Goal: Task Accomplishment & Management: Manage account settings

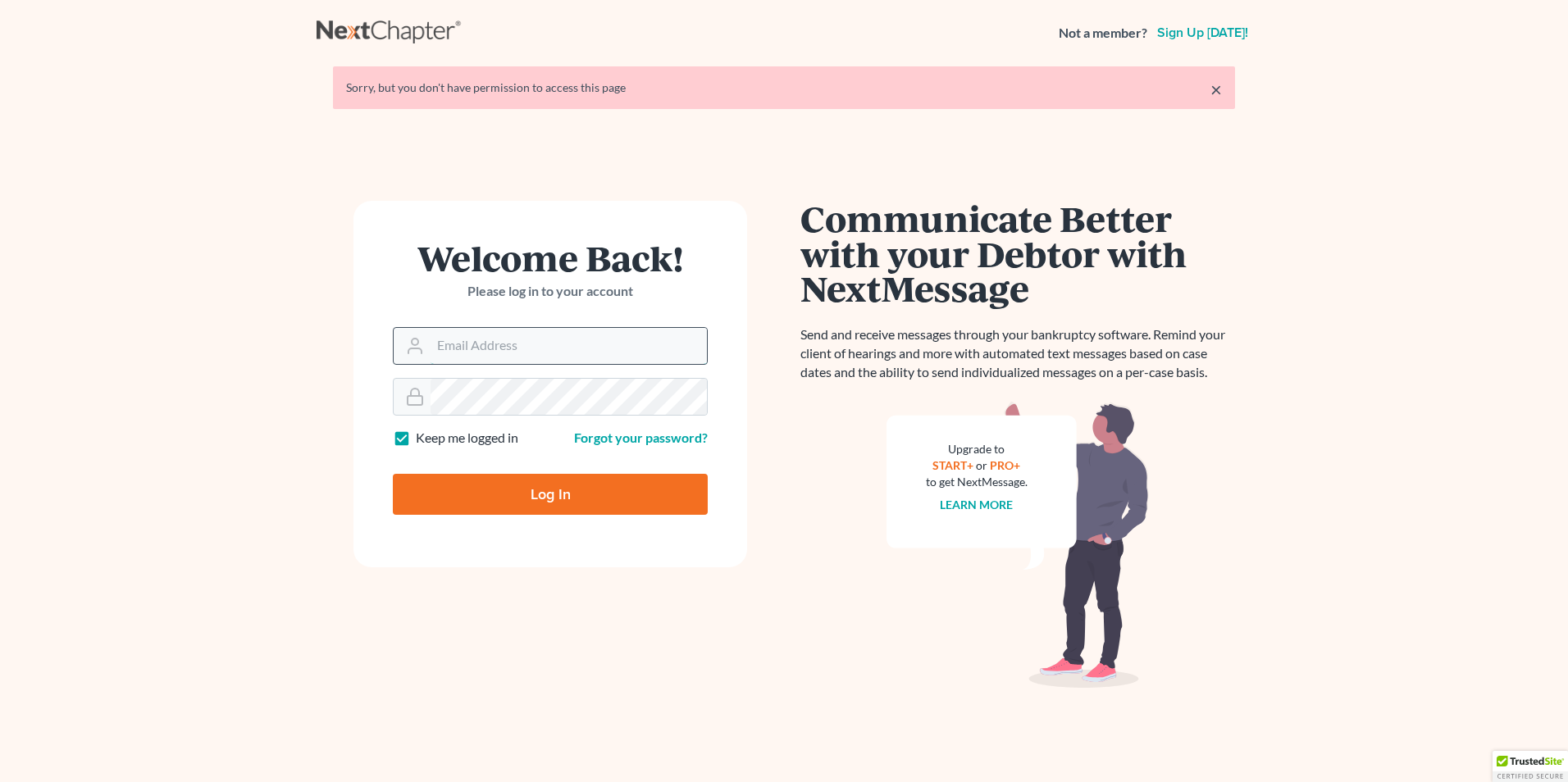
type input "[EMAIL_ADDRESS][DOMAIN_NAME]"
click at [544, 341] on input "[EMAIL_ADDRESS][DOMAIN_NAME]" at bounding box center [568, 346] width 276 height 36
click at [562, 494] on input "Log In" at bounding box center [549, 495] width 315 height 41
type input "Thinking..."
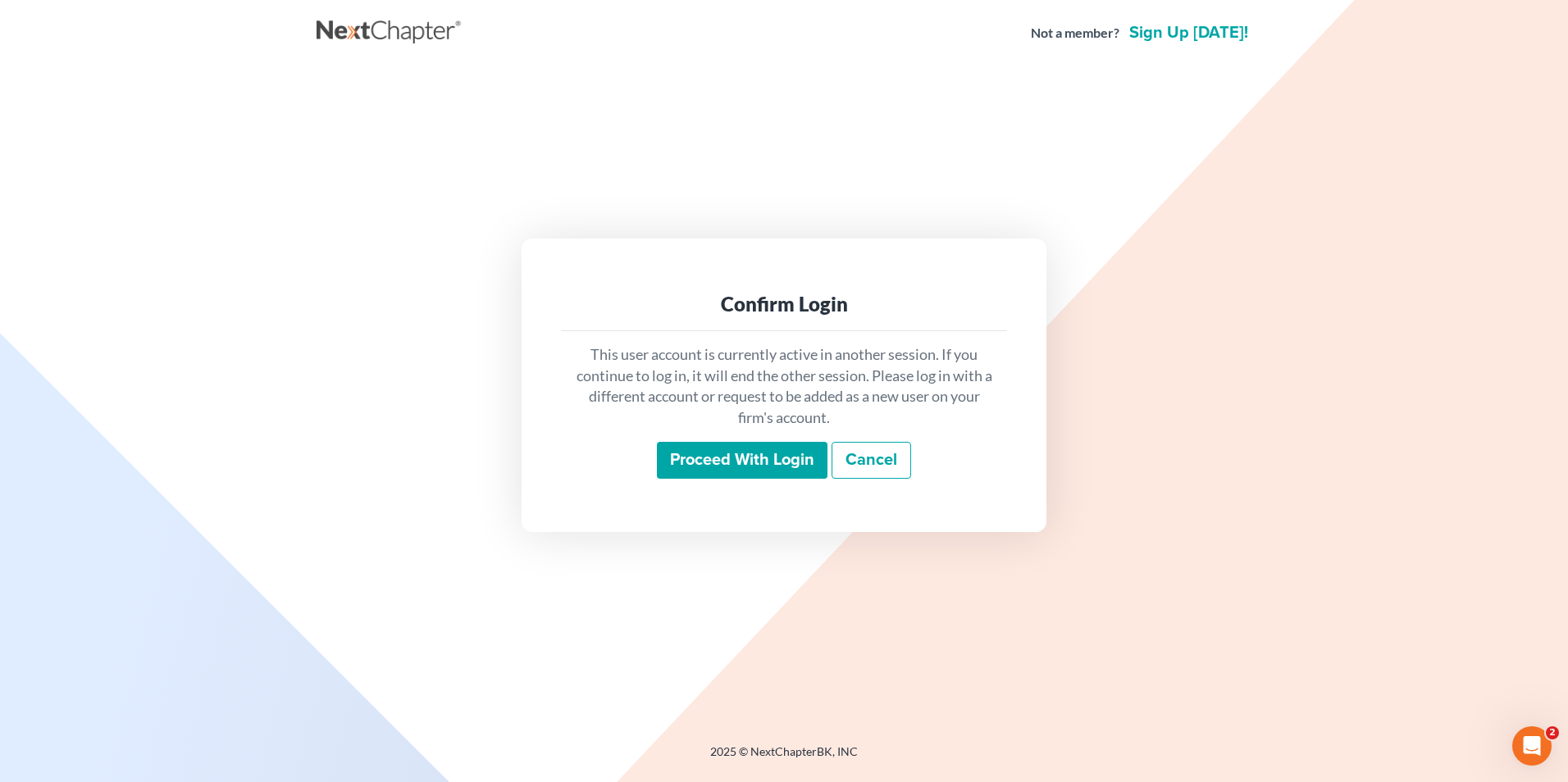
click at [722, 467] on input "Proceed with login" at bounding box center [743, 460] width 171 height 38
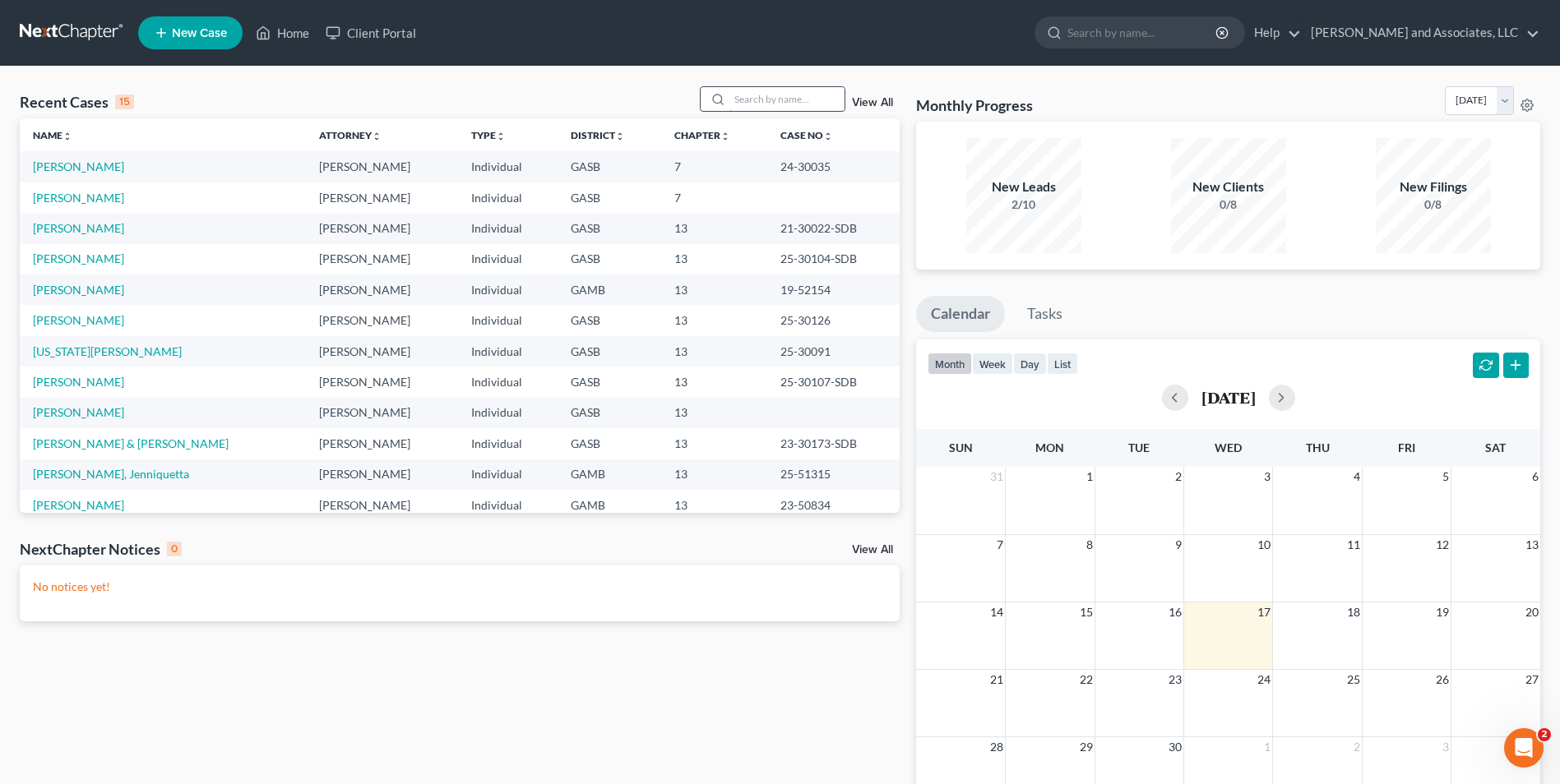
click at [758, 107] on input "search" at bounding box center [786, 99] width 115 height 24
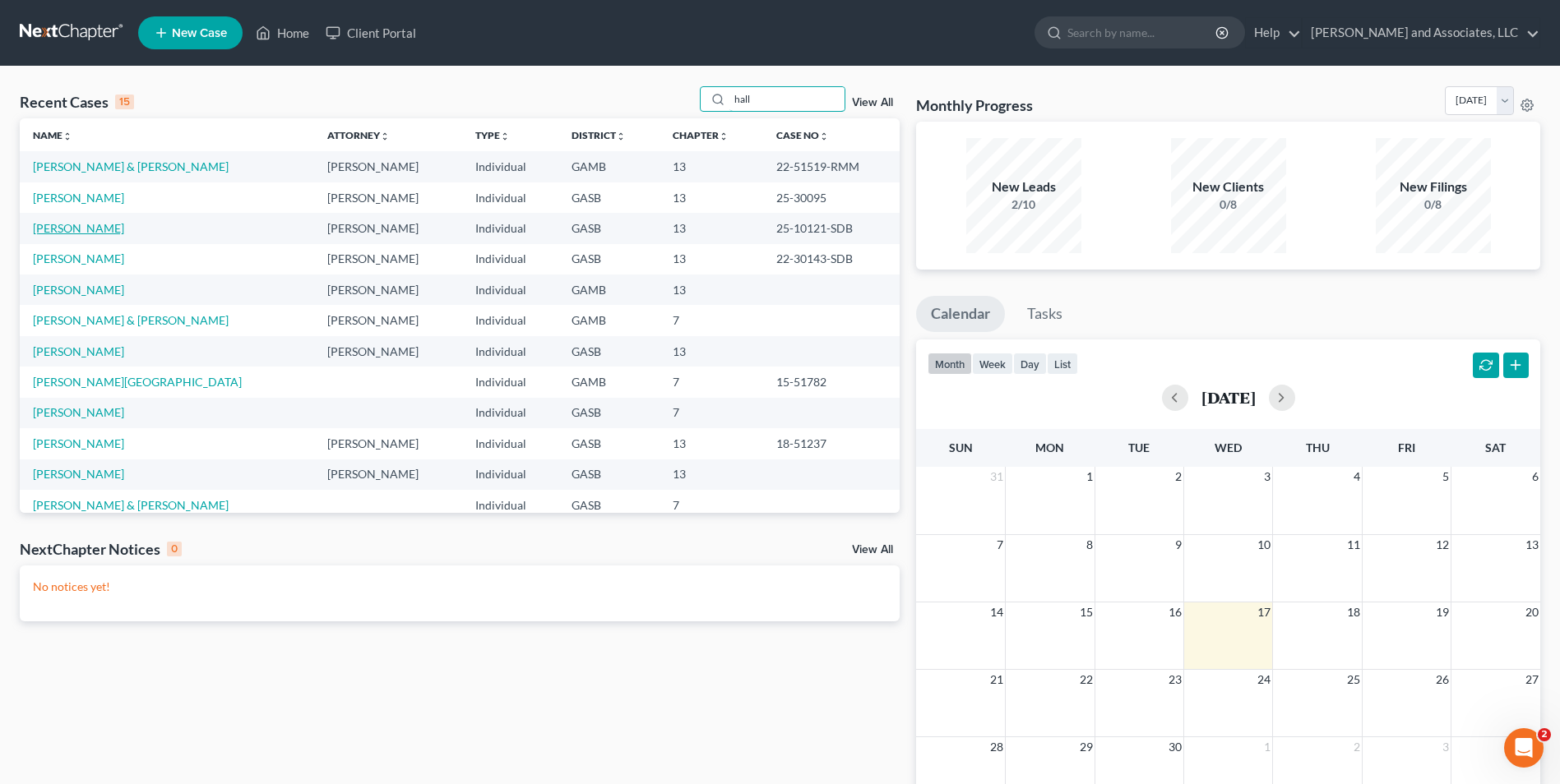
type input "hall"
click at [75, 224] on link "Hall, Miriam" at bounding box center [79, 228] width 92 height 14
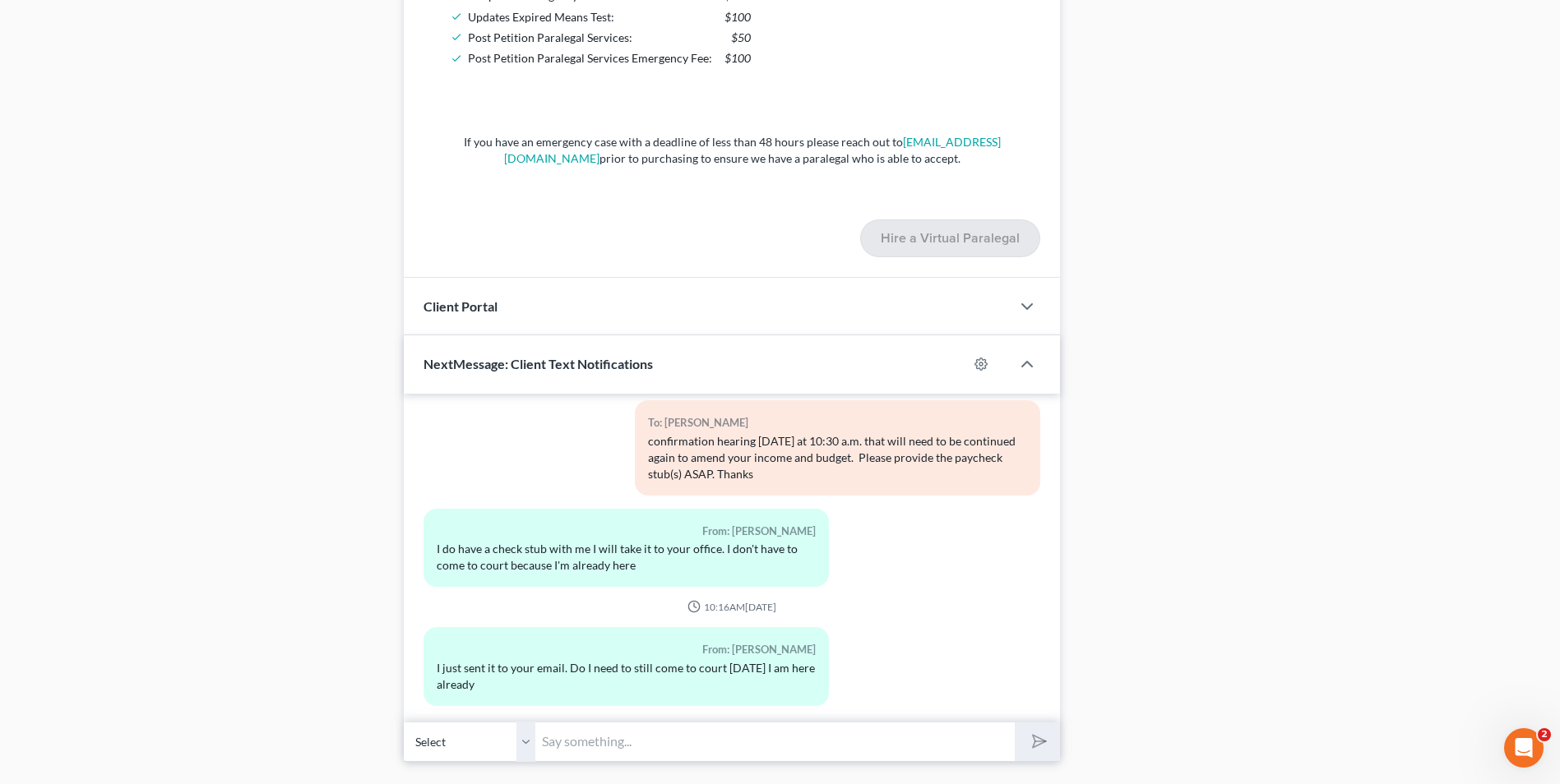
scroll to position [1353, 0]
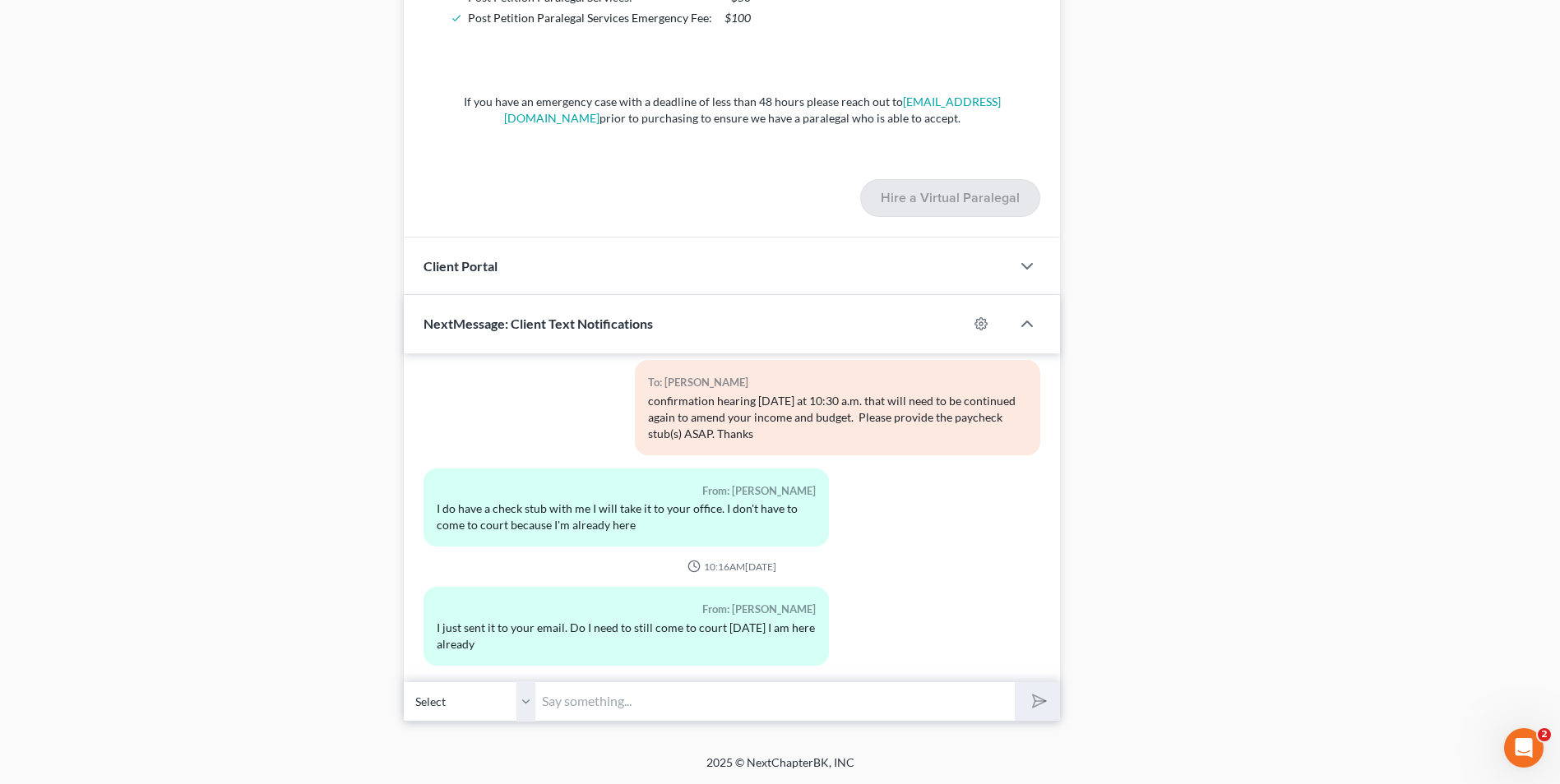
click at [610, 709] on input "text" at bounding box center [775, 701] width 479 height 41
type input "Good Morning, Mrs. Hall. This is Attorney Michon Walker. Do you have a few minu…"
click at [1014, 682] on button "submit" at bounding box center [1037, 701] width 45 height 39
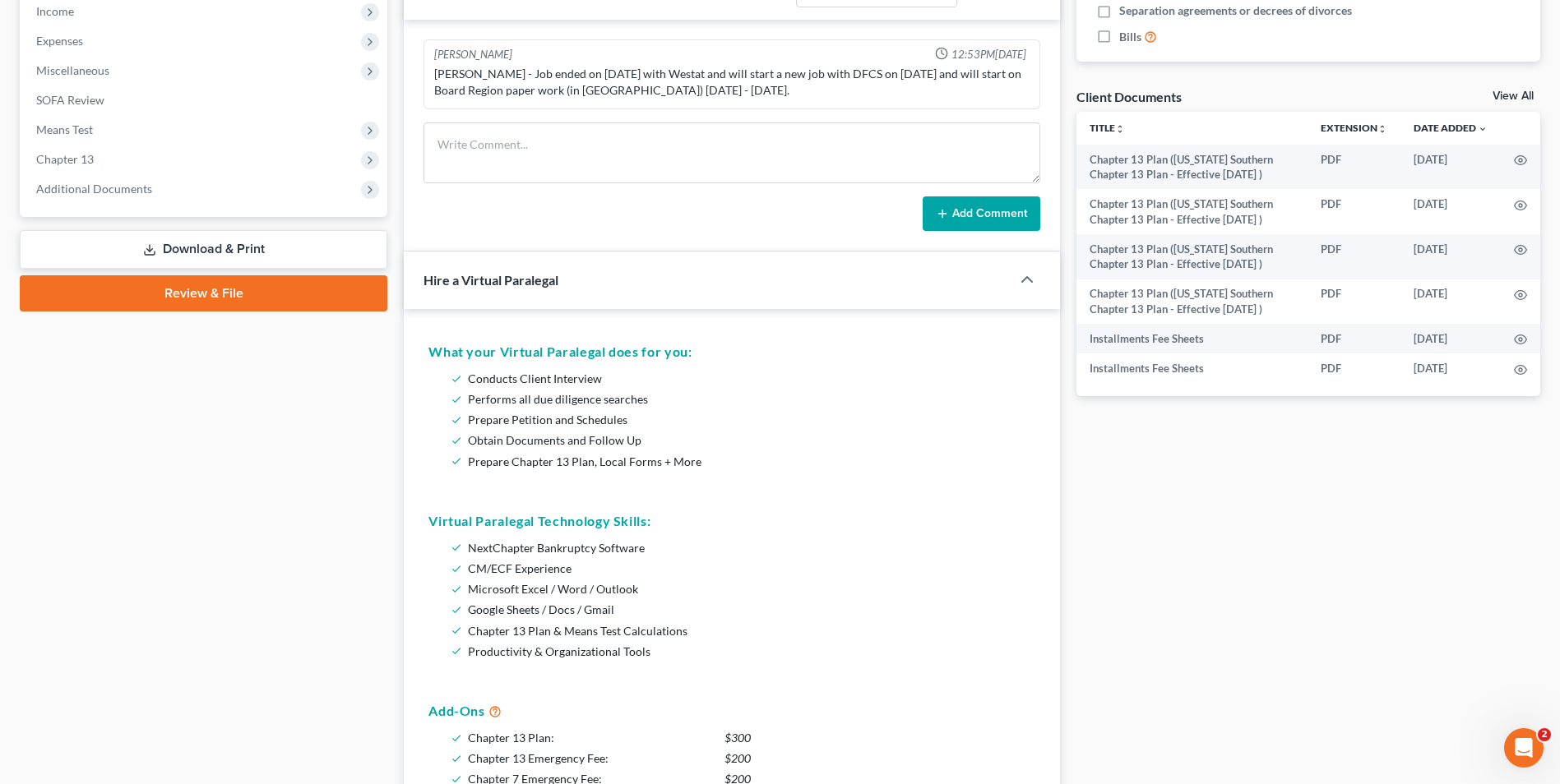
scroll to position [0, 0]
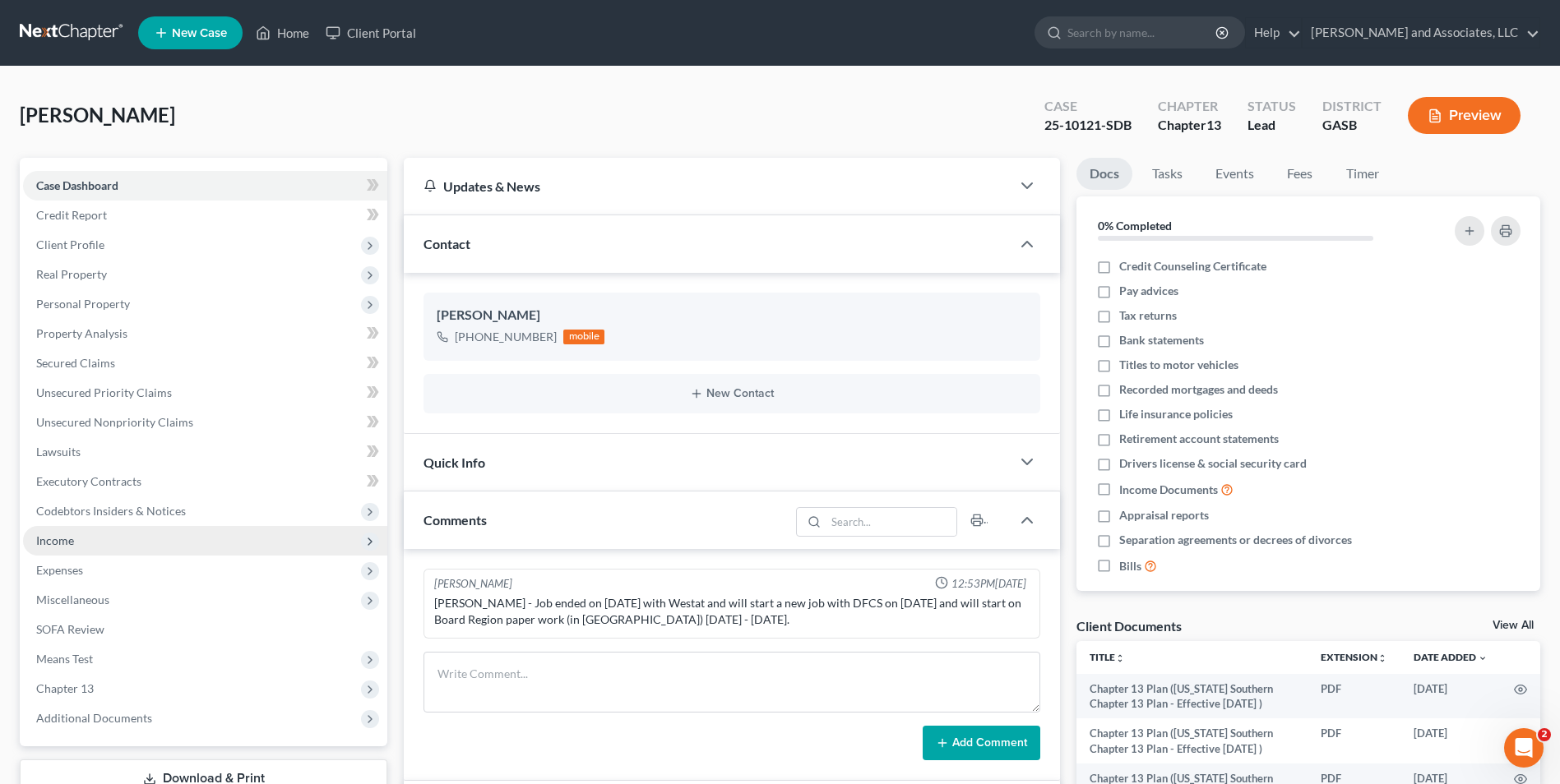
click at [67, 541] on span "Income" at bounding box center [55, 540] width 38 height 14
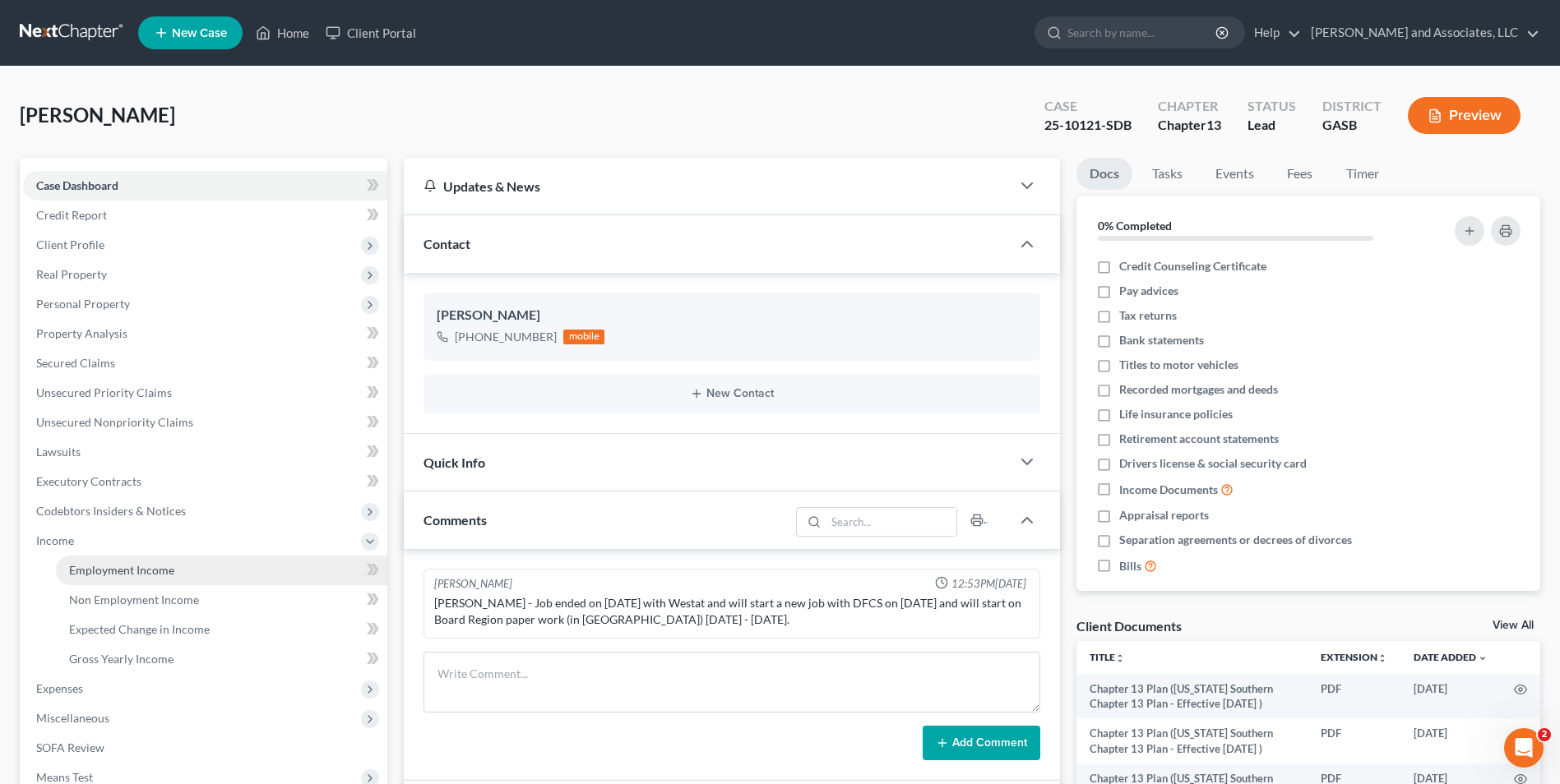
click at [122, 571] on span "Employment Income" at bounding box center [122, 570] width 105 height 14
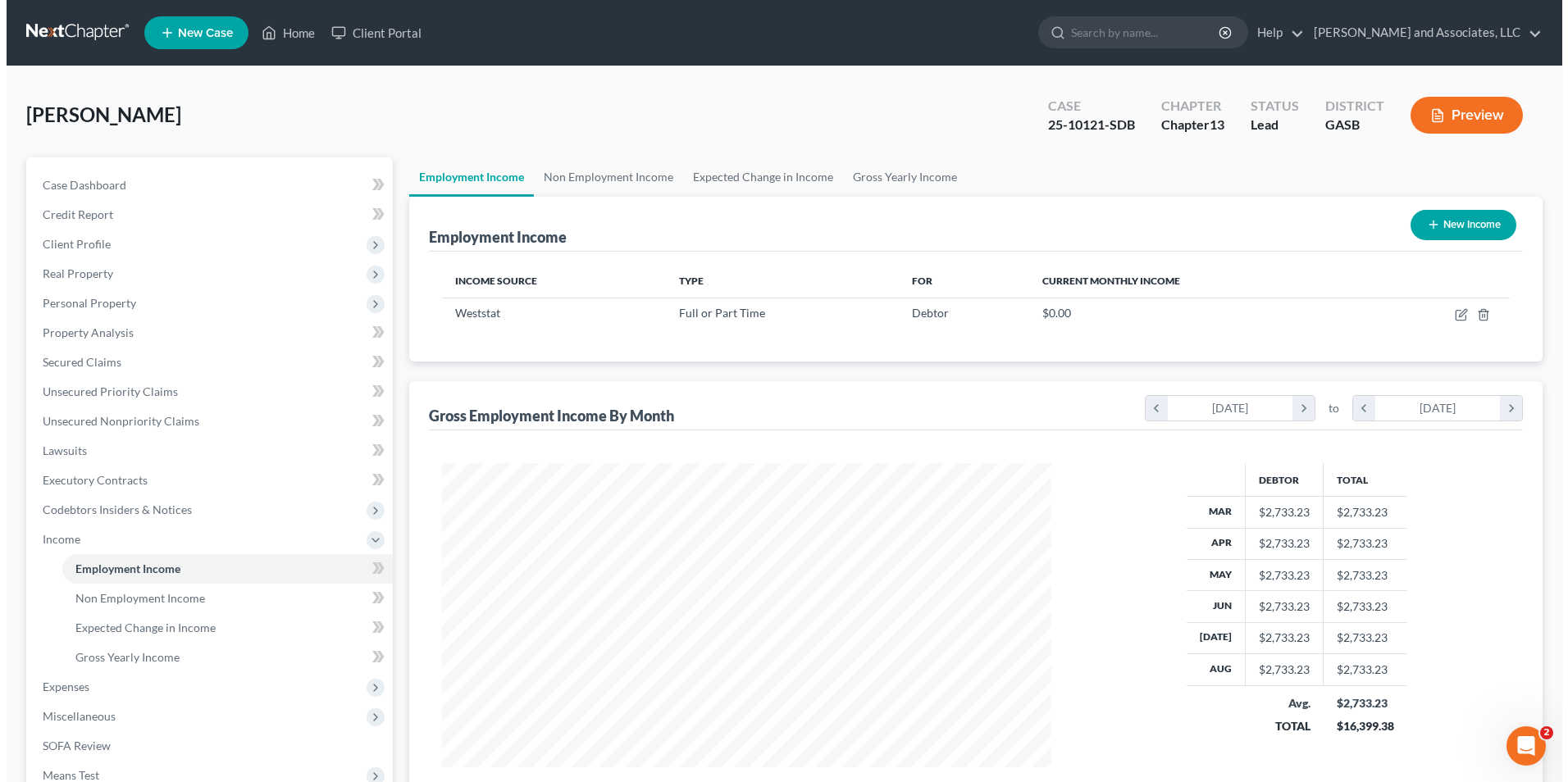
scroll to position [304, 641]
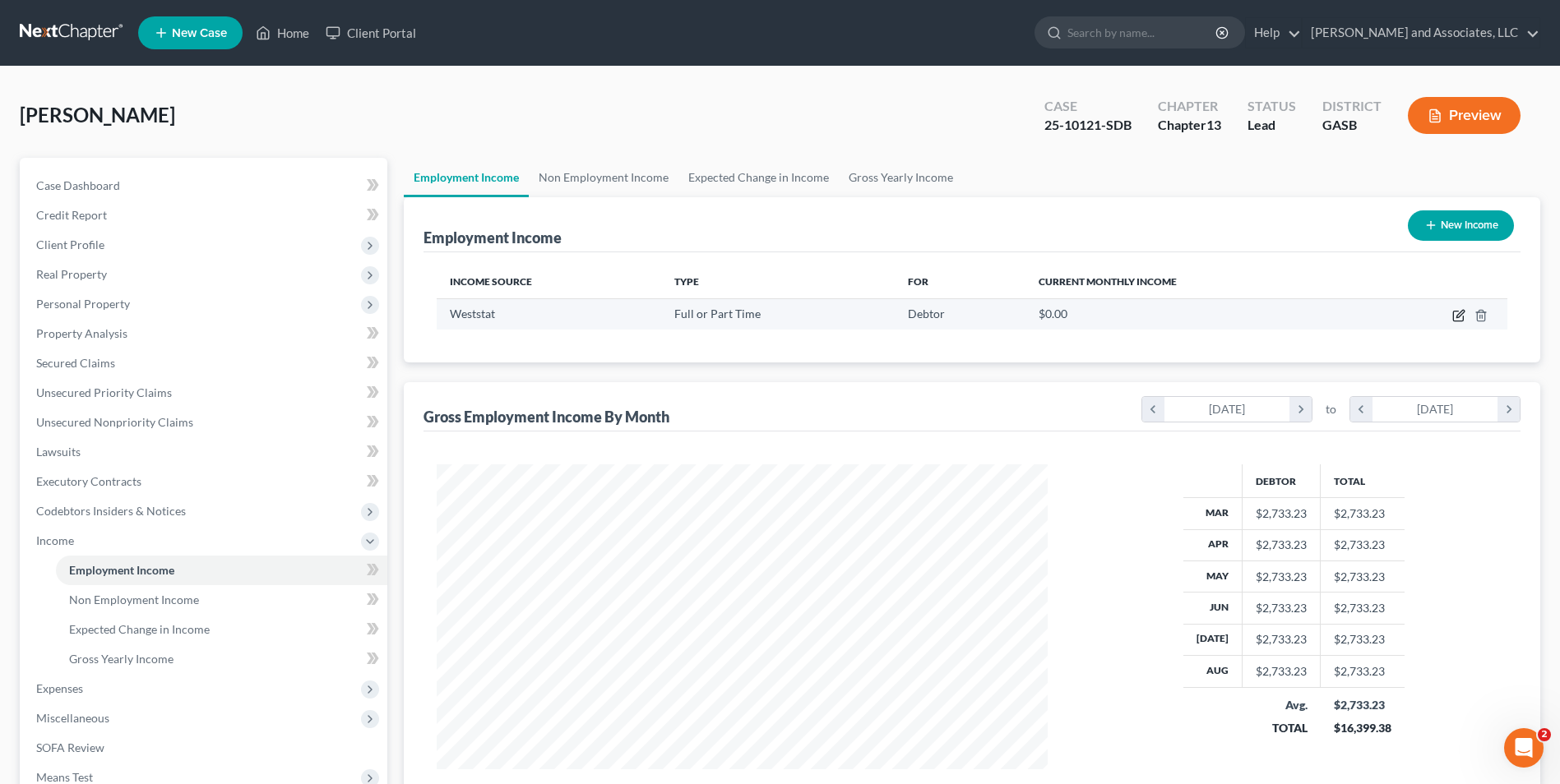
click at [1458, 316] on icon "button" at bounding box center [1460, 313] width 8 height 8
select select "0"
select select "21"
select select "0"
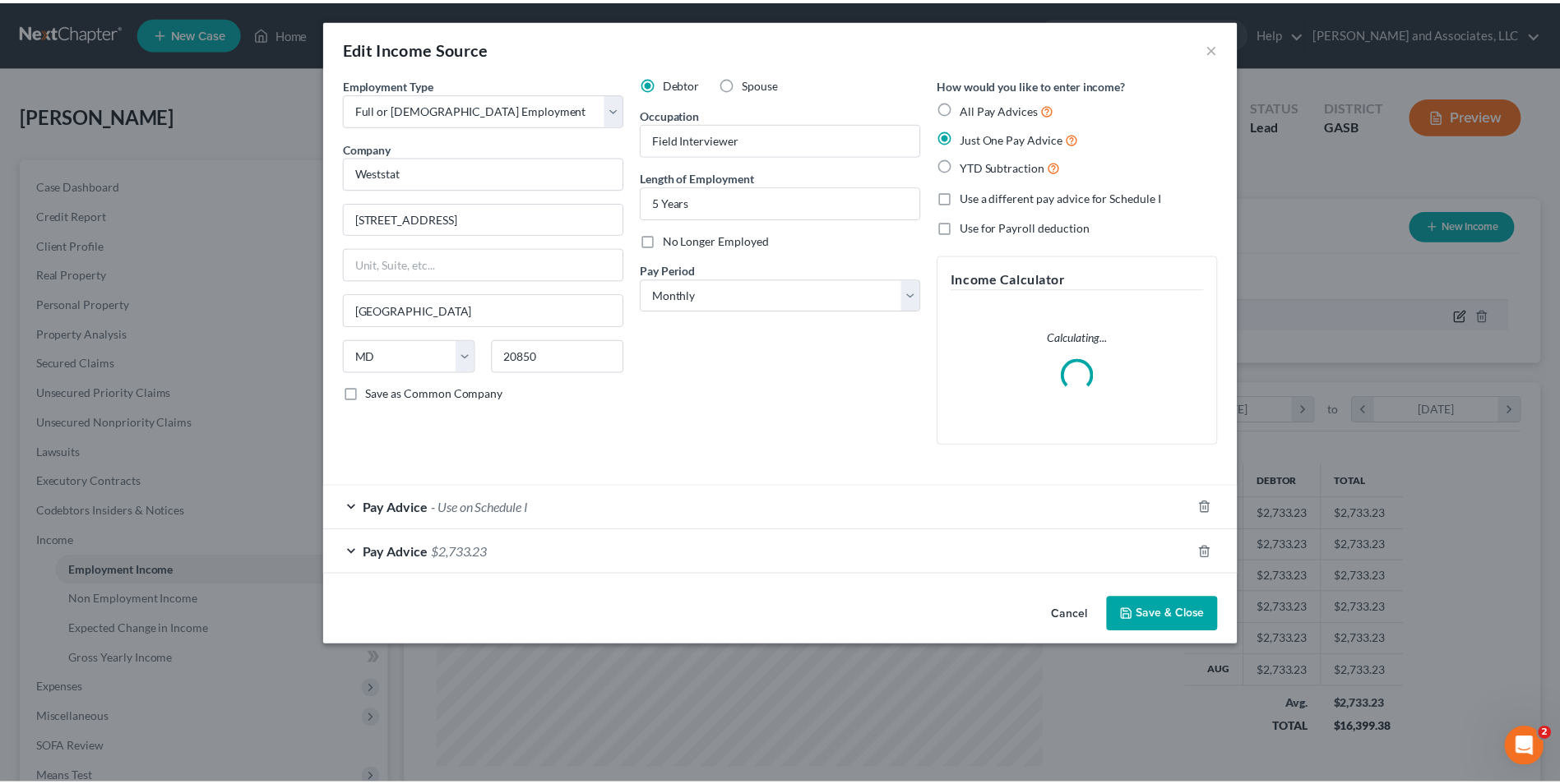
scroll to position [308, 649]
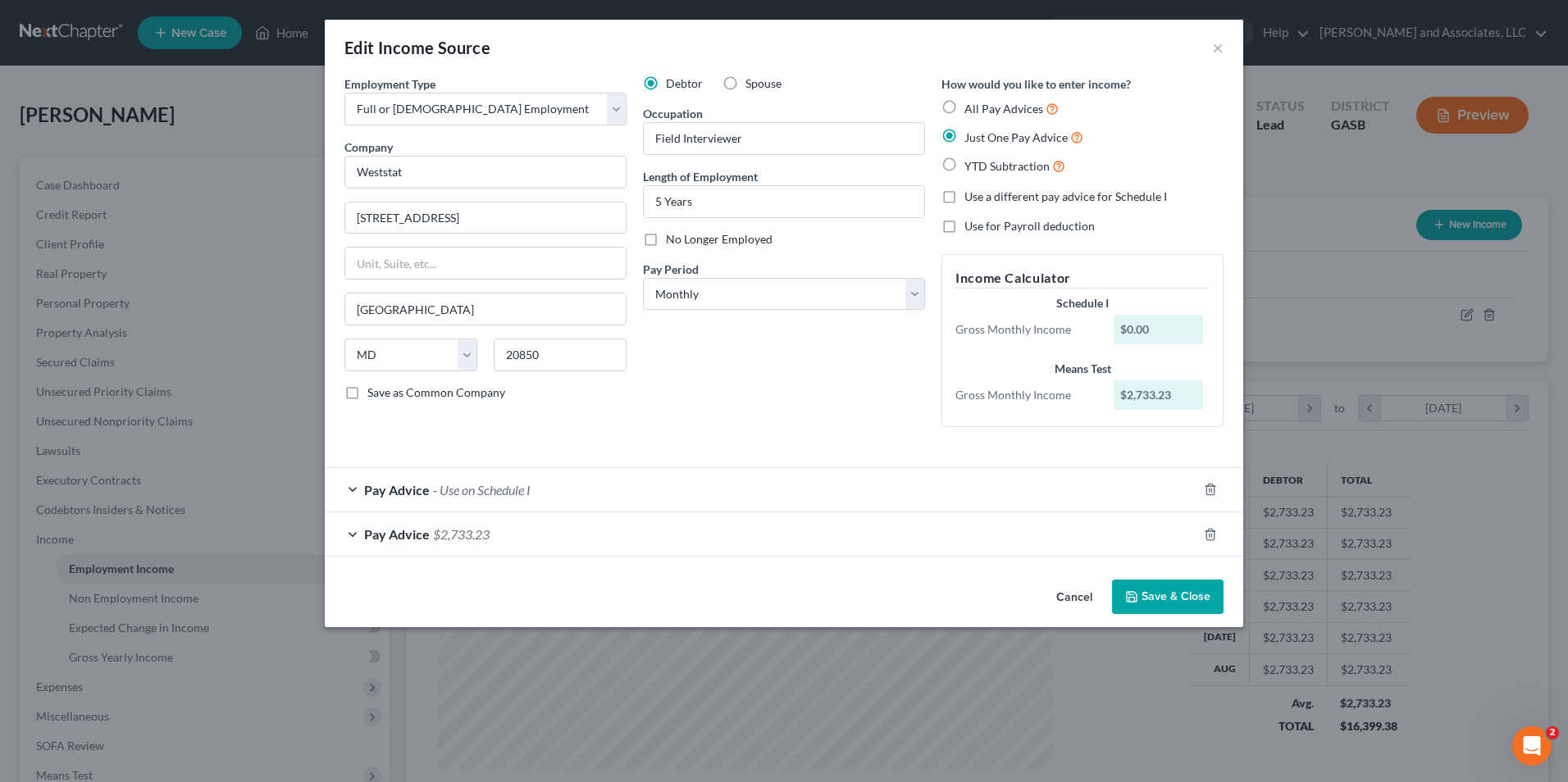
click at [1078, 600] on button "Cancel" at bounding box center [1074, 597] width 62 height 33
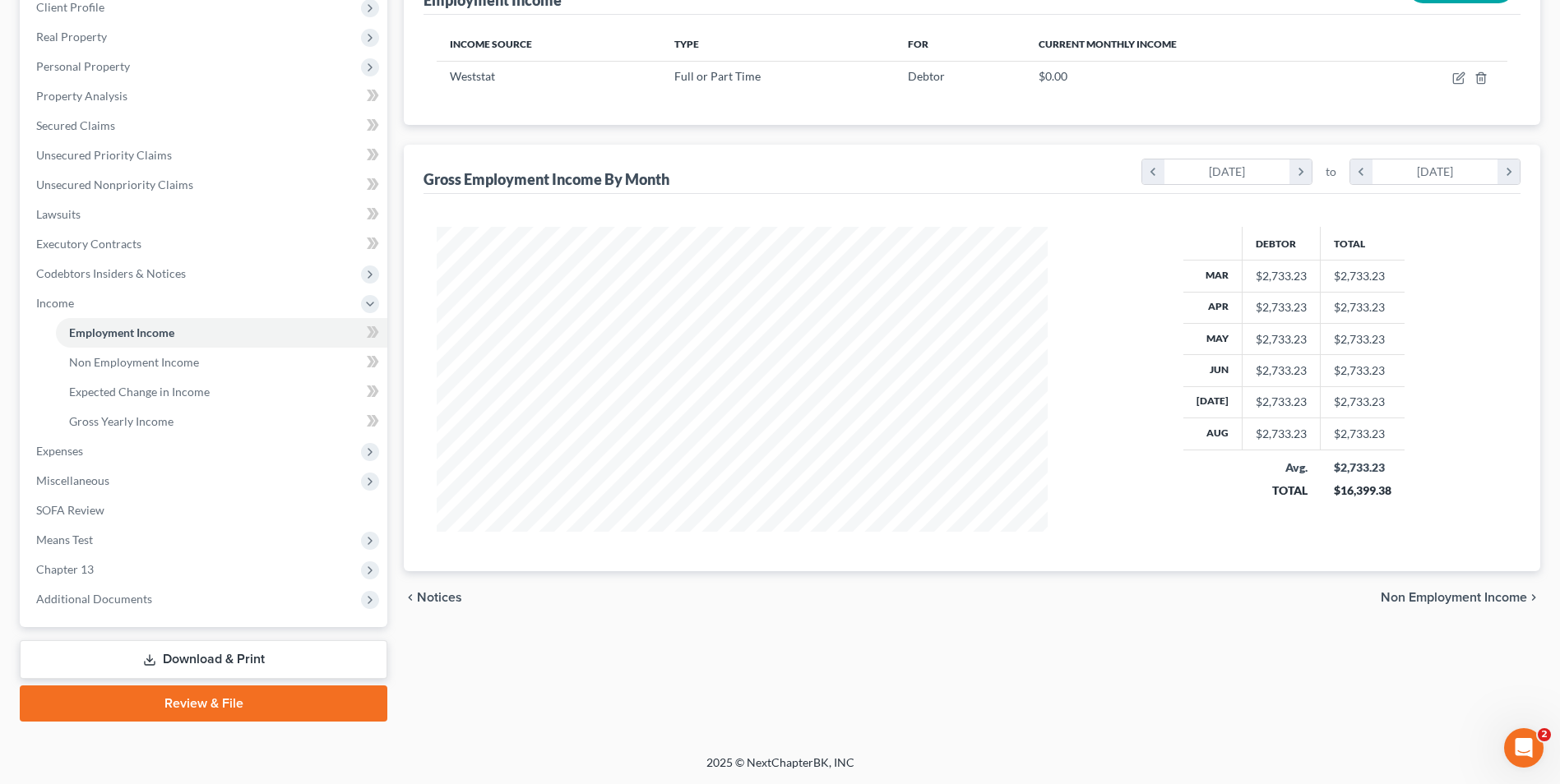
scroll to position [0, 0]
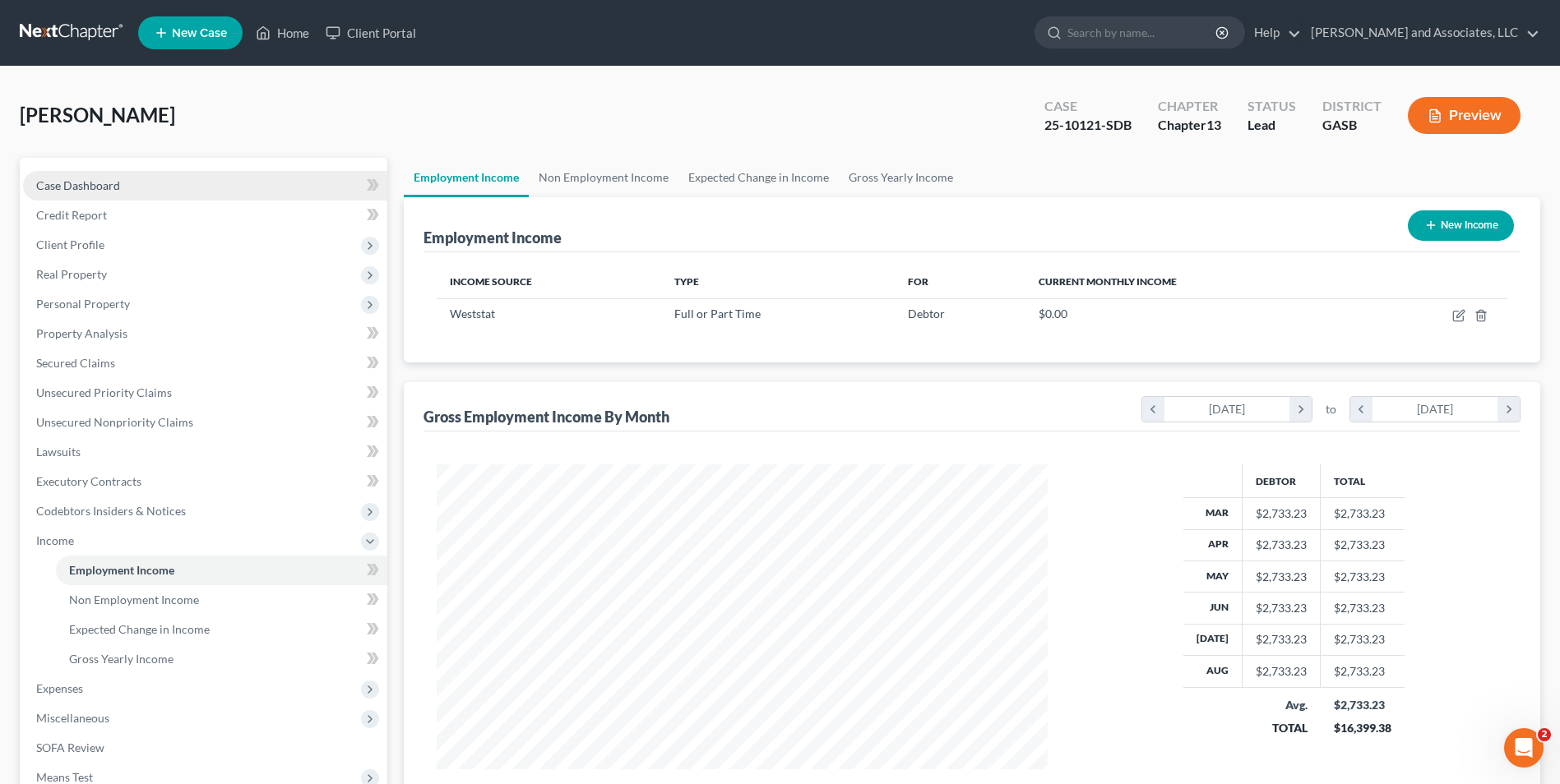
click at [118, 180] on span "Case Dashboard" at bounding box center [78, 185] width 84 height 14
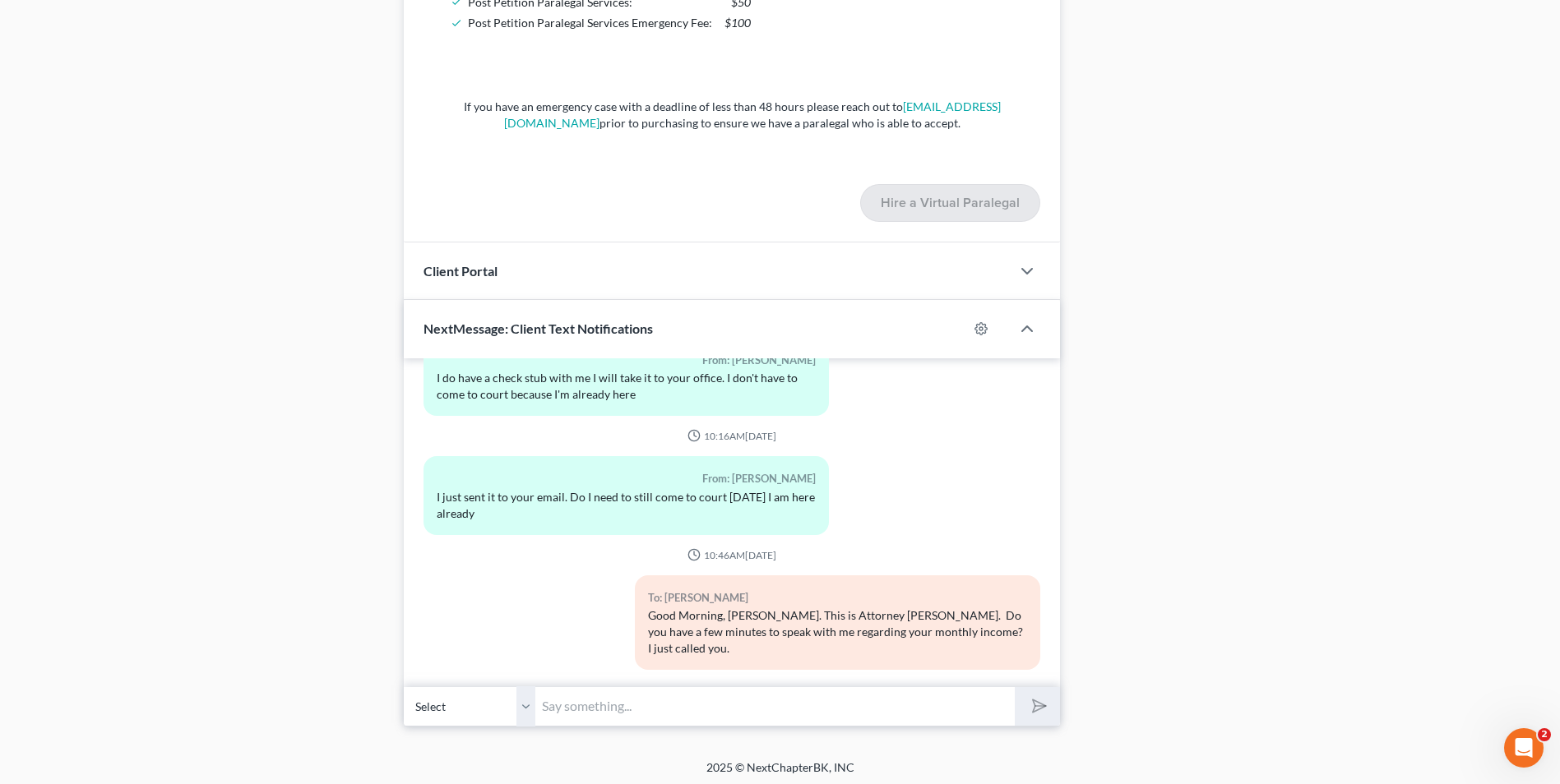
scroll to position [1353, 0]
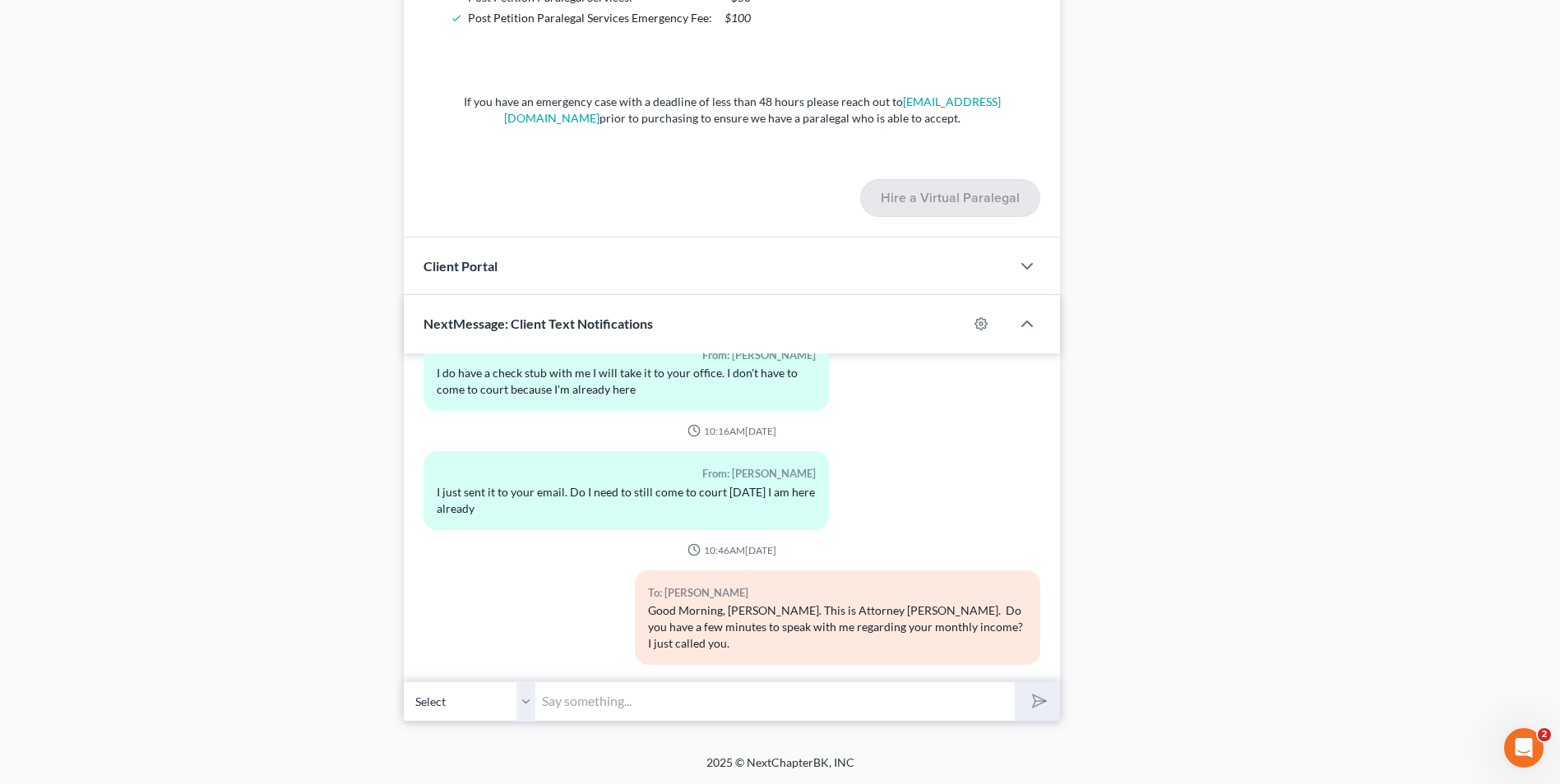
click at [646, 685] on input "text" at bounding box center [775, 701] width 479 height 41
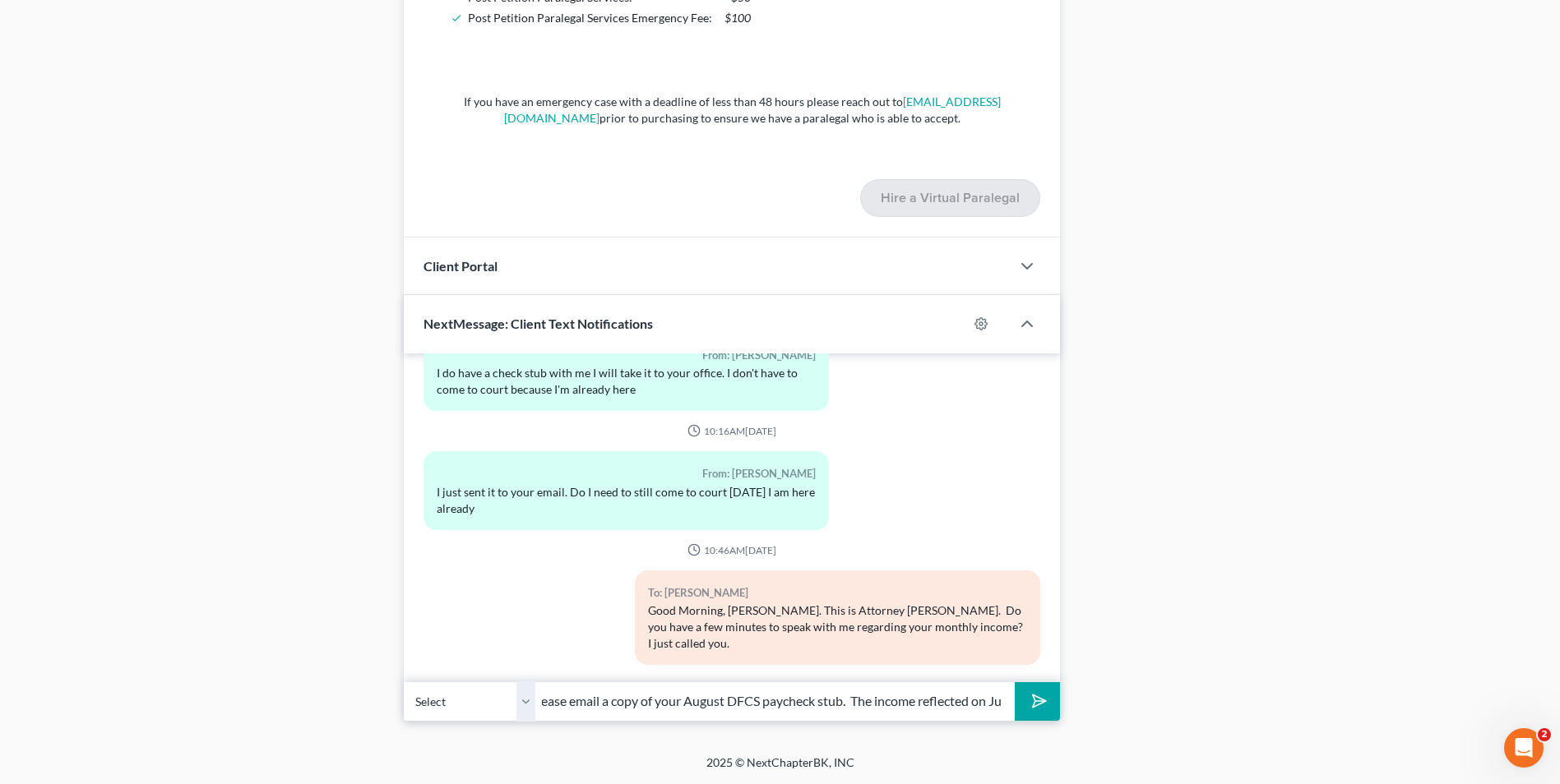
click at [827, 698] on input "Mrs. Hall, please email a copy of your August DFCS paycheck stub. The income re…" at bounding box center [775, 701] width 479 height 41
type input "Mrs. Hall, please email a copy of your August DFCS paycheck stub. The gross inc…"
click at [1037, 698] on icon "submit" at bounding box center [1036, 701] width 23 height 23
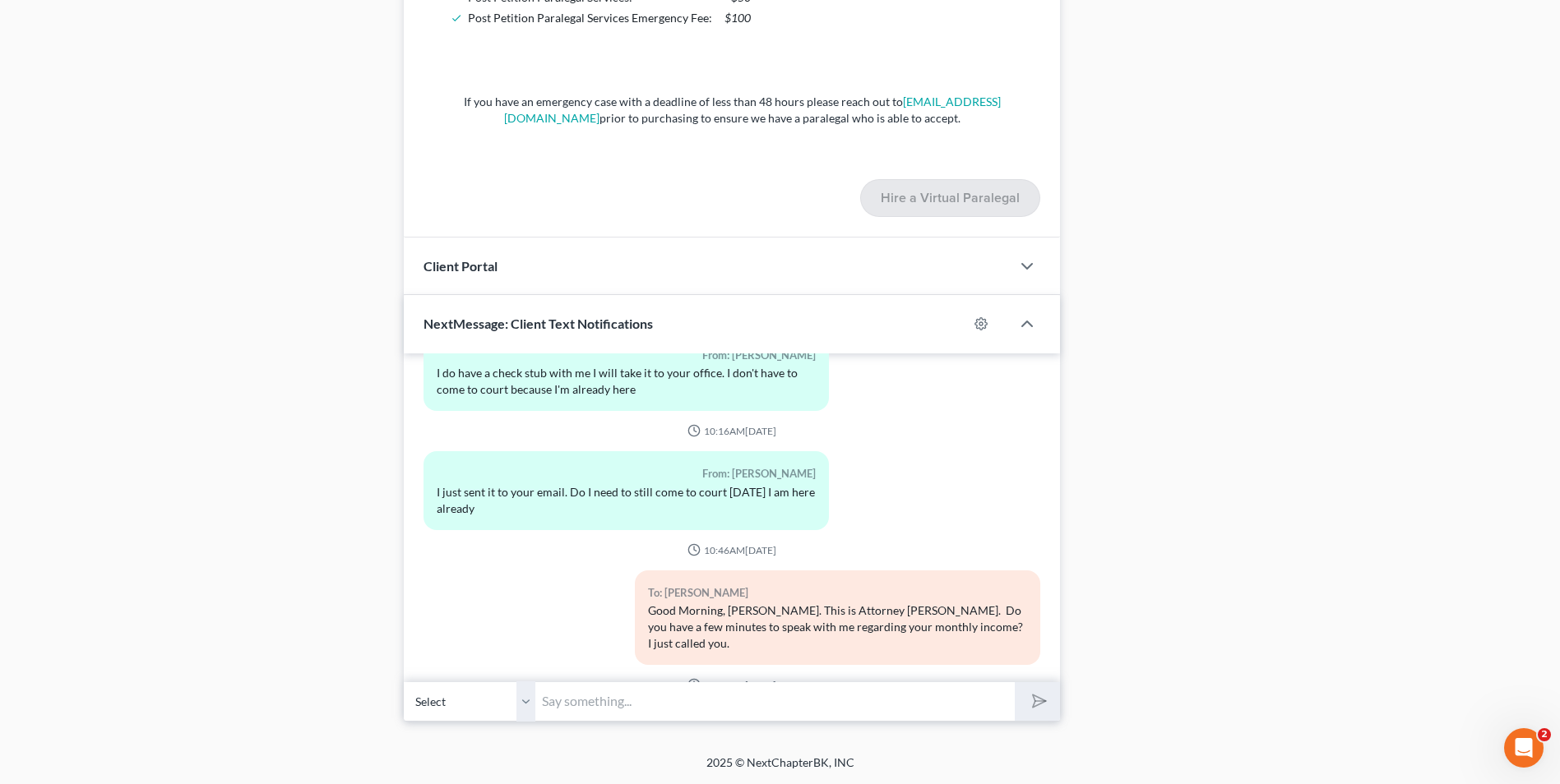
click at [595, 704] on input "text" at bounding box center [775, 701] width 479 height 41
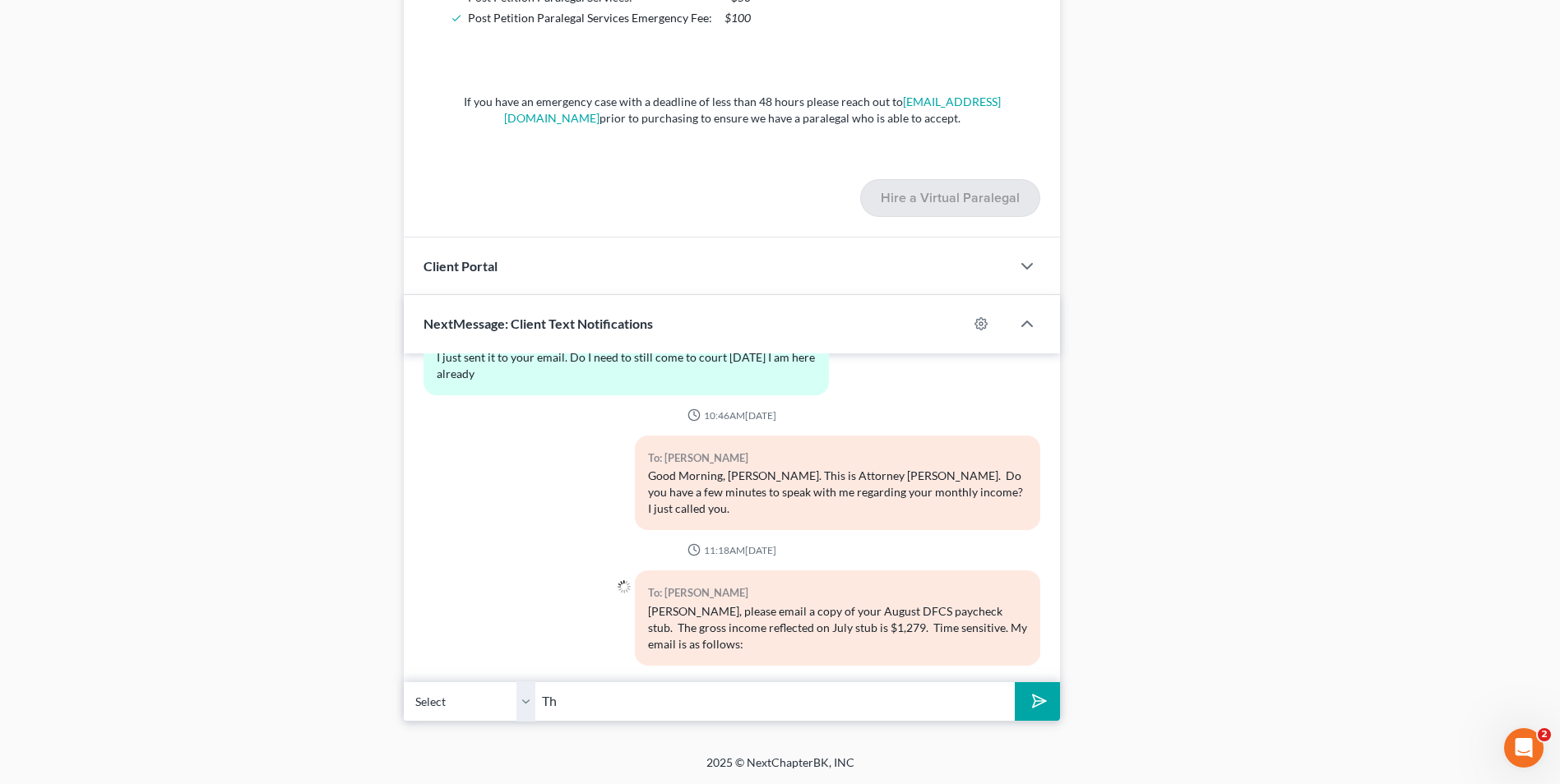
type input "T"
type input "mwalker@arthurlwalker.com Thank you. Attorney Michon Walker"
click at [1027, 711] on button "submit" at bounding box center [1037, 701] width 45 height 39
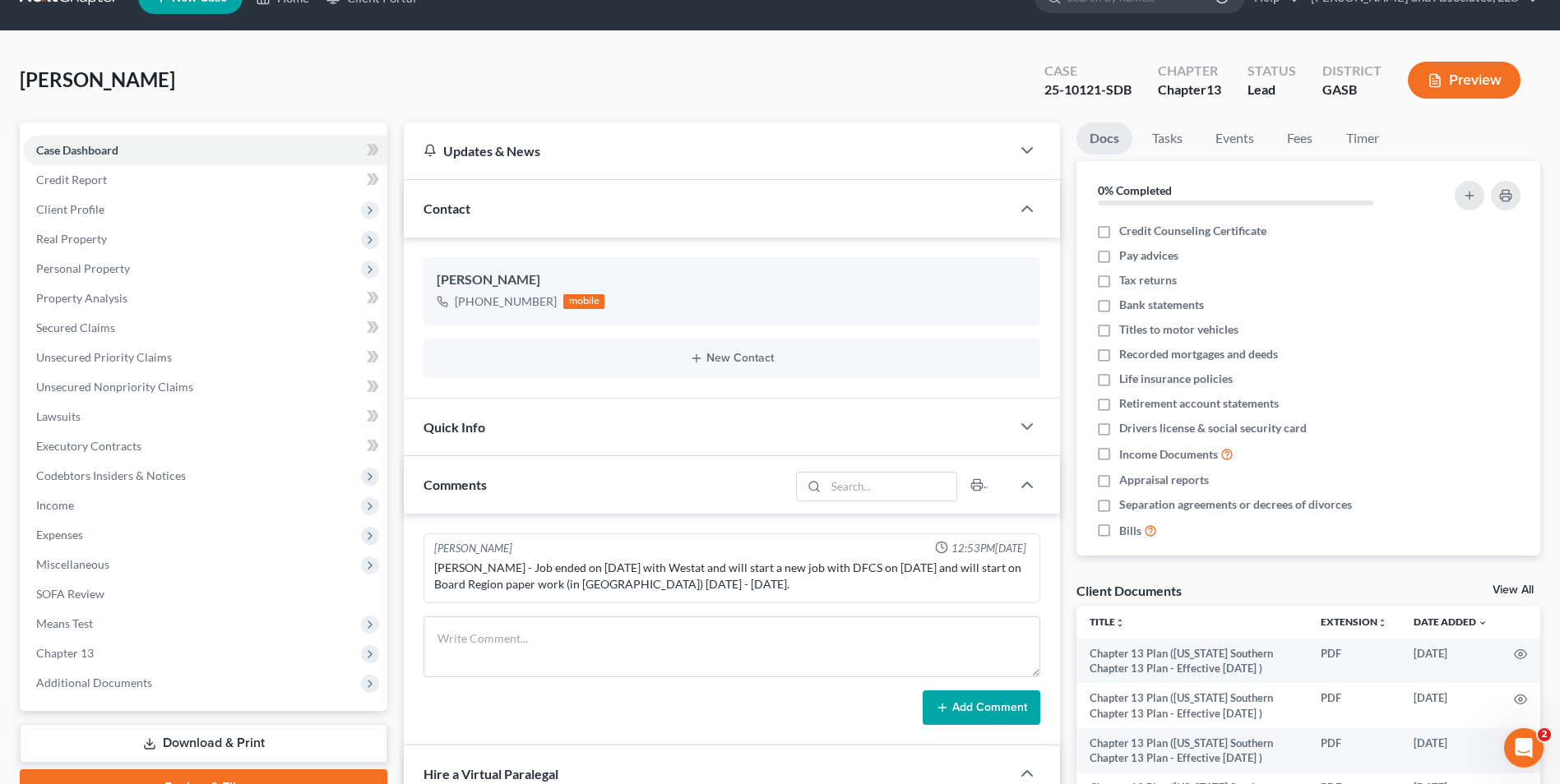
scroll to position [30, 0]
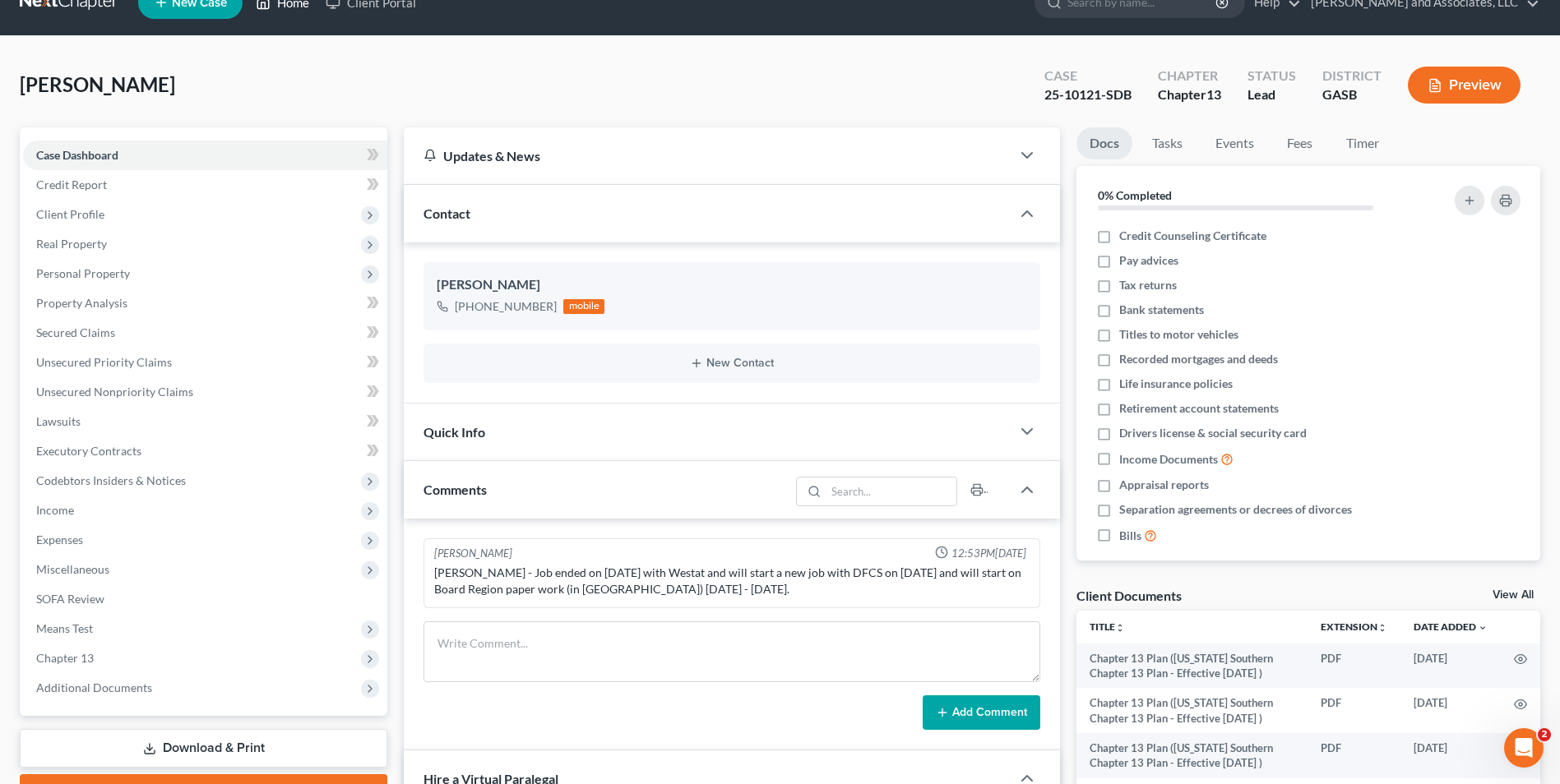
click at [285, 5] on link "Home" at bounding box center [282, 3] width 70 height 29
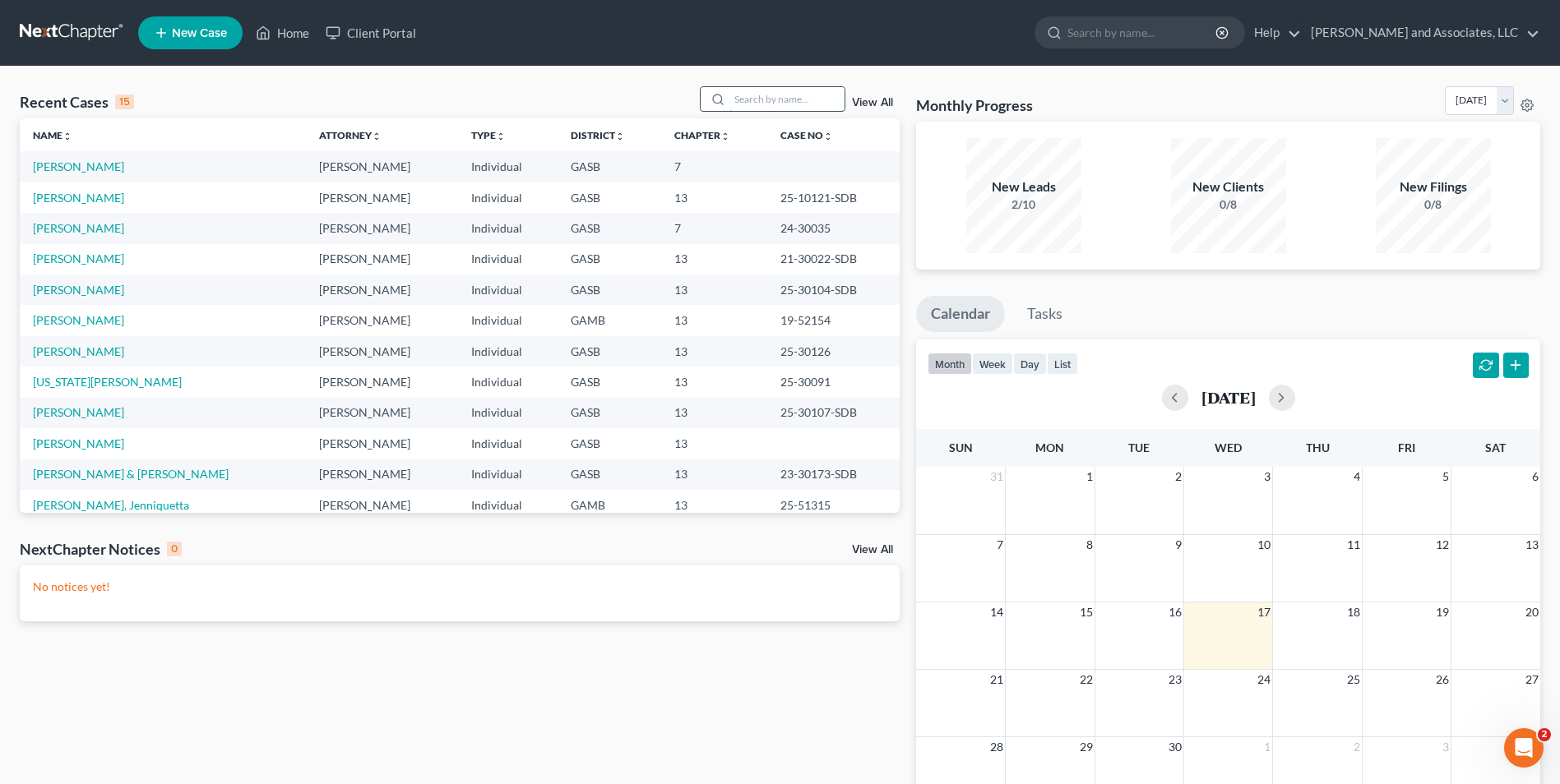
click at [748, 107] on input "search" at bounding box center [786, 99] width 115 height 24
type input "medlock"
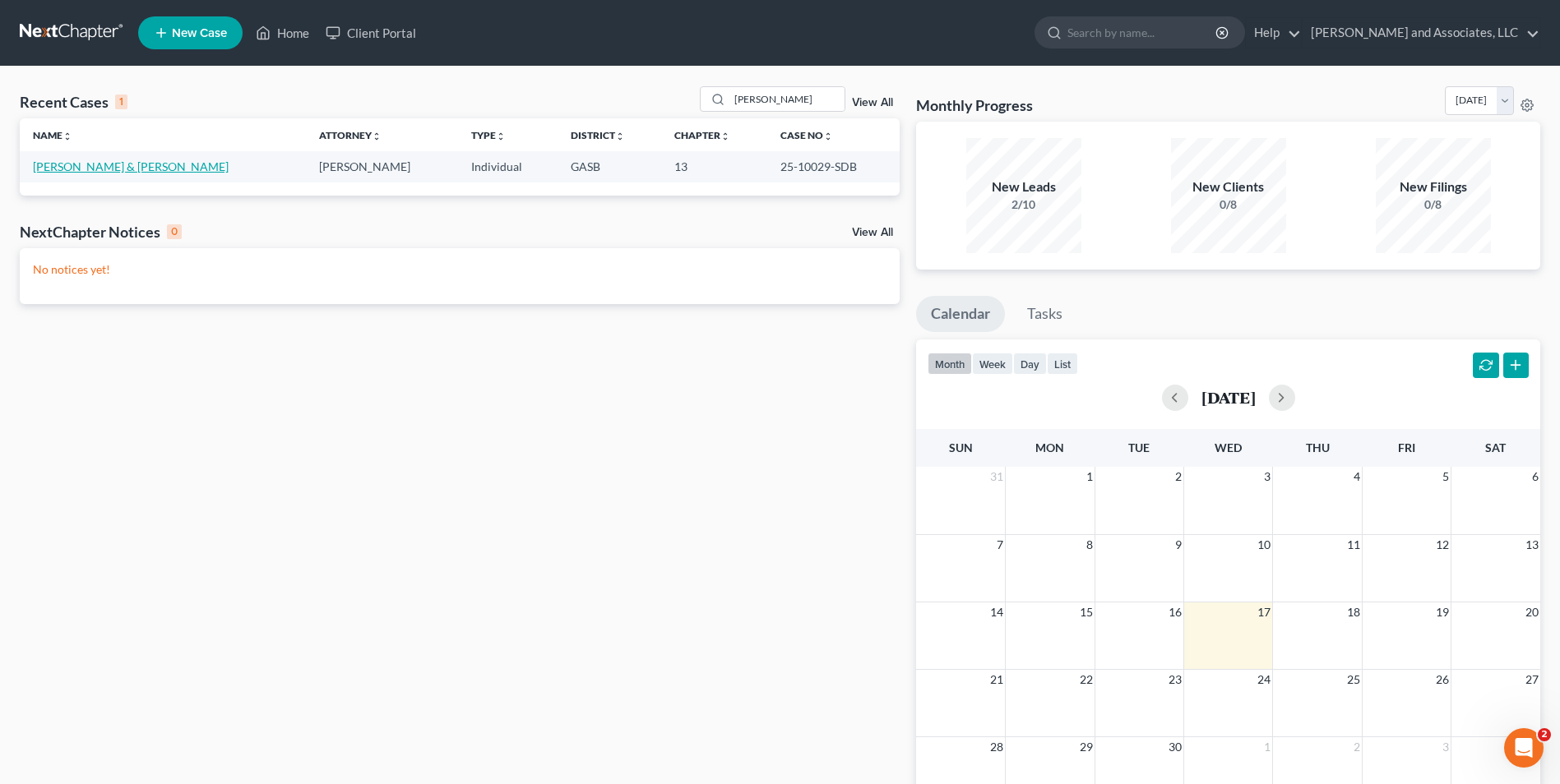
click at [150, 170] on link "Hill, Travis & Medlock, Amanda" at bounding box center [131, 166] width 195 height 14
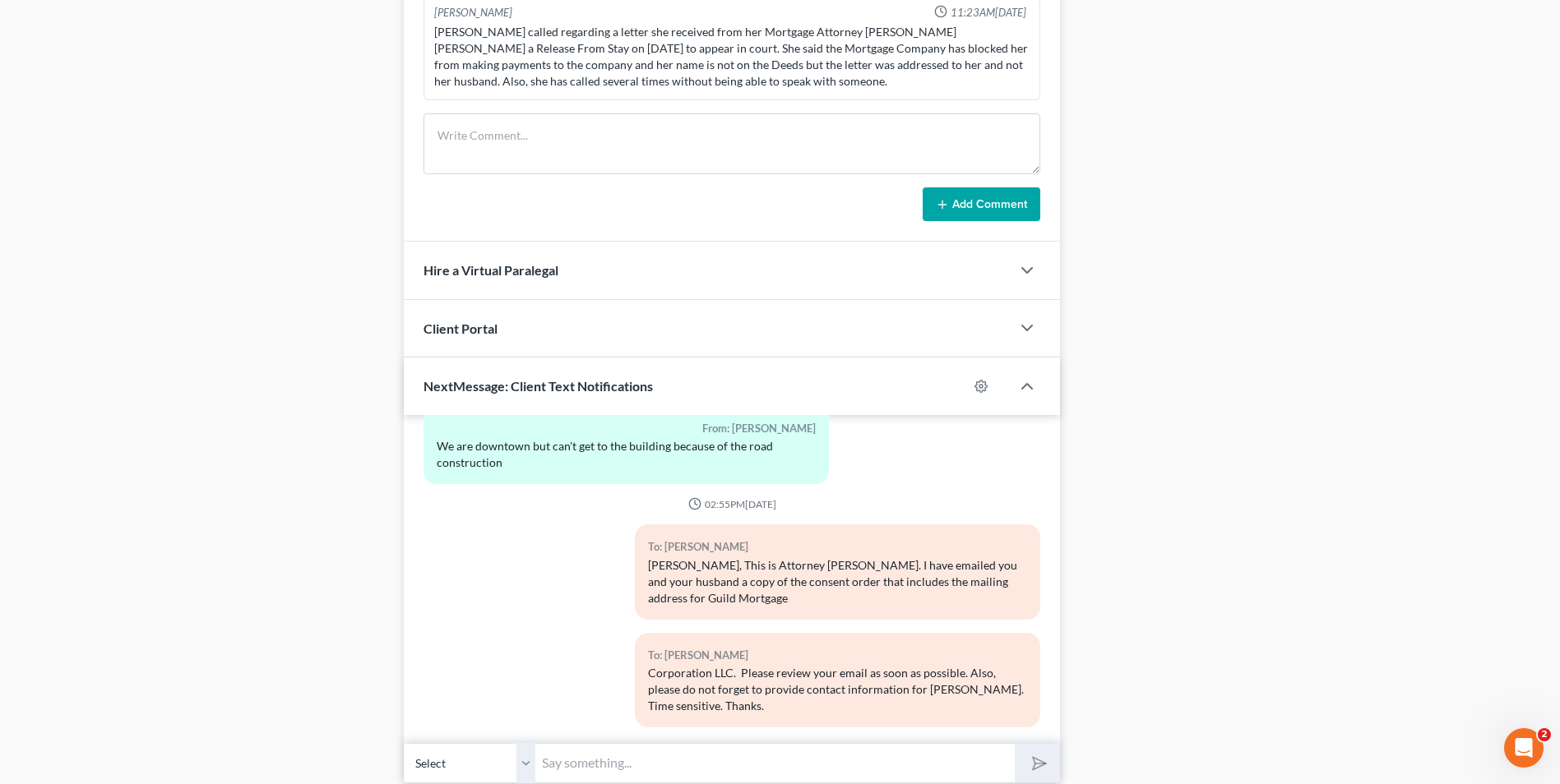
scroll to position [1018, 0]
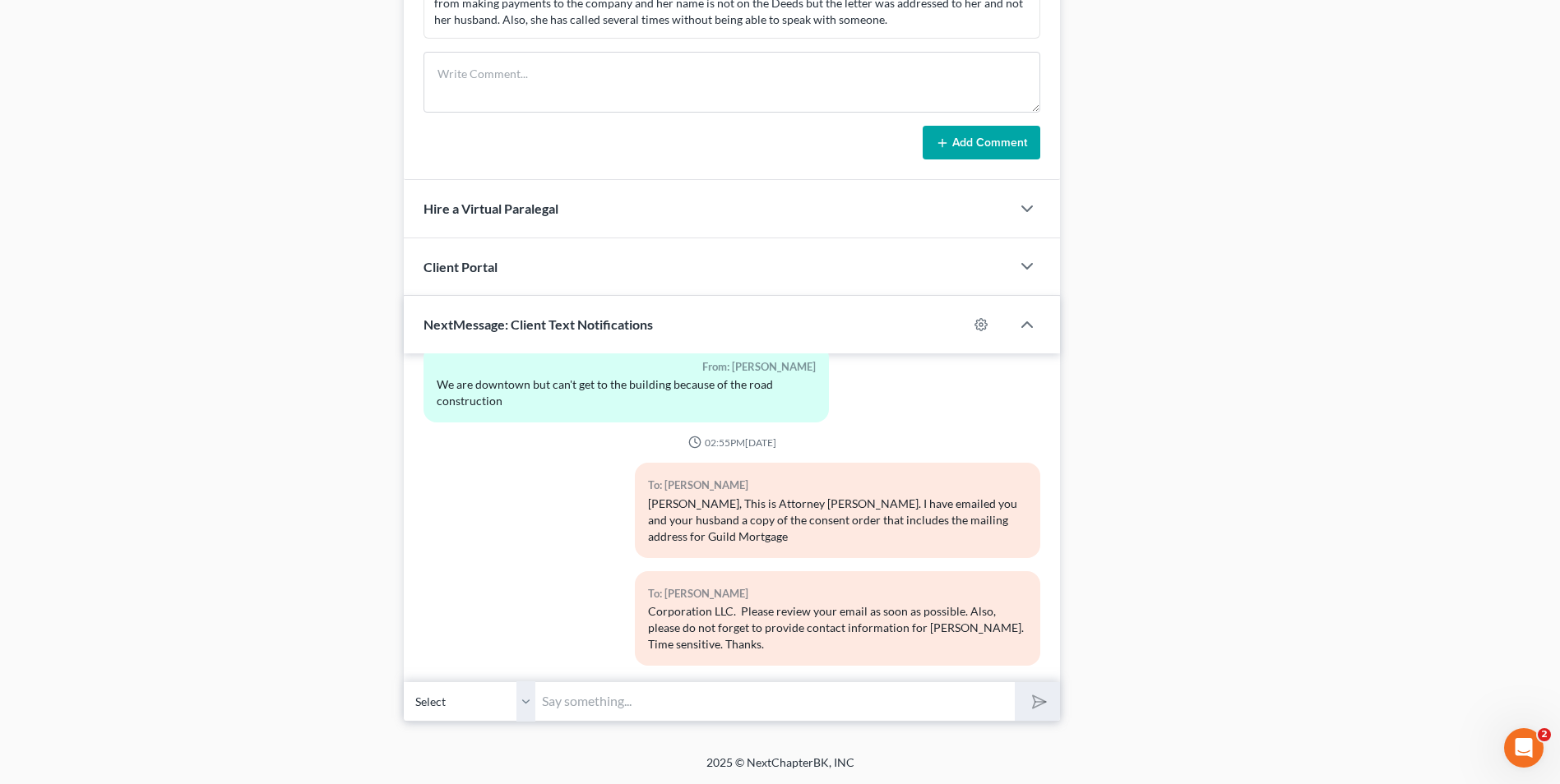
click at [571, 707] on input "text" at bounding box center [775, 701] width 479 height 41
type input "Good Morning, Ms. Medlock. This is Attorney Michon Walker. I need to speak with…"
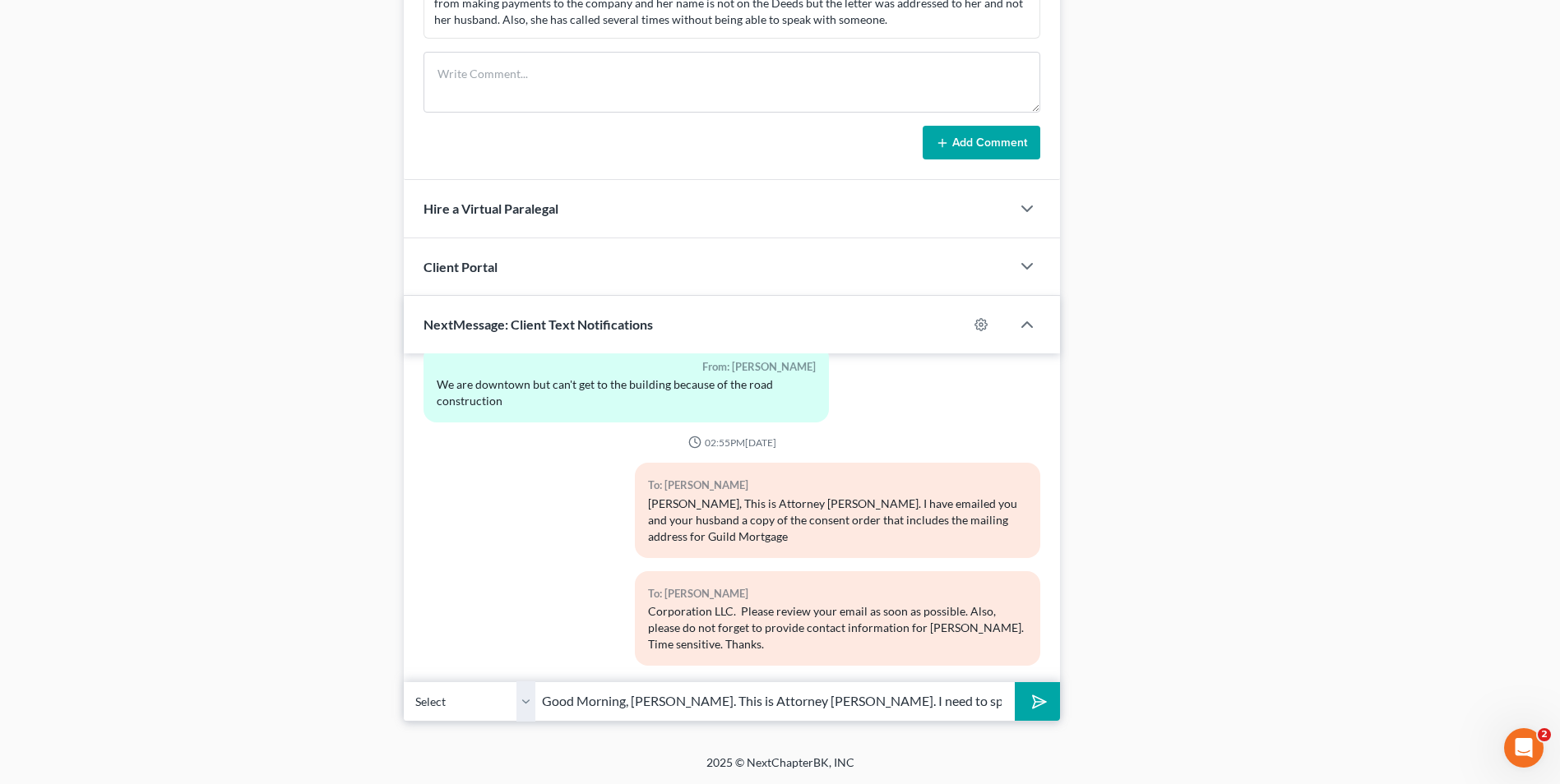
click at [1025, 711] on button "submit" at bounding box center [1037, 701] width 45 height 39
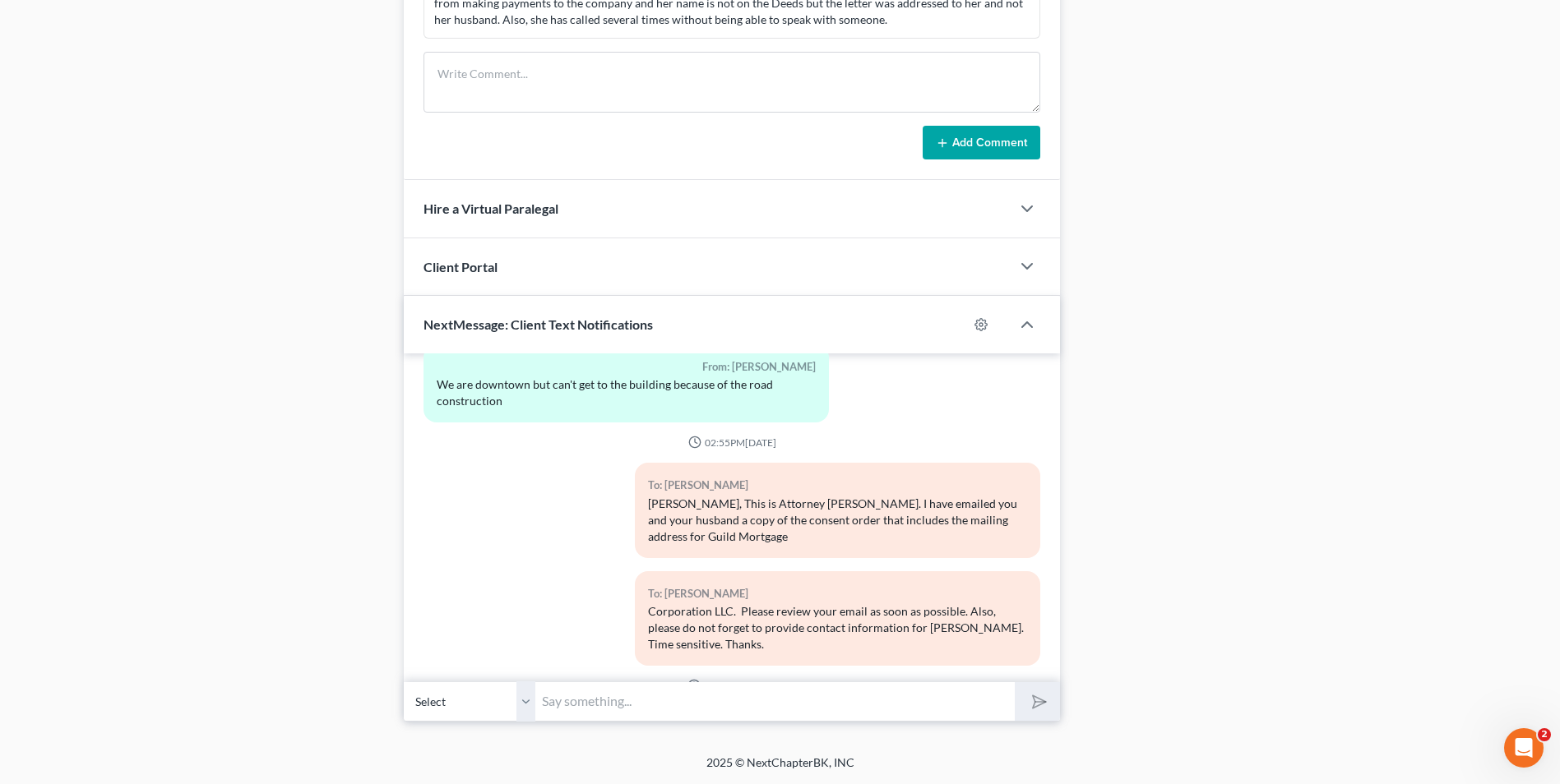
click at [779, 708] on input "text" at bounding box center [775, 701] width 479 height 41
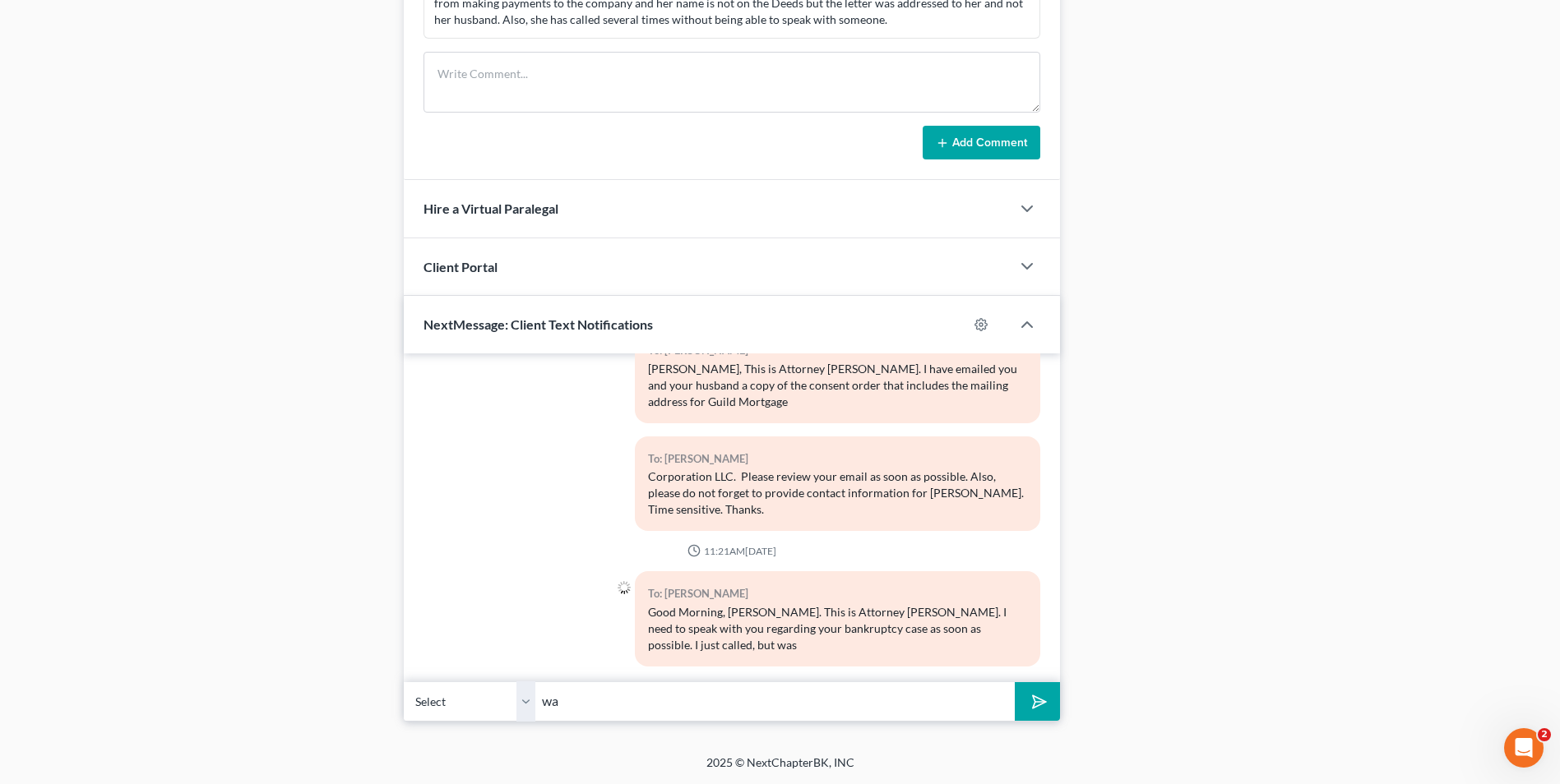
type input "w"
paste input "706-204-9386"
type input "unable to leave a voicemail. Please call me back via 706-204-9386. Please provi…"
click at [1045, 697] on button "submit" at bounding box center [1037, 701] width 45 height 39
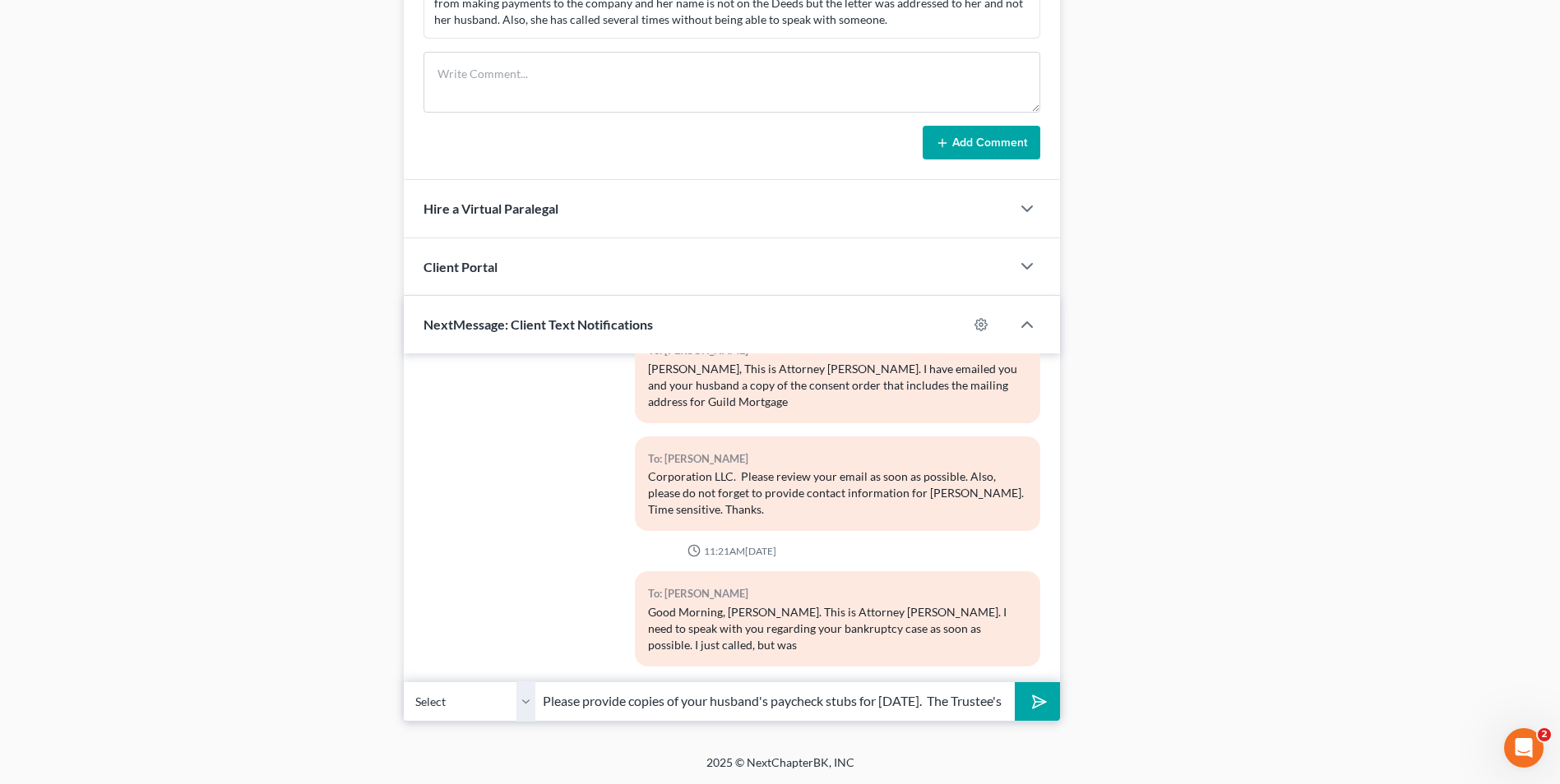
scroll to position [0, 0]
click at [843, 714] on input "text" at bounding box center [775, 701] width 479 height 41
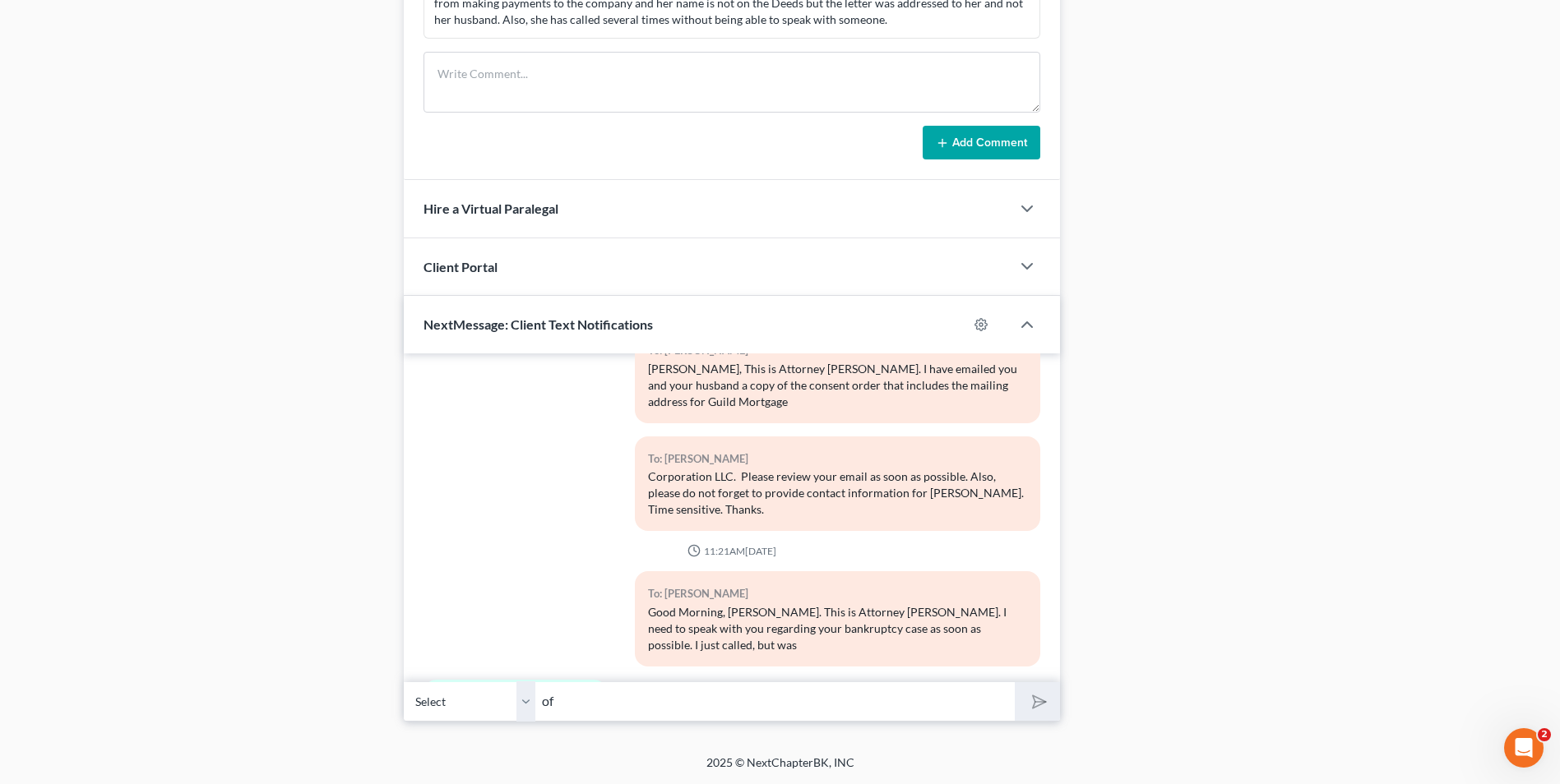
scroll to position [6248, 0]
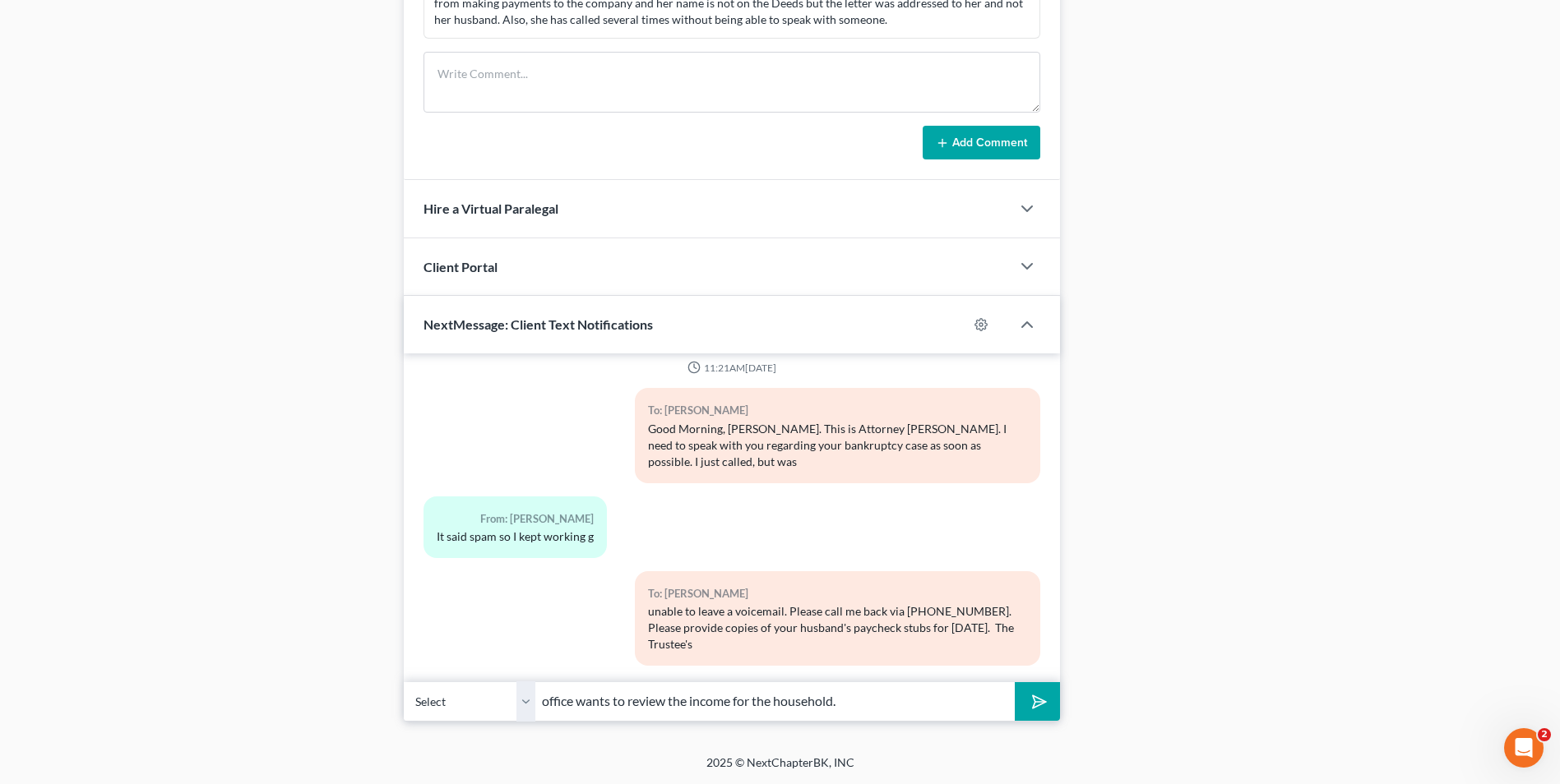
type input "office wants to review the income for the household."
click at [1042, 704] on polygon "submit" at bounding box center [1036, 702] width 20 height 20
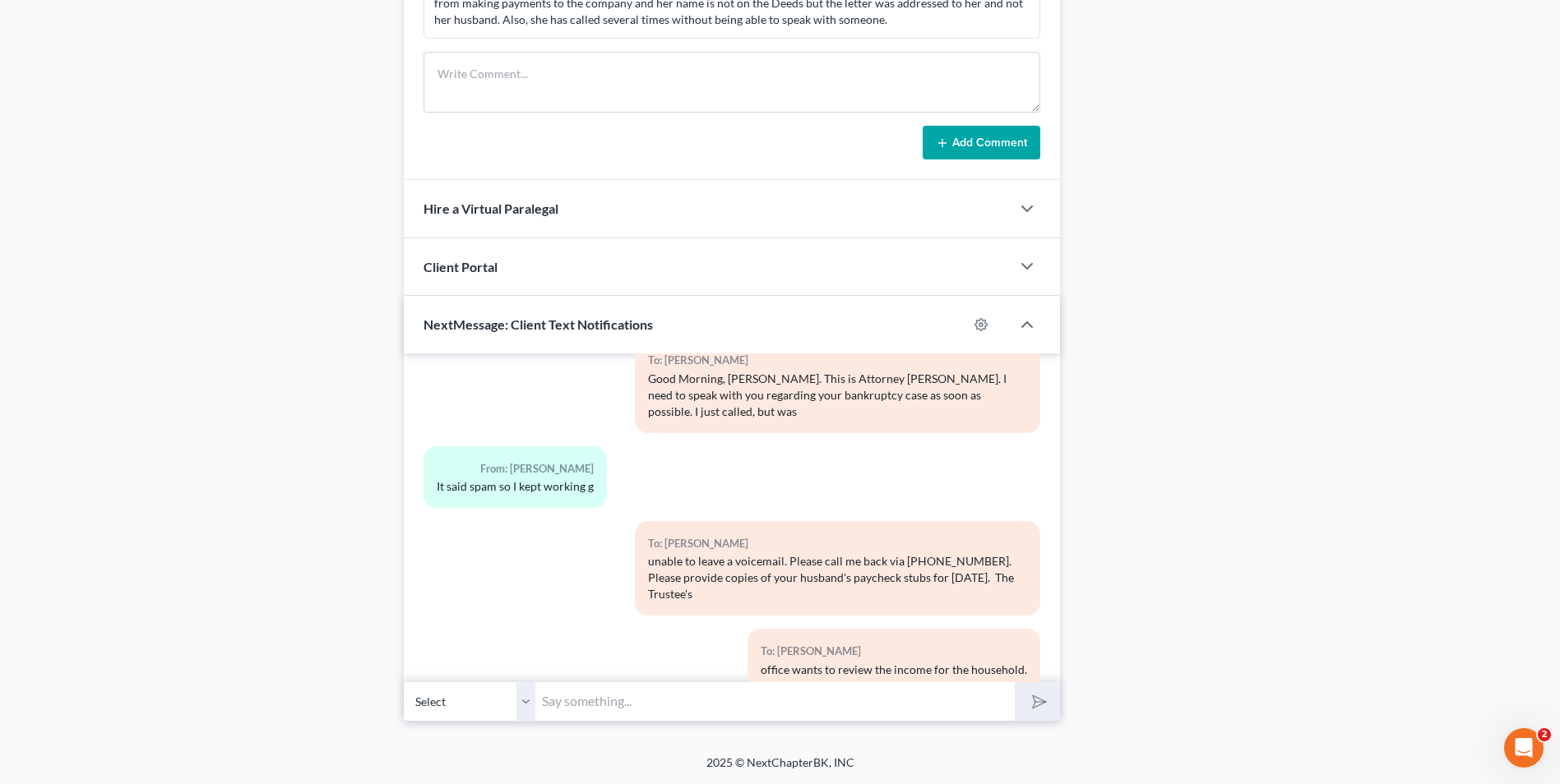
scroll to position [6322, 0]
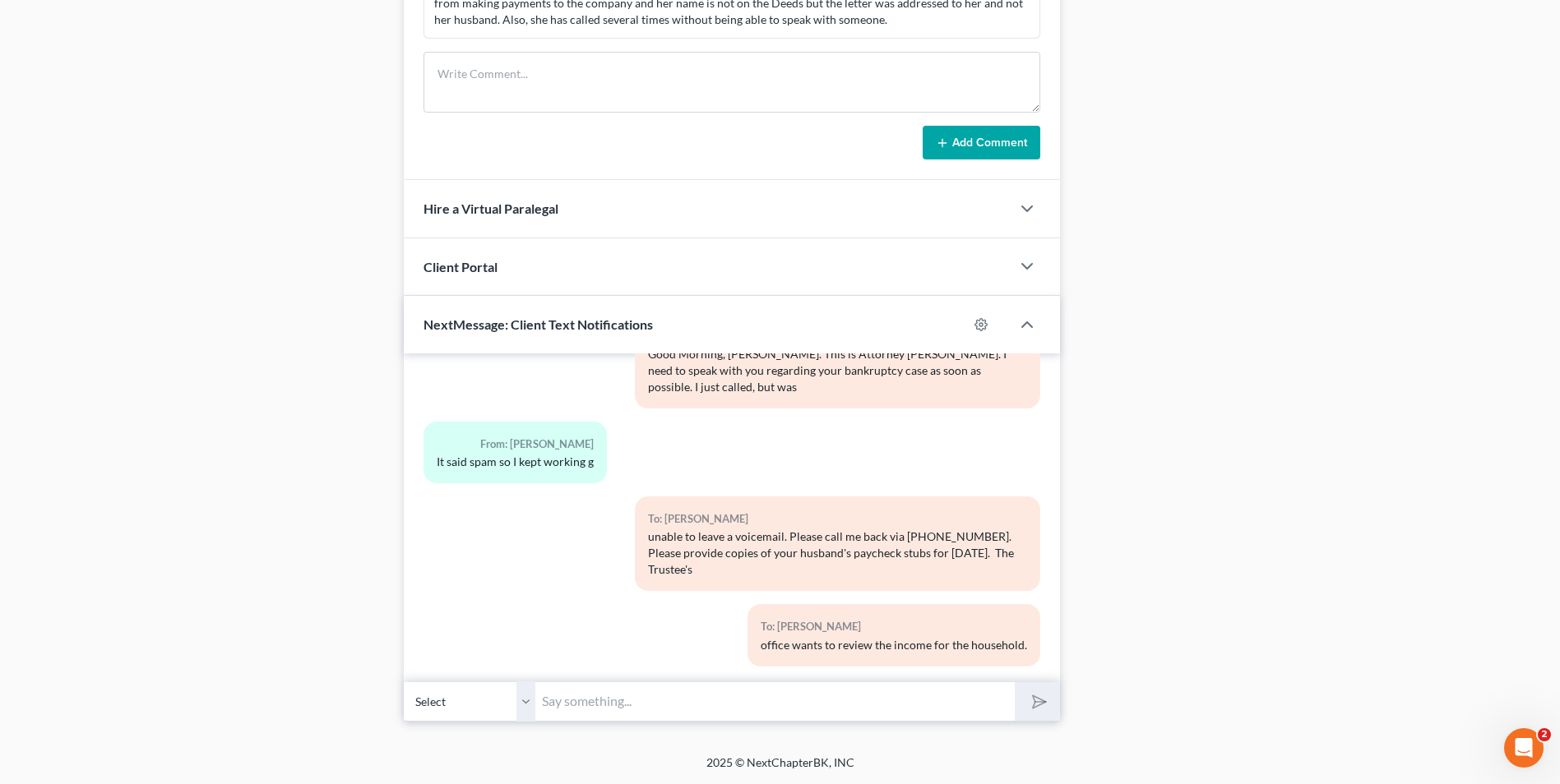
click at [759, 641] on div "To: Amanda Medlock office wants to review the income for the household." at bounding box center [893, 634] width 292 height 61
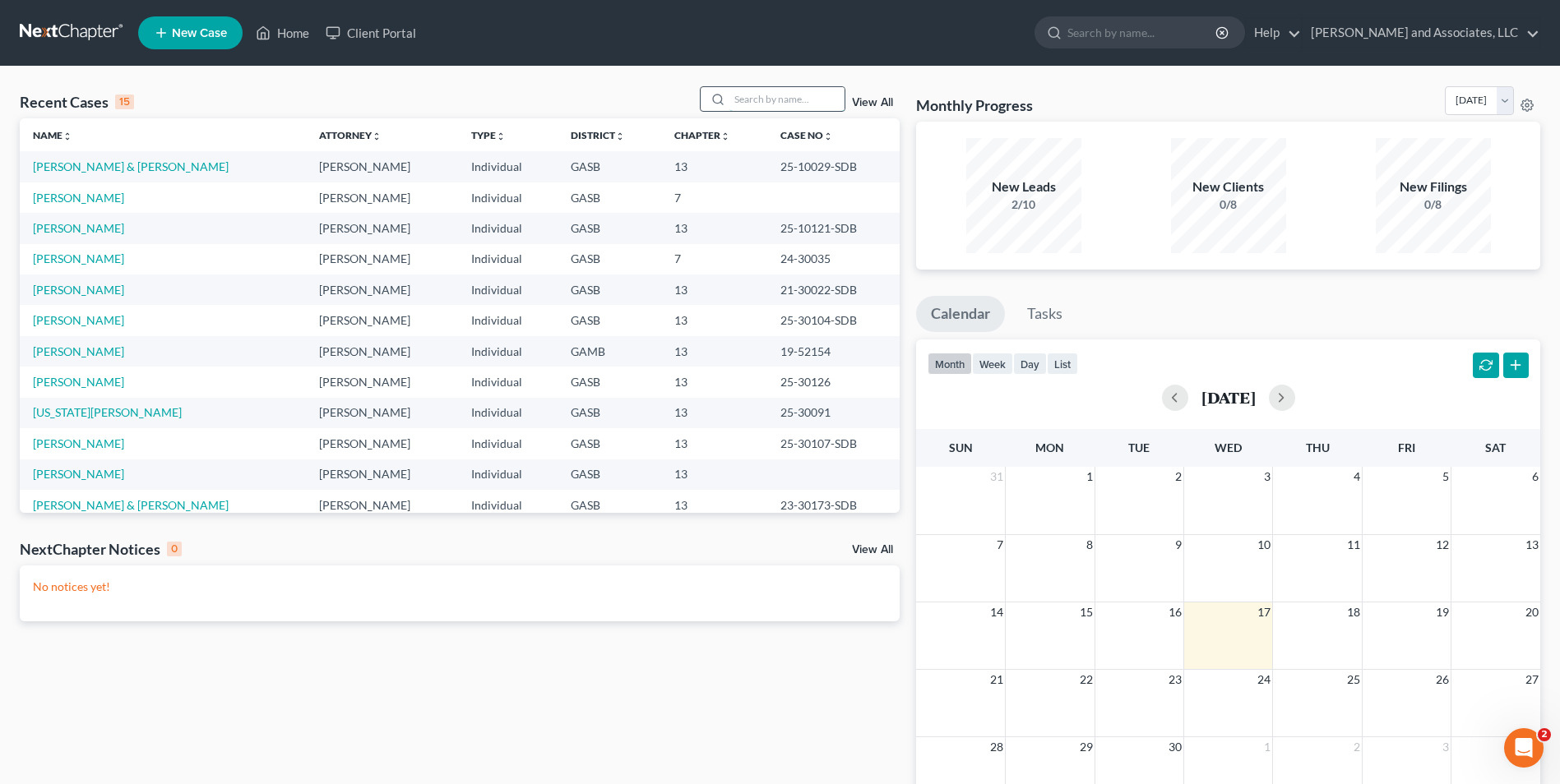
click at [743, 95] on input "search" at bounding box center [786, 99] width 115 height 24
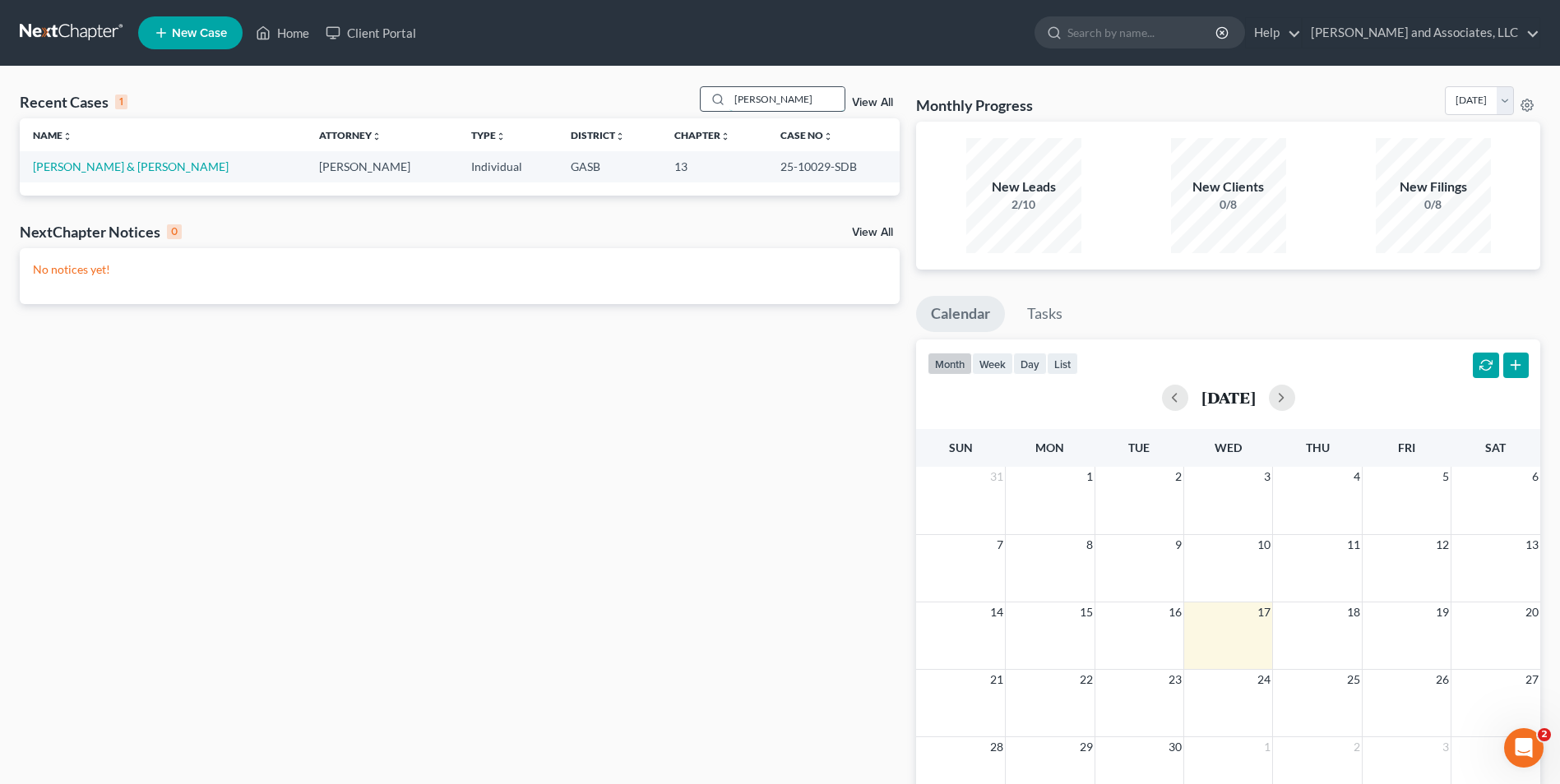
type input "medlock"
click at [108, 166] on link "Hill, Travis & Medlock, Amanda" at bounding box center [131, 166] width 195 height 14
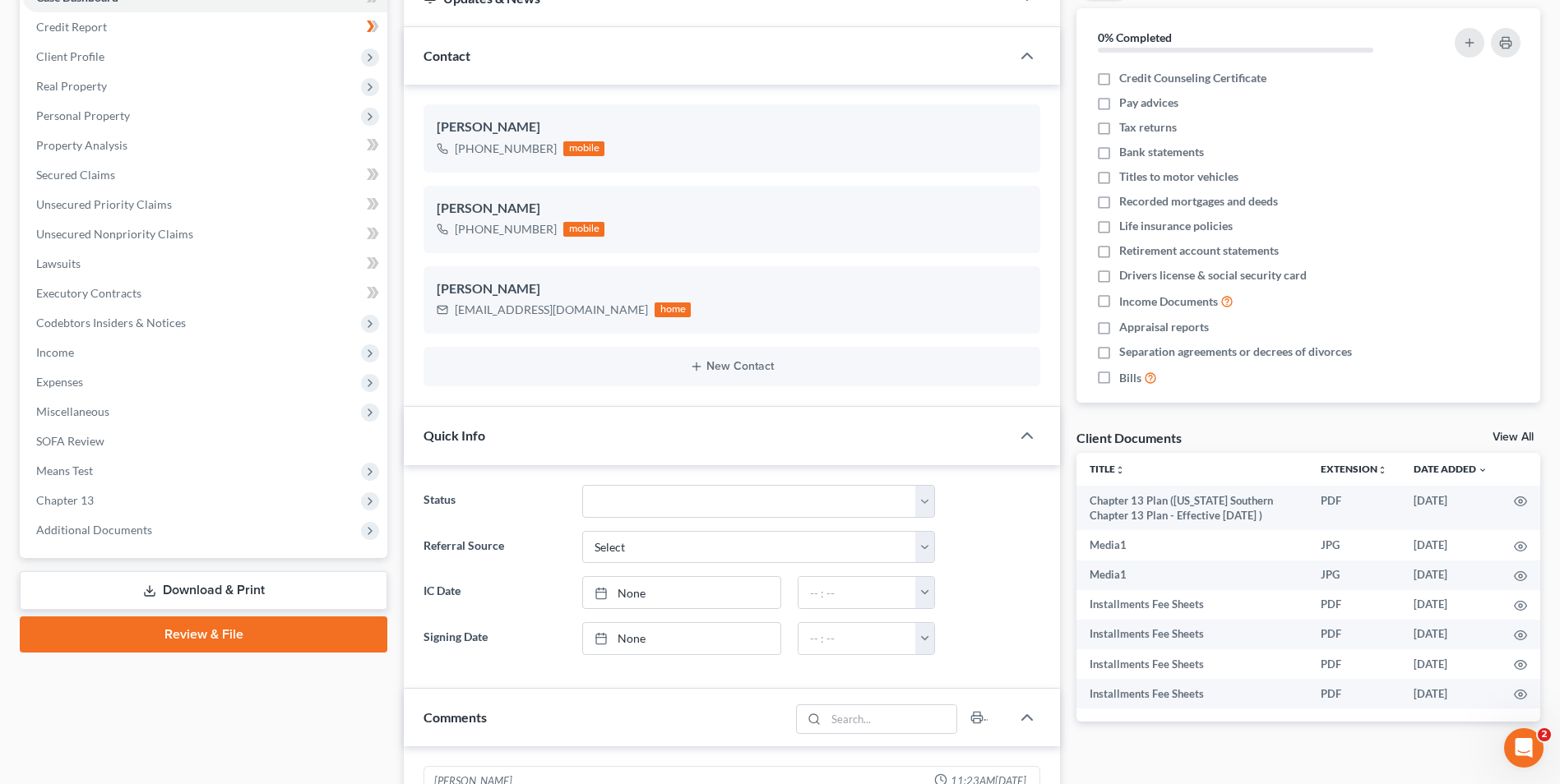
scroll to position [187, 0]
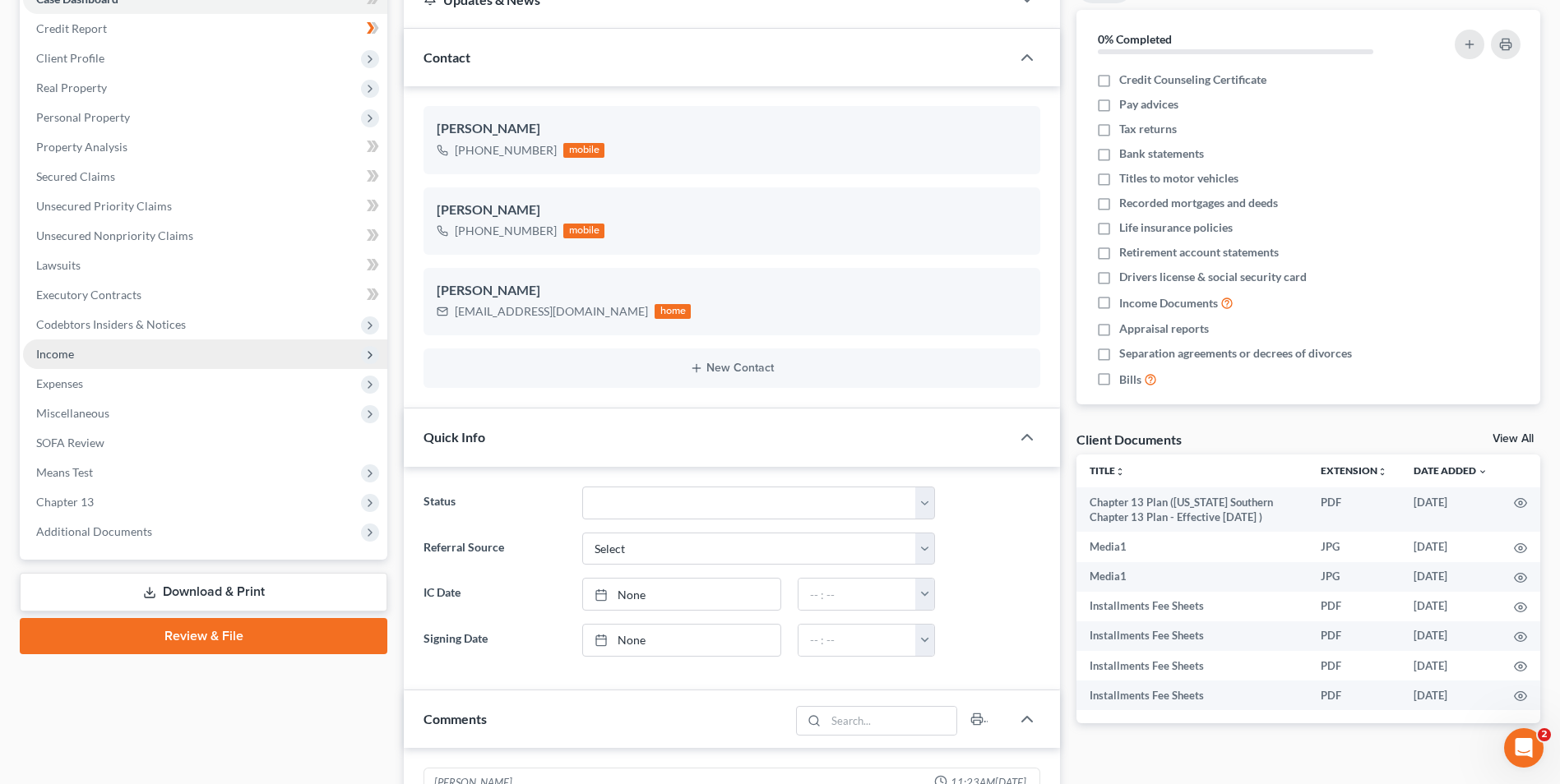
click at [64, 348] on span "Income" at bounding box center [55, 354] width 38 height 14
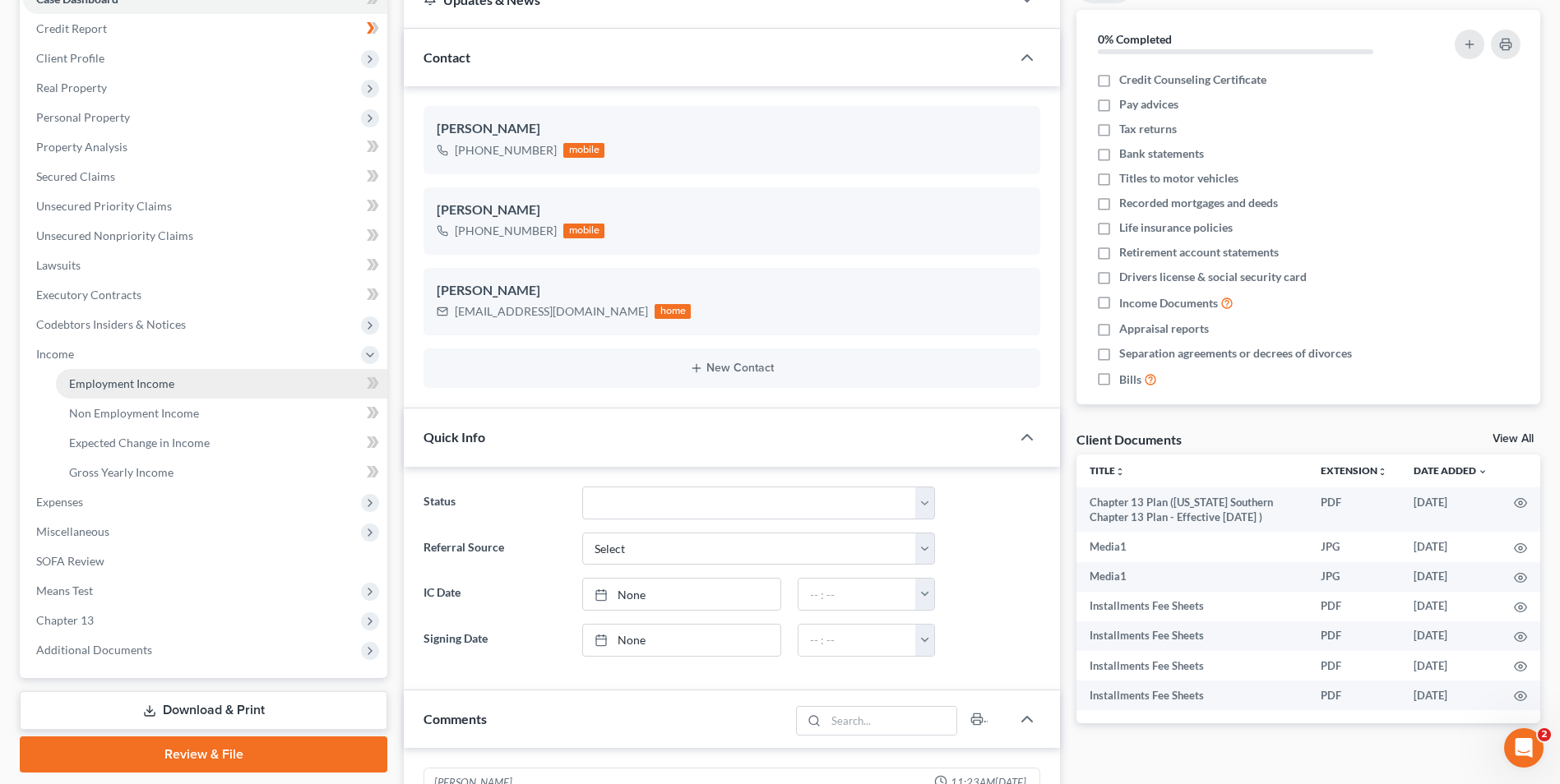
click at [125, 392] on link "Employment Income" at bounding box center [221, 384] width 331 height 29
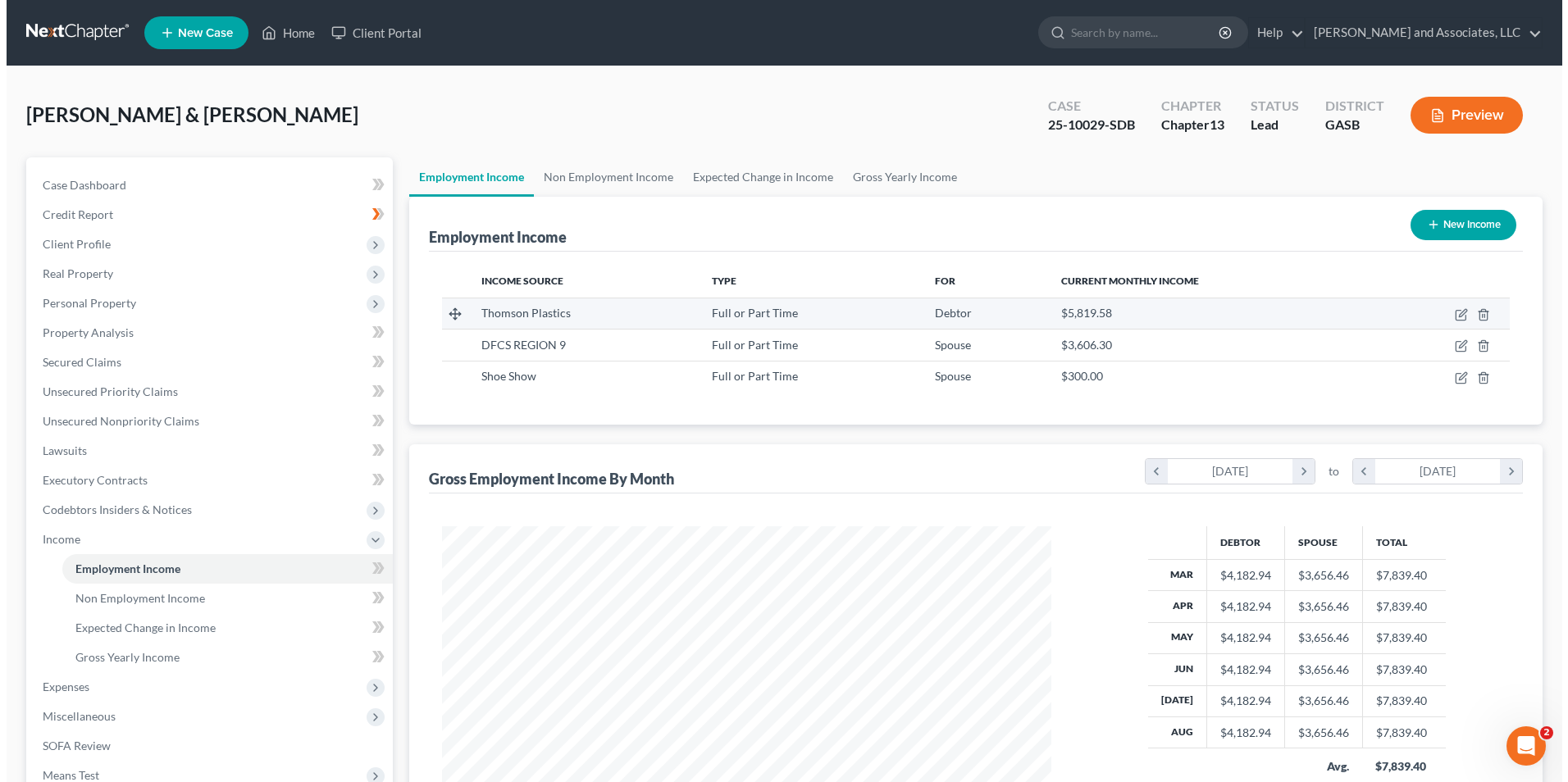
scroll to position [304, 641]
click at [1457, 316] on icon "button" at bounding box center [1454, 314] width 13 height 13
select select "0"
select select "10"
select select "0"
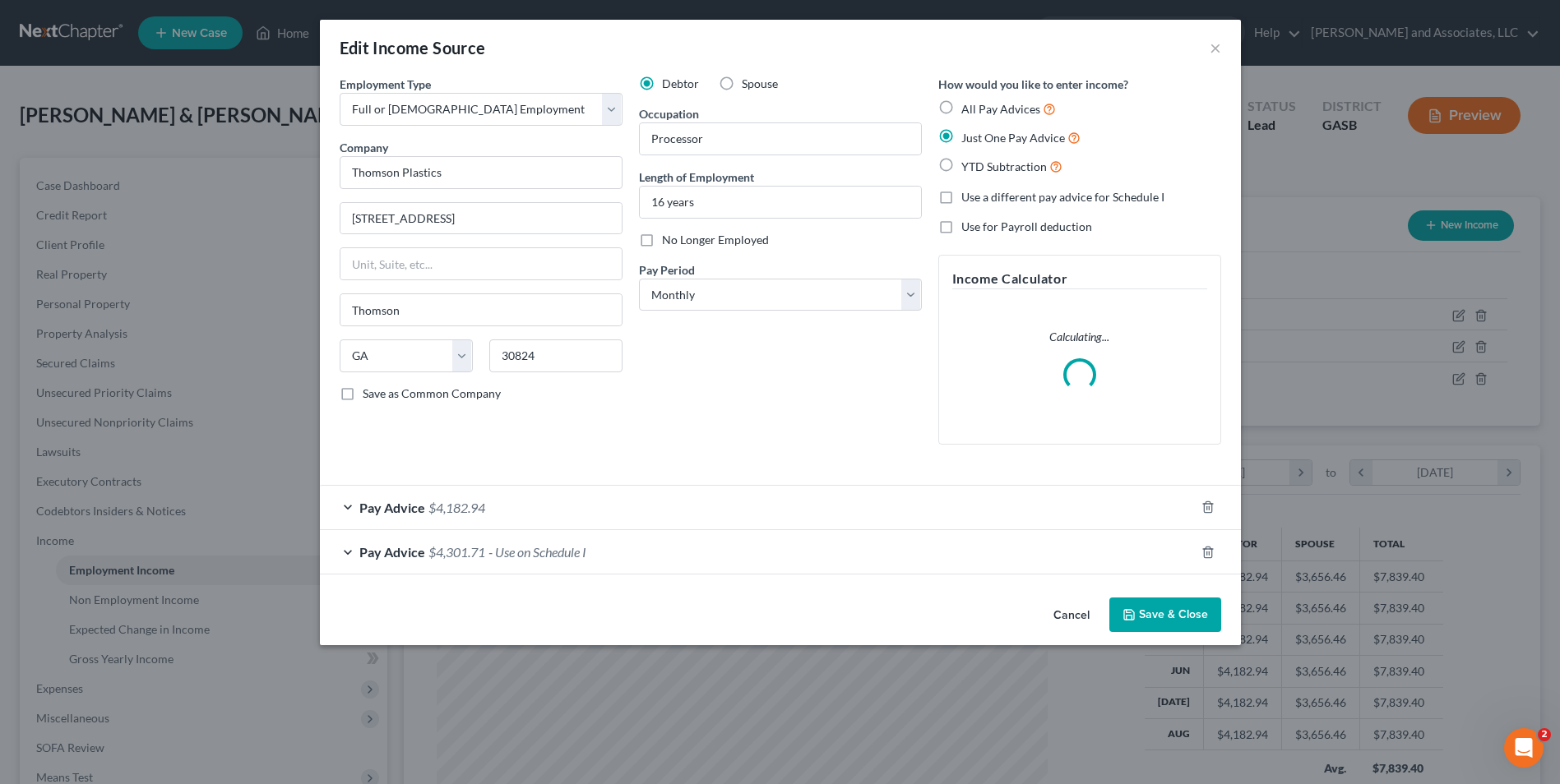
scroll to position [308, 649]
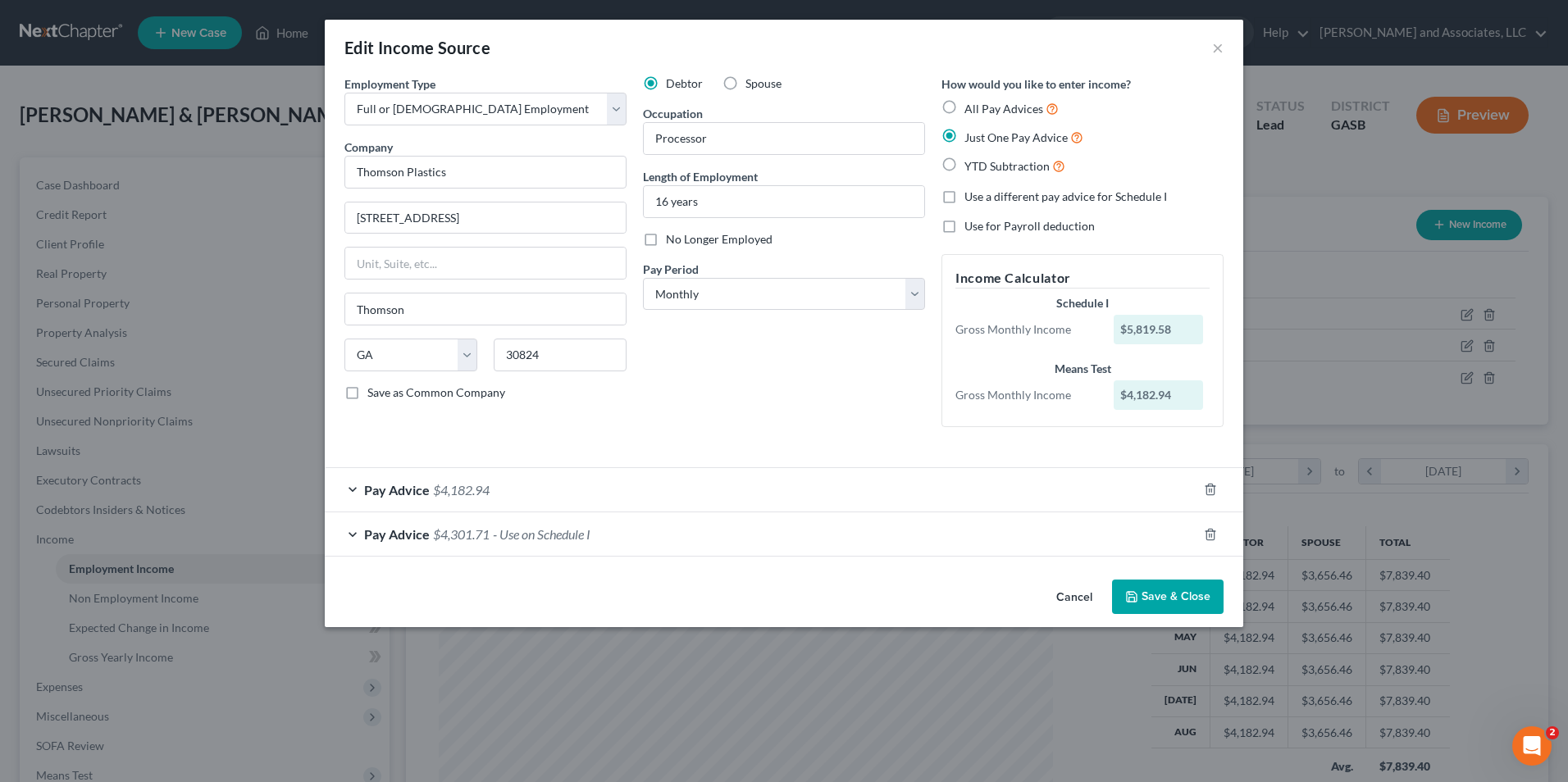
click at [448, 539] on span "$4,301.71" at bounding box center [461, 534] width 57 height 16
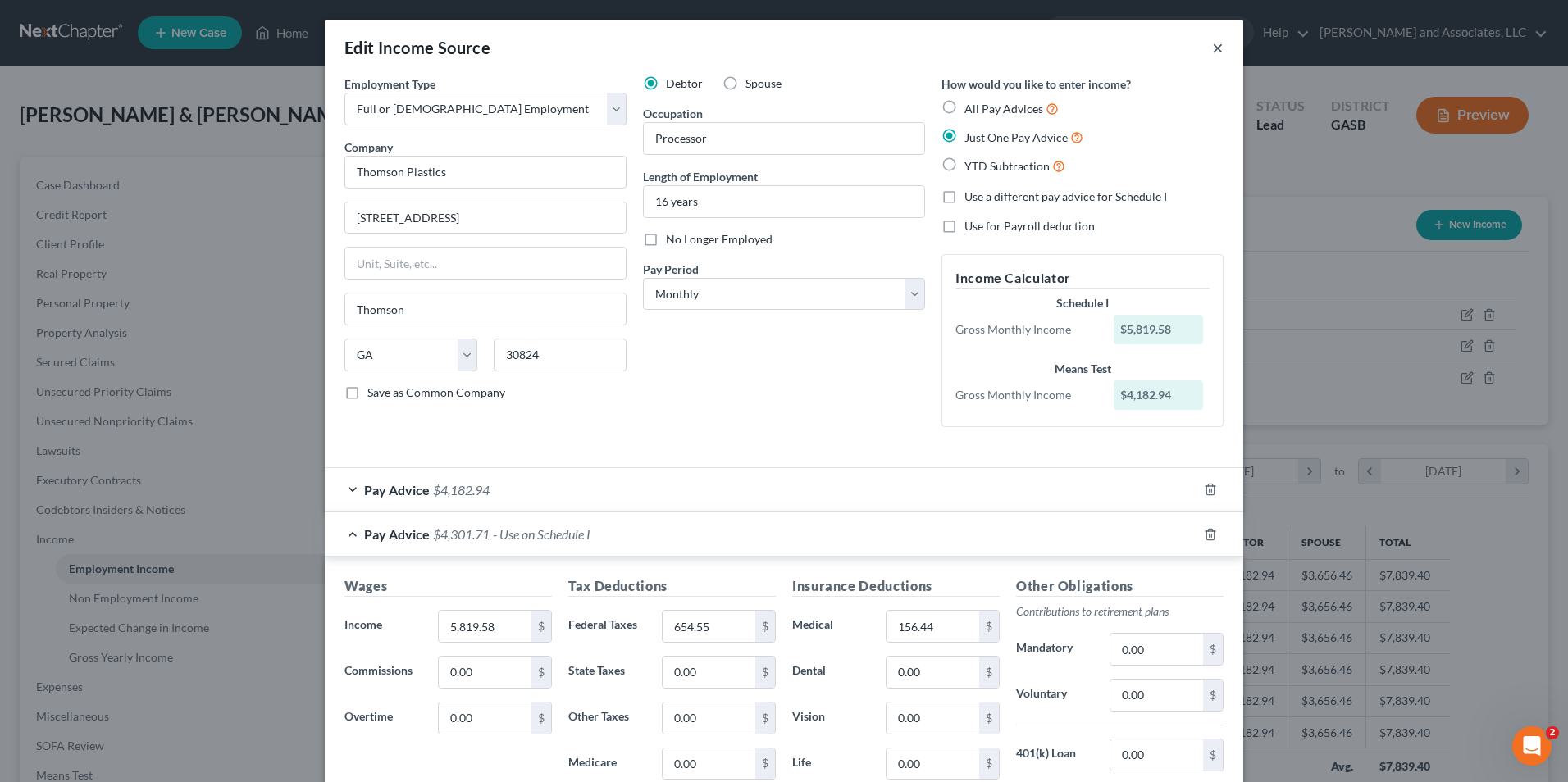
click at [1212, 47] on button "×" at bounding box center [1217, 47] width 11 height 20
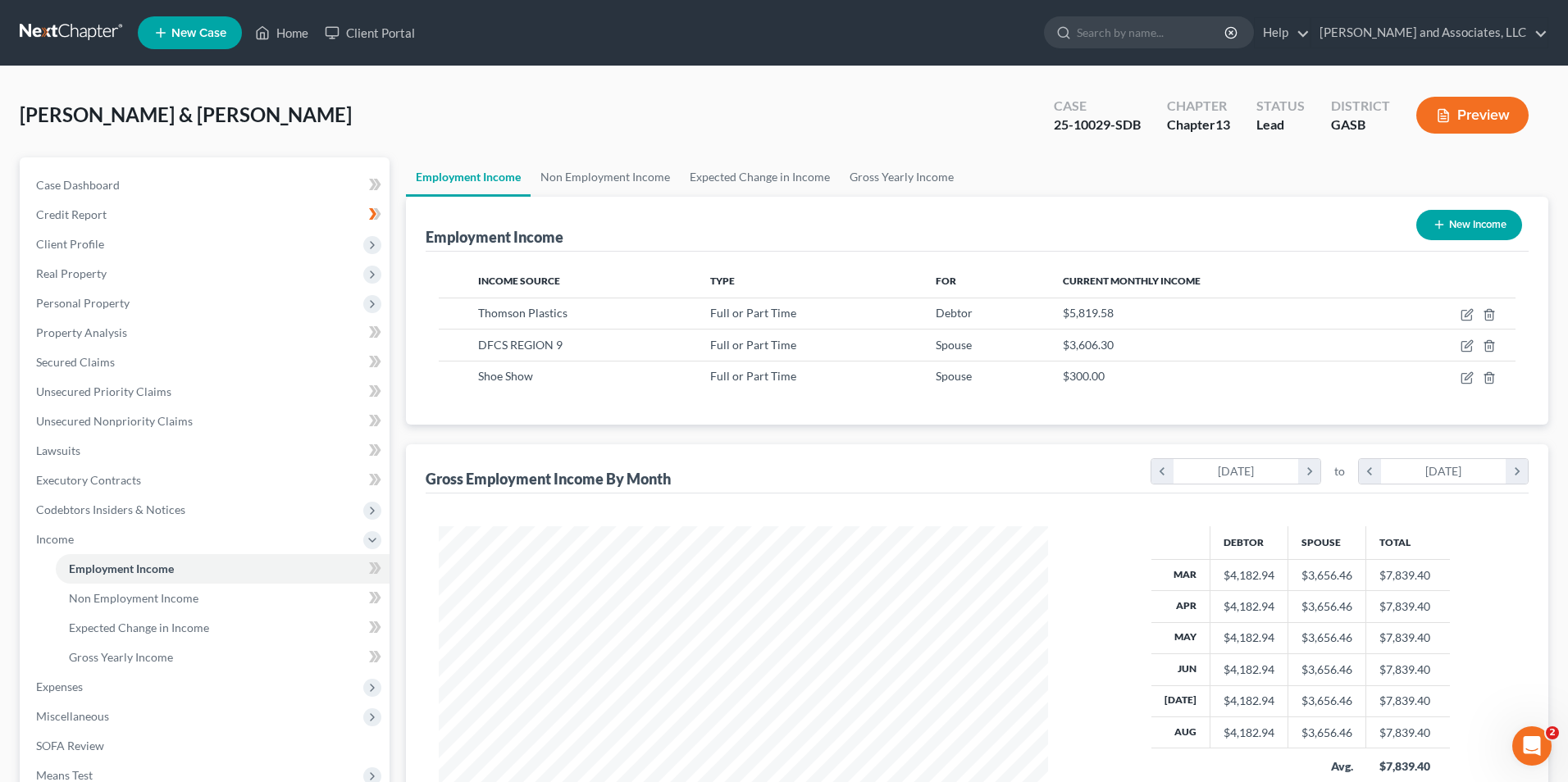
scroll to position [819417, 819368]
click at [1461, 317] on icon "button" at bounding box center [1454, 314] width 13 height 13
select select "0"
select select "10"
select select "0"
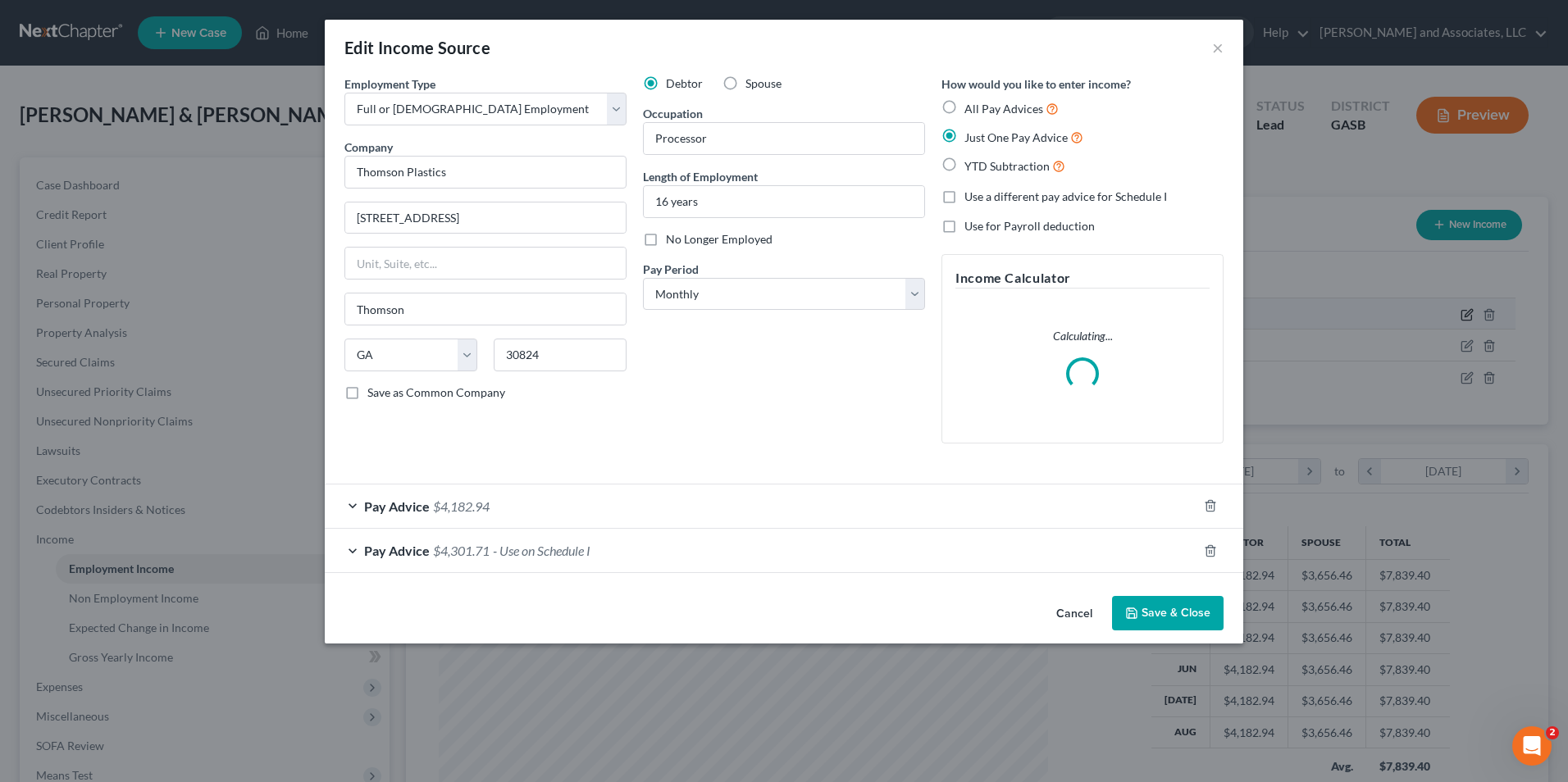
scroll to position [307, 648]
click at [452, 548] on span "$4,301.71" at bounding box center [461, 550] width 57 height 16
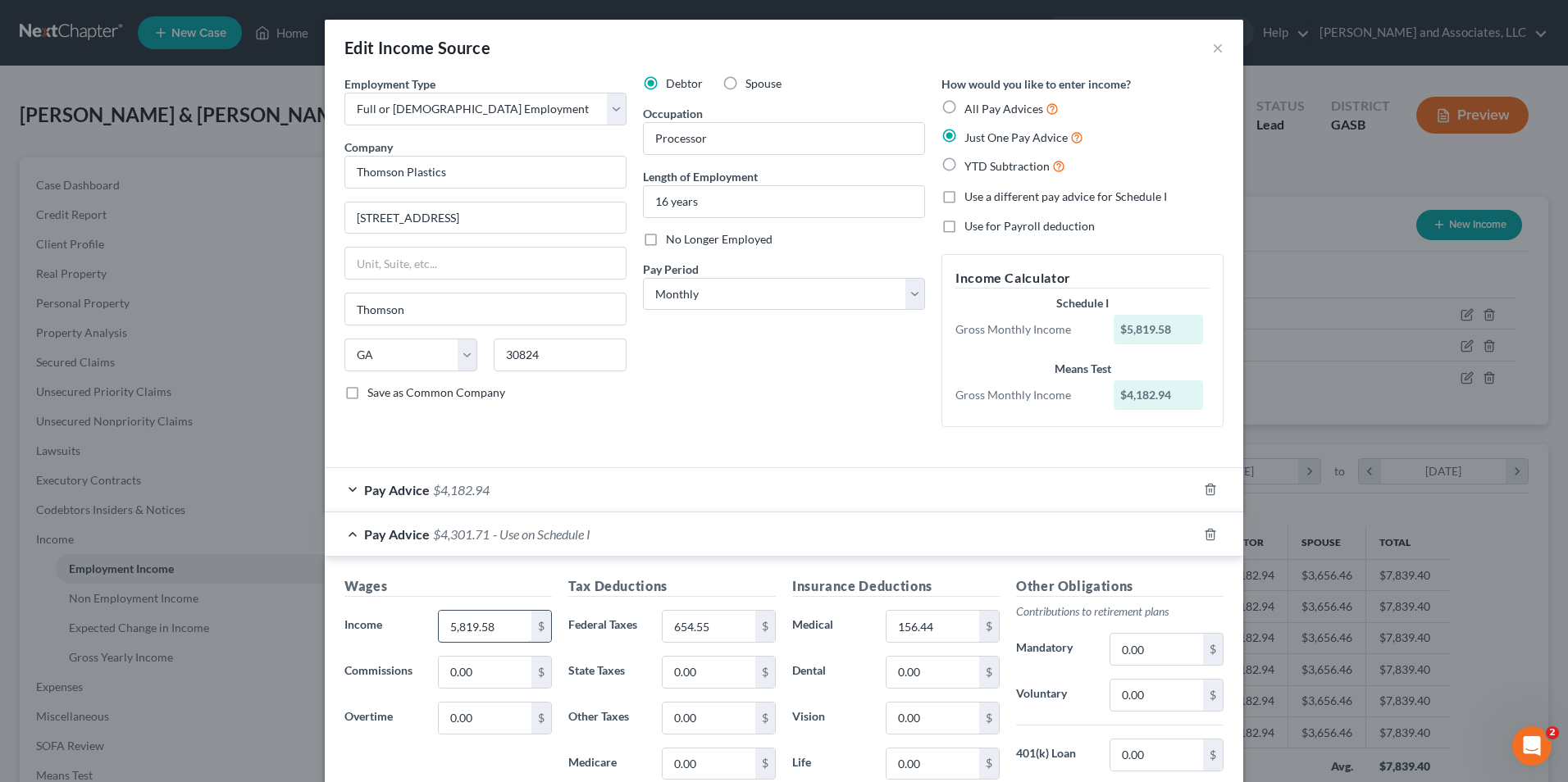
drag, startPoint x: 491, startPoint y: 628, endPoint x: 511, endPoint y: 623, distance: 20.6
drag, startPoint x: 511, startPoint y: 623, endPoint x: 486, endPoint y: 617, distance: 25.7
click at [486, 617] on input "5,819.58" at bounding box center [485, 626] width 92 height 31
drag, startPoint x: 488, startPoint y: 620, endPoint x: 439, endPoint y: 619, distance: 49.0
click at [439, 619] on input "5,819.58" at bounding box center [485, 626] width 92 height 31
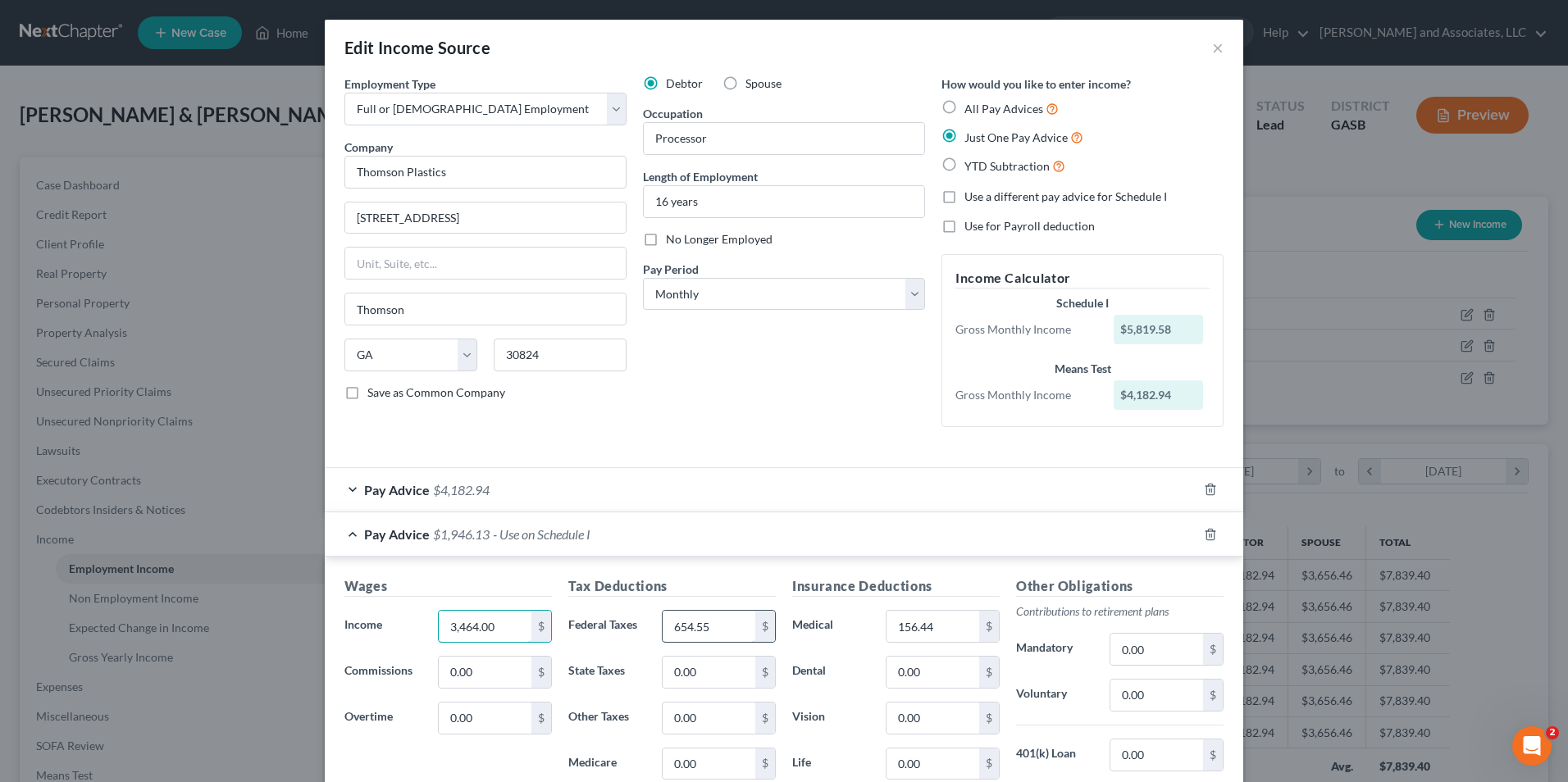
type input "3,464.00"
type input "389.60"
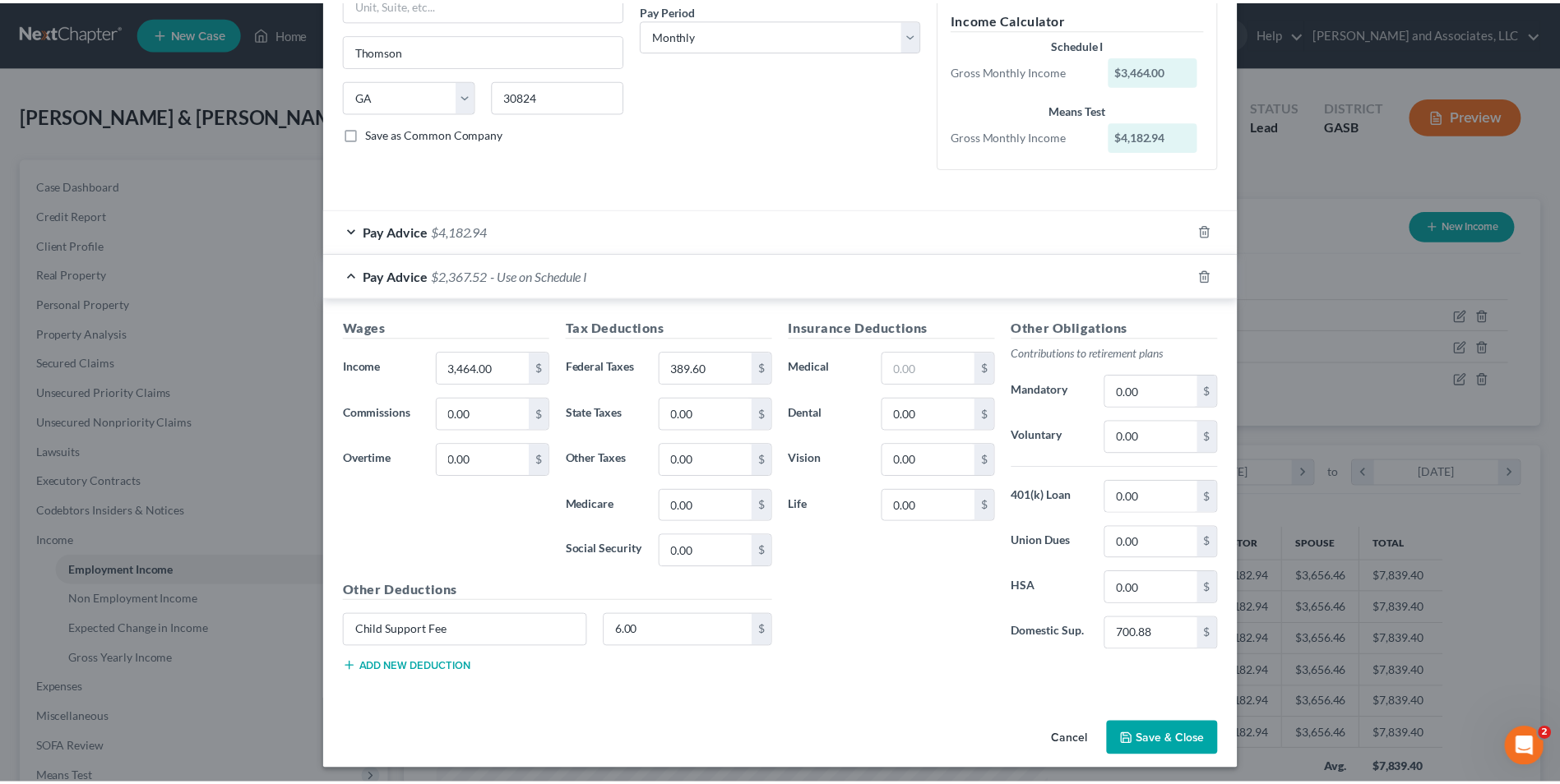
scroll to position [265, 0]
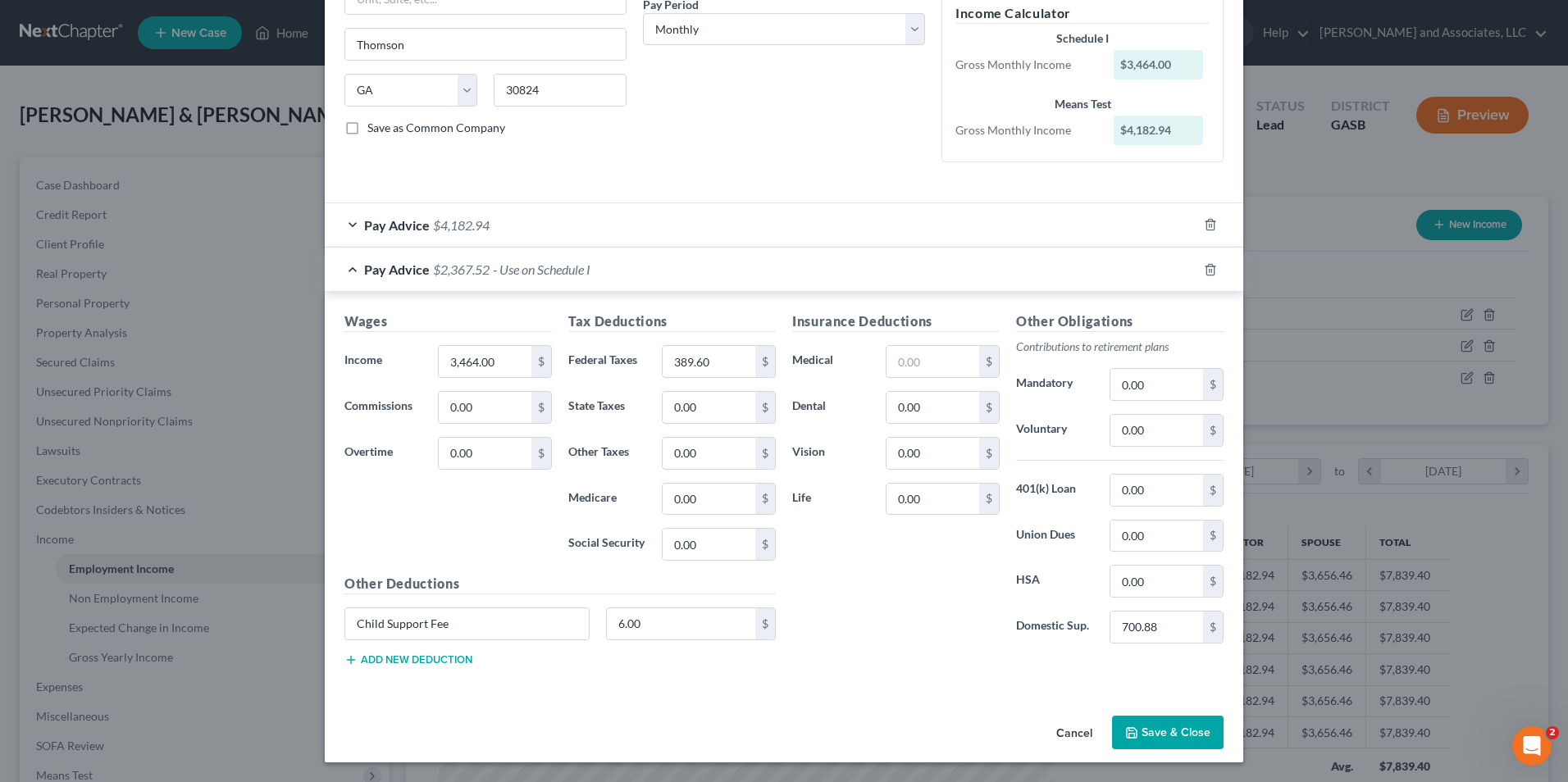
click at [1170, 726] on button "Save & Close" at bounding box center [1167, 733] width 111 height 34
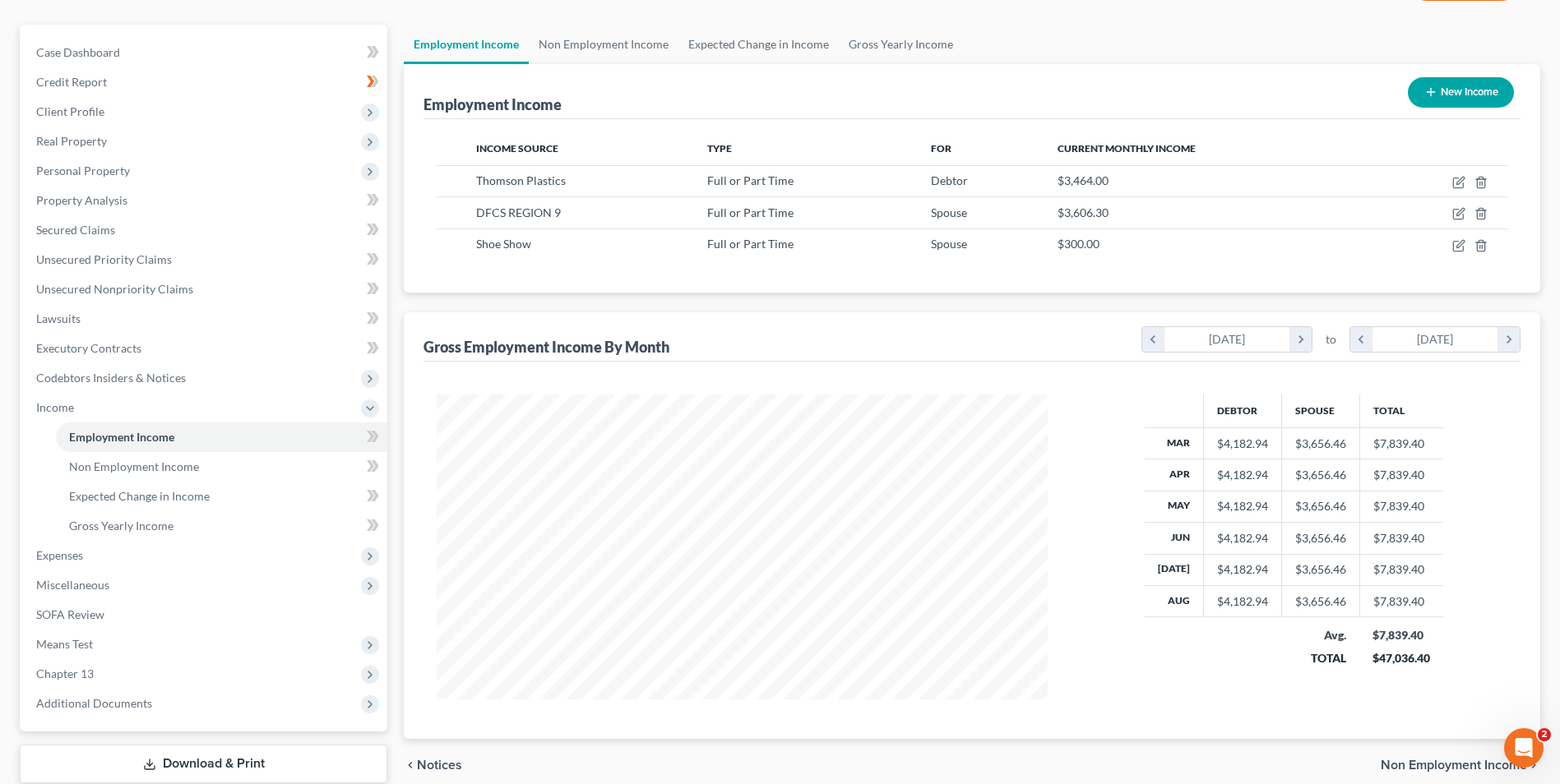
scroll to position [125, 0]
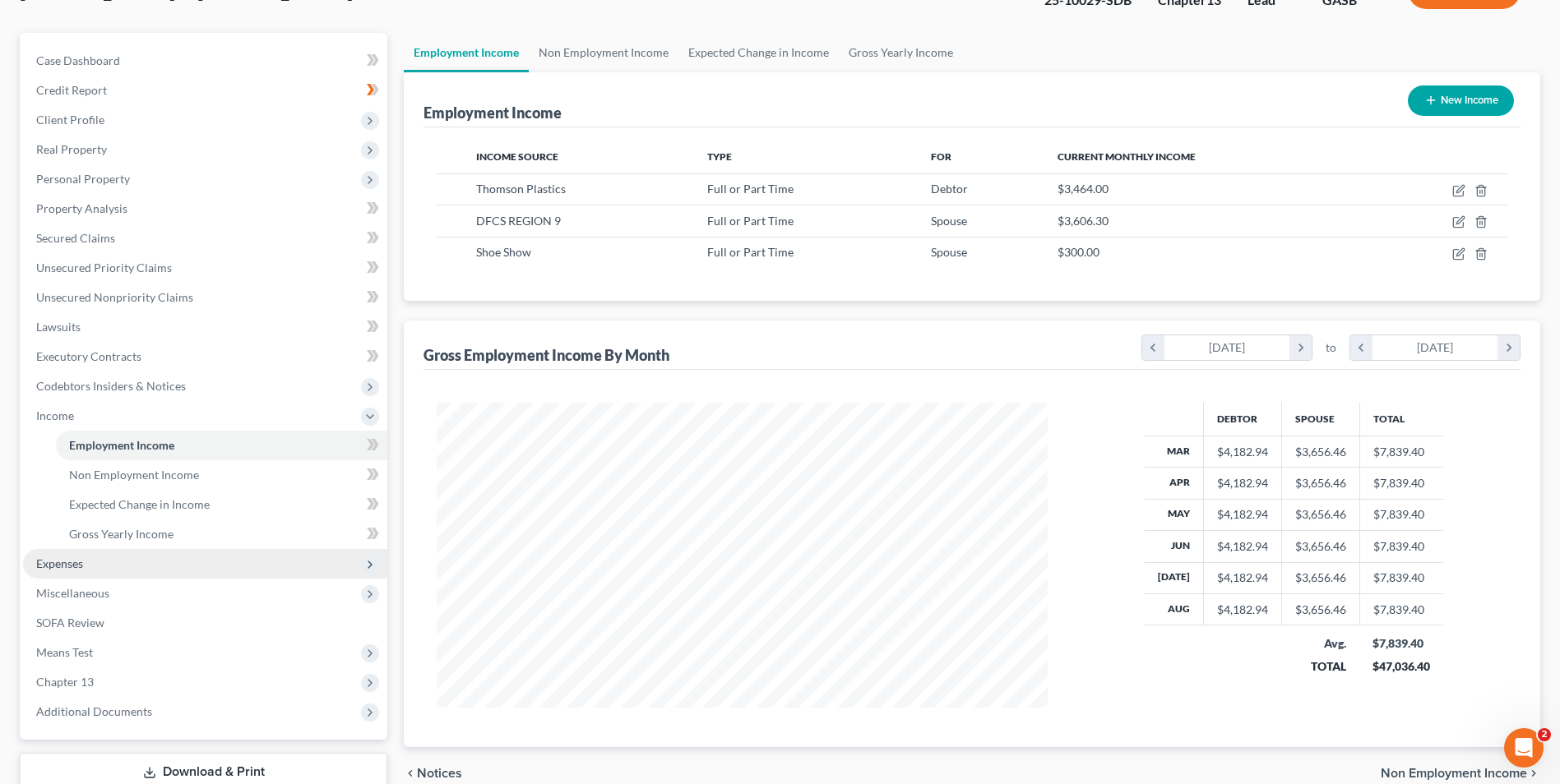
click at [66, 561] on span "Expenses" at bounding box center [60, 564] width 47 height 14
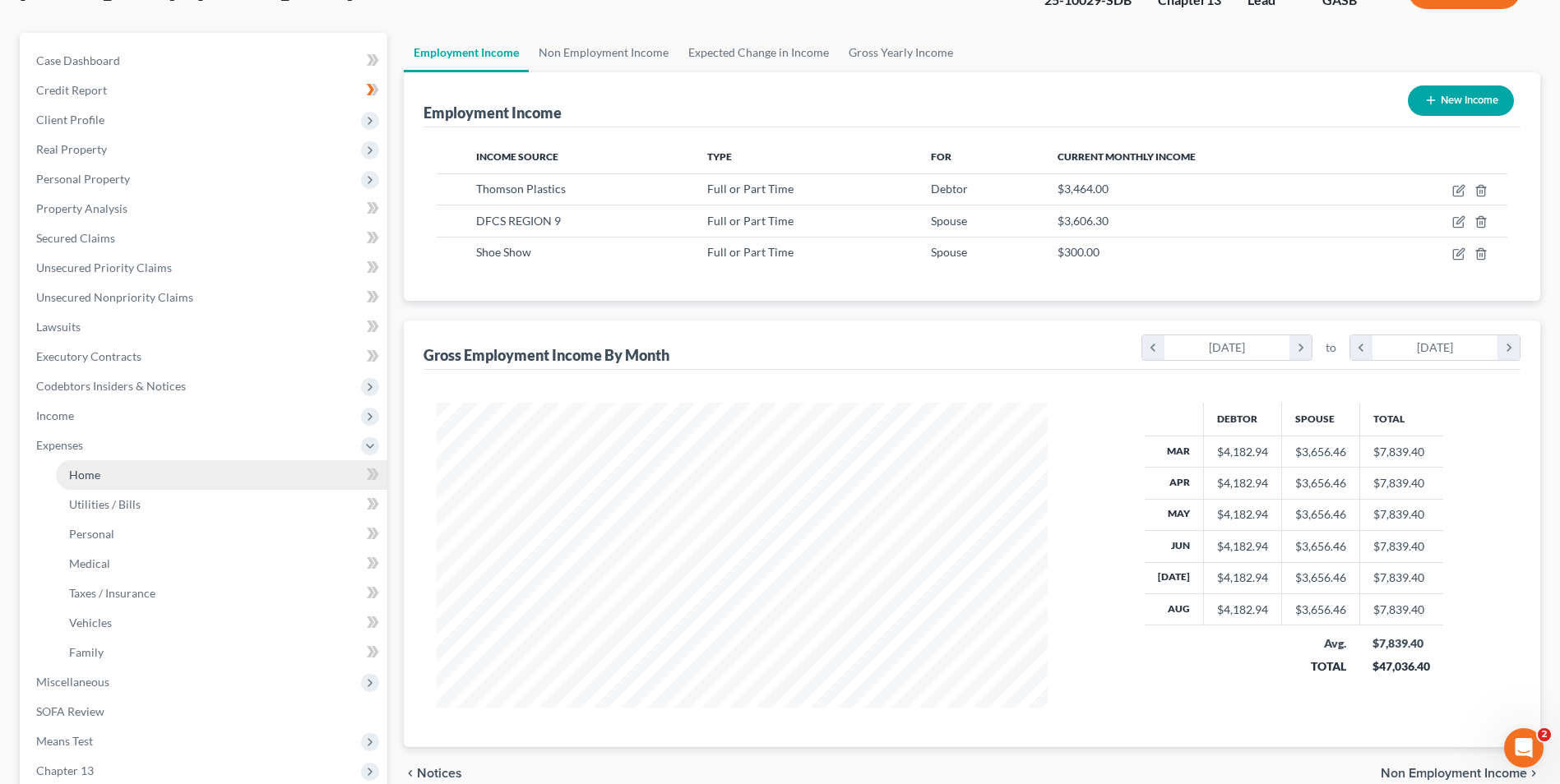
click at [98, 475] on span "Home" at bounding box center [85, 475] width 31 height 14
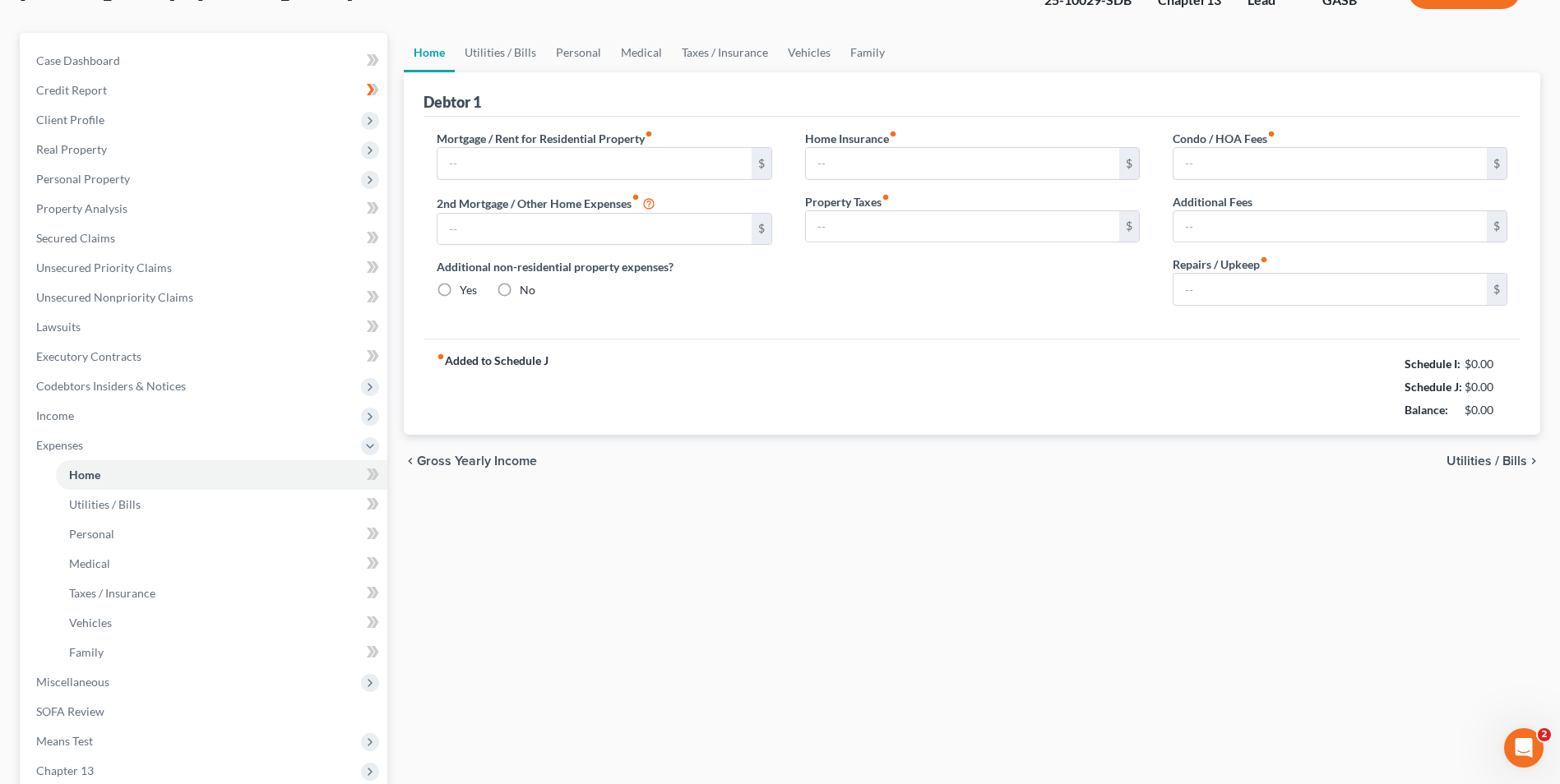
scroll to position [48, 0]
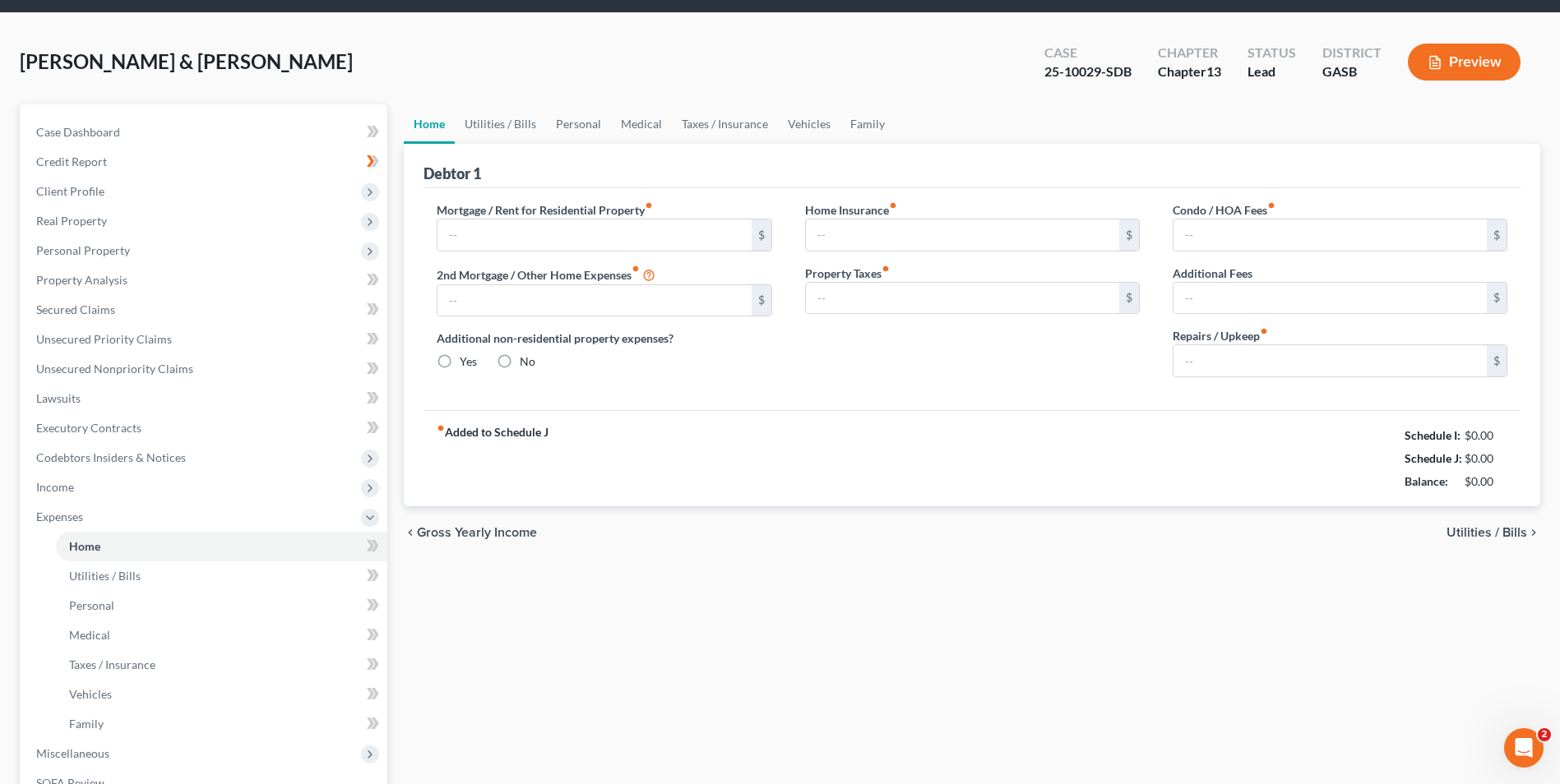
type input "1,654.00"
type input "0.00"
radio input "true"
type input "0.00"
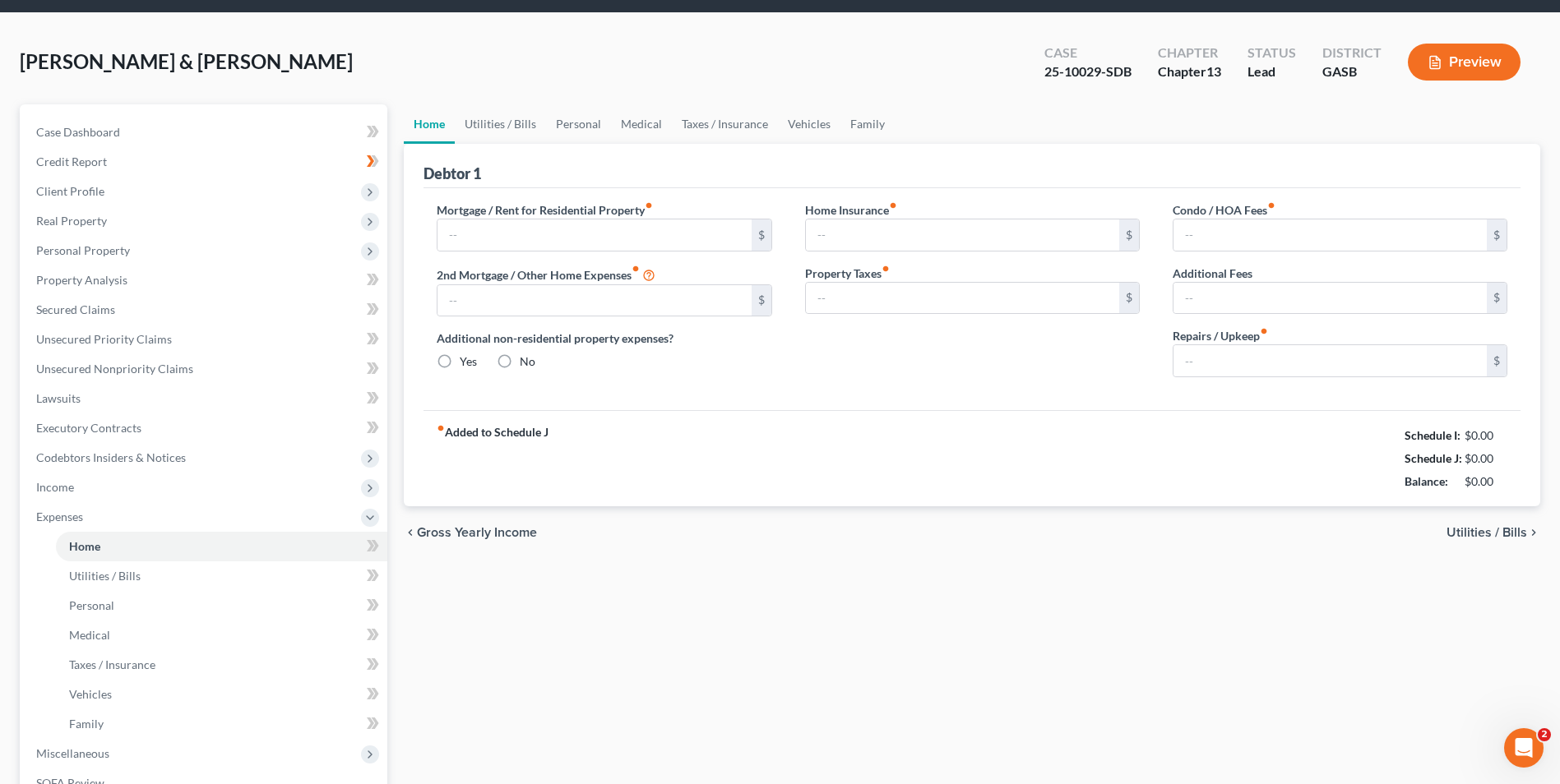
type input "0.00"
type input "200.00"
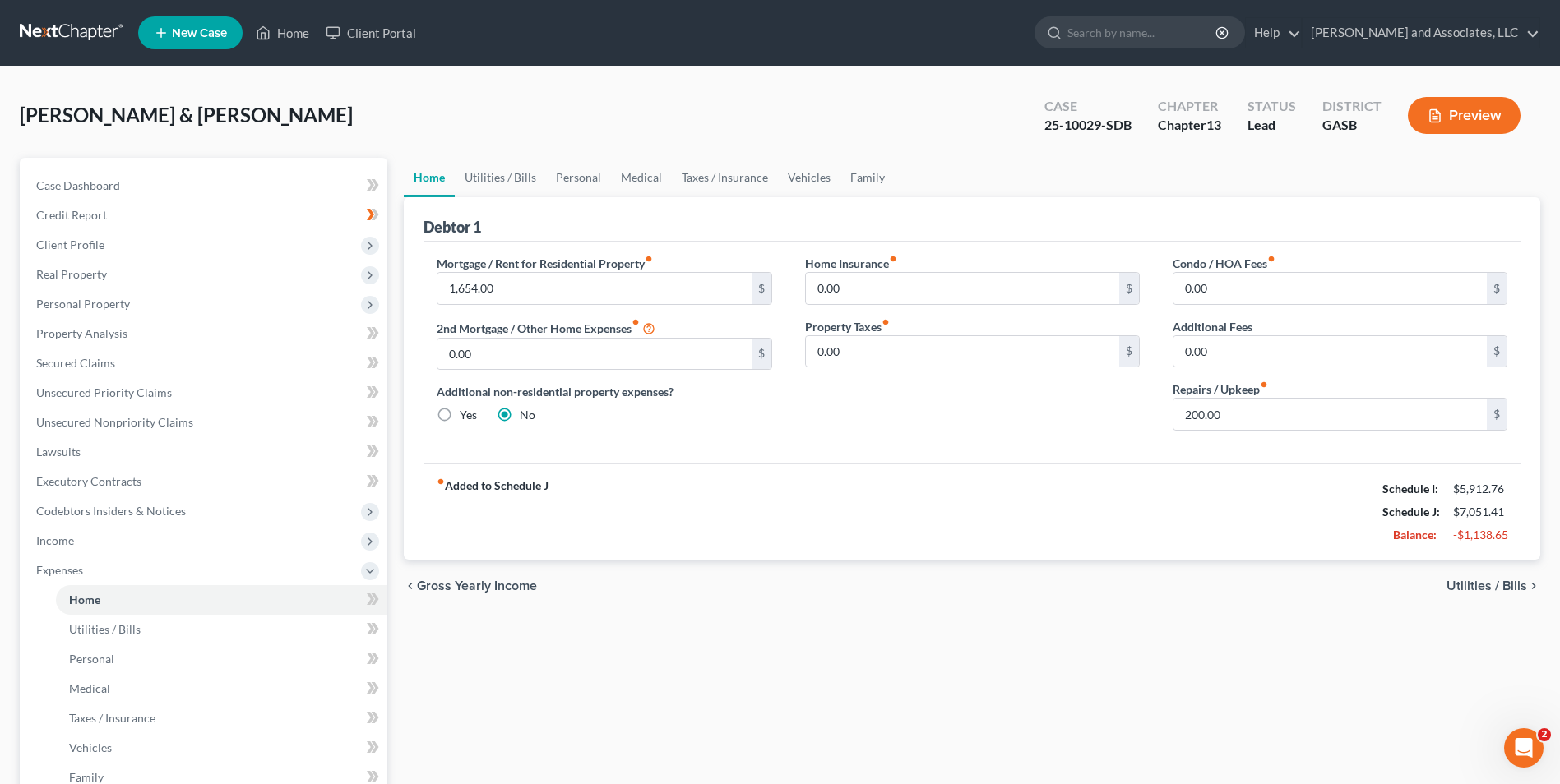
scroll to position [326, 0]
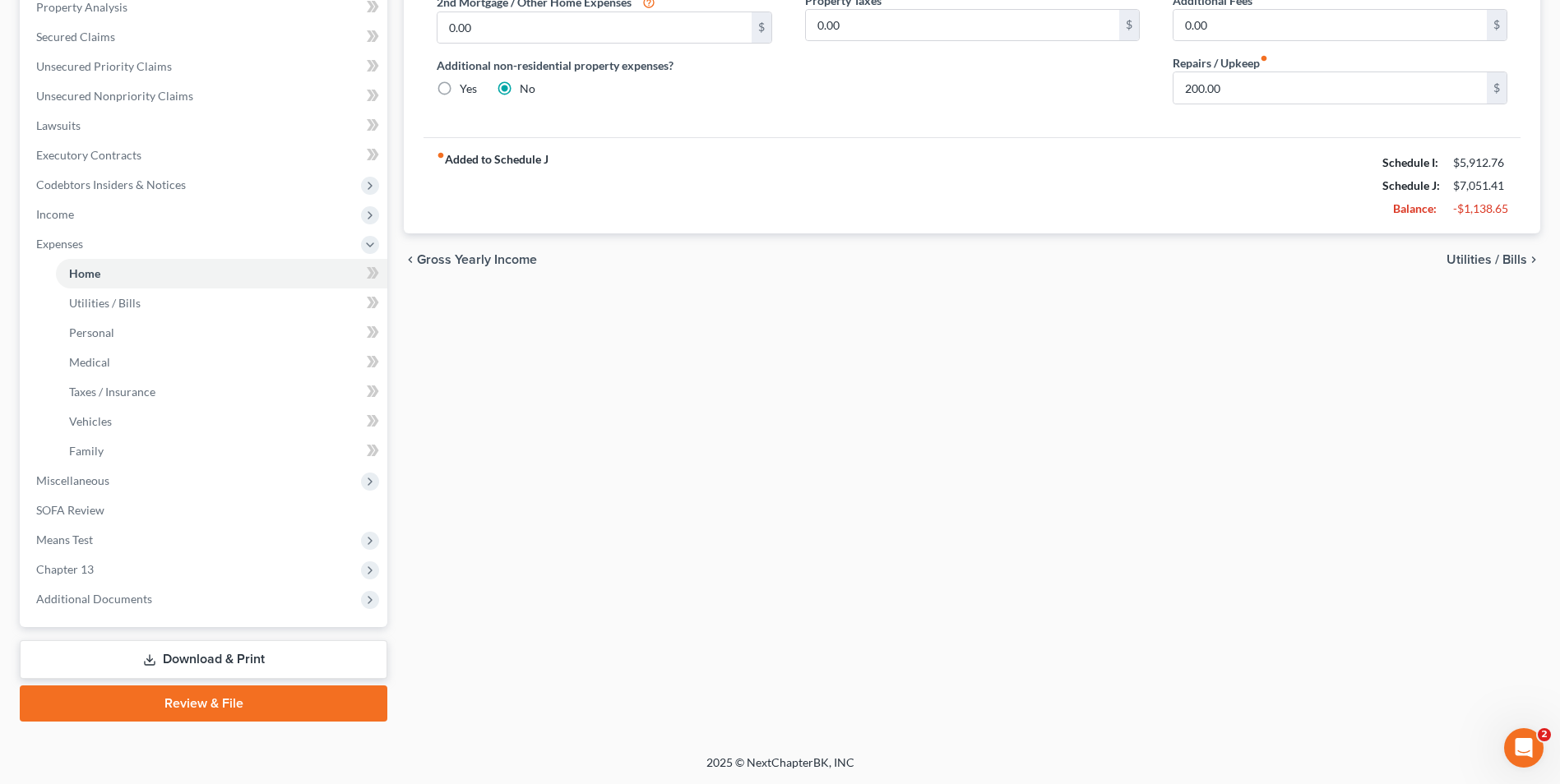
click at [250, 668] on link "Download & Print" at bounding box center [203, 660] width 368 height 39
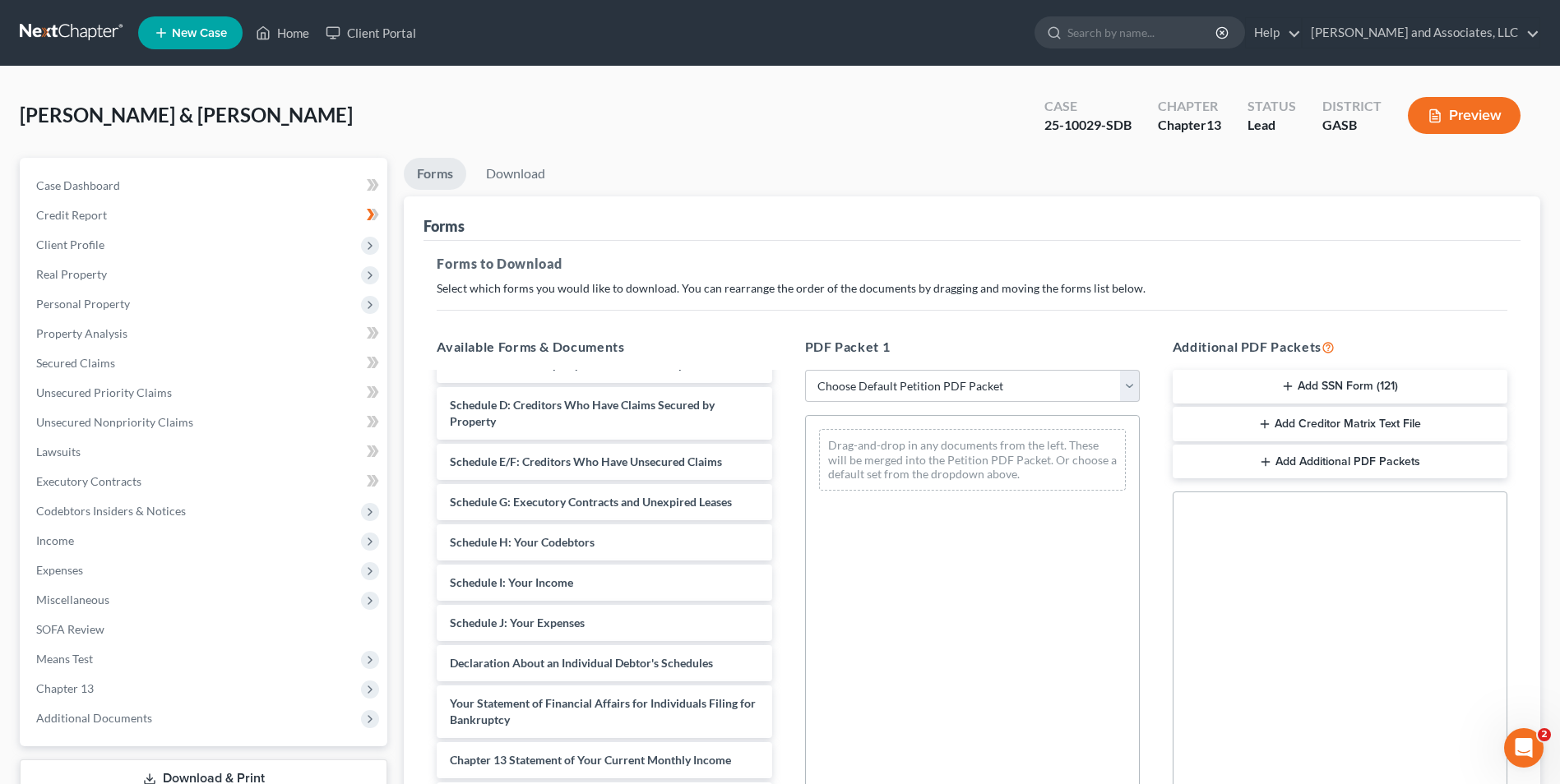
scroll to position [367, 0]
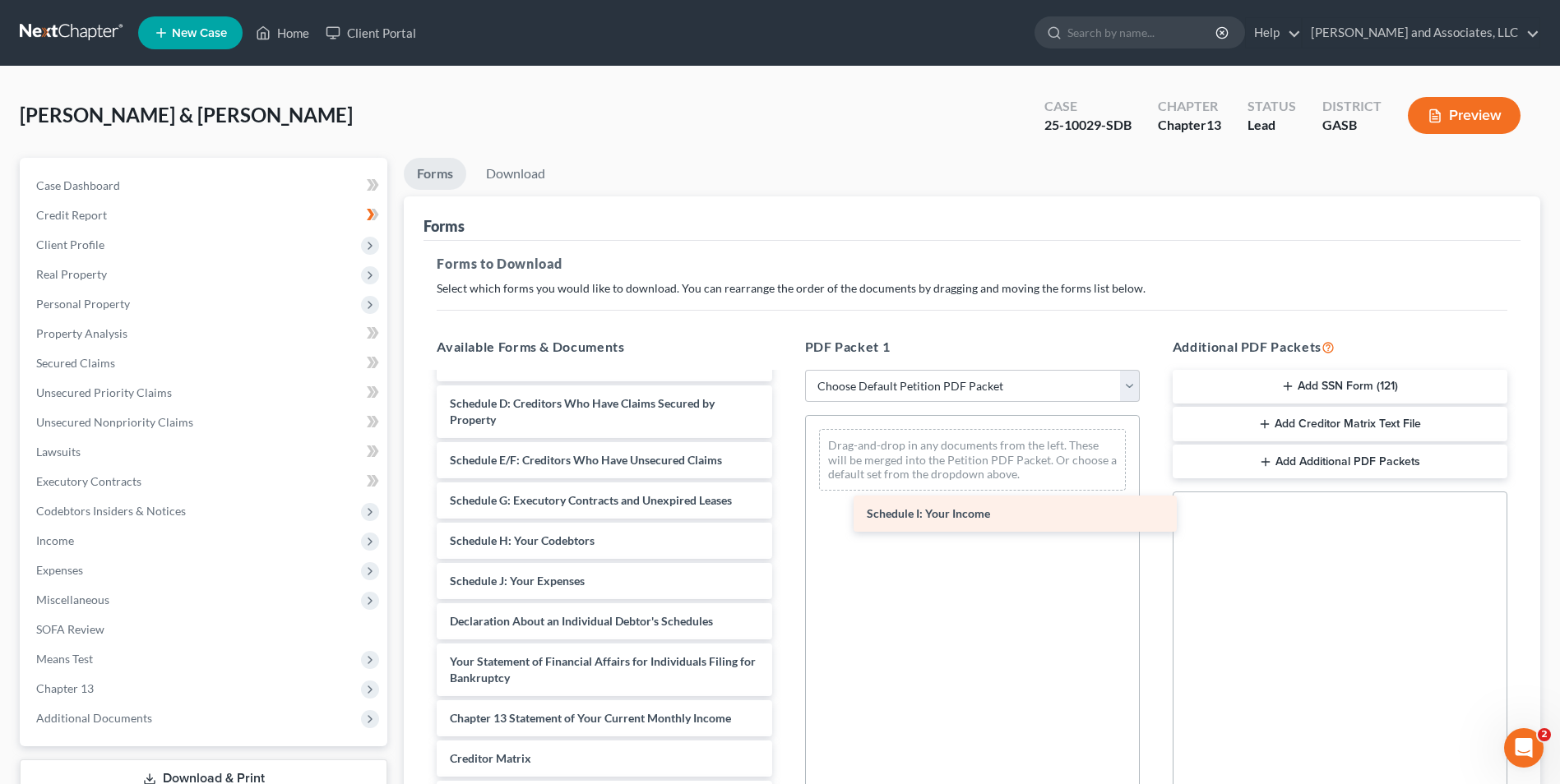
drag, startPoint x: 550, startPoint y: 582, endPoint x: 995, endPoint y: 486, distance: 455.2
click at [784, 486] on div "Schedule I: Your Income Chapter 13 Plan (Georgia Southern Chapter 13 Plan - Eff…" at bounding box center [604, 461] width 361 height 908
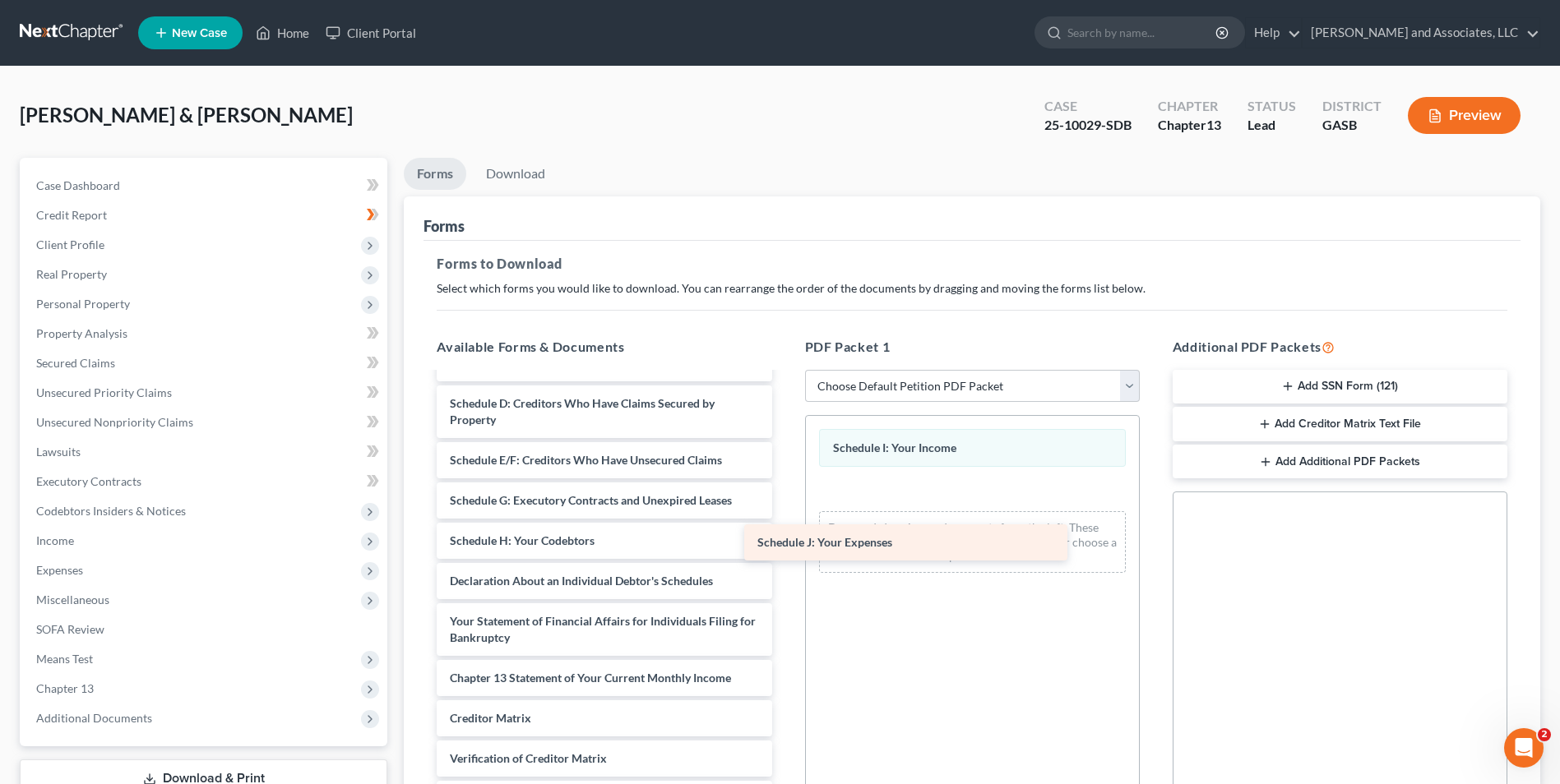
drag, startPoint x: 583, startPoint y: 583, endPoint x: 951, endPoint y: 524, distance: 372.7
click at [784, 524] on div "Schedule J: Your Expenses Chapter 13 Plan (Georgia Southern Chapter 13 Plan - E…" at bounding box center [604, 440] width 361 height 867
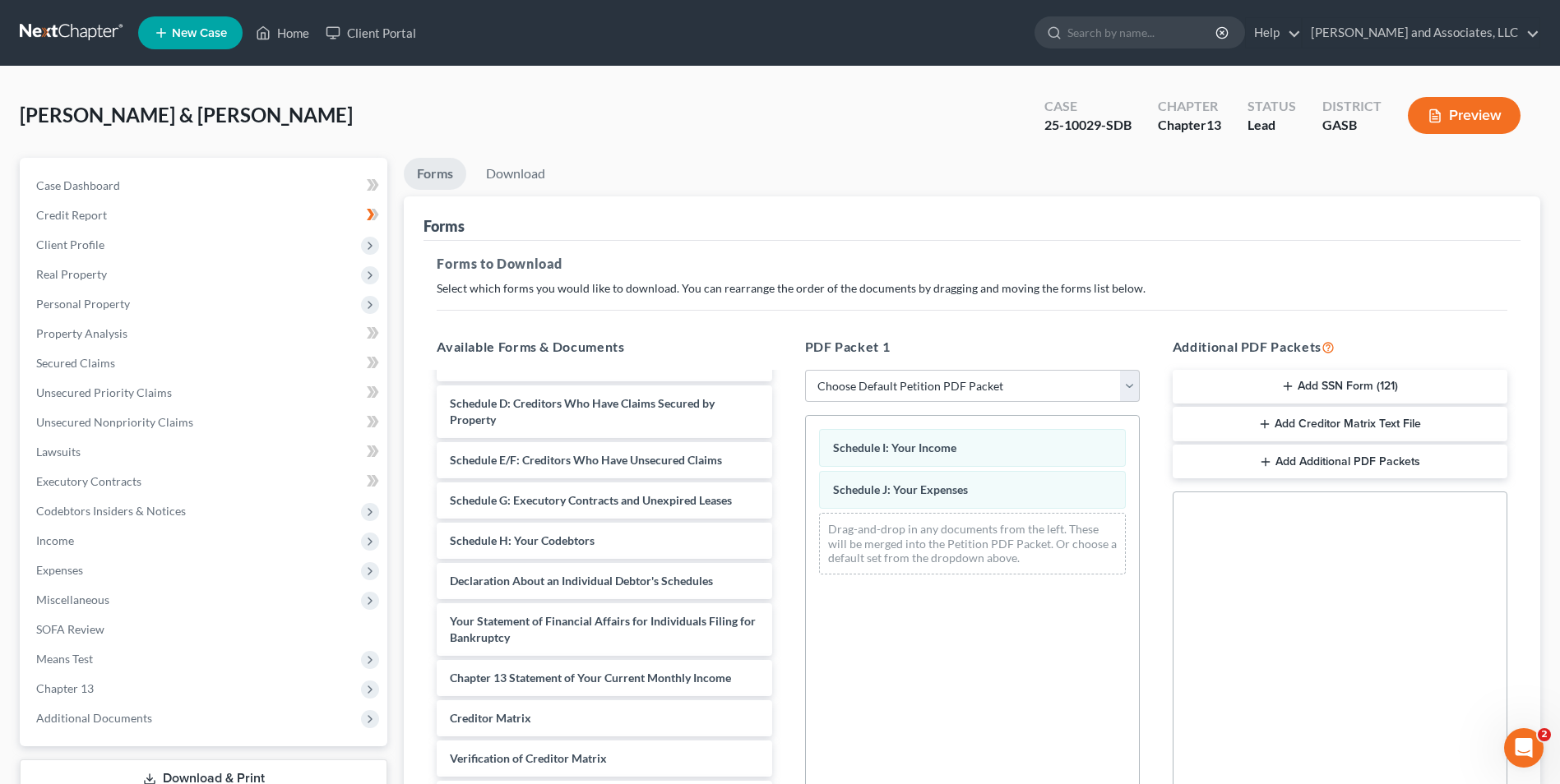
scroll to position [231, 0]
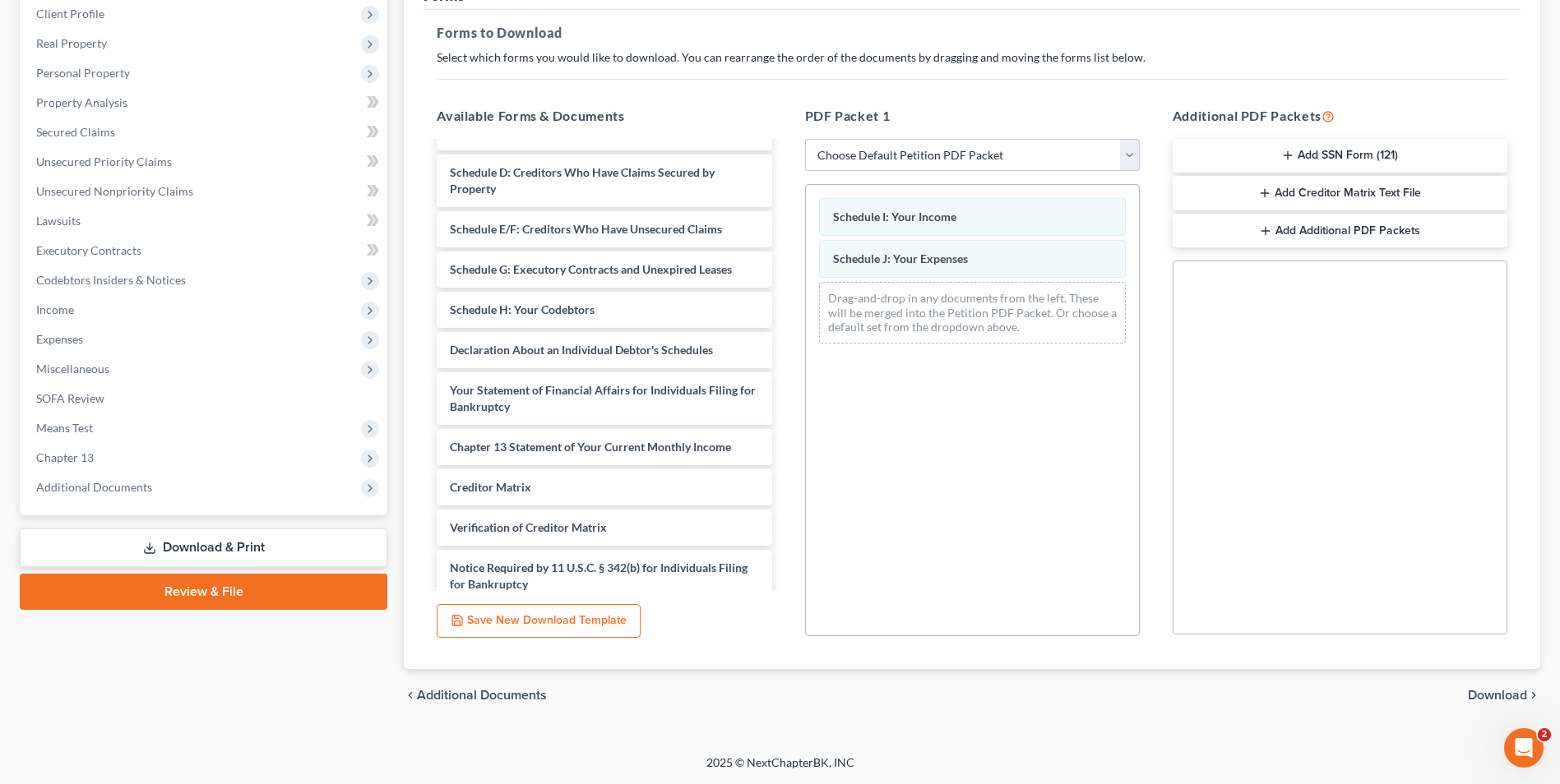
click at [1510, 692] on span "Download" at bounding box center [1497, 695] width 59 height 13
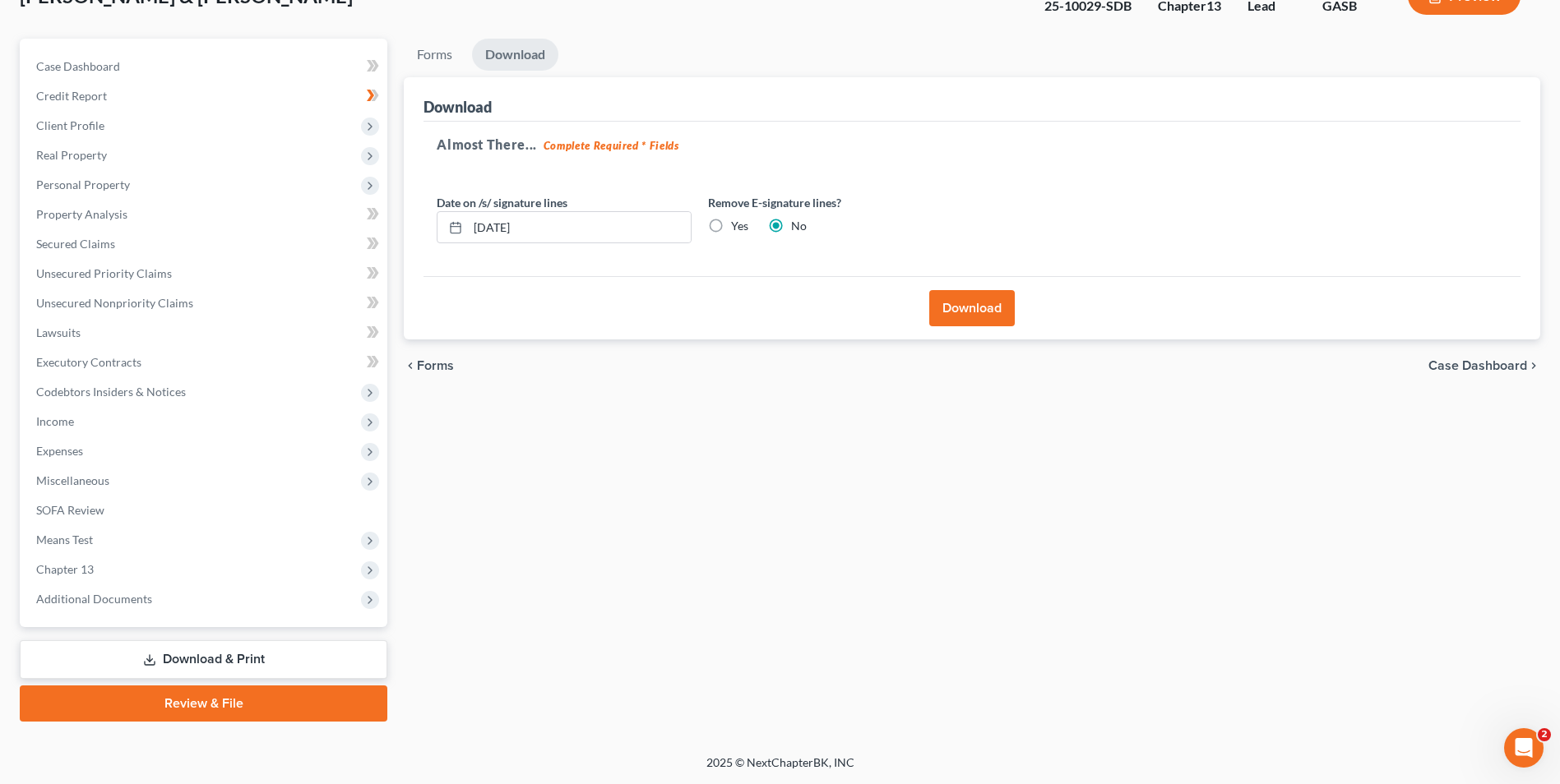
scroll to position [119, 0]
click at [963, 310] on button "Download" at bounding box center [971, 309] width 86 height 36
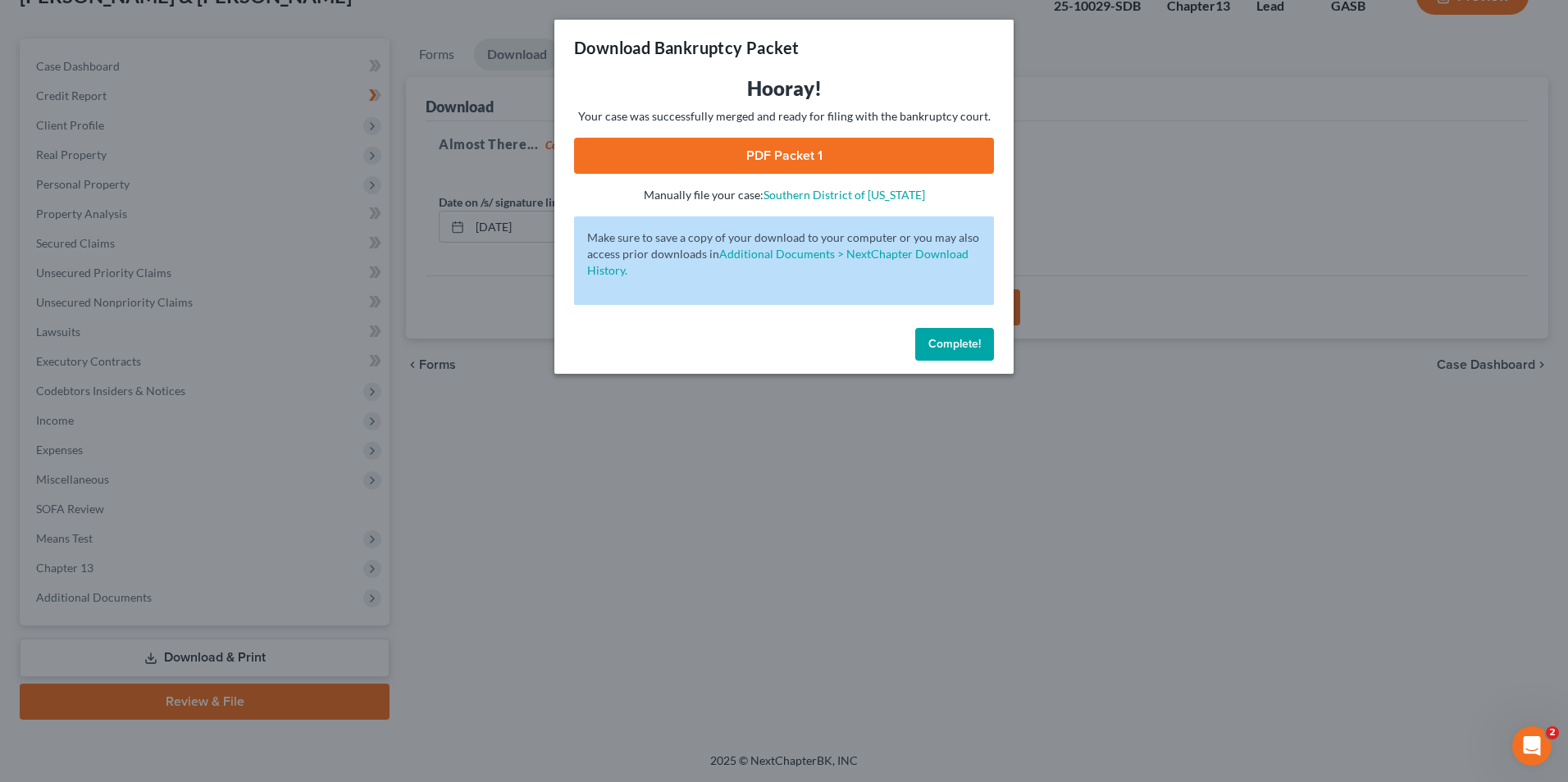
click at [806, 158] on link "PDF Packet 1" at bounding box center [784, 156] width 420 height 36
click at [961, 343] on span "Complete!" at bounding box center [954, 344] width 53 height 14
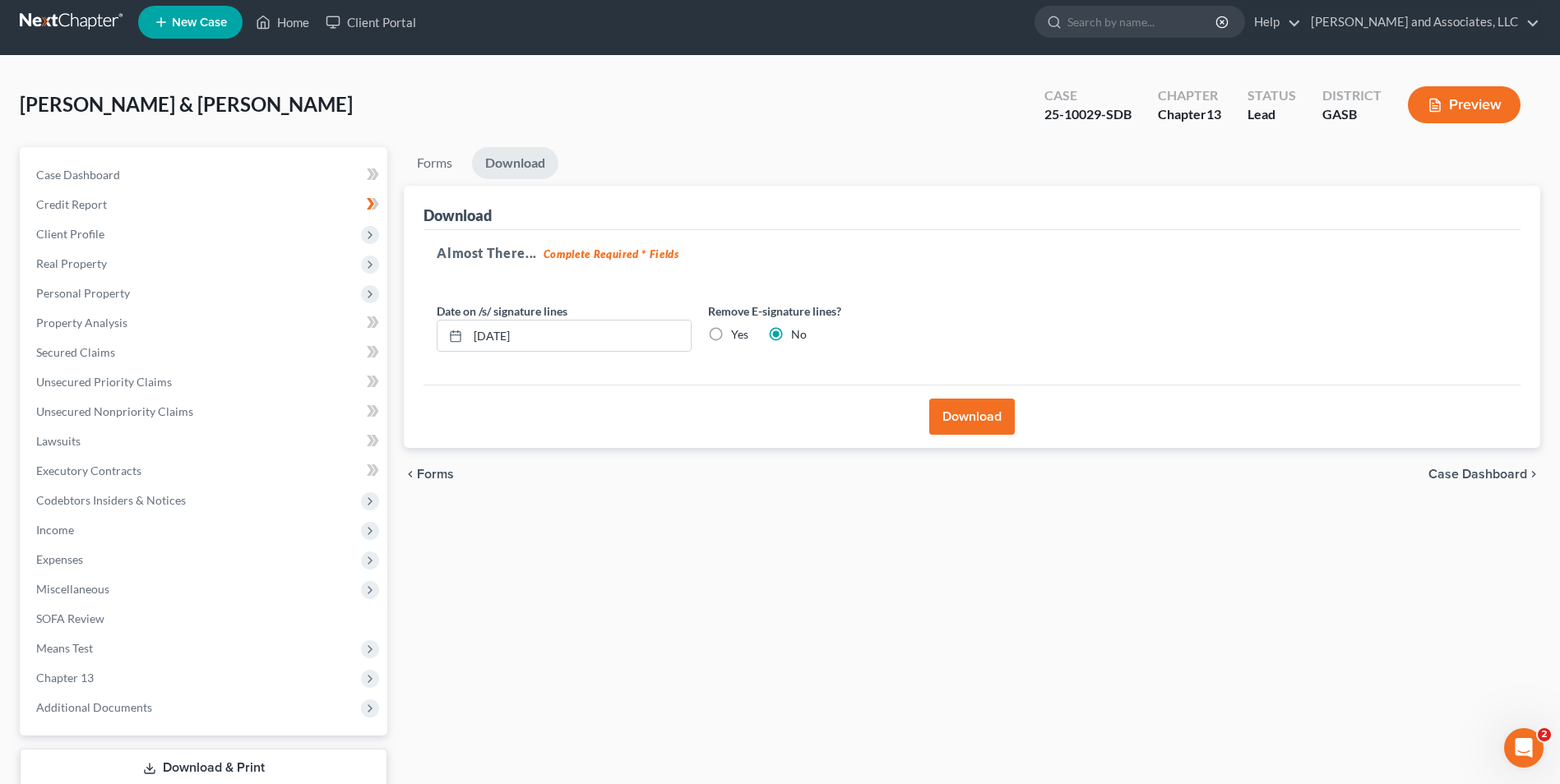
scroll to position [0, 0]
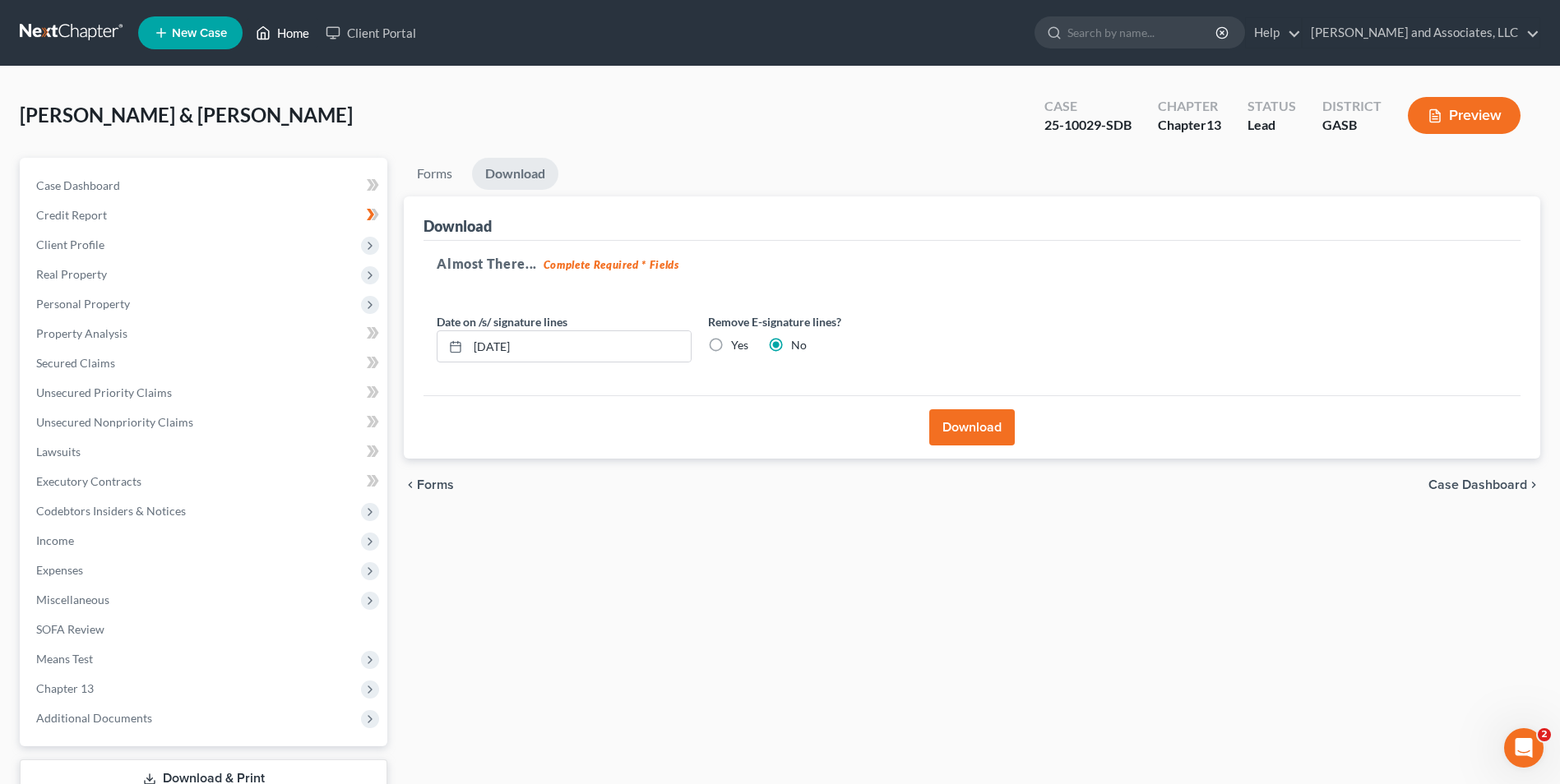
click at [297, 38] on link "Home" at bounding box center [282, 33] width 70 height 29
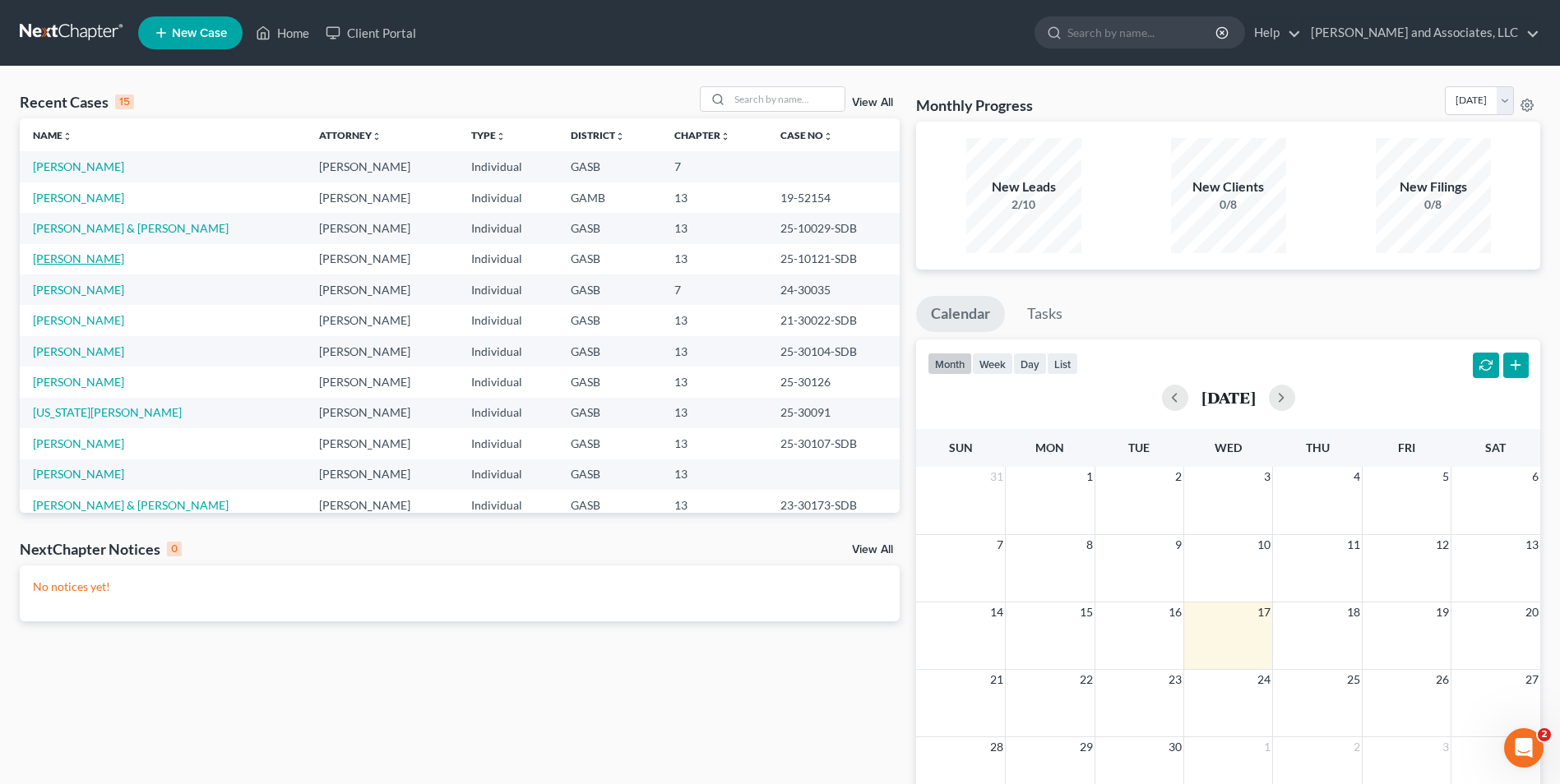
click at [78, 259] on link "Hall, Miriam" at bounding box center [79, 258] width 92 height 14
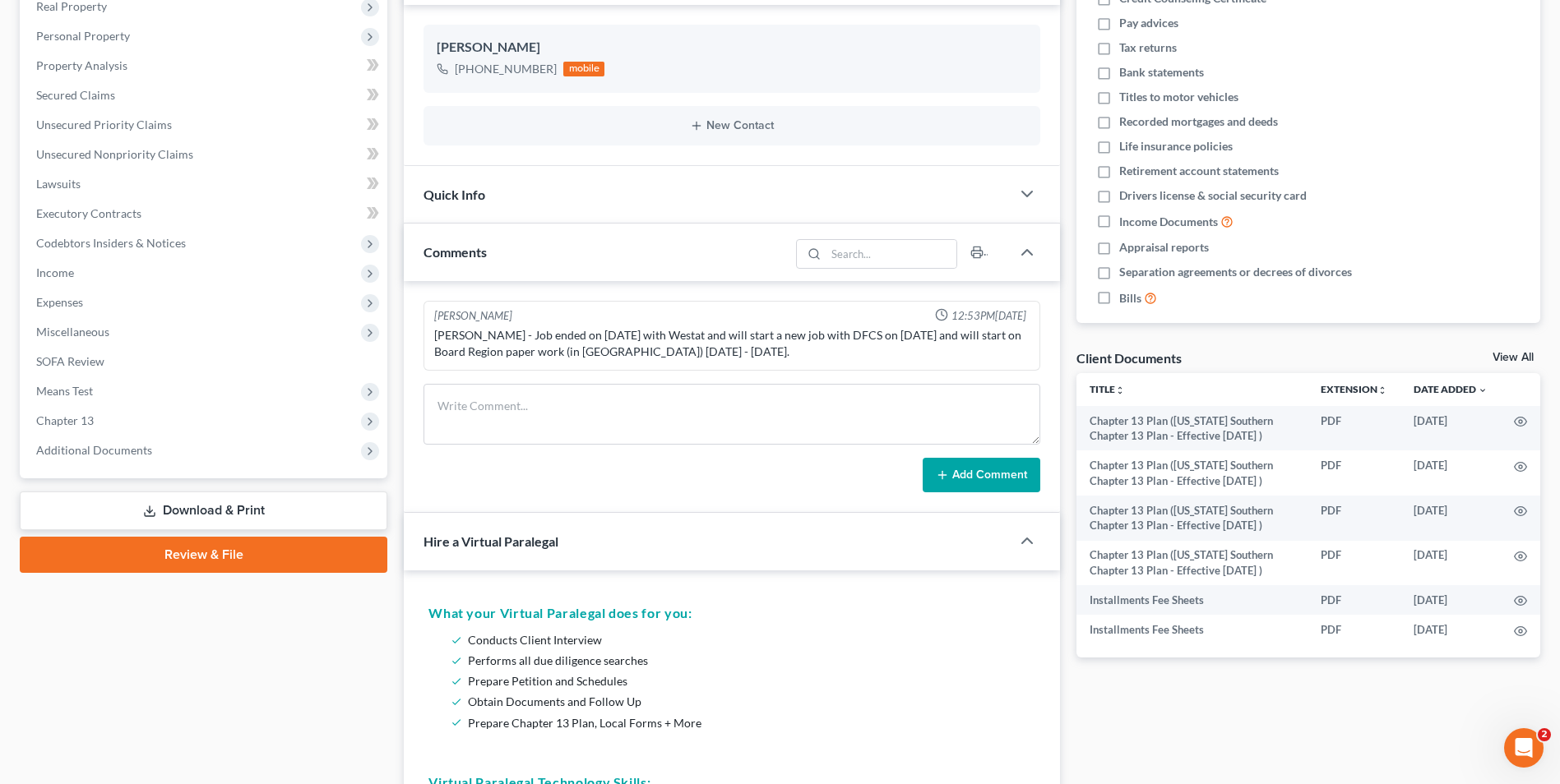
scroll to position [245, 0]
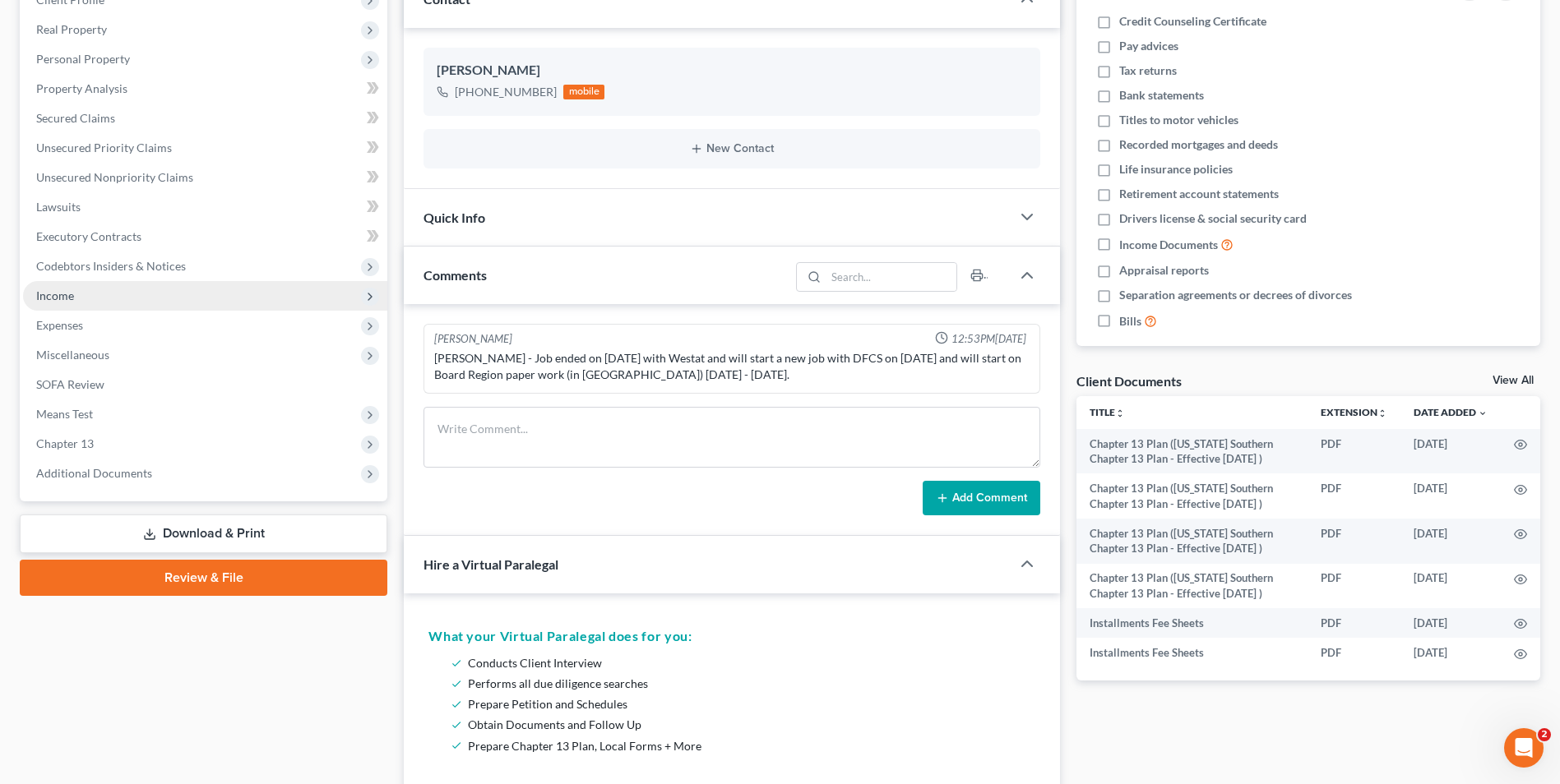
click at [70, 299] on span "Income" at bounding box center [55, 296] width 38 height 14
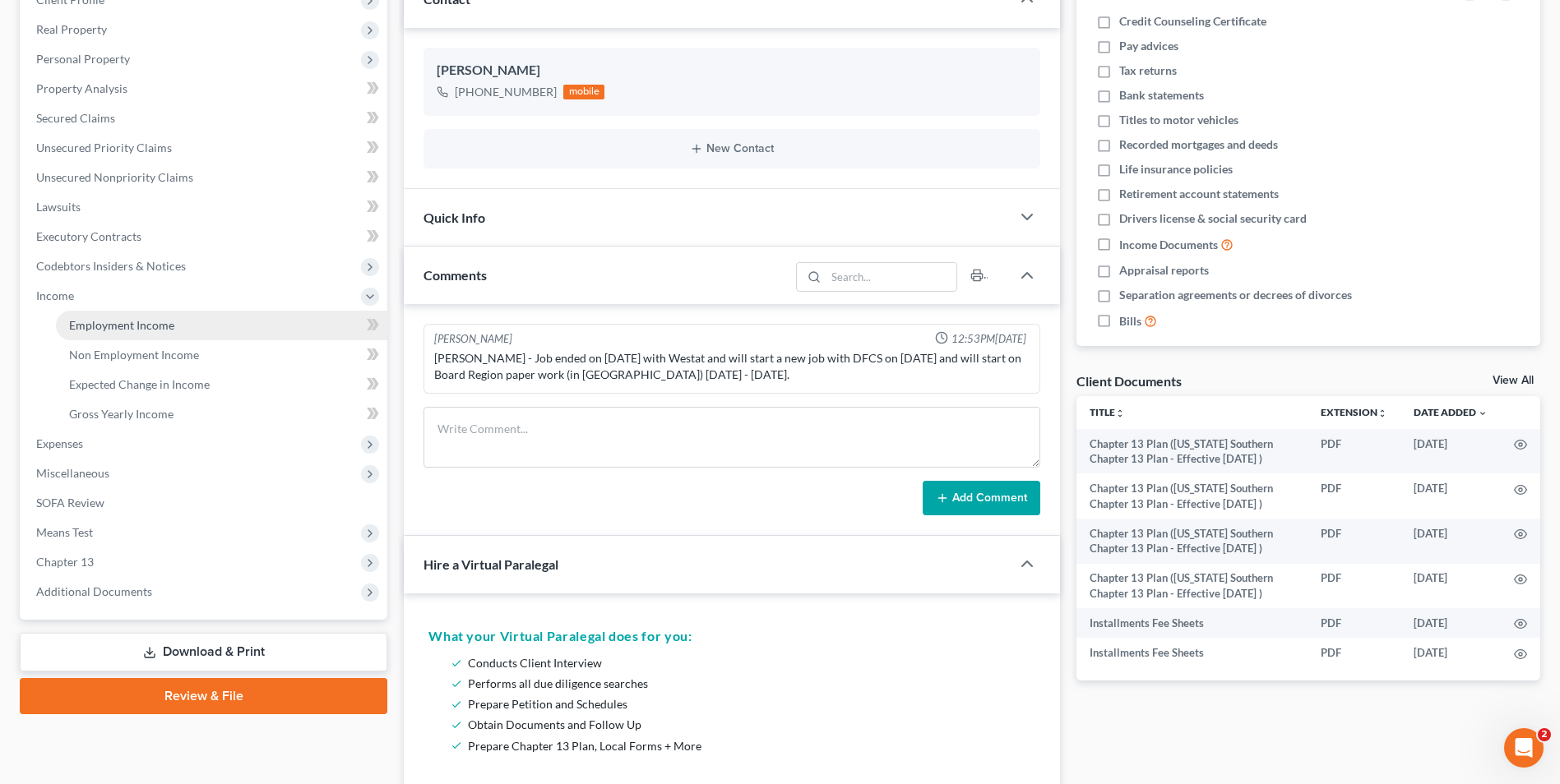
click at [125, 327] on span "Employment Income" at bounding box center [122, 325] width 105 height 14
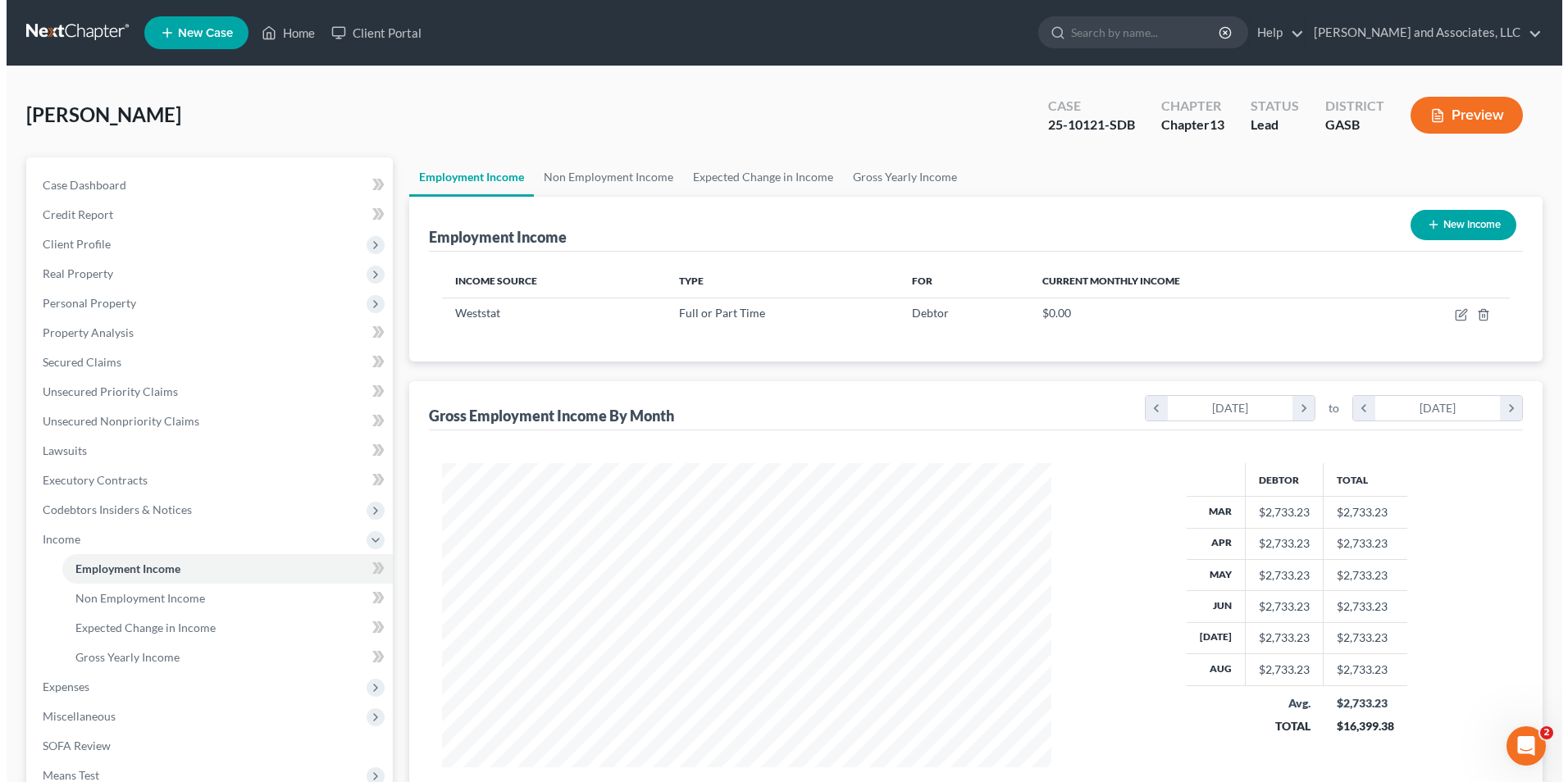
scroll to position [304, 641]
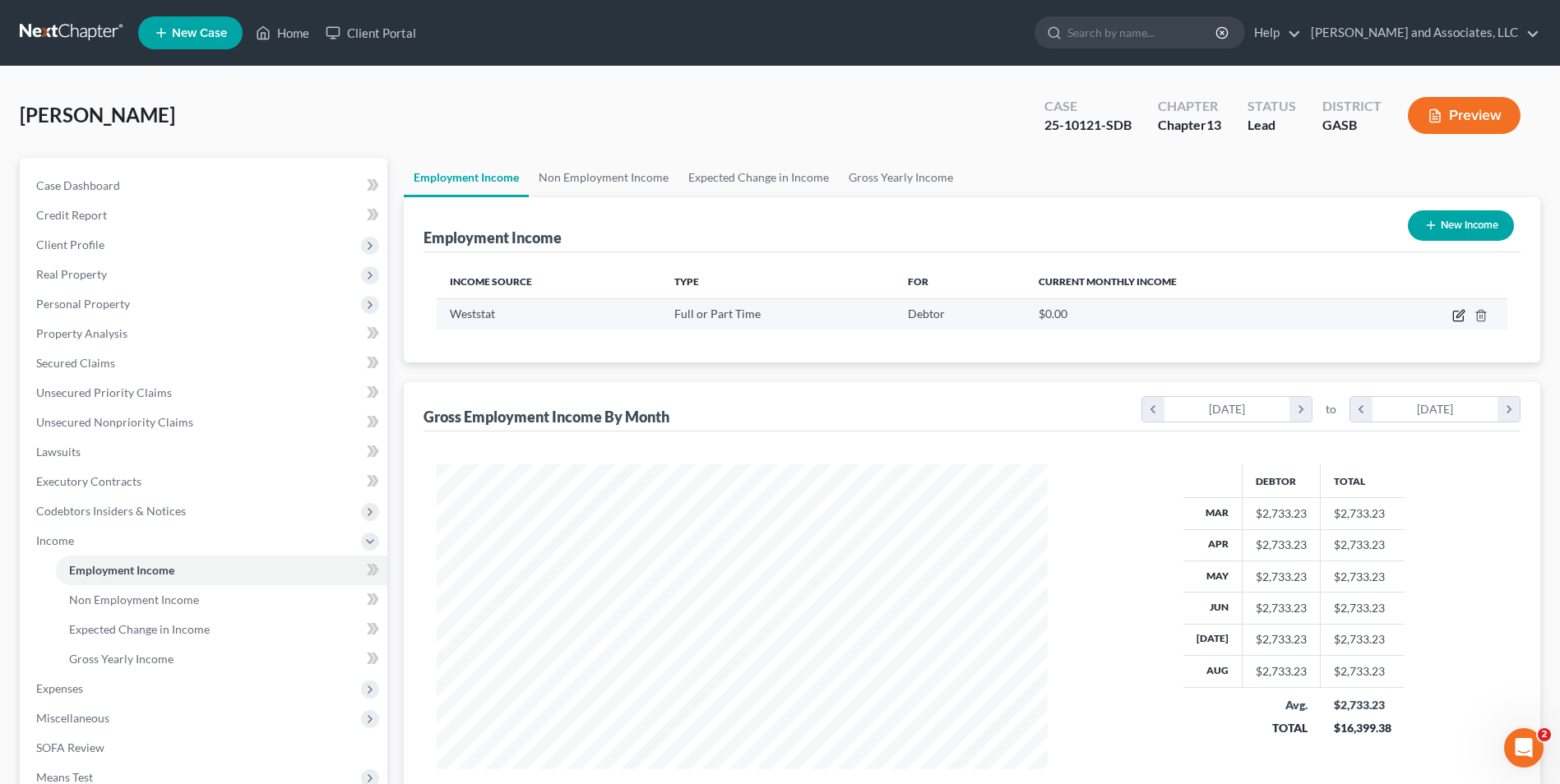
click at [1454, 318] on icon "button" at bounding box center [1457, 316] width 10 height 10
select select "0"
select select "21"
select select "0"
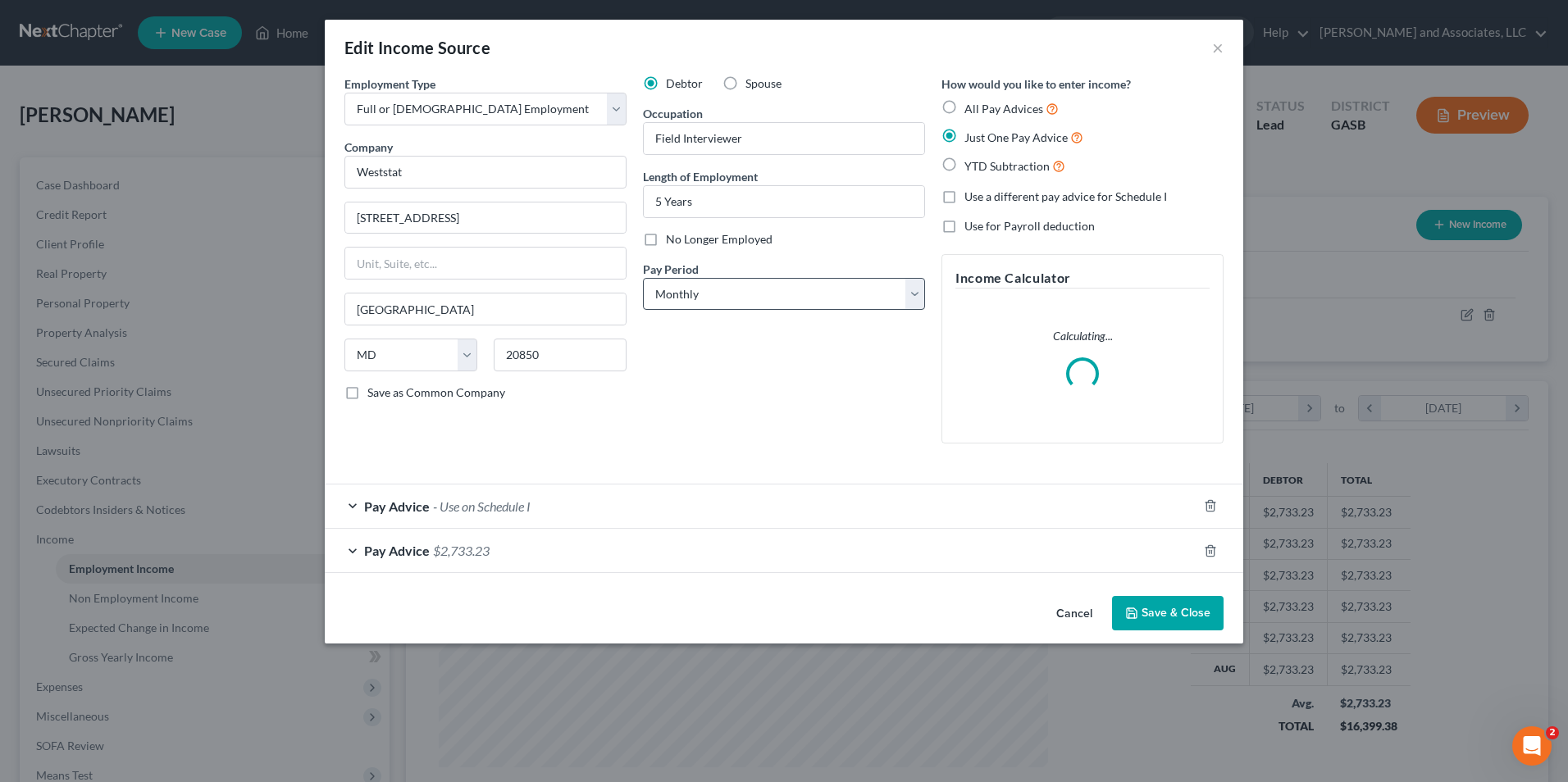
scroll to position [307, 648]
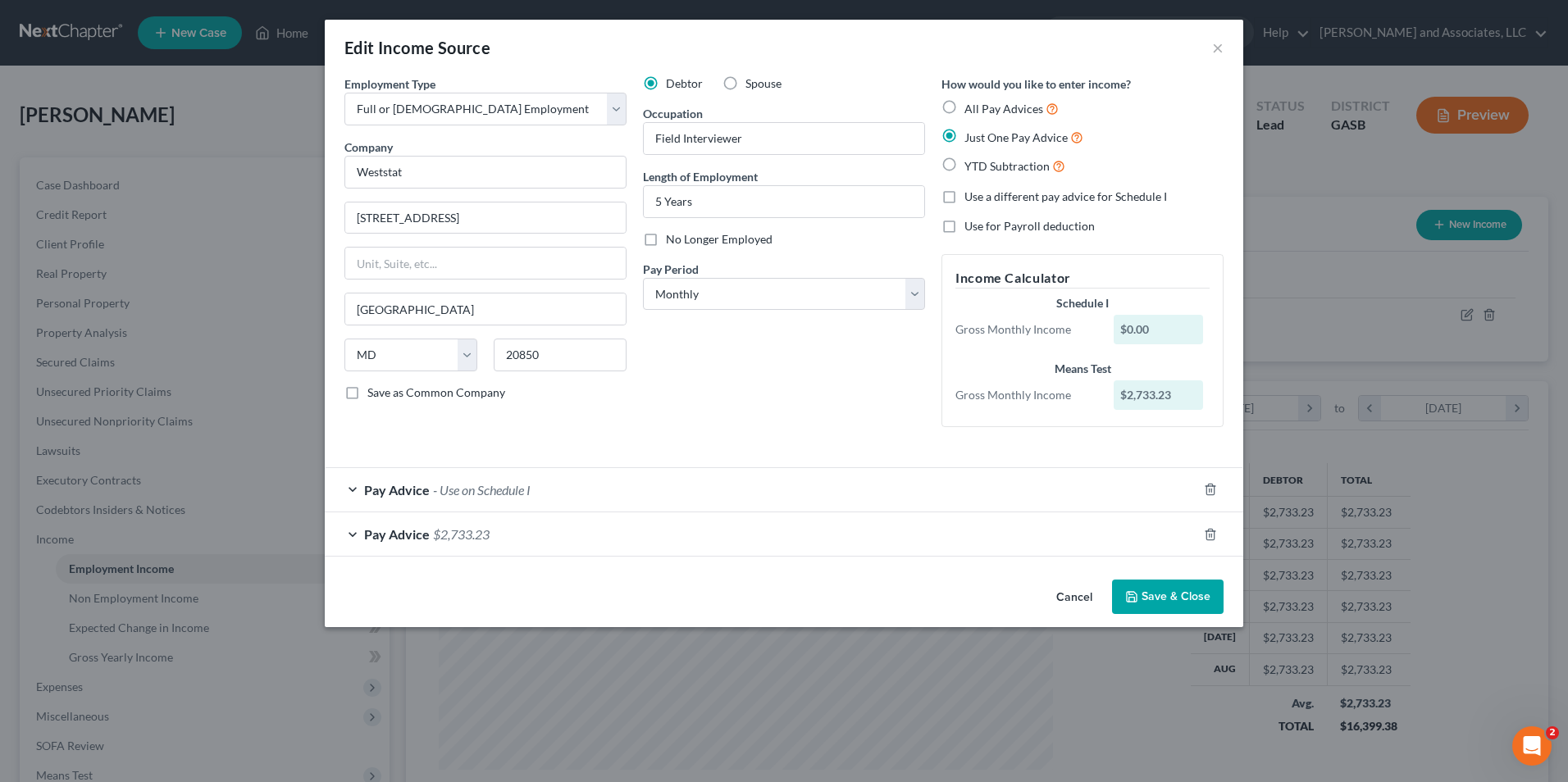
click at [470, 509] on div "Pay Advice - Use on Schedule I" at bounding box center [761, 490] width 873 height 43
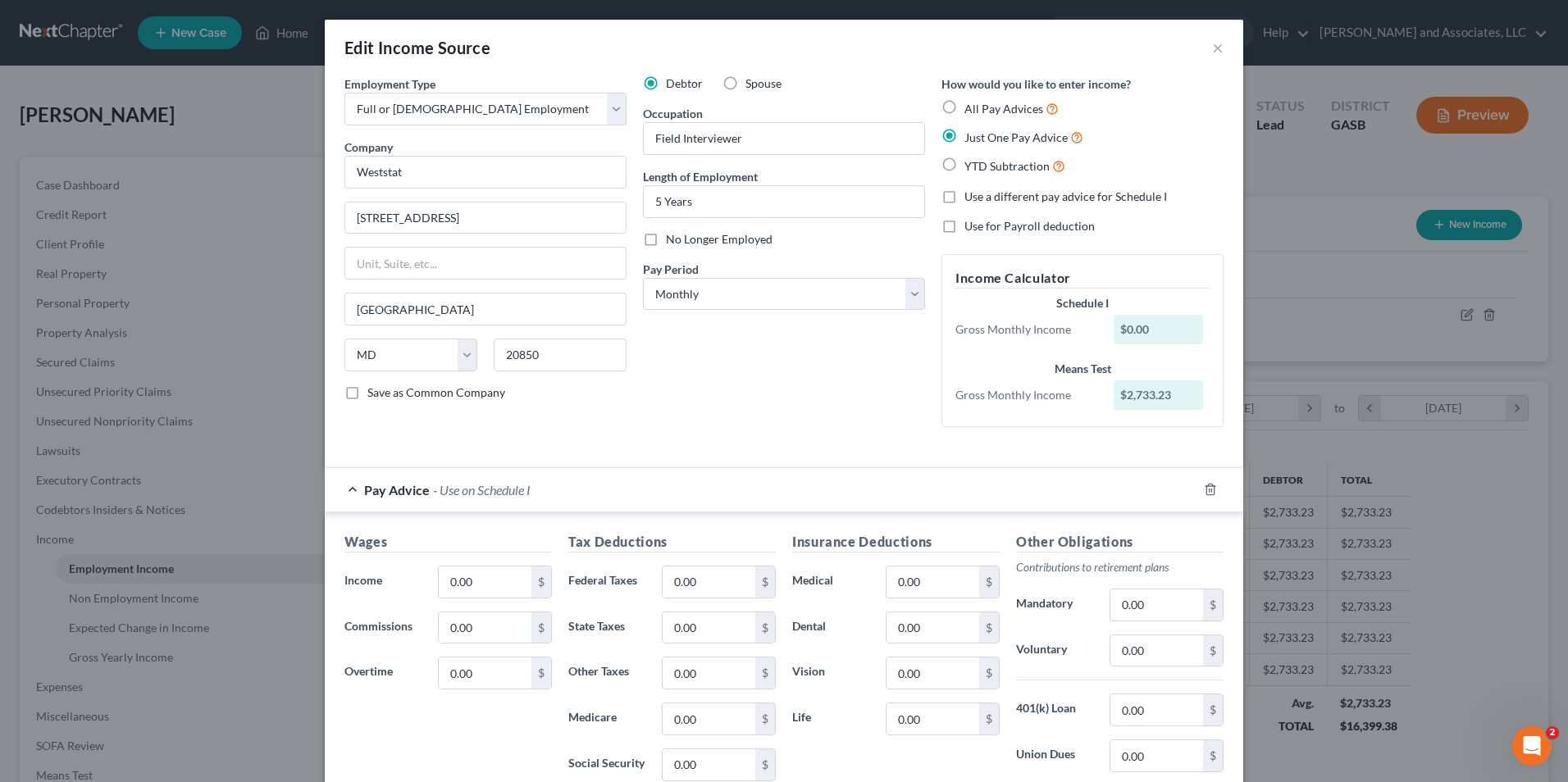
click at [465, 488] on span "- Use on Schedule I" at bounding box center [481, 490] width 97 height 16
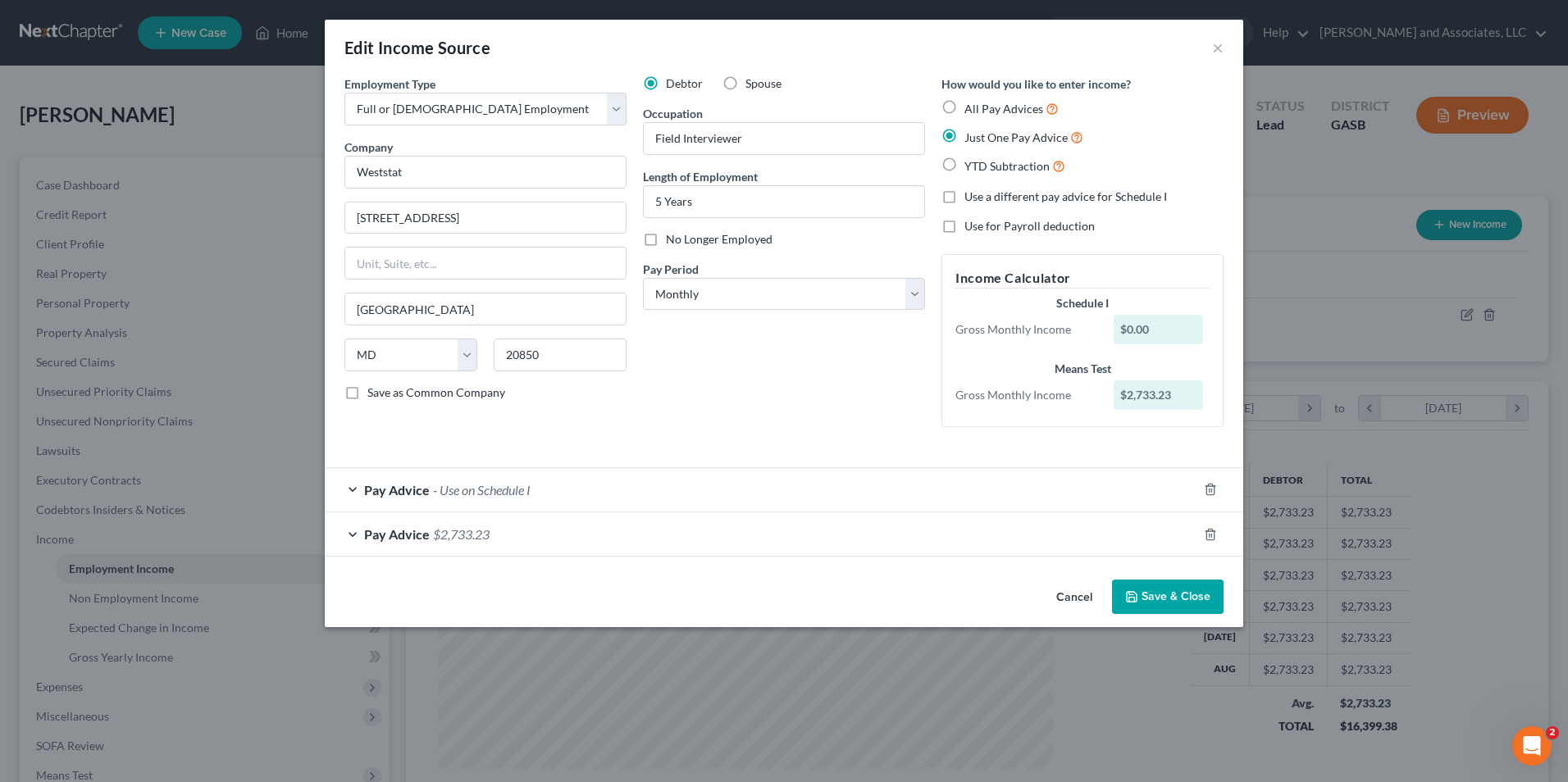
click at [472, 537] on span "$2,733.23" at bounding box center [461, 534] width 57 height 16
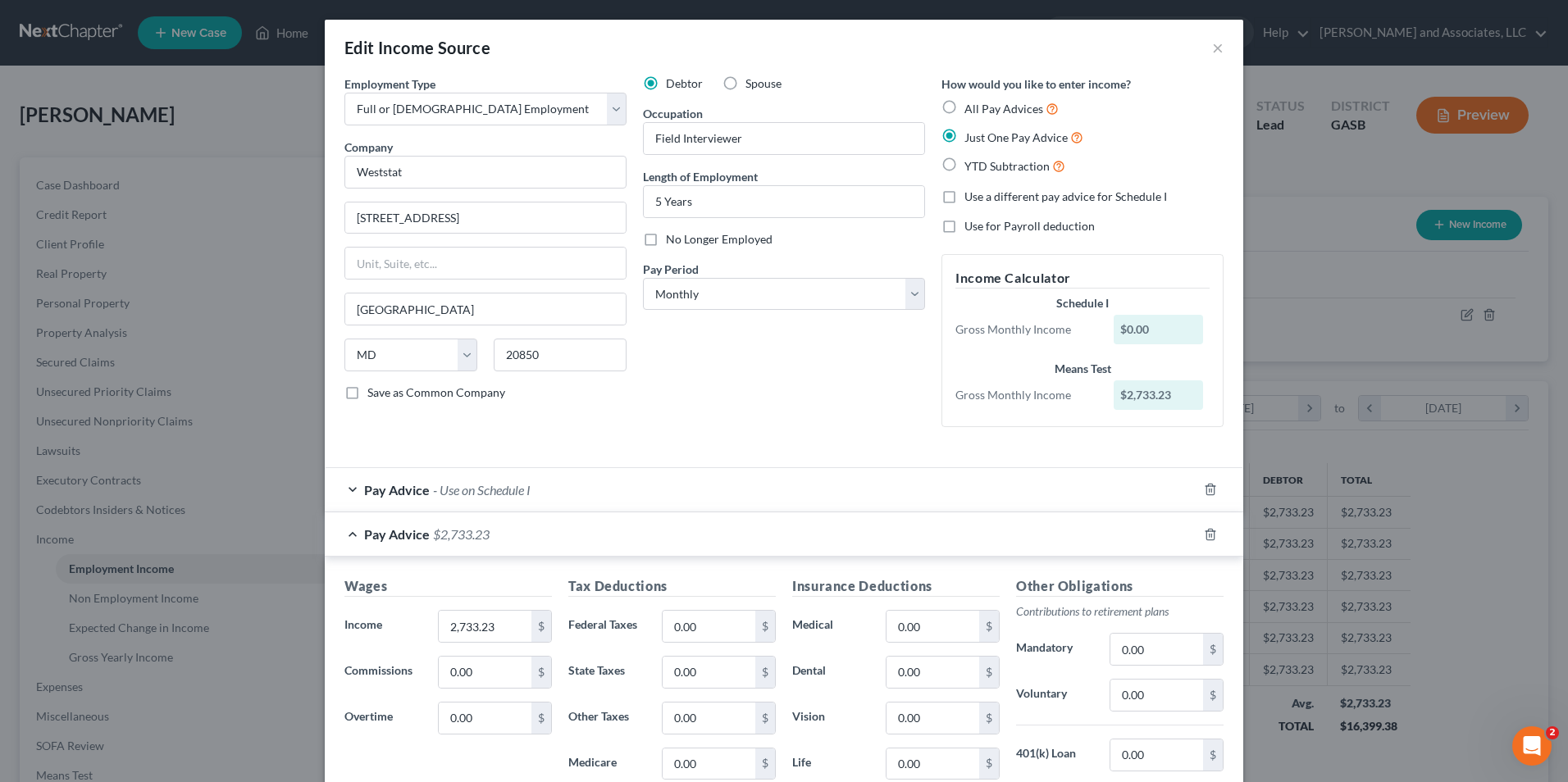
click at [477, 494] on span "- Use on Schedule I" at bounding box center [481, 490] width 97 height 16
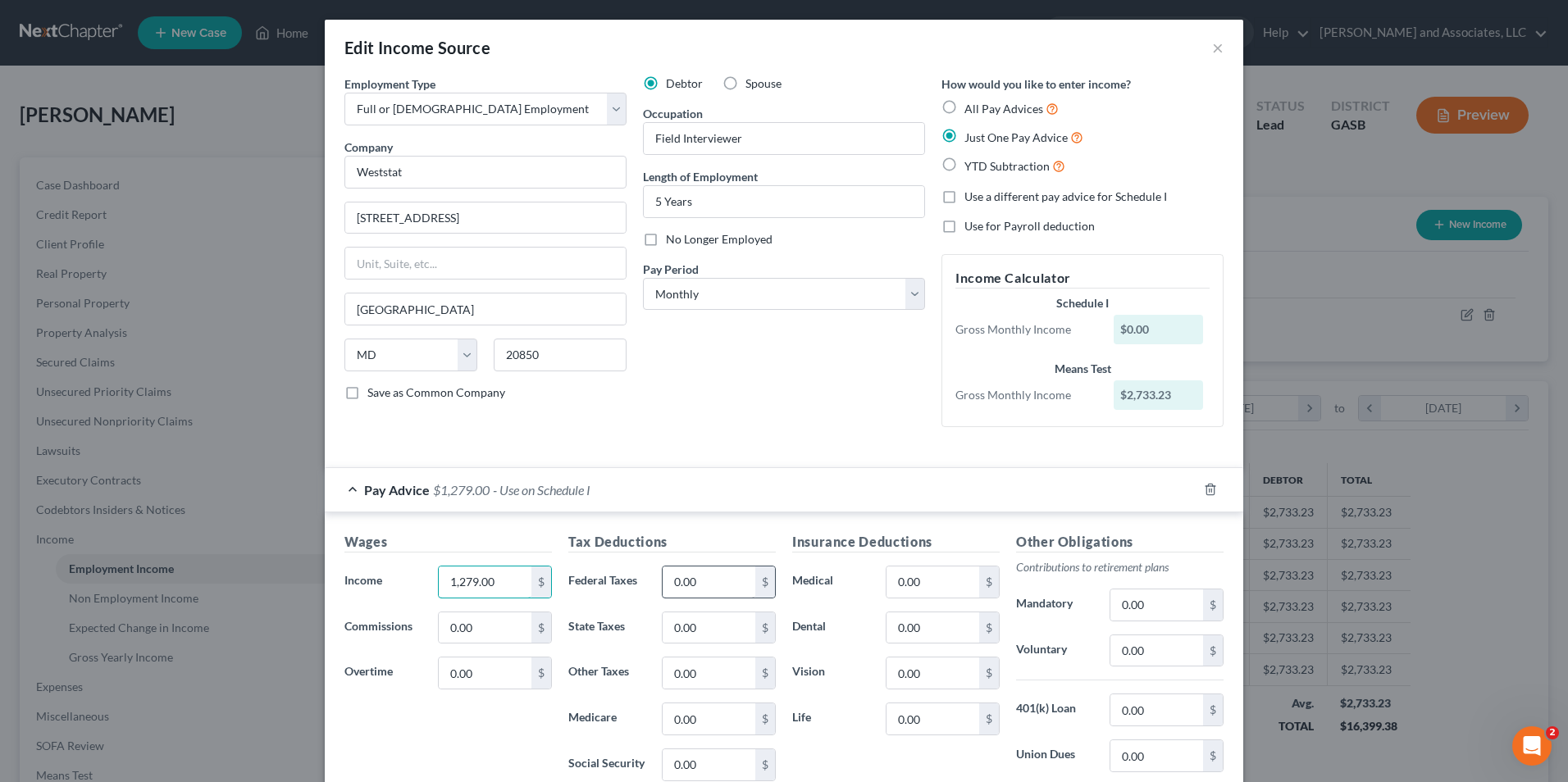
type input "1,279.00"
type input "170.46"
type input "63.96"
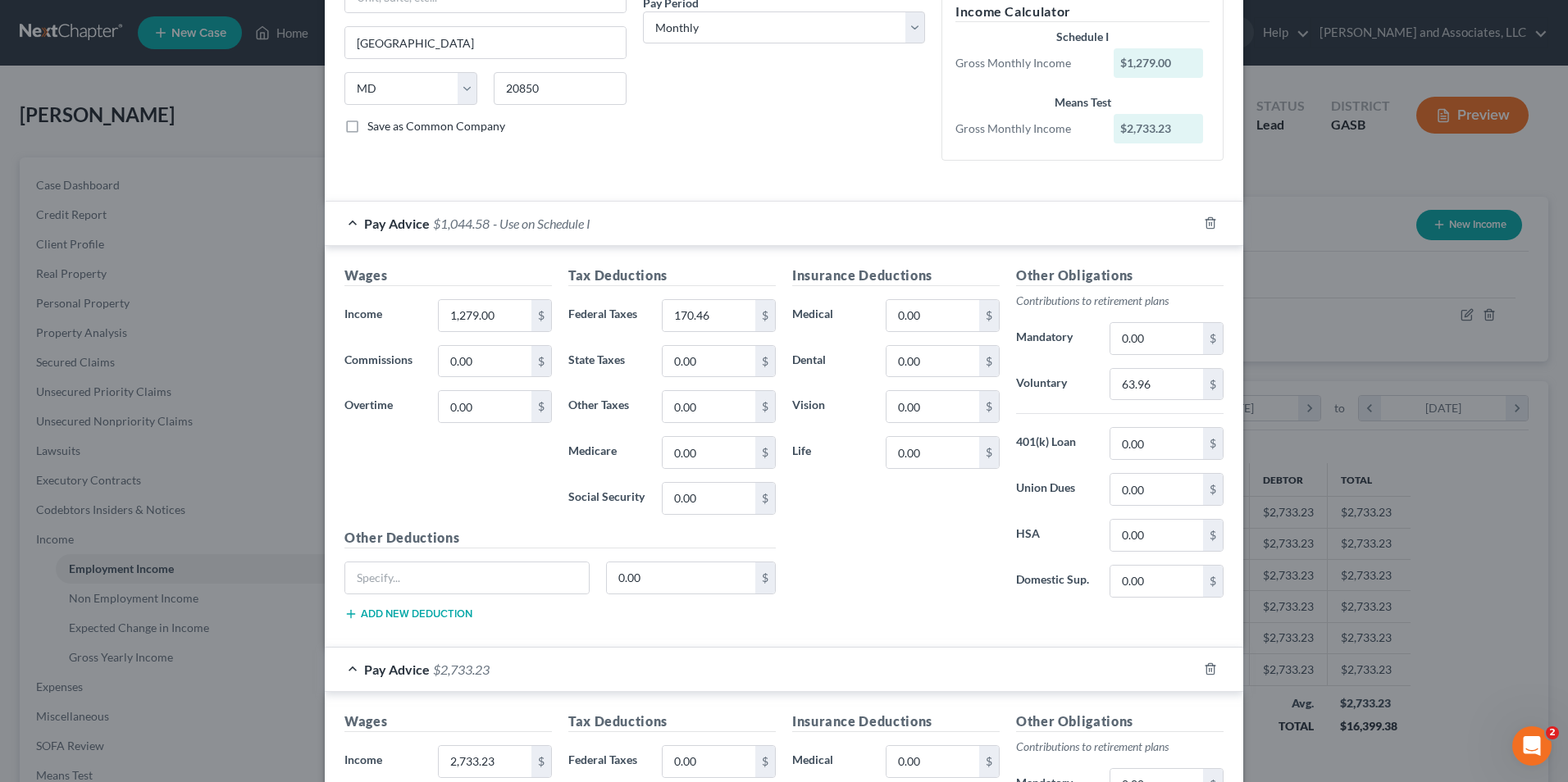
scroll to position [289, 0]
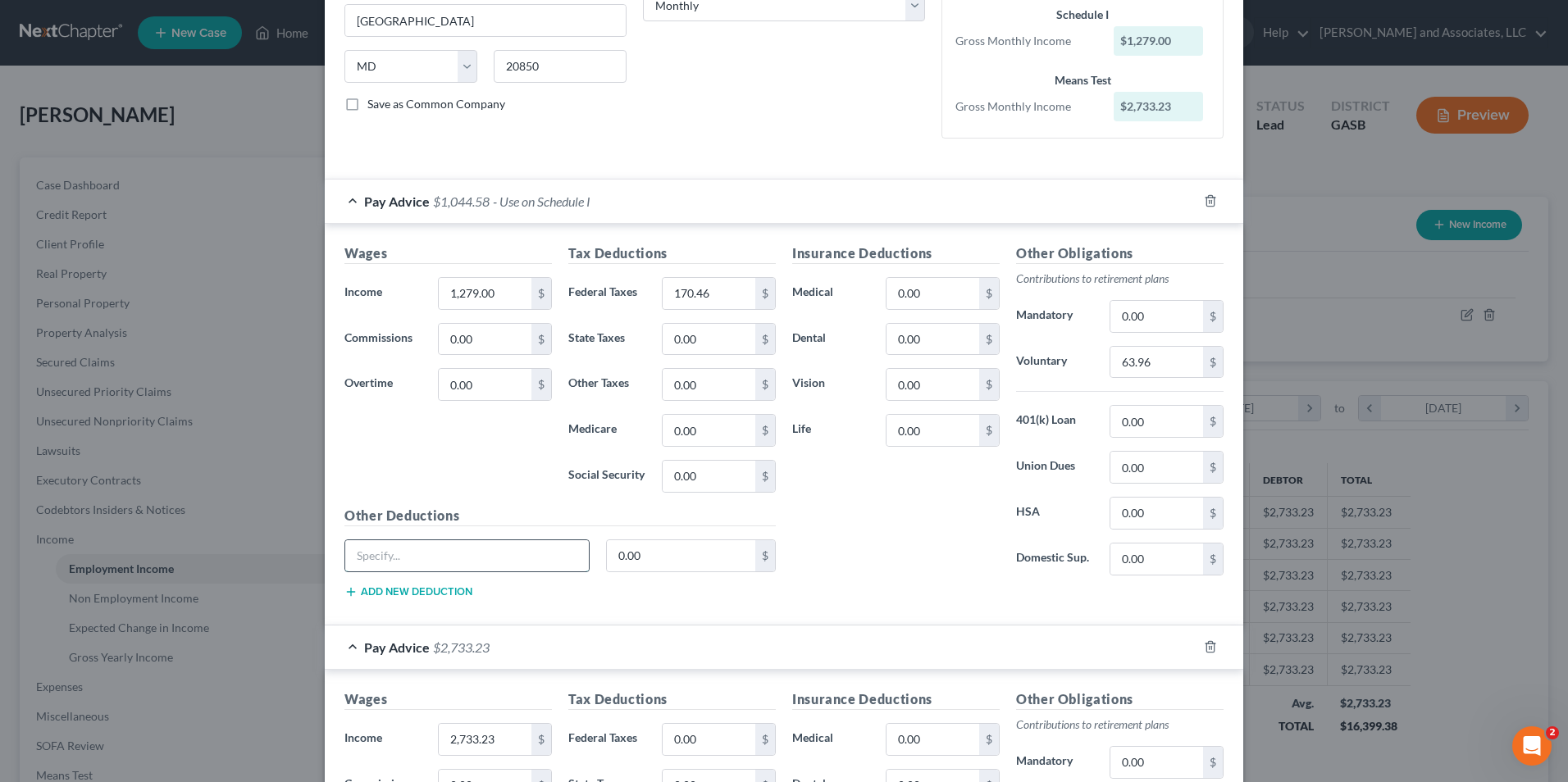
click at [409, 550] on input "text" at bounding box center [467, 556] width 243 height 31
type input "State Retirement"
type input "15.99"
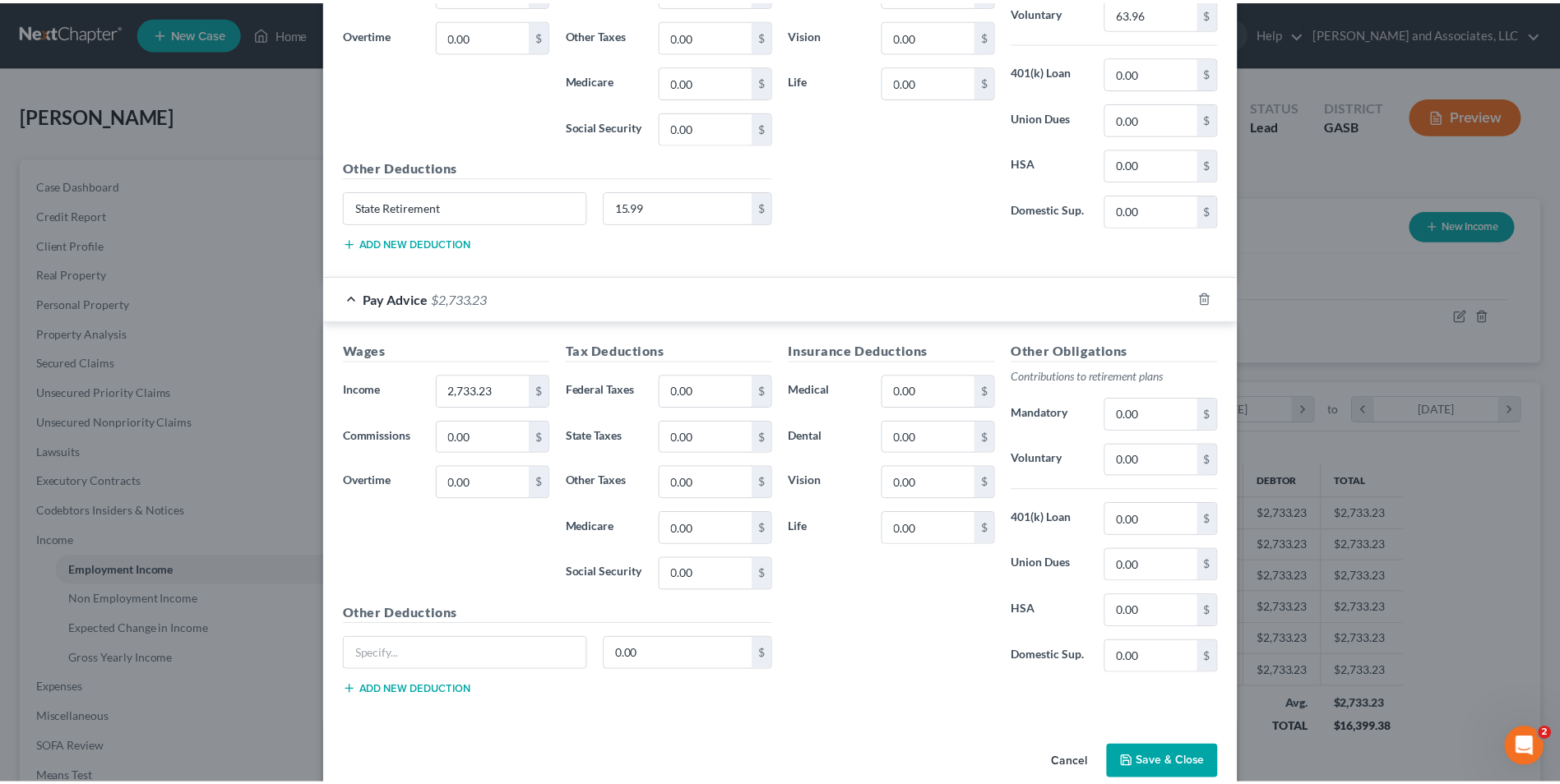
scroll to position [668, 0]
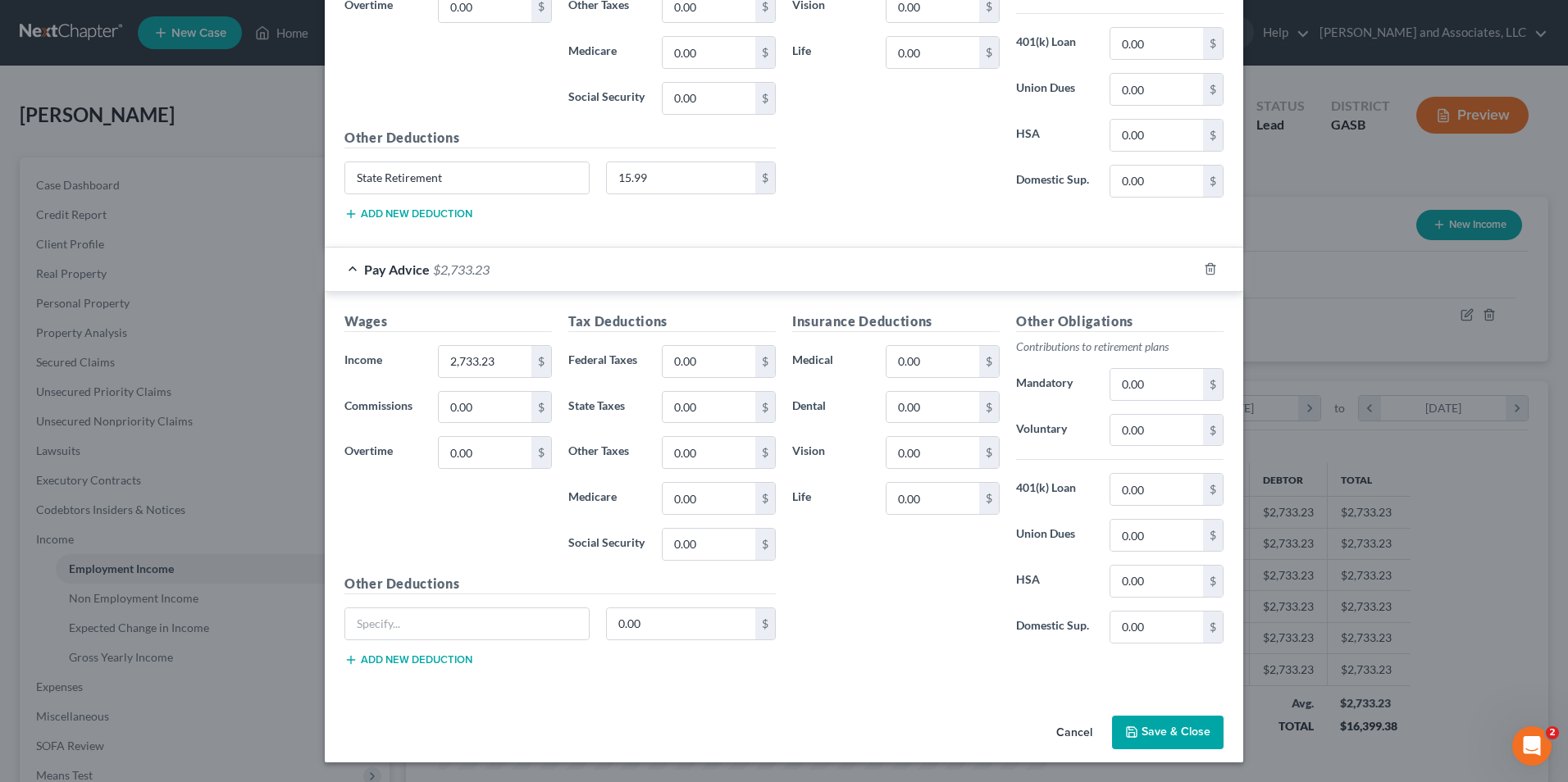
click at [1195, 729] on button "Save & Close" at bounding box center [1167, 733] width 111 height 34
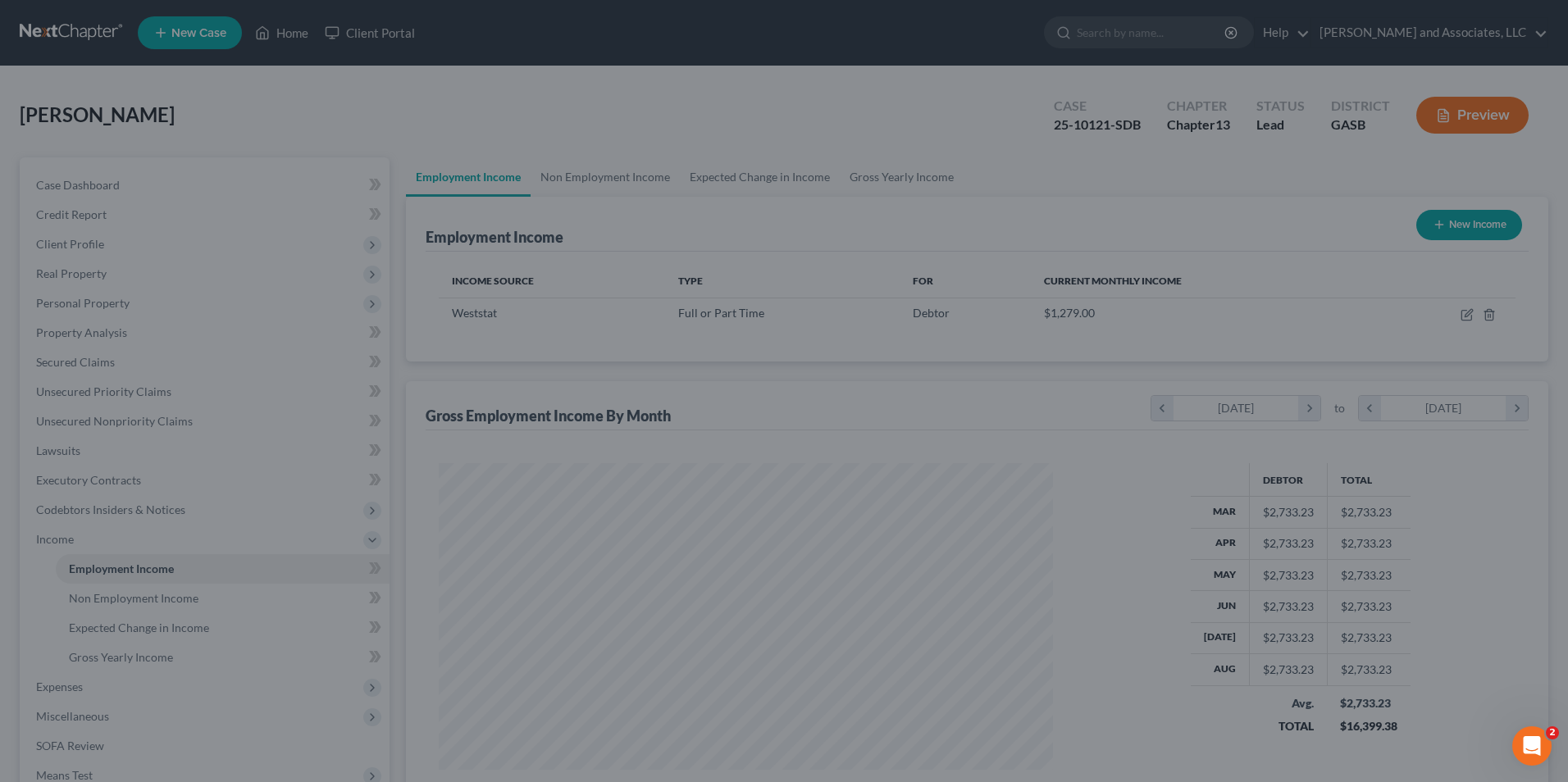
scroll to position [819417, 819368]
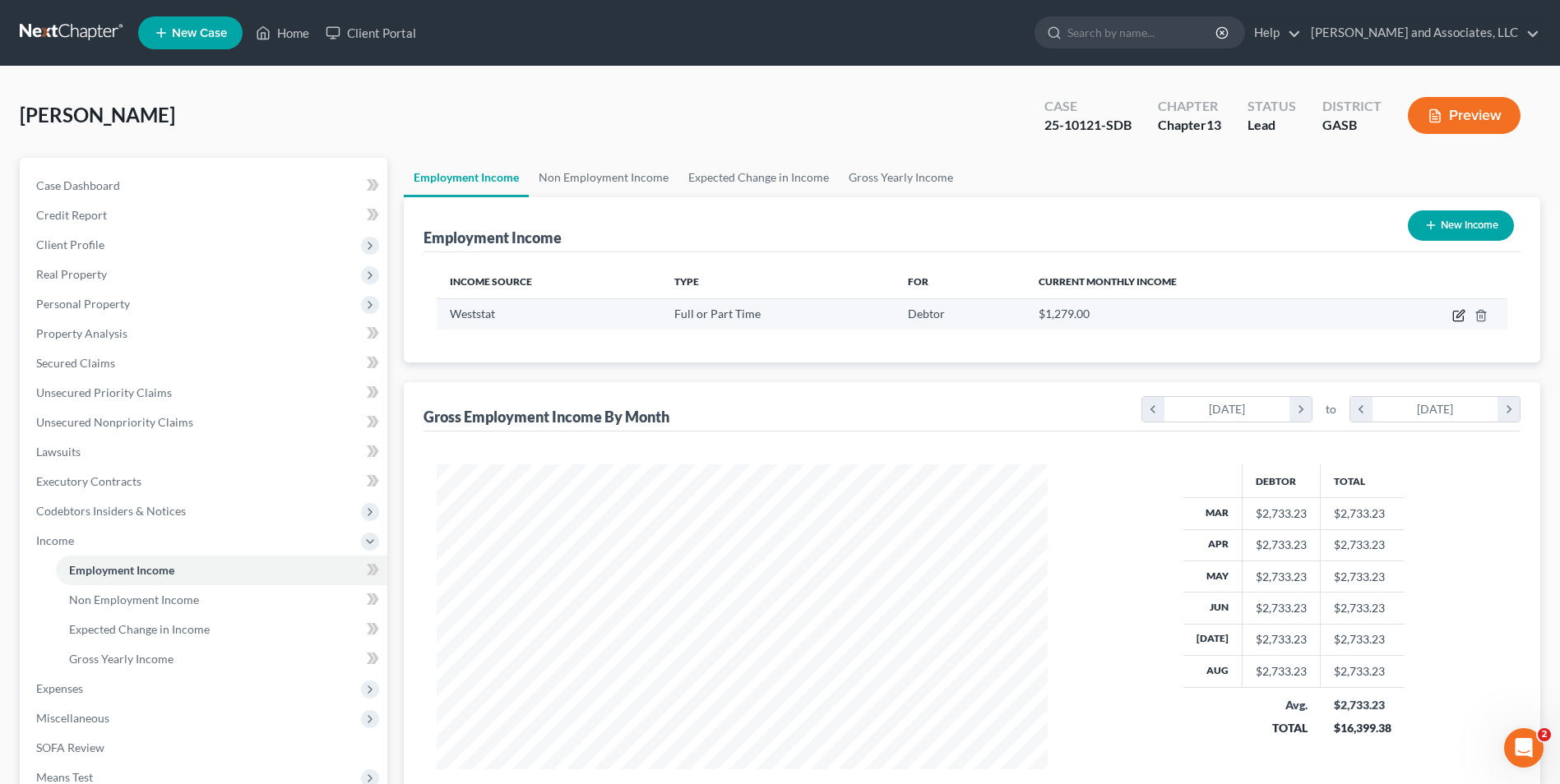
click at [1459, 316] on icon "button" at bounding box center [1458, 315] width 13 height 13
select select "0"
select select "21"
select select "0"
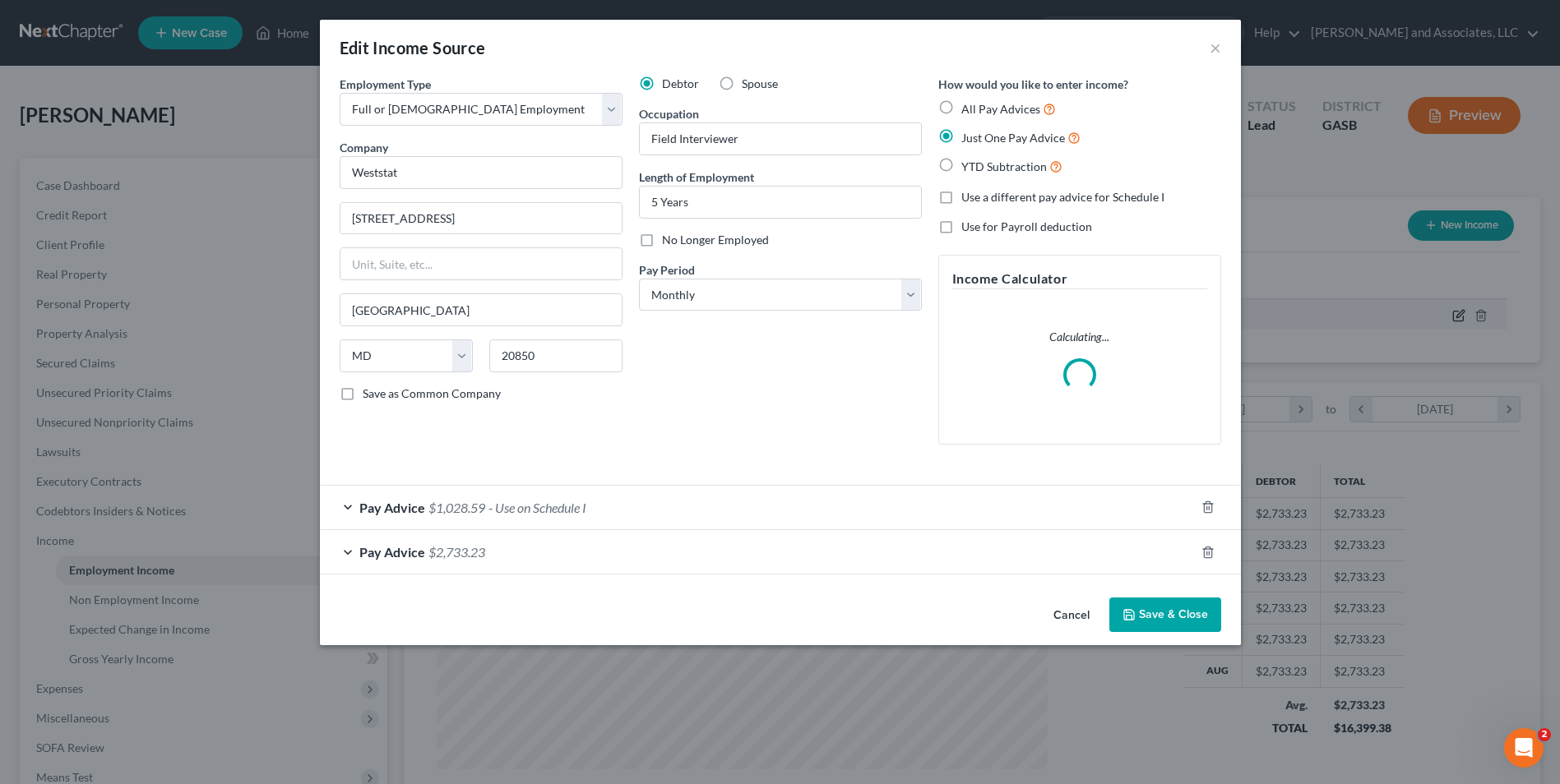
scroll to position [308, 649]
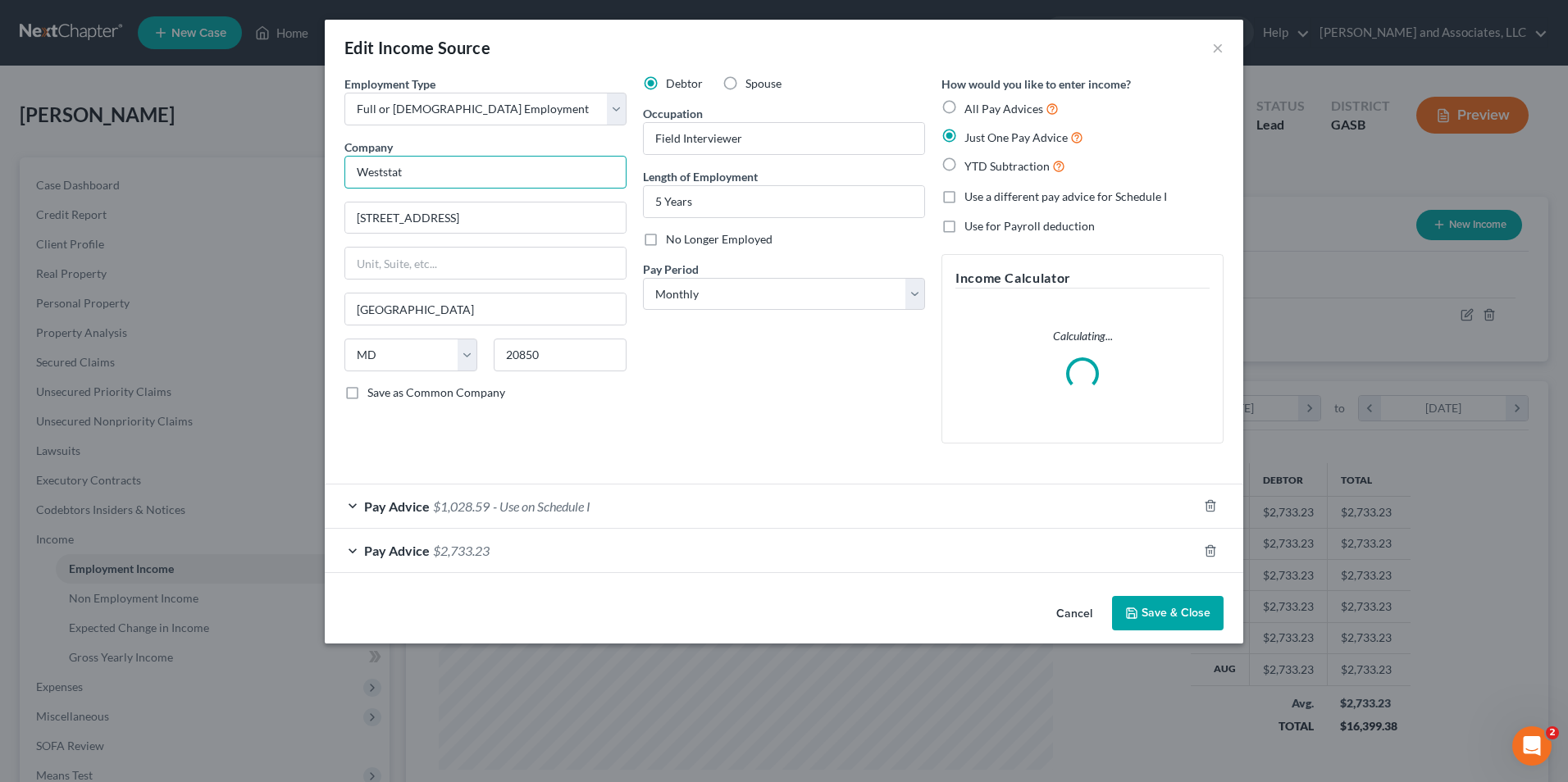
drag, startPoint x: 423, startPoint y: 173, endPoint x: 317, endPoint y: 179, distance: 106.2
click at [317, 179] on div "Edit Income Source × Employment Type * Select Full or Part Time Employment Self…" at bounding box center [784, 391] width 1568 height 782
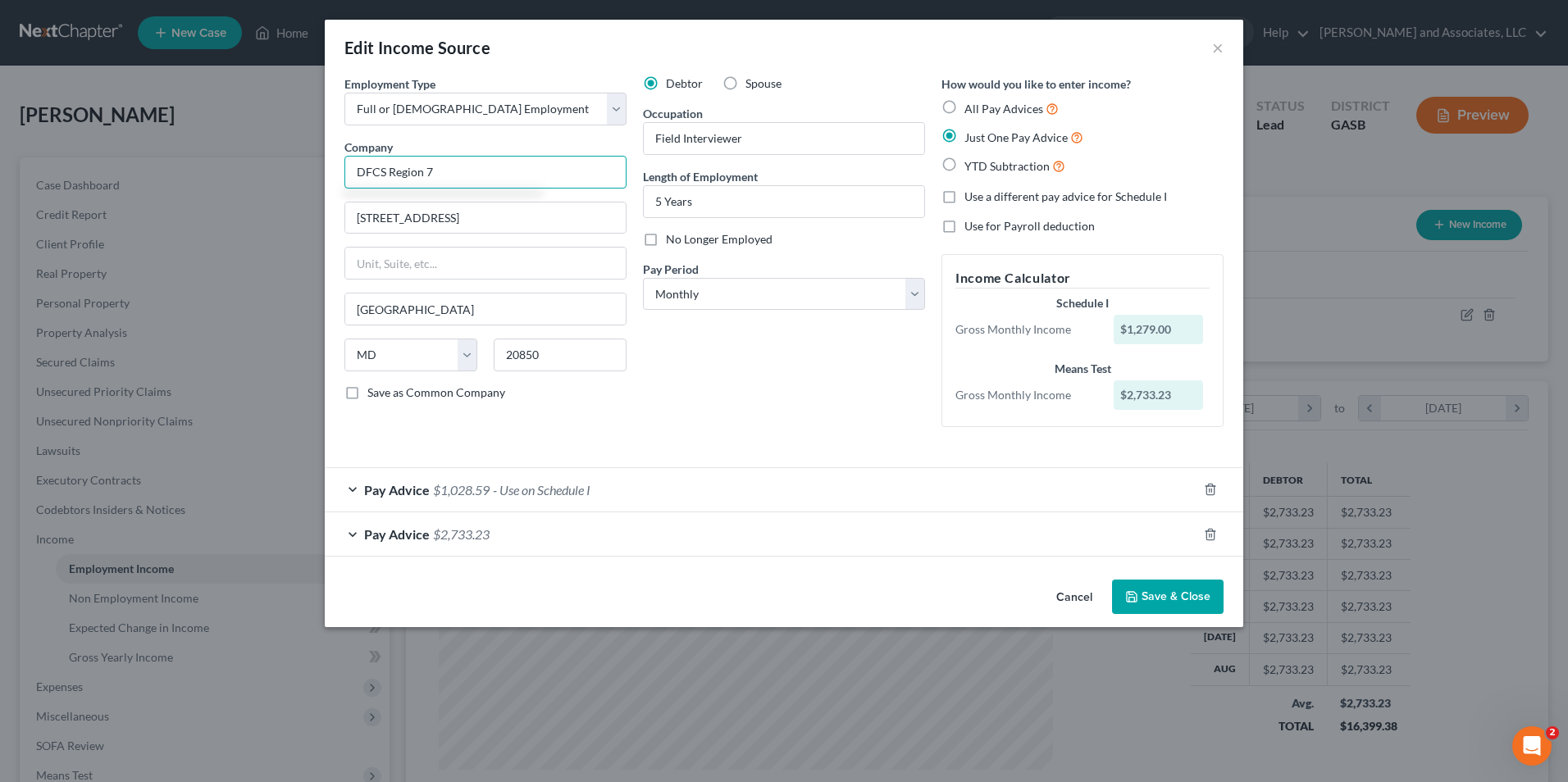
type input "DFCS Region 7"
type input "P.O. Box 187"
type input "Wrens"
select select "10"
type input "30833"
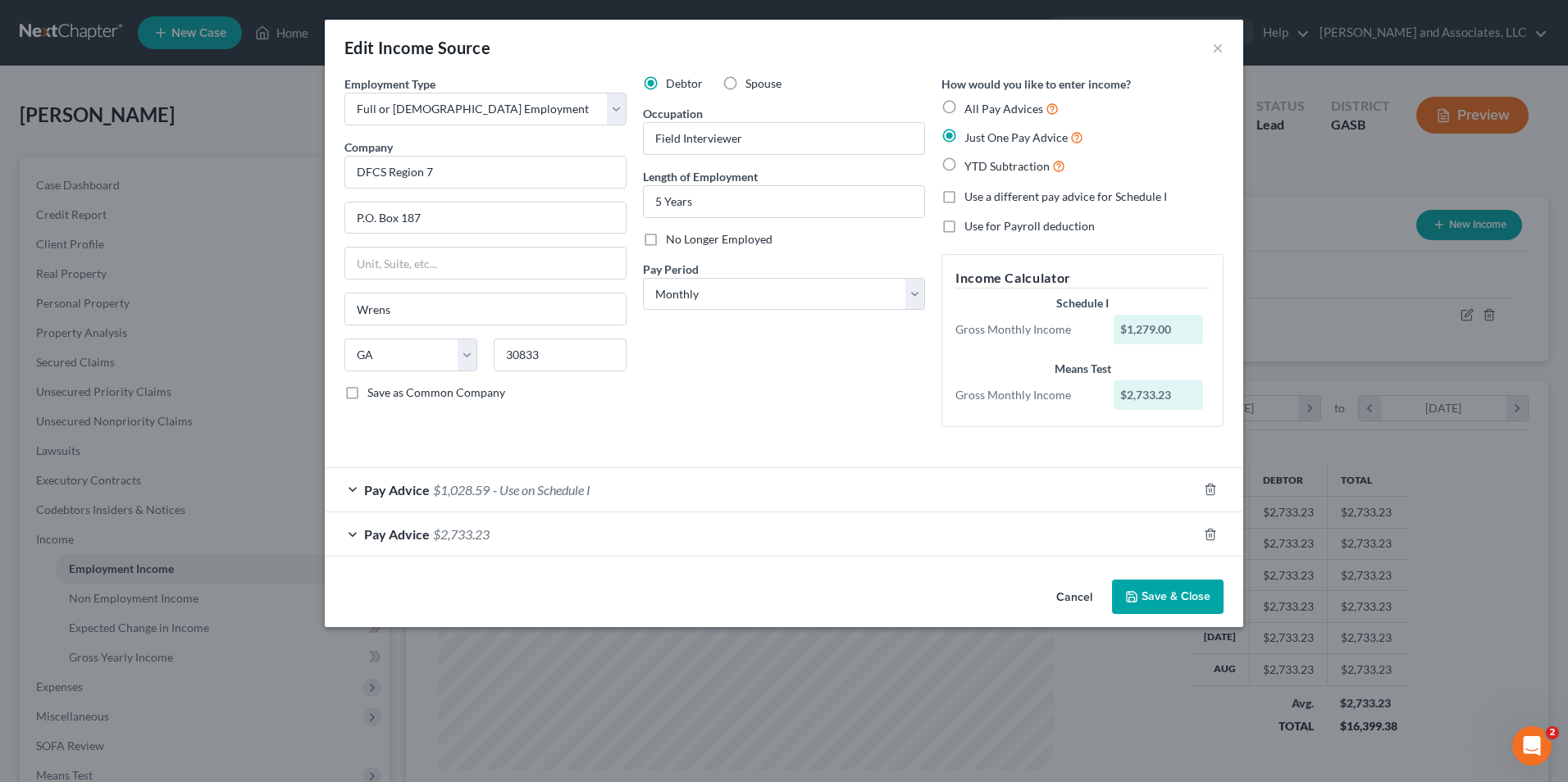
click at [1183, 593] on button "Save & Close" at bounding box center [1167, 597] width 111 height 34
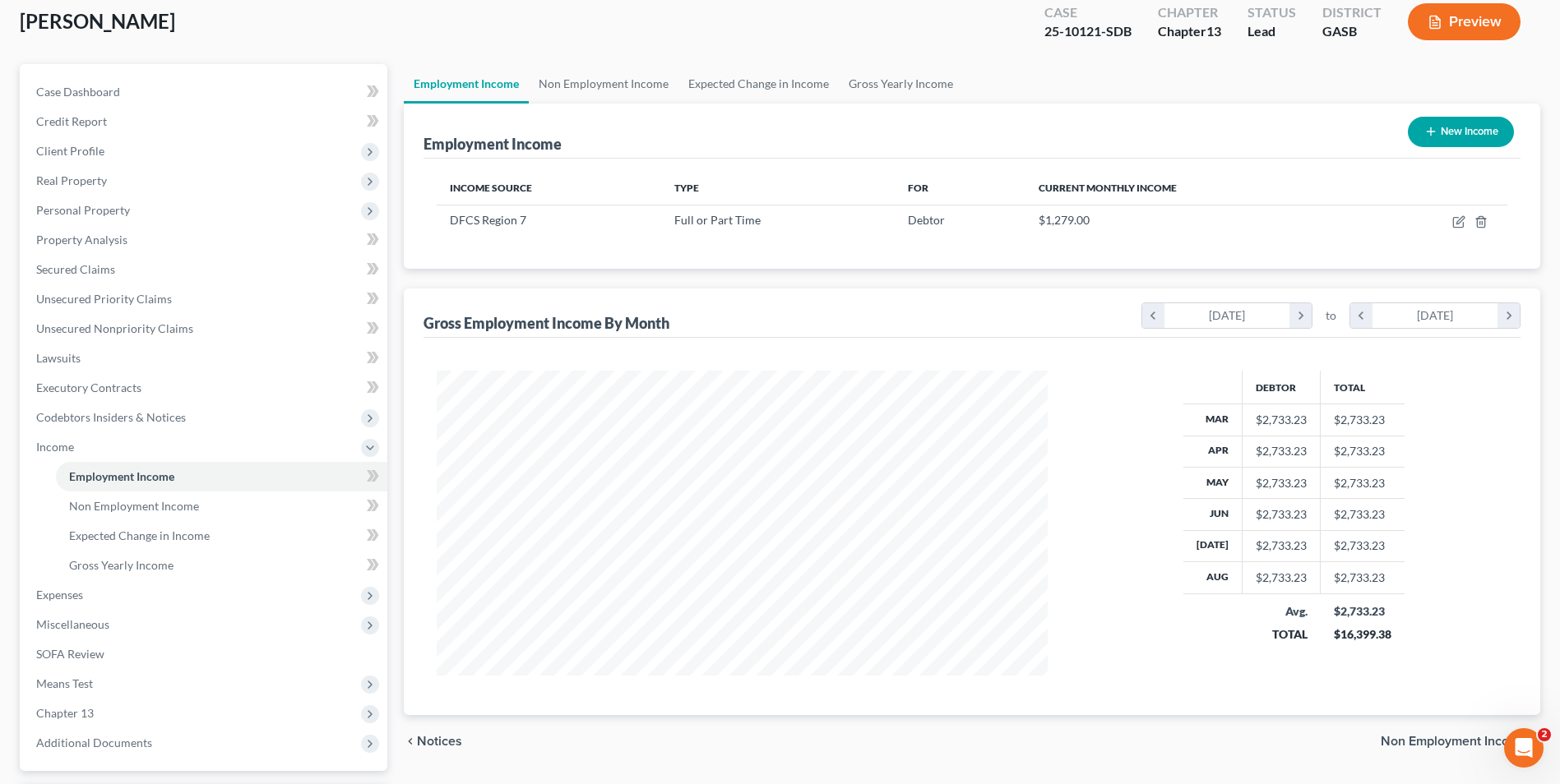
scroll to position [238, 0]
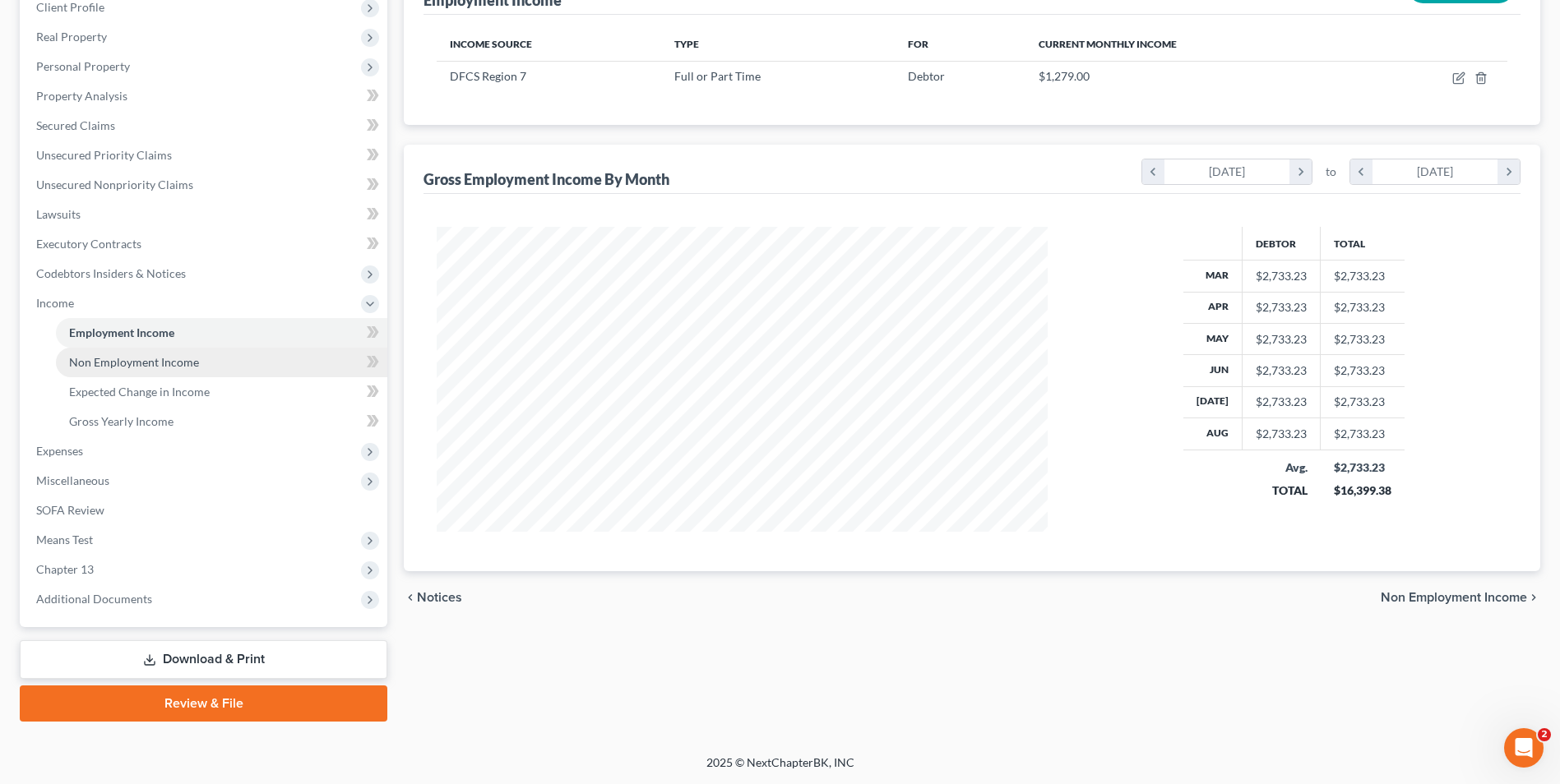
click at [171, 367] on span "Non Employment Income" at bounding box center [134, 362] width 130 height 14
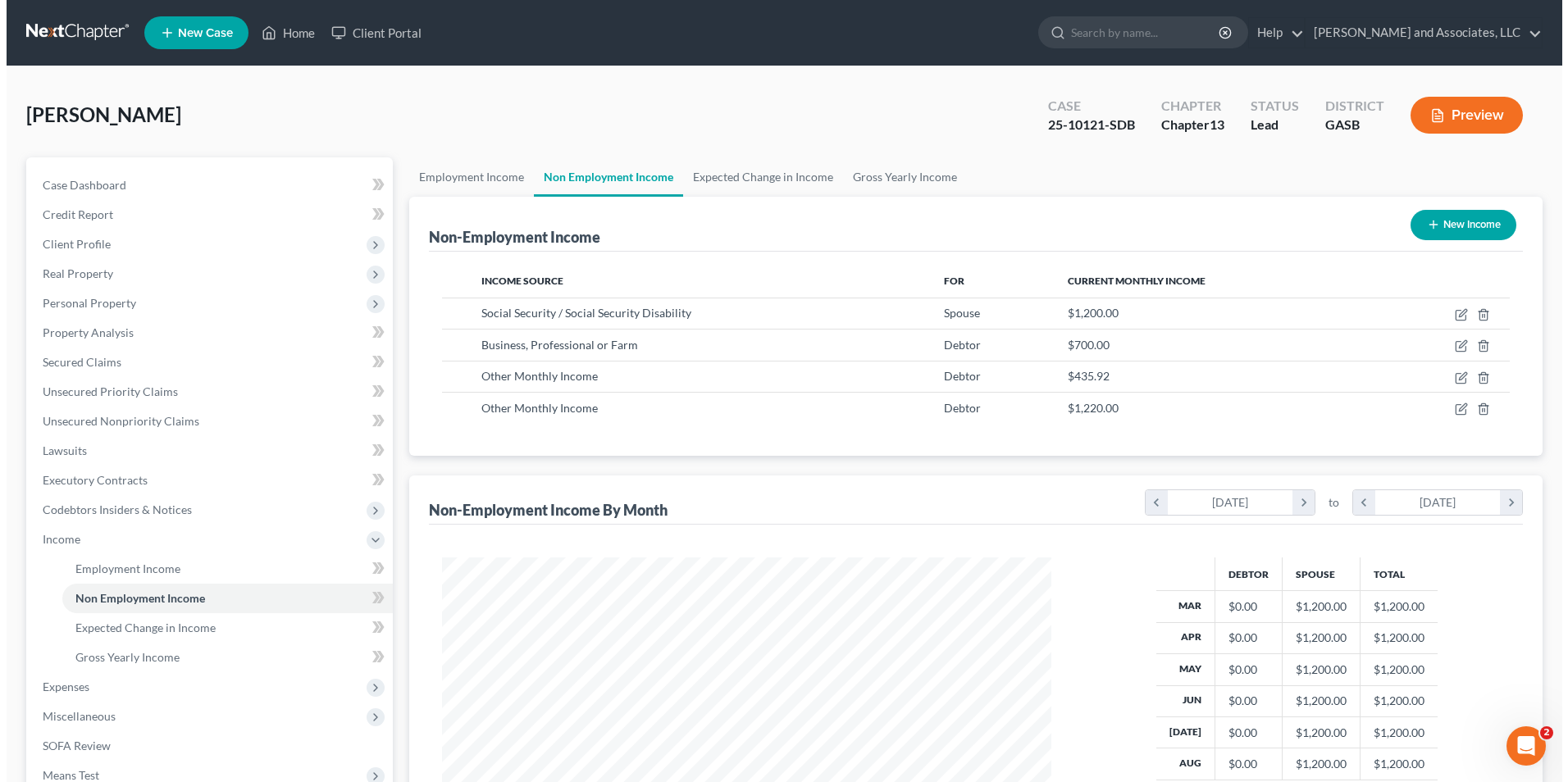
scroll to position [304, 641]
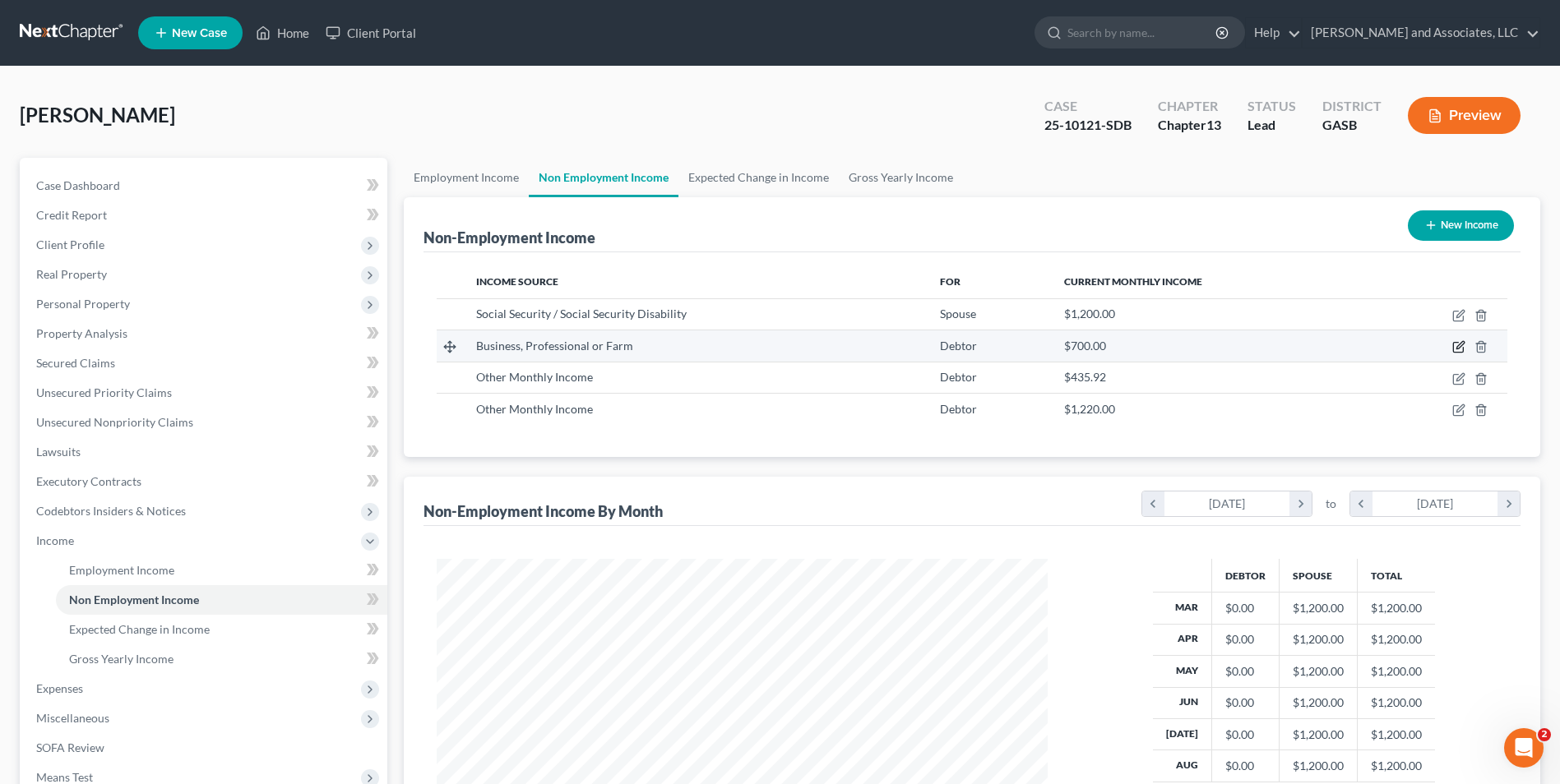
click at [1456, 347] on icon "button" at bounding box center [1458, 347] width 13 height 13
select select "10"
select select "0"
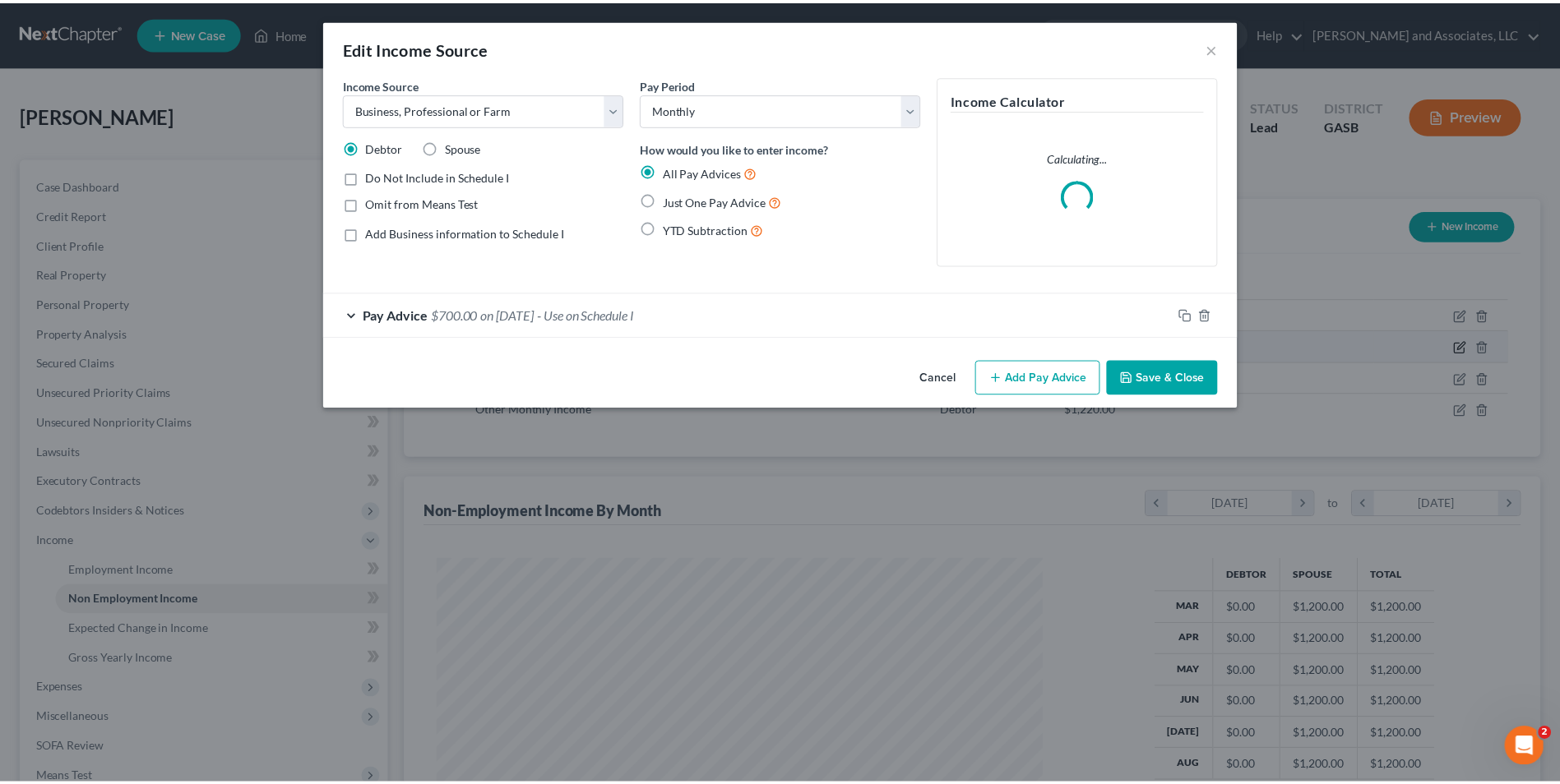
scroll to position [308, 649]
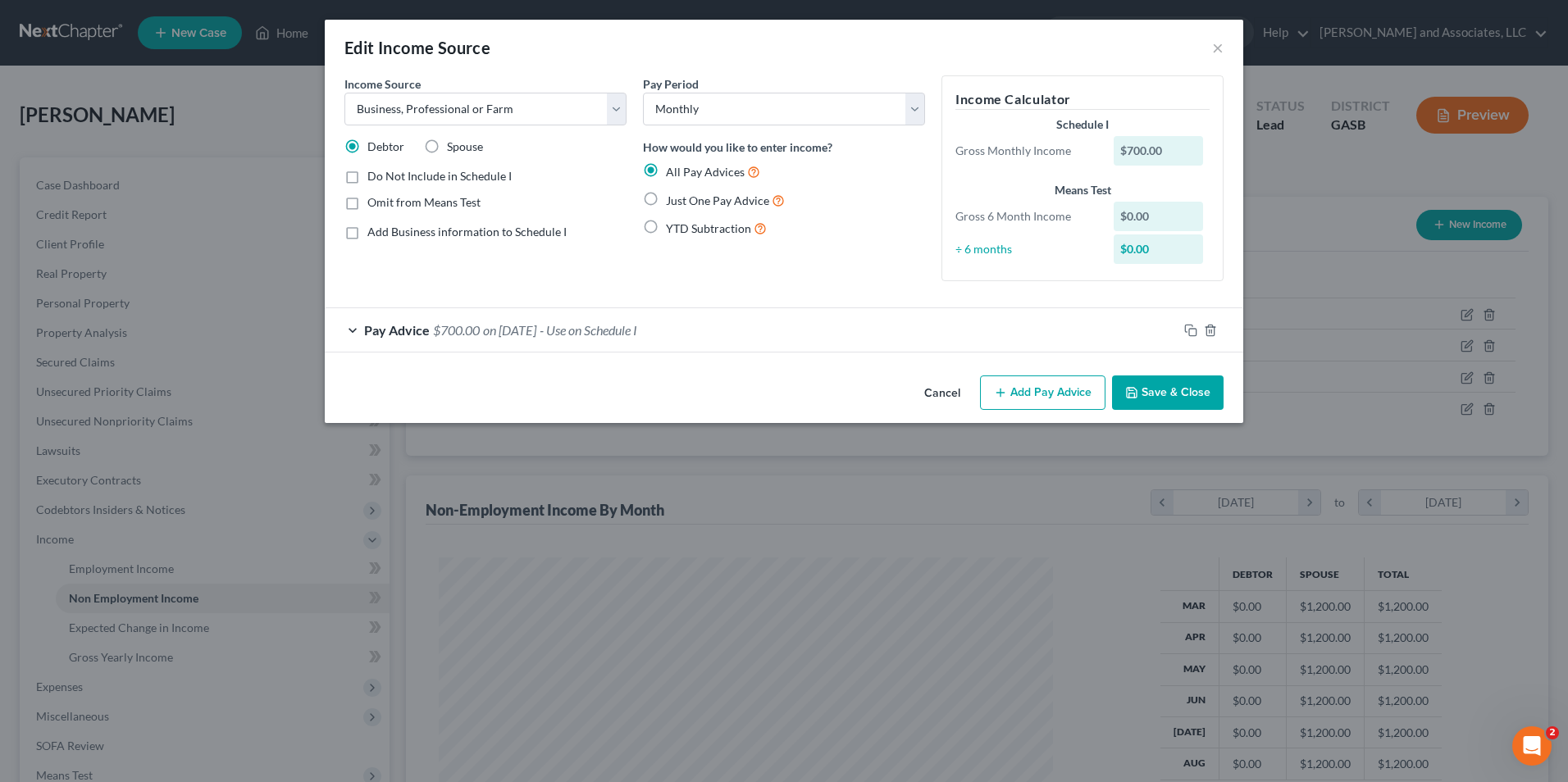
click at [1155, 395] on button "Save & Close" at bounding box center [1167, 392] width 111 height 34
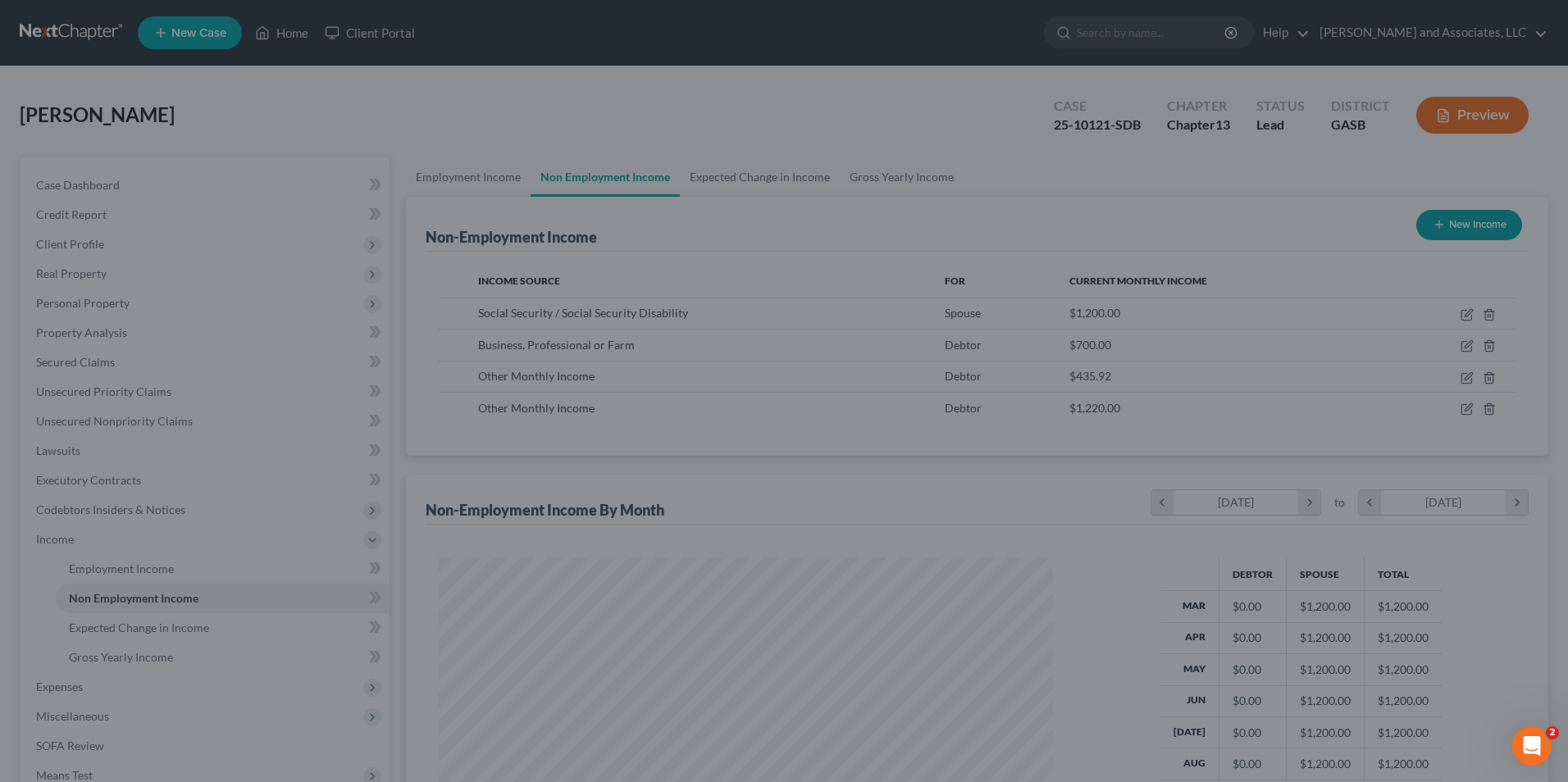
scroll to position [819417, 819368]
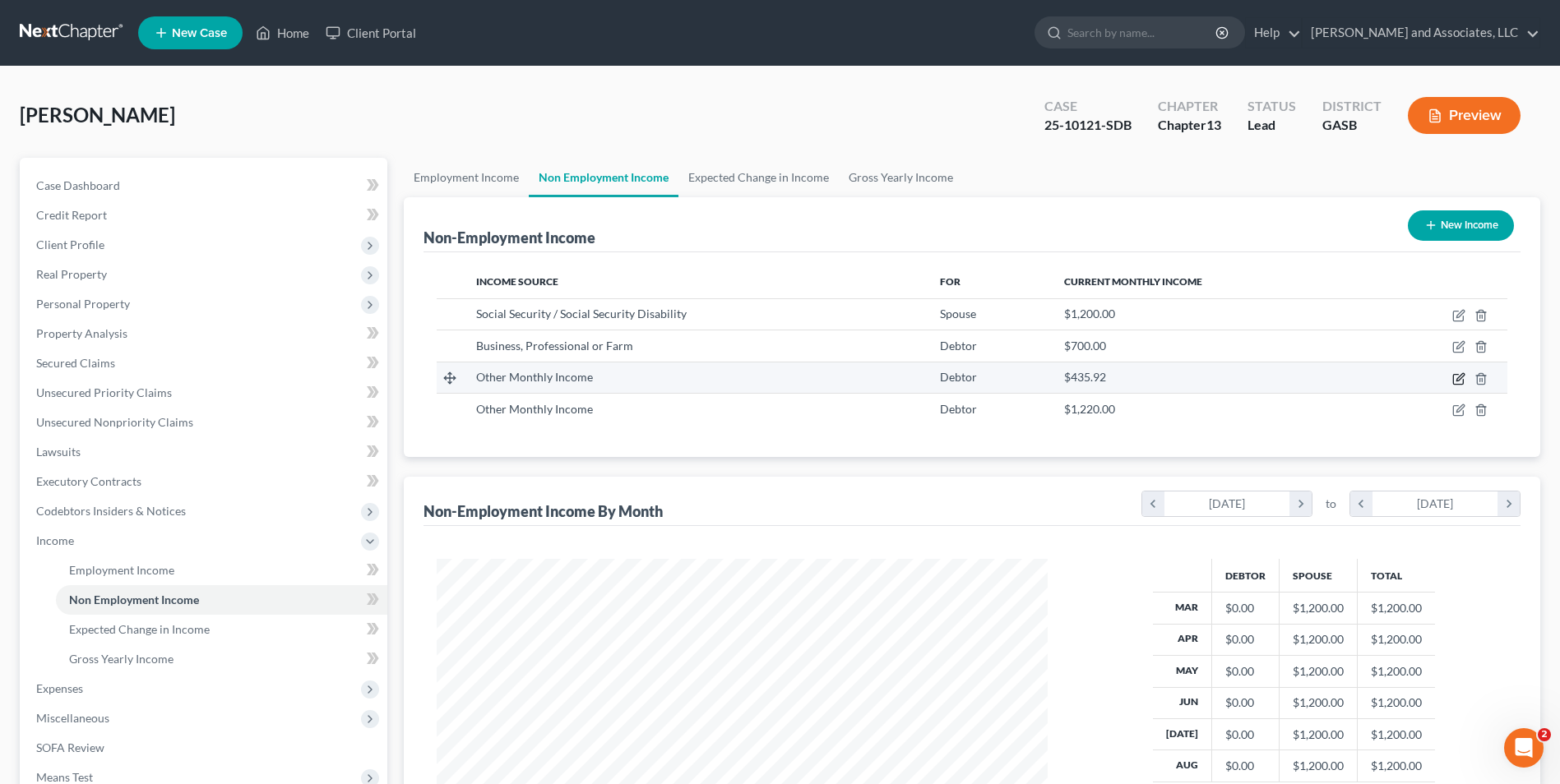
click at [1464, 377] on icon "button" at bounding box center [1458, 379] width 13 height 13
select select "13"
select select "0"
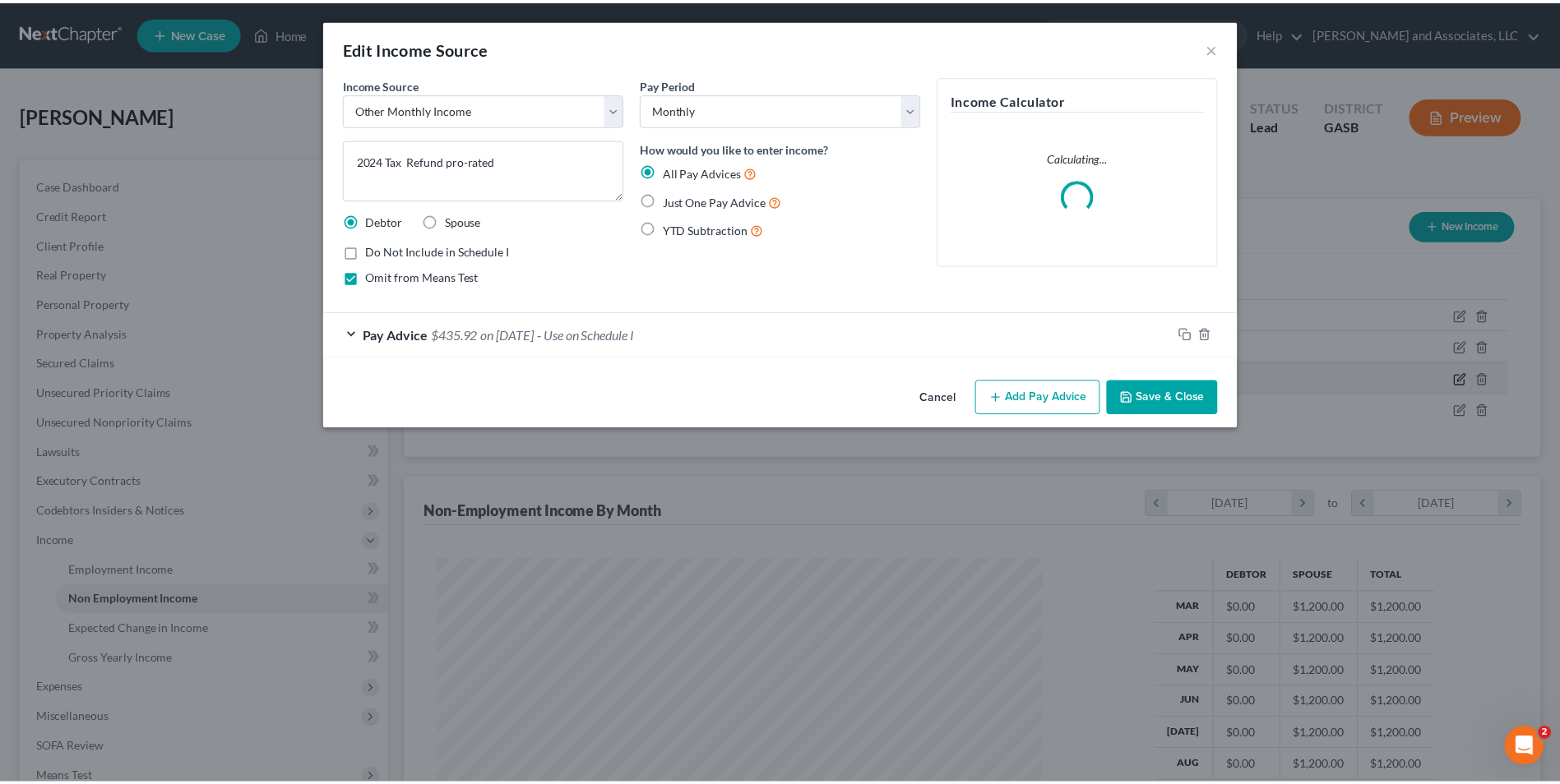
scroll to position [308, 649]
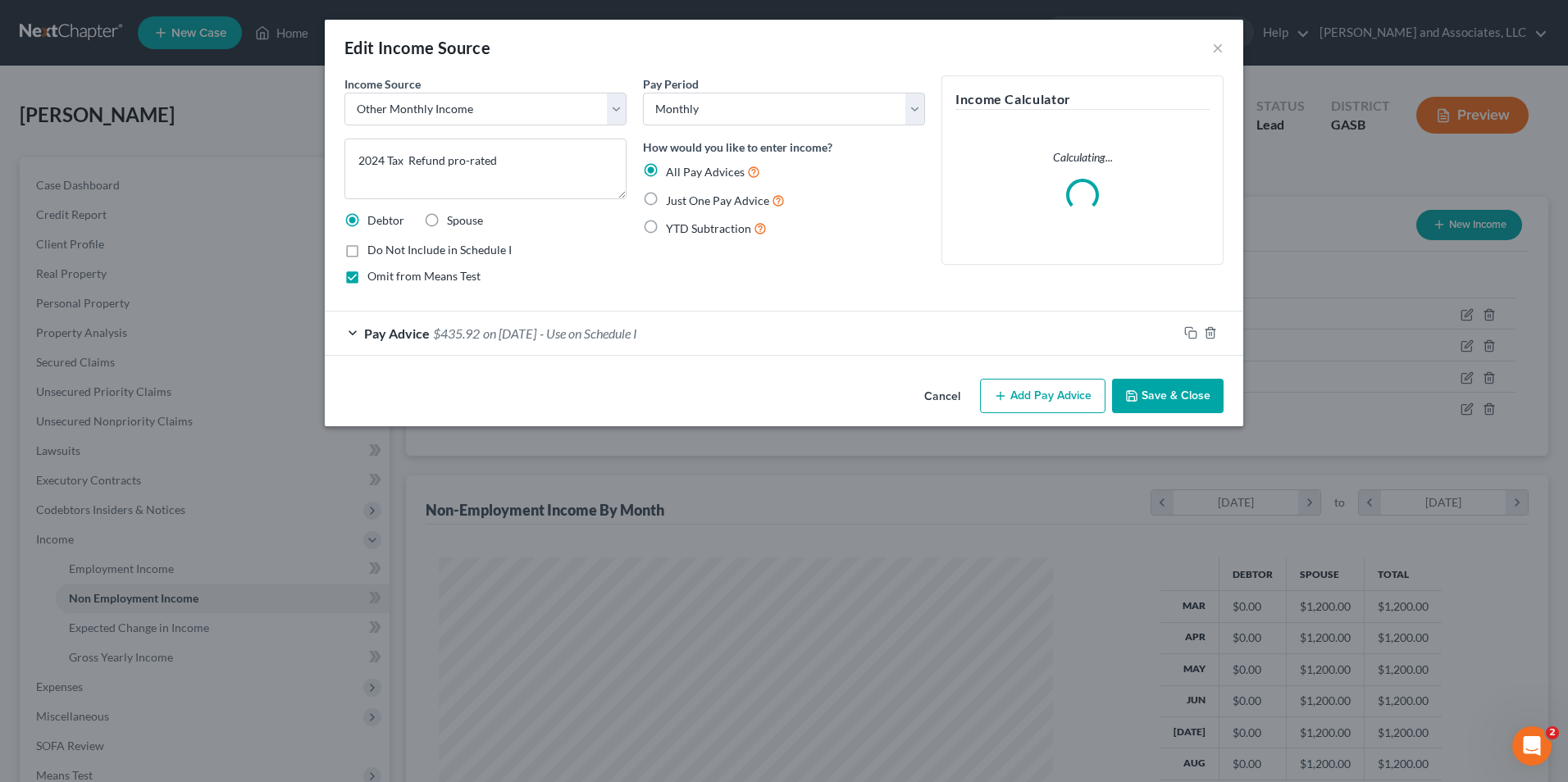
click at [1187, 411] on button "Save & Close" at bounding box center [1167, 396] width 111 height 34
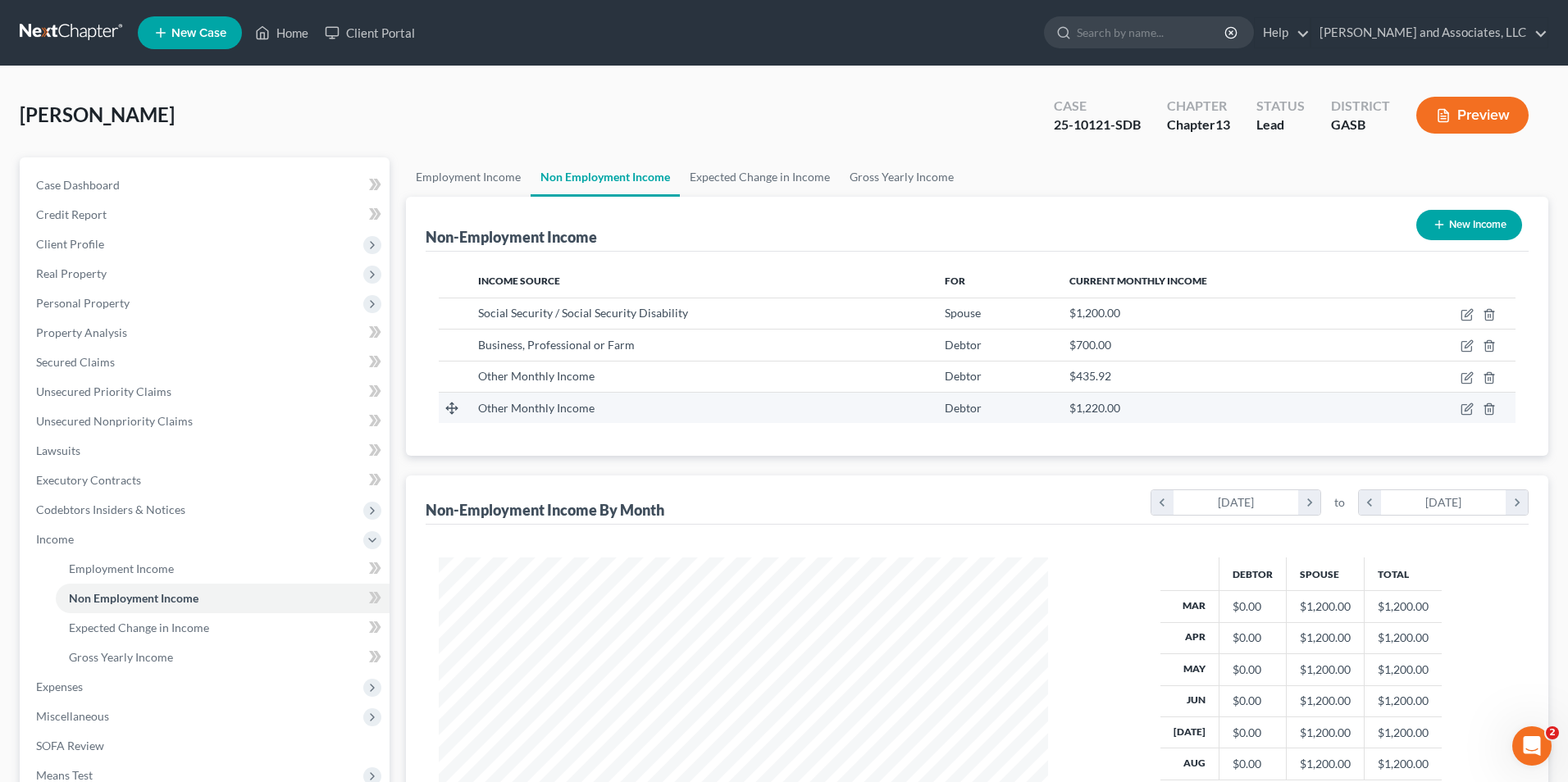
scroll to position [819417, 819368]
click at [1455, 410] on icon "button" at bounding box center [1456, 407] width 8 height 8
select select "13"
select select "0"
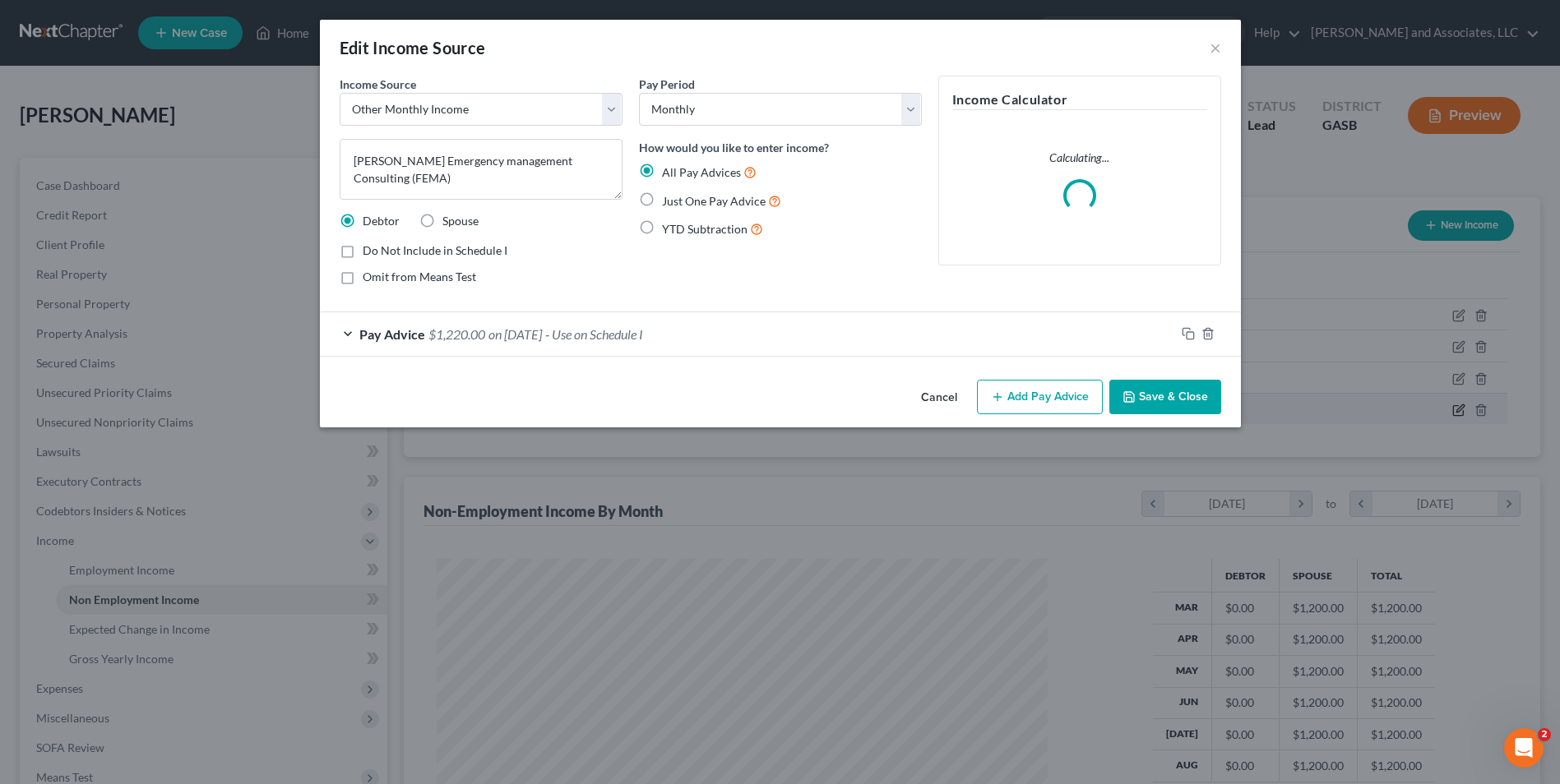
scroll to position [308, 649]
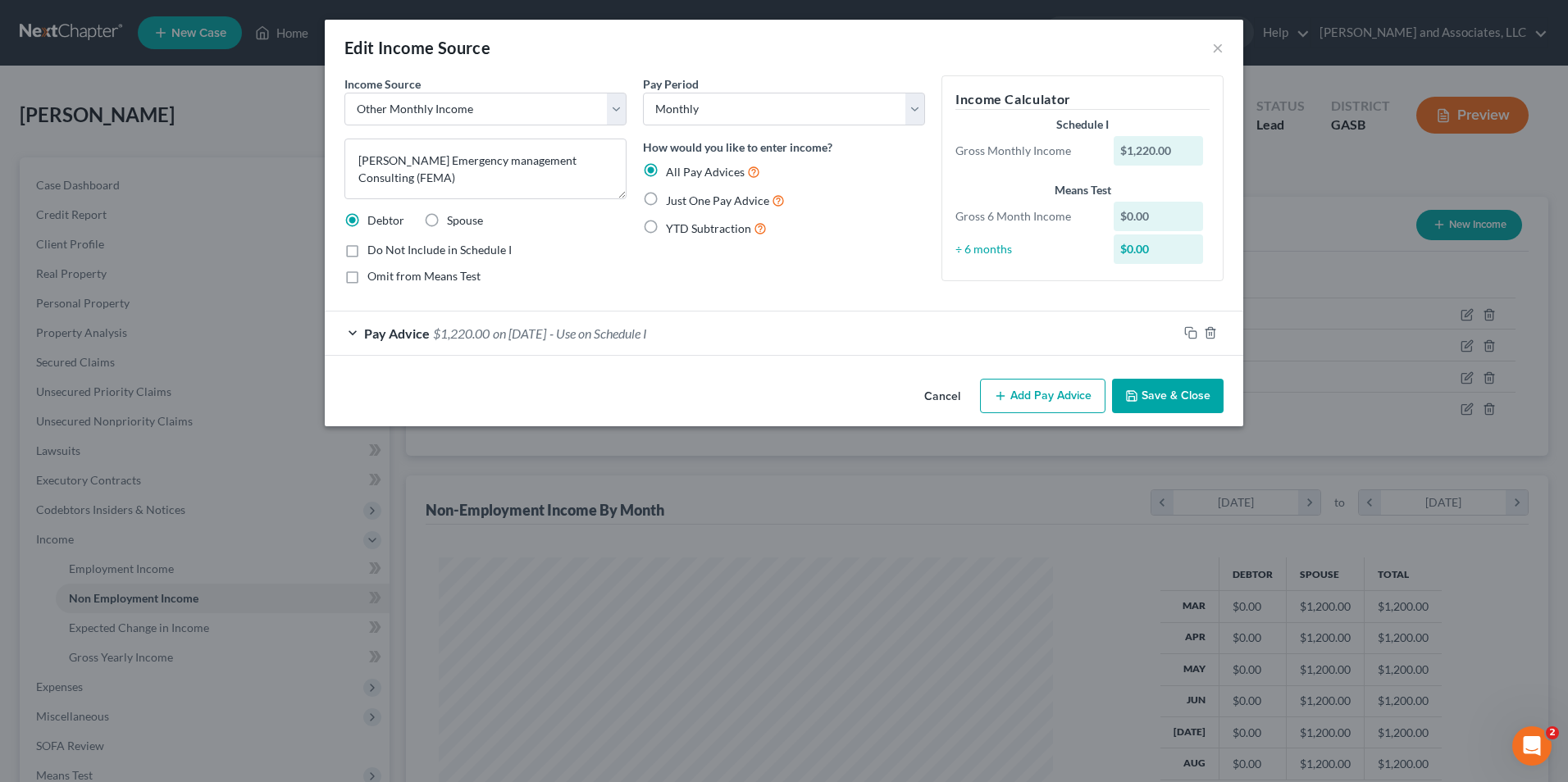
click at [1185, 398] on button "Save & Close" at bounding box center [1167, 396] width 111 height 34
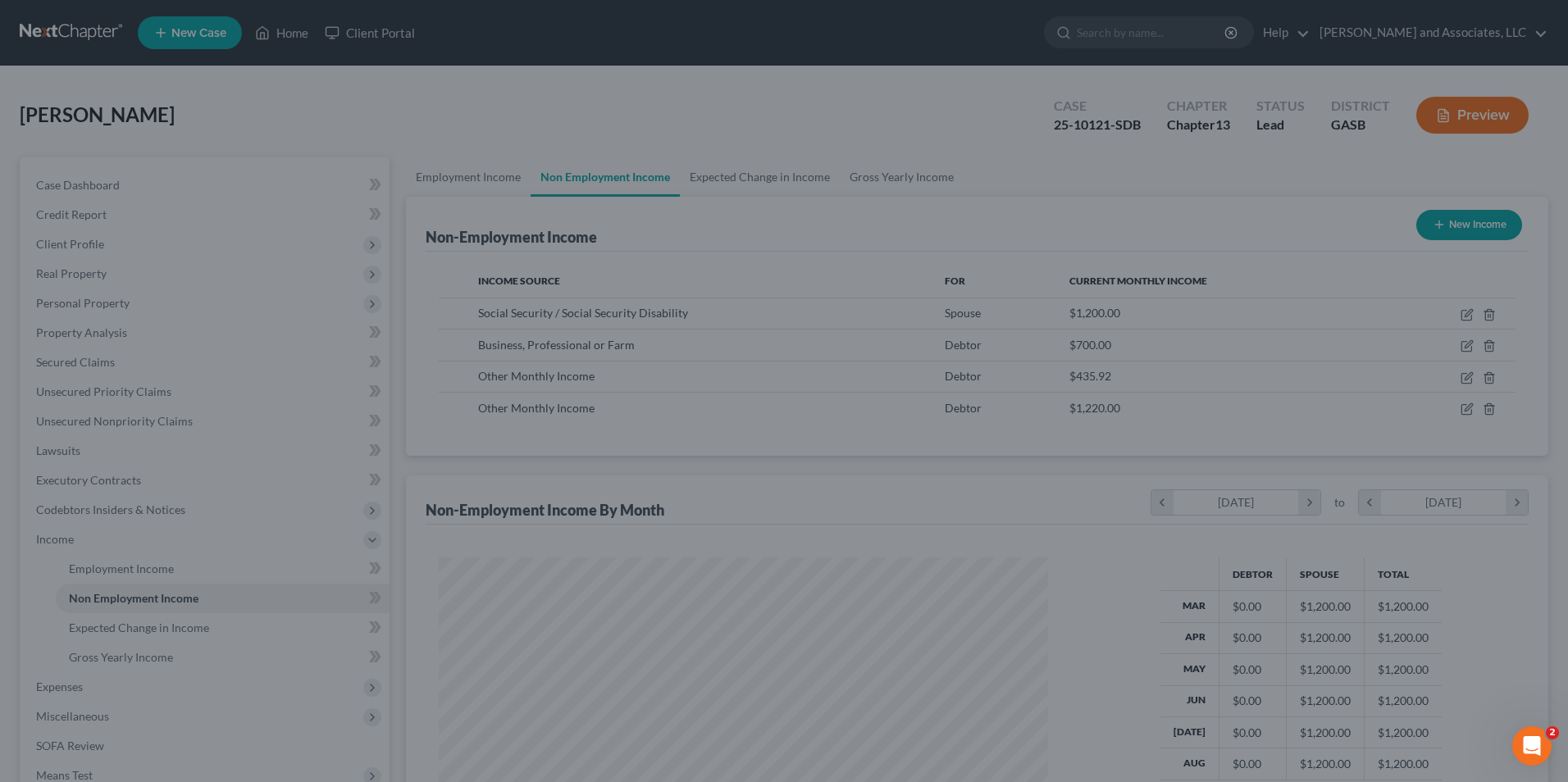
scroll to position [819417, 819368]
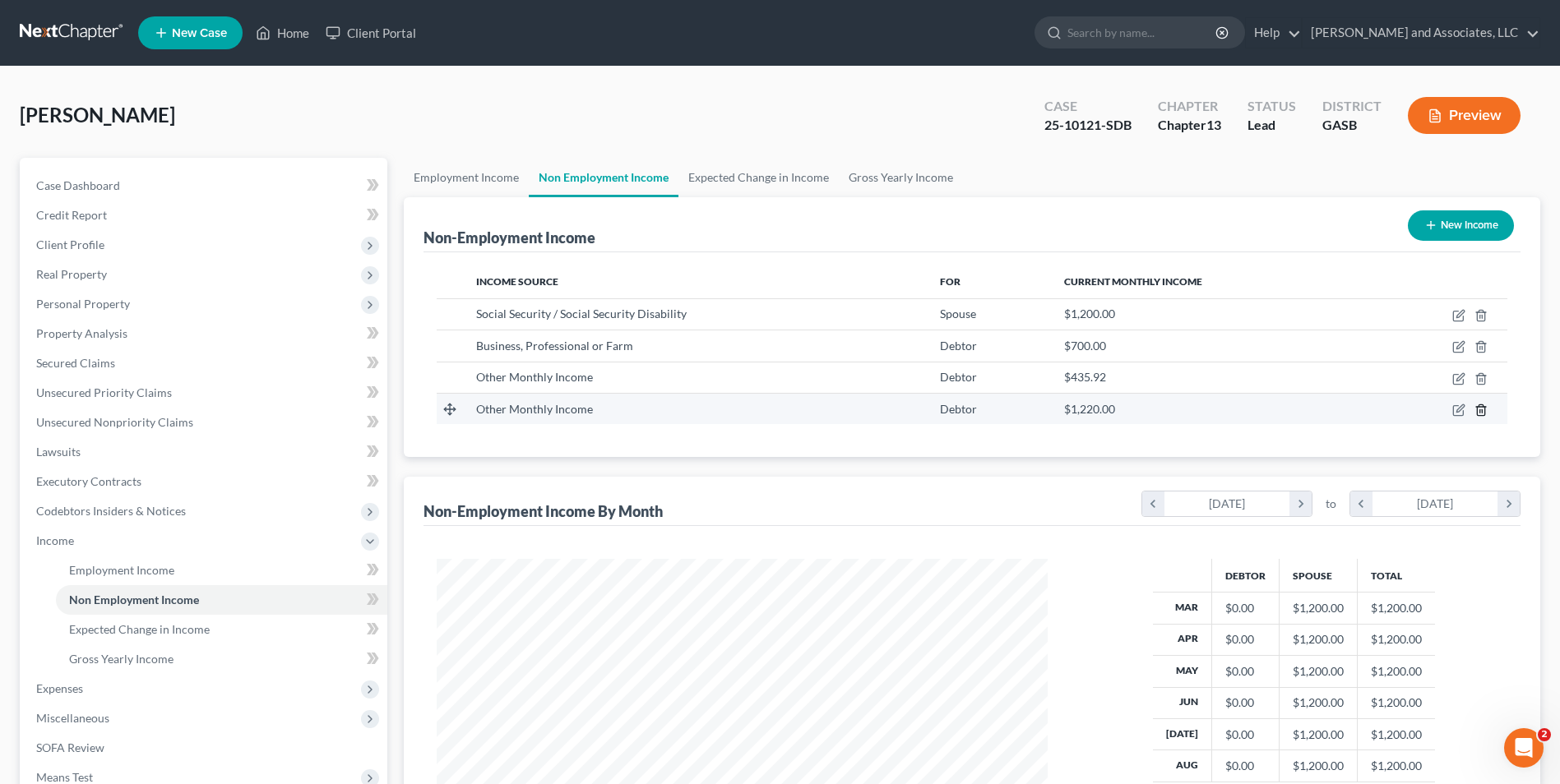
click at [1483, 411] on icon "button" at bounding box center [1480, 410] width 13 height 13
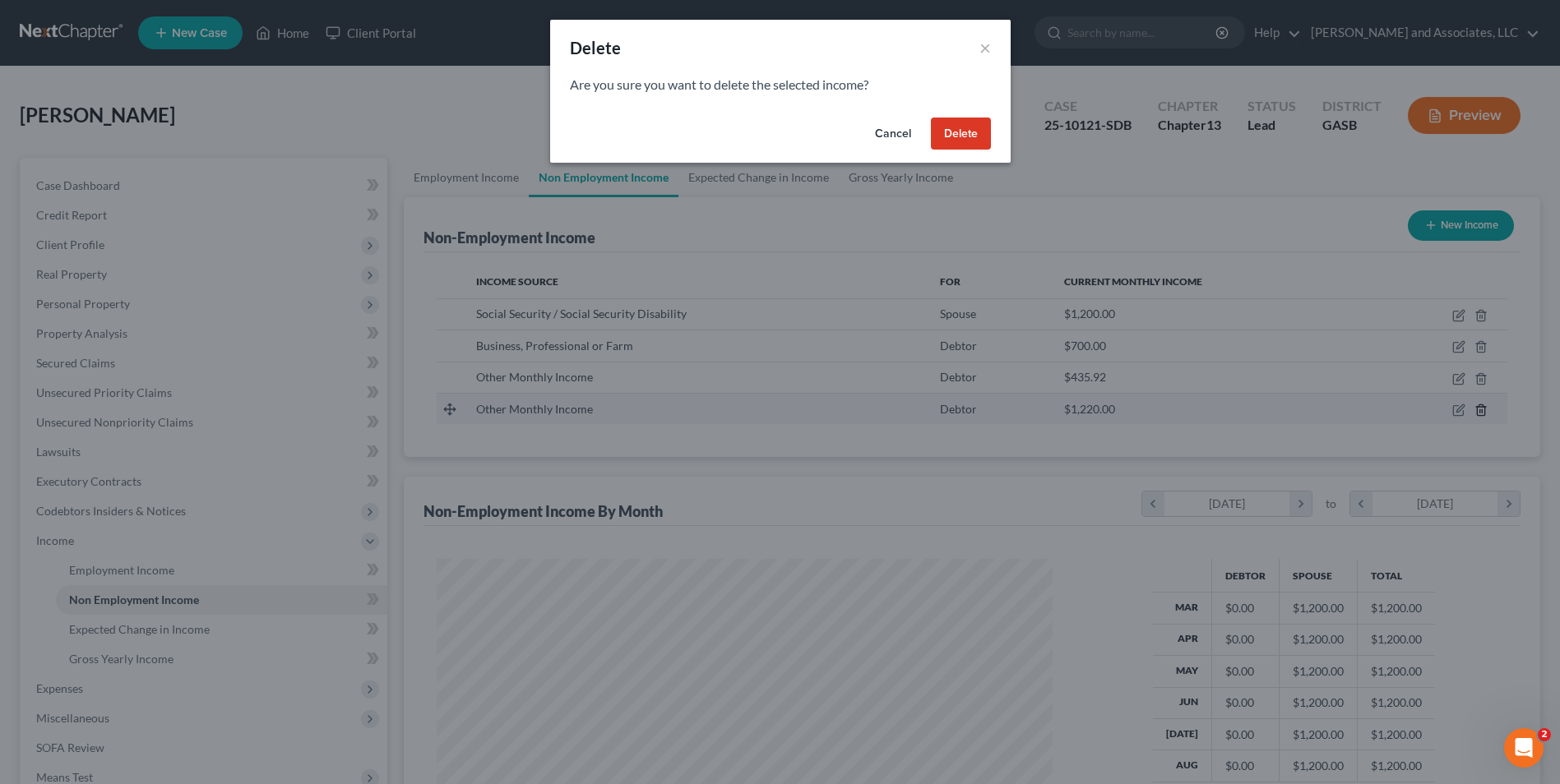
scroll to position [308, 649]
click at [899, 130] on button "Cancel" at bounding box center [898, 134] width 62 height 33
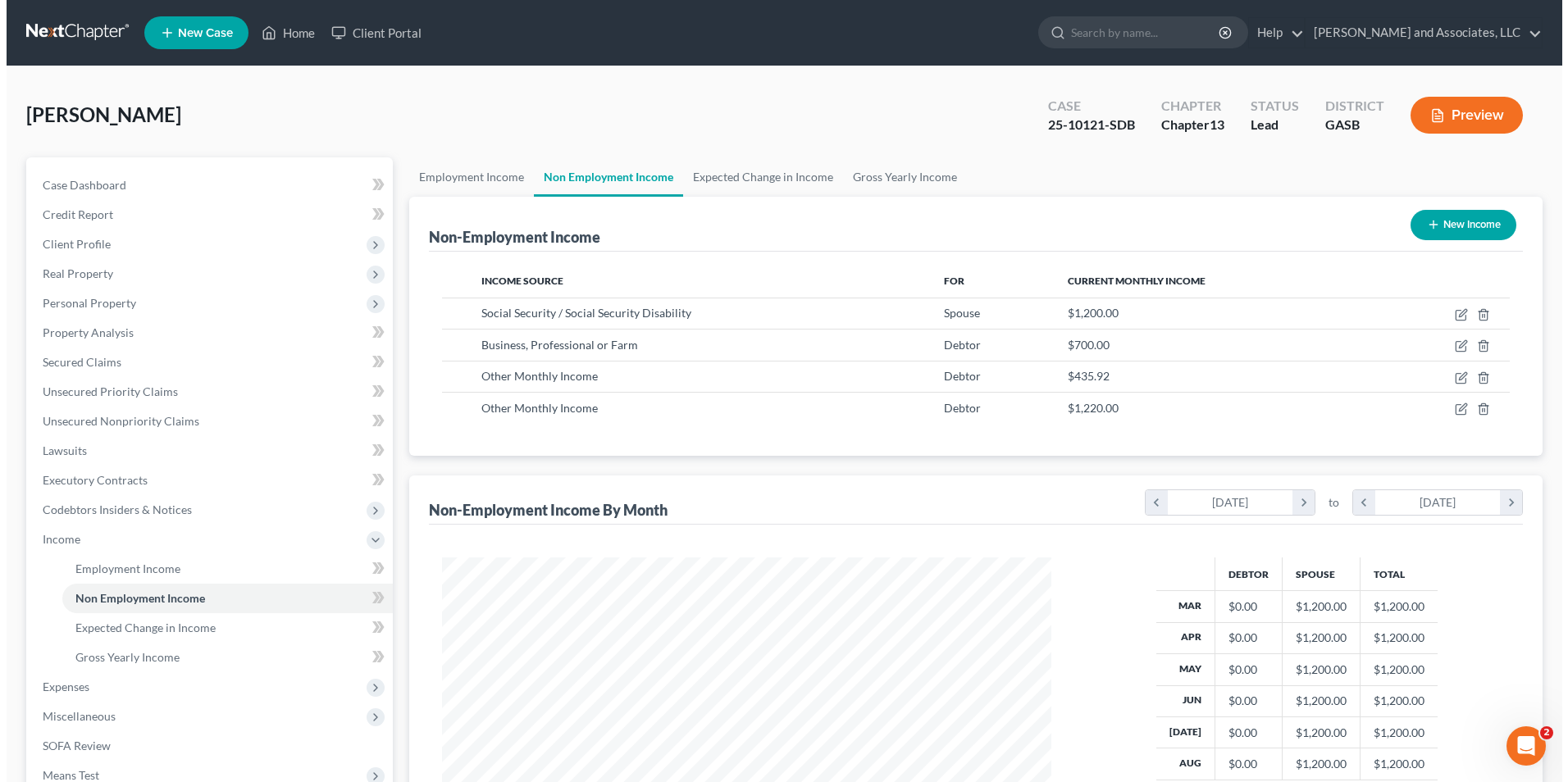
scroll to position [819417, 819368]
click at [1456, 407] on icon "button" at bounding box center [1456, 407] width 8 height 8
select select "13"
select select "0"
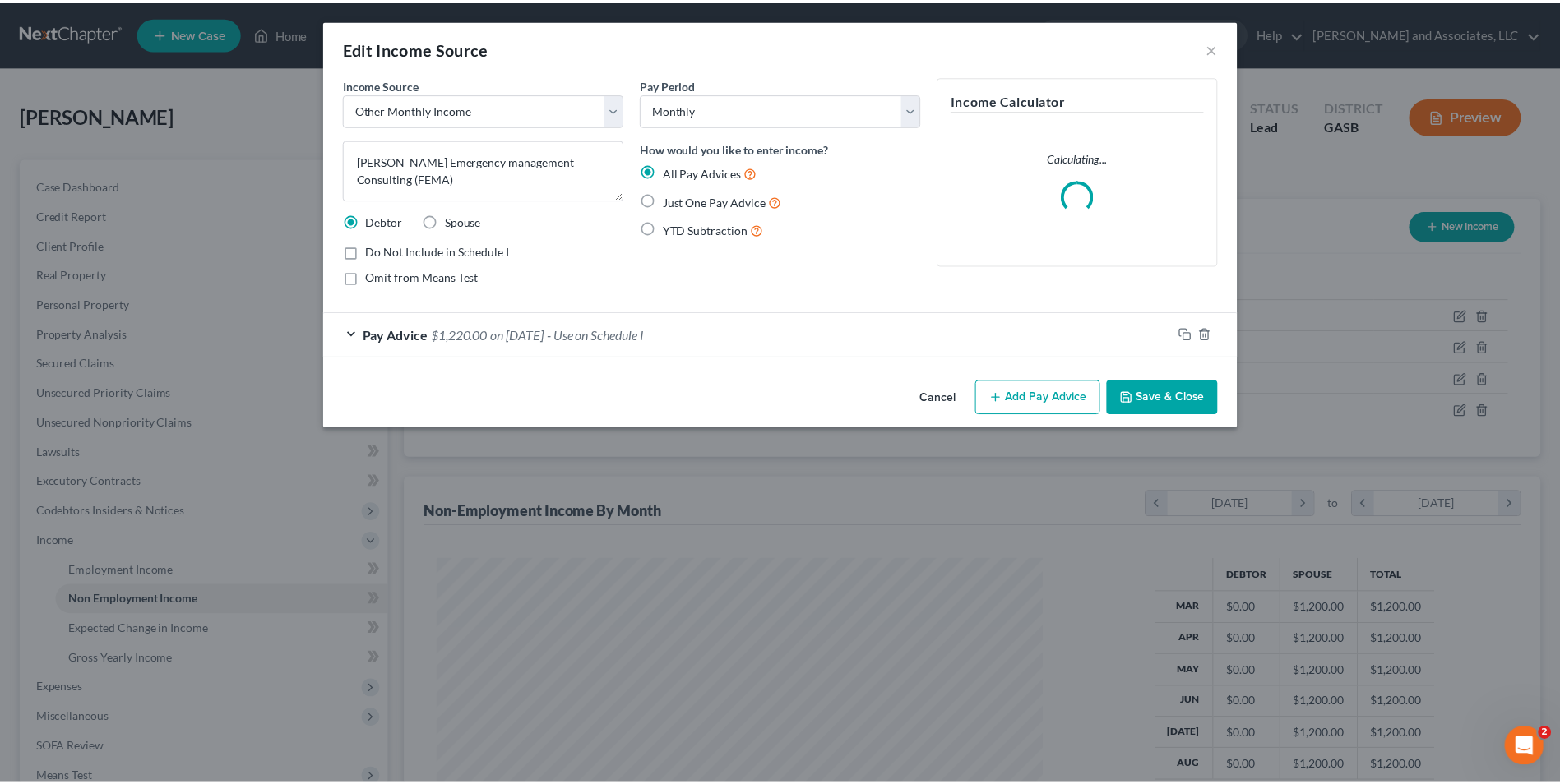
scroll to position [308, 649]
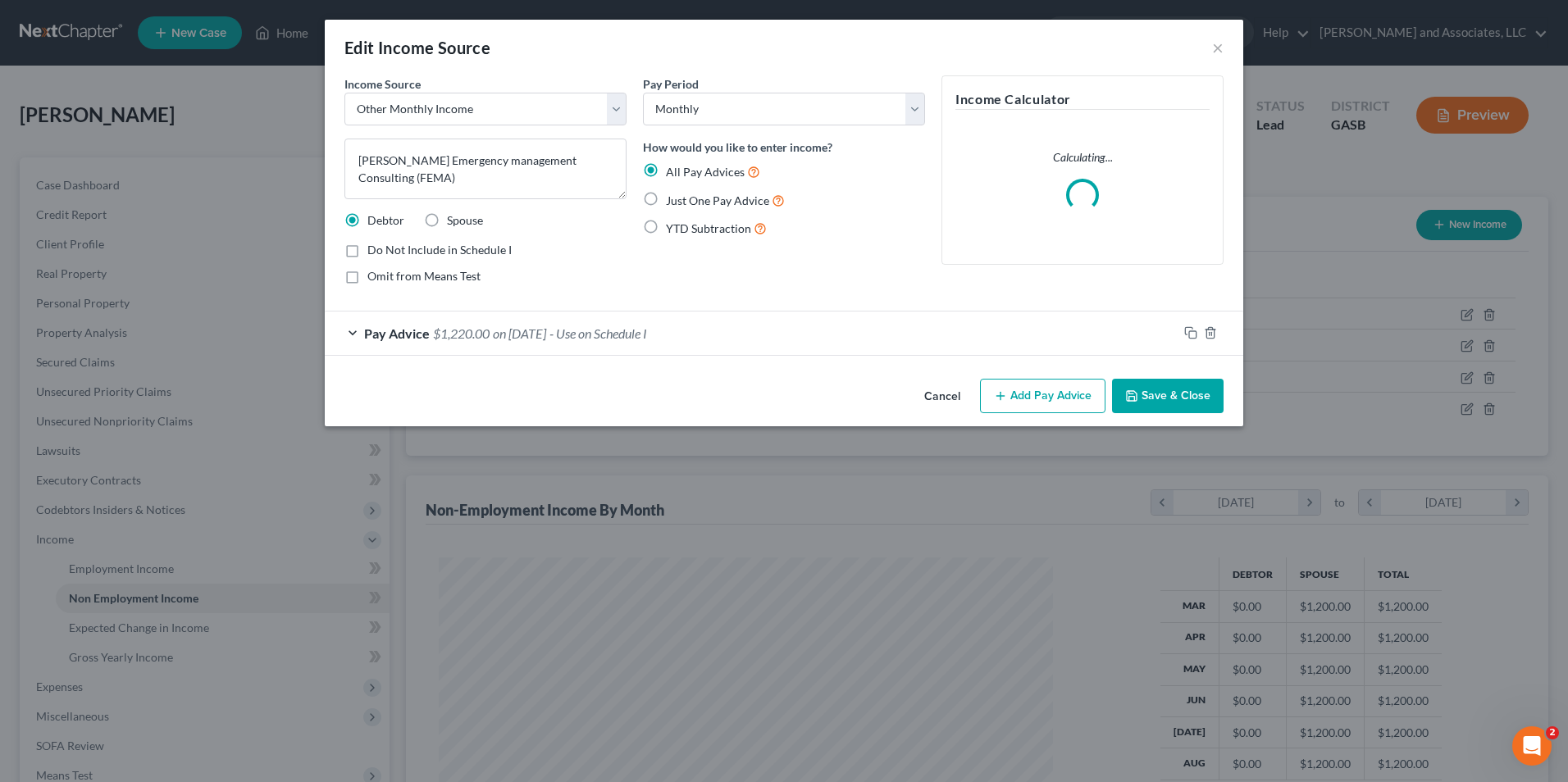
click at [367, 253] on label "Do Not Include in Schedule I" at bounding box center [439, 249] width 144 height 16
click at [374, 253] on input "Do Not Include in Schedule I" at bounding box center [379, 247] width 10 height 10
checkbox input "true"
click at [1173, 397] on button "Save & Close" at bounding box center [1167, 396] width 111 height 34
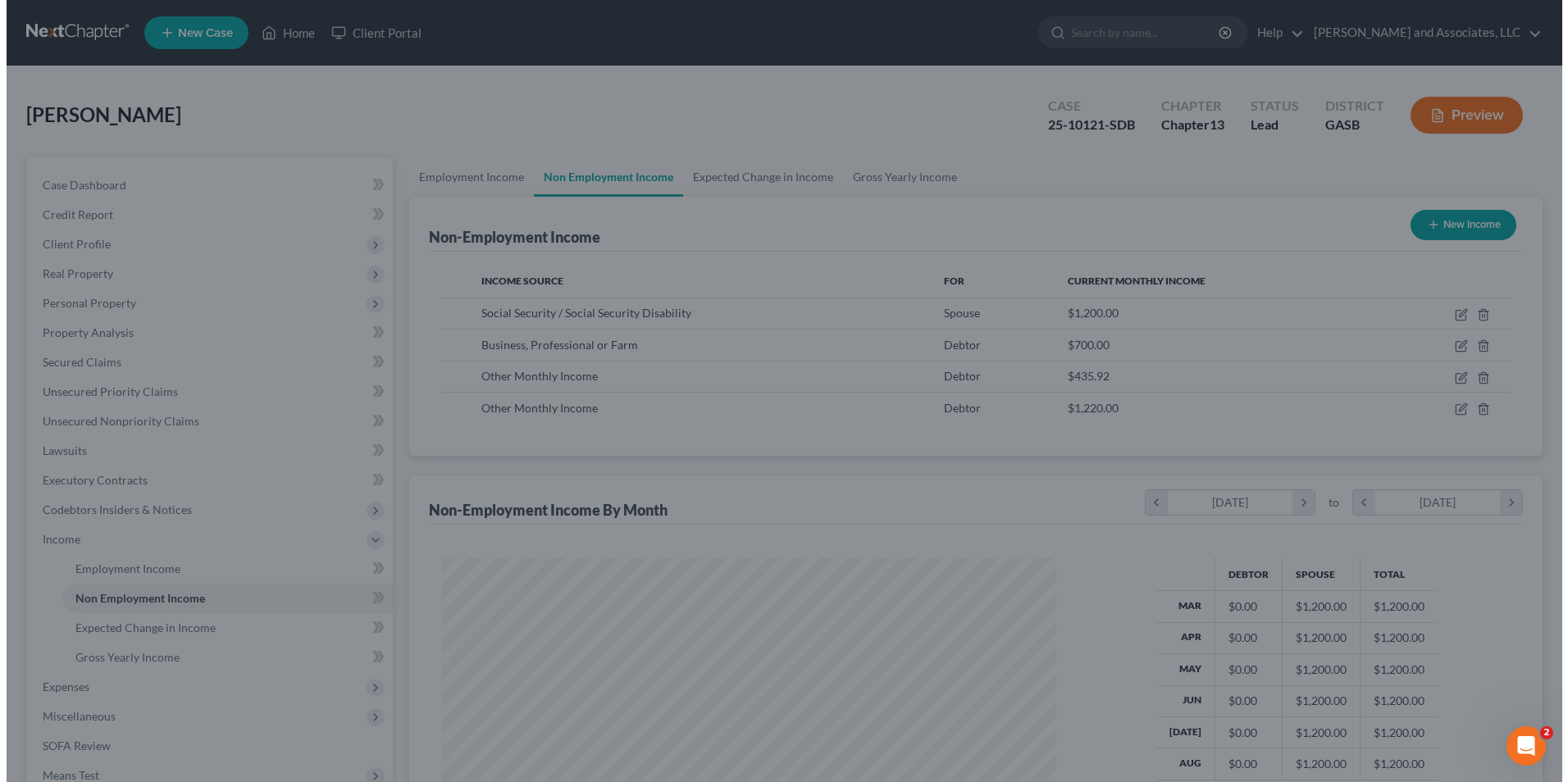
scroll to position [819417, 819368]
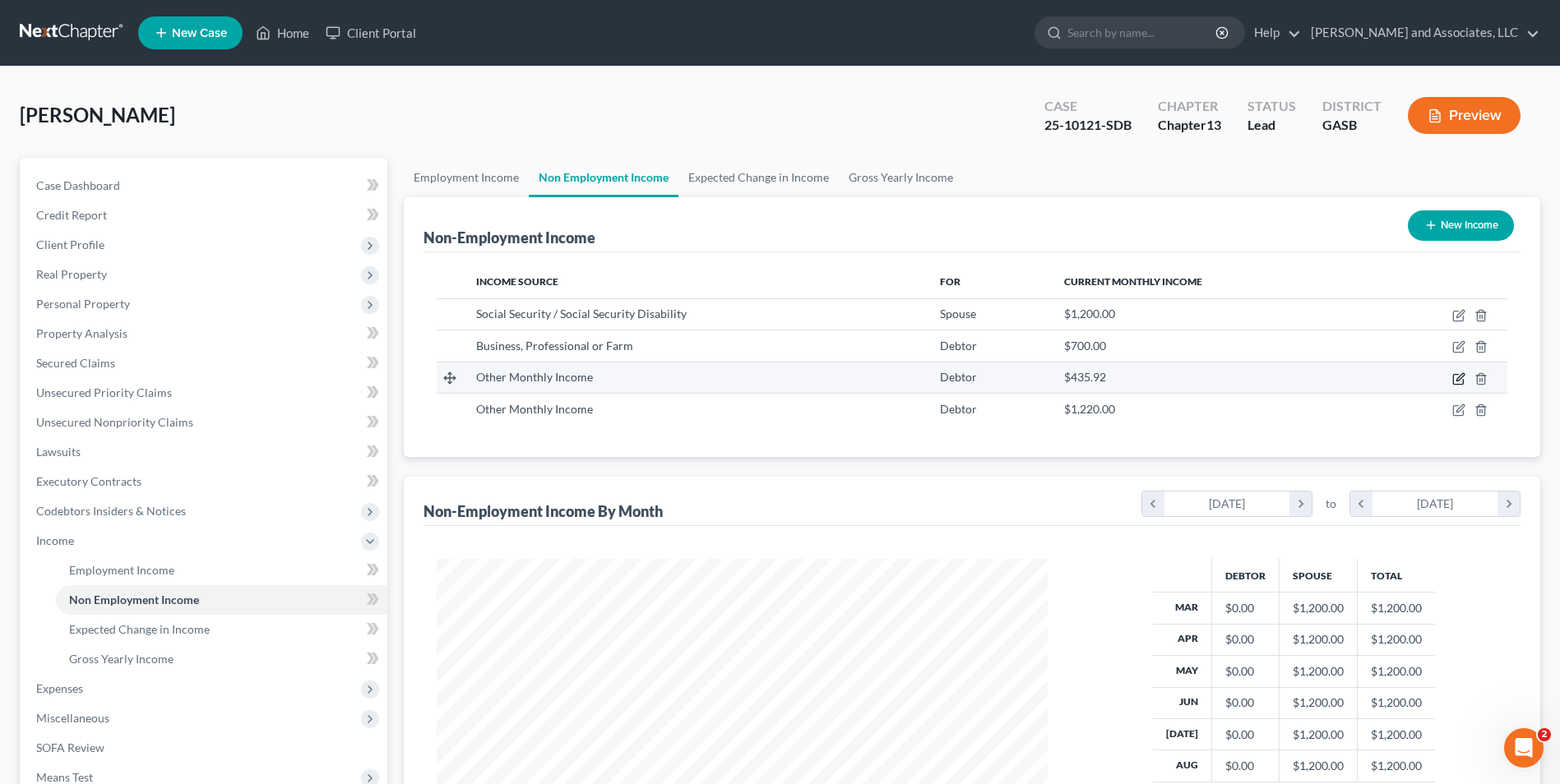
click at [1461, 374] on icon "button" at bounding box center [1458, 379] width 13 height 13
select select "13"
select select "0"
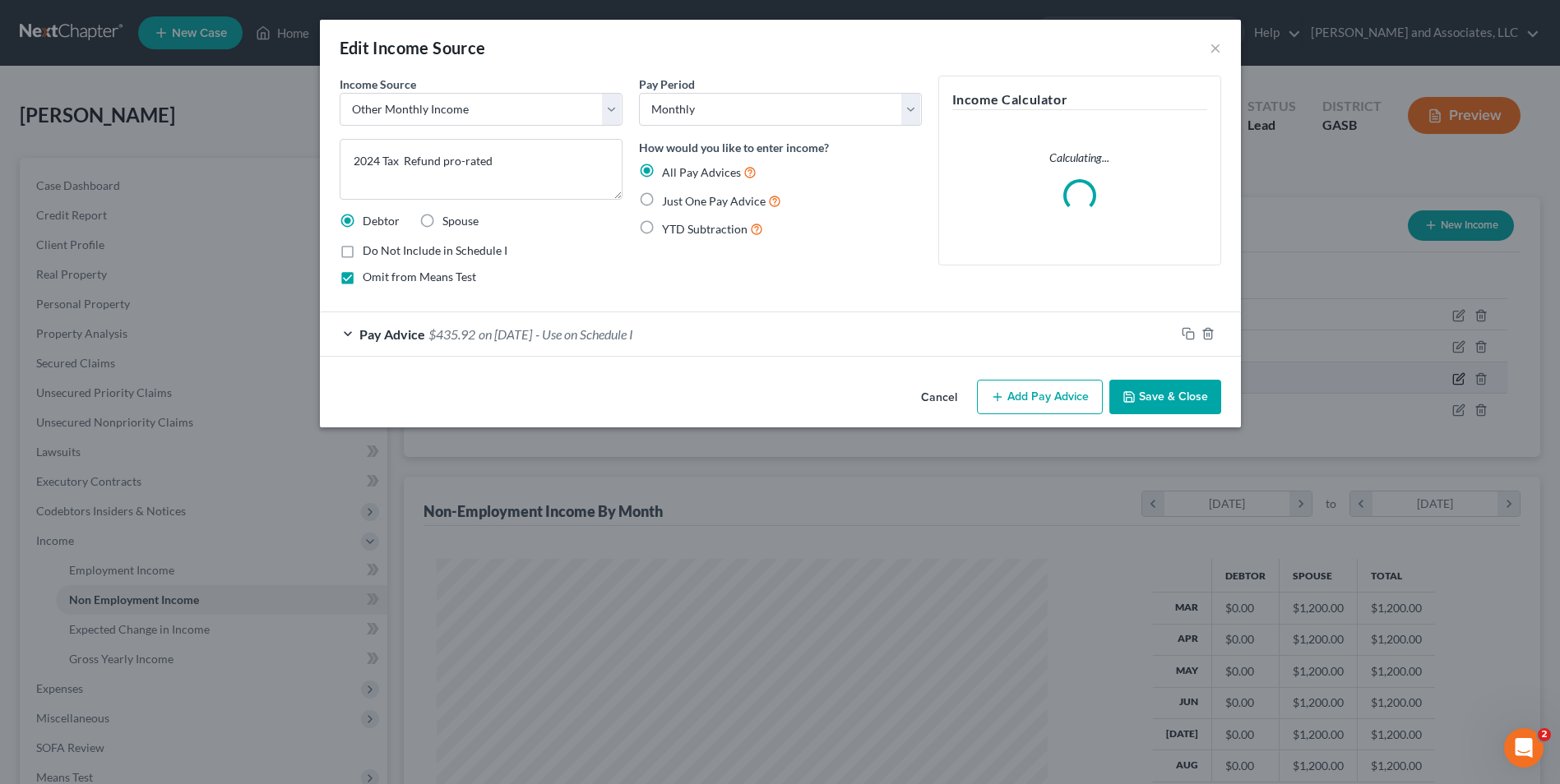
scroll to position [308, 649]
click at [1167, 397] on button "Save & Close" at bounding box center [1170, 397] width 112 height 35
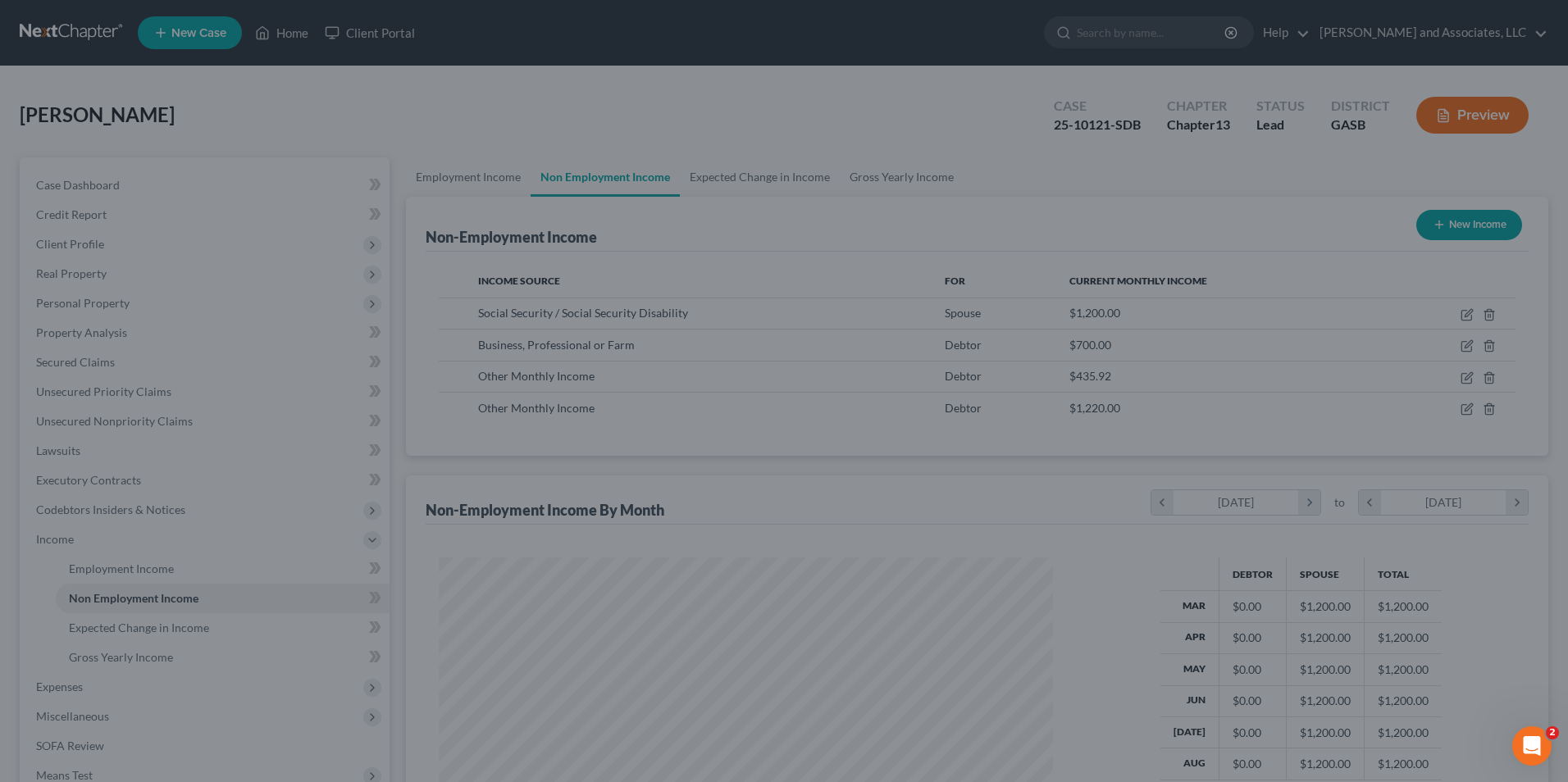
scroll to position [0, 0]
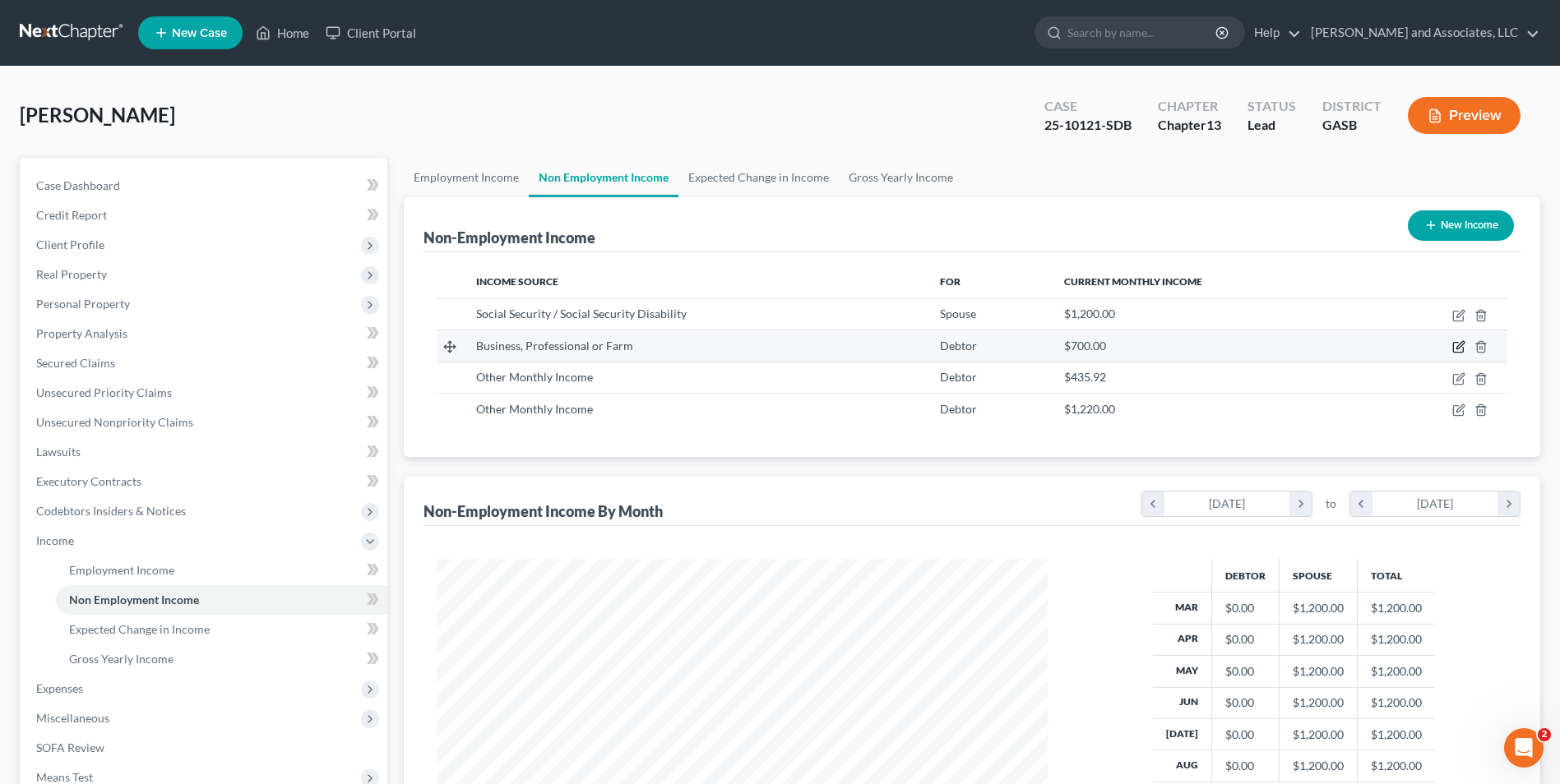
click at [1461, 349] on icon "button" at bounding box center [1458, 347] width 13 height 13
select select "10"
select select "0"
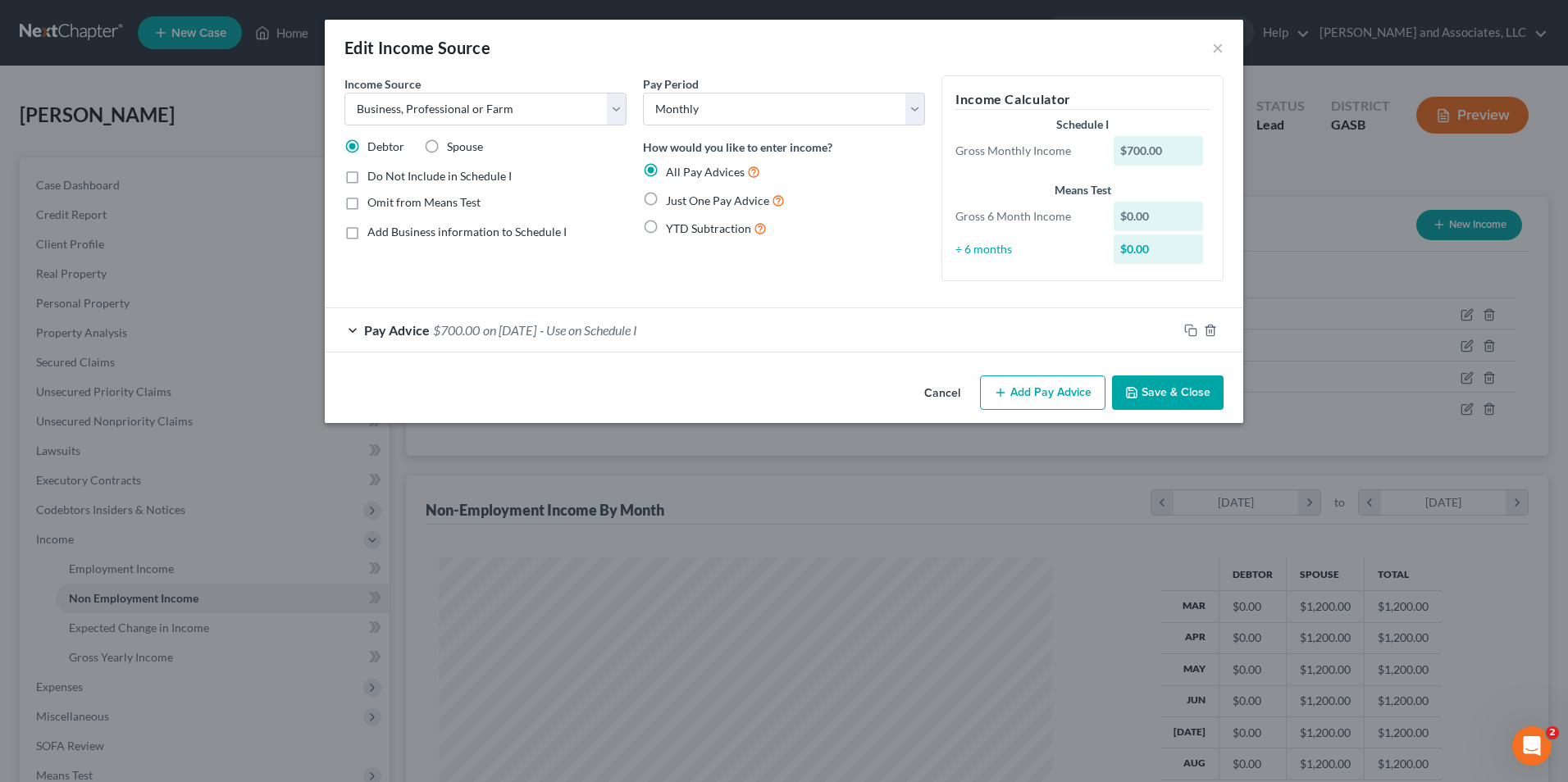
click at [1160, 385] on button "Save & Close" at bounding box center [1167, 392] width 111 height 34
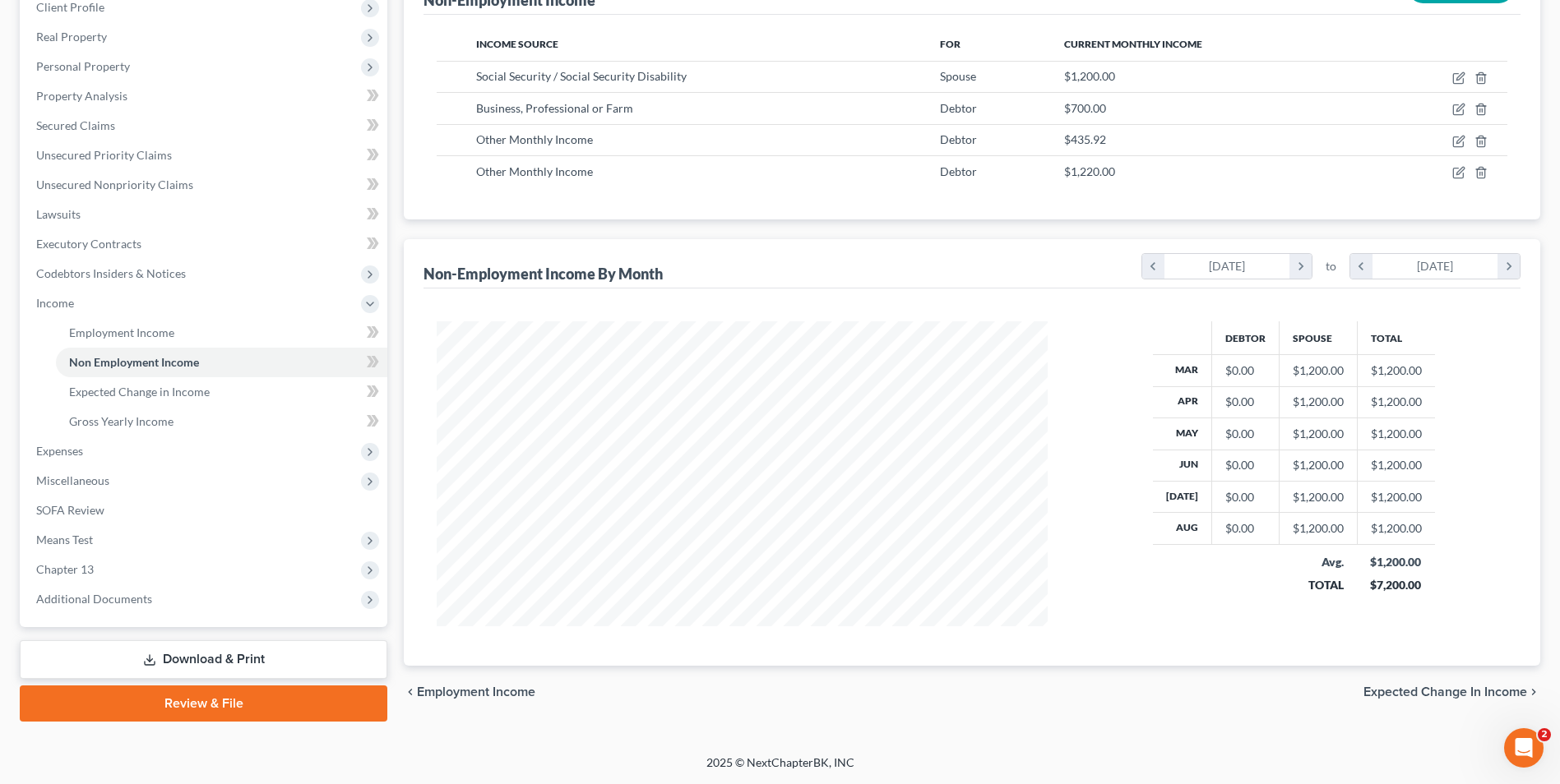
click at [1430, 696] on span "Expected Change in Income" at bounding box center [1444, 692] width 163 height 13
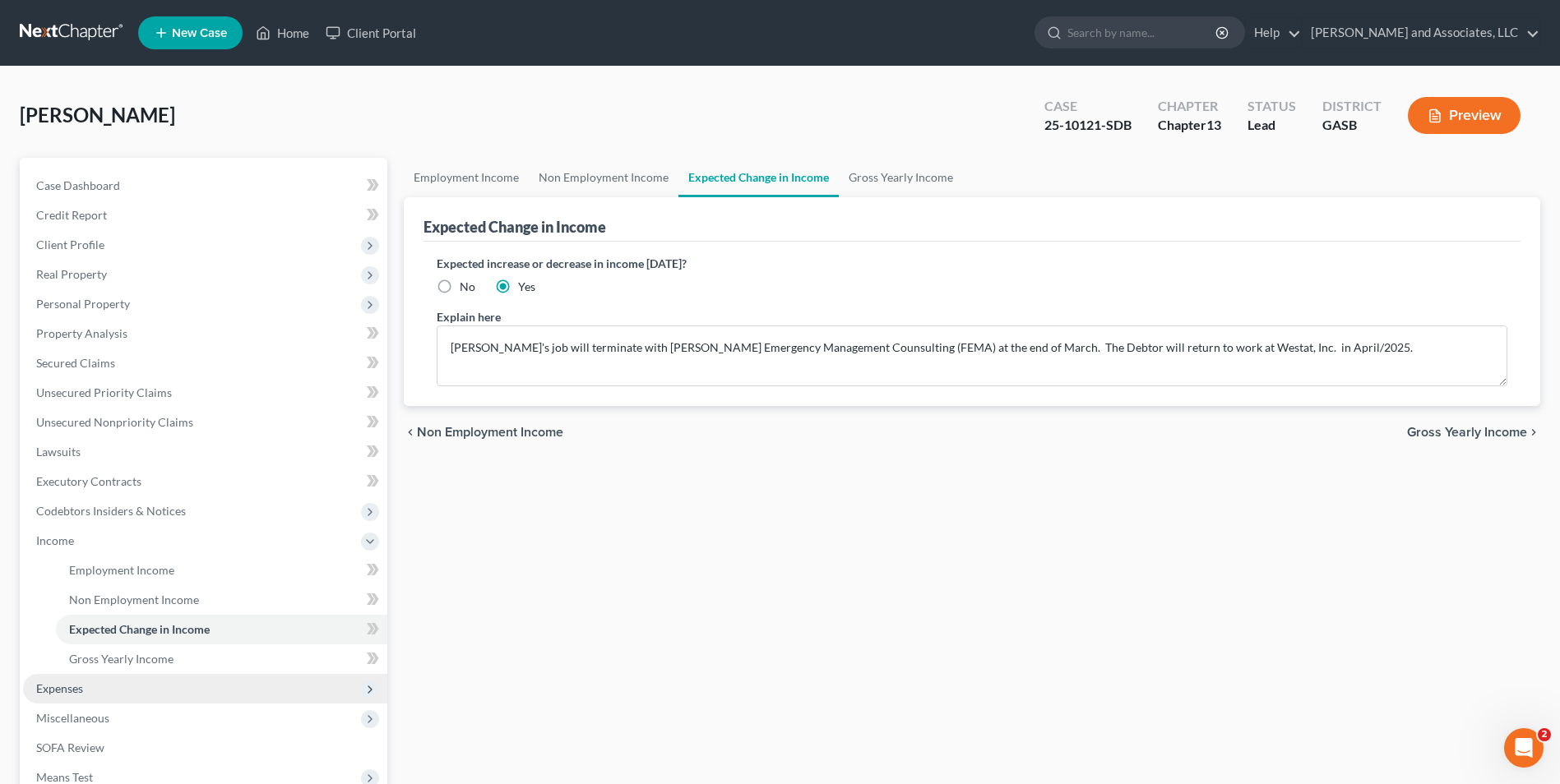
click at [80, 687] on span "Expenses" at bounding box center [60, 688] width 47 height 14
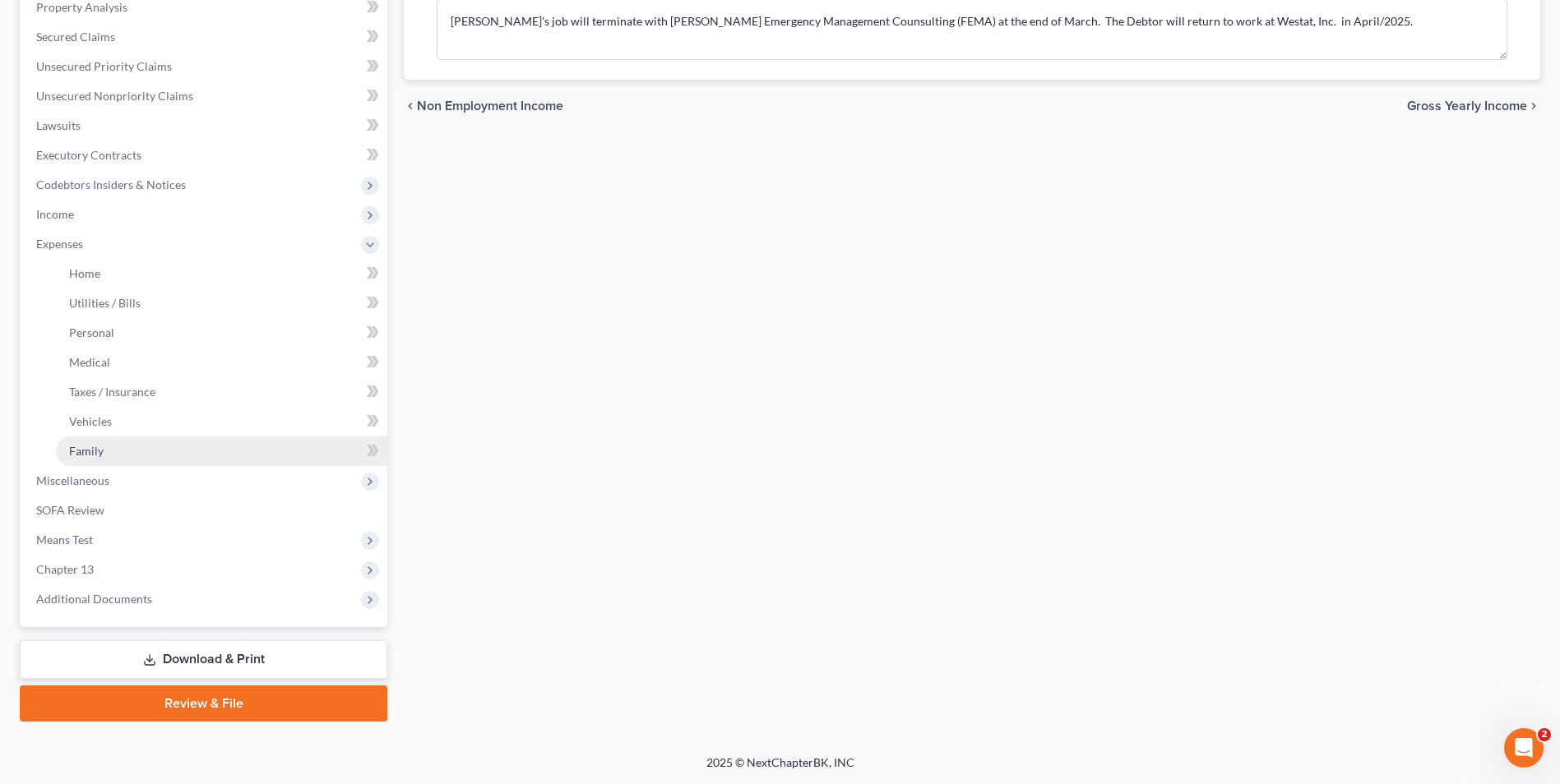
click at [105, 444] on link "Family" at bounding box center [221, 451] width 331 height 29
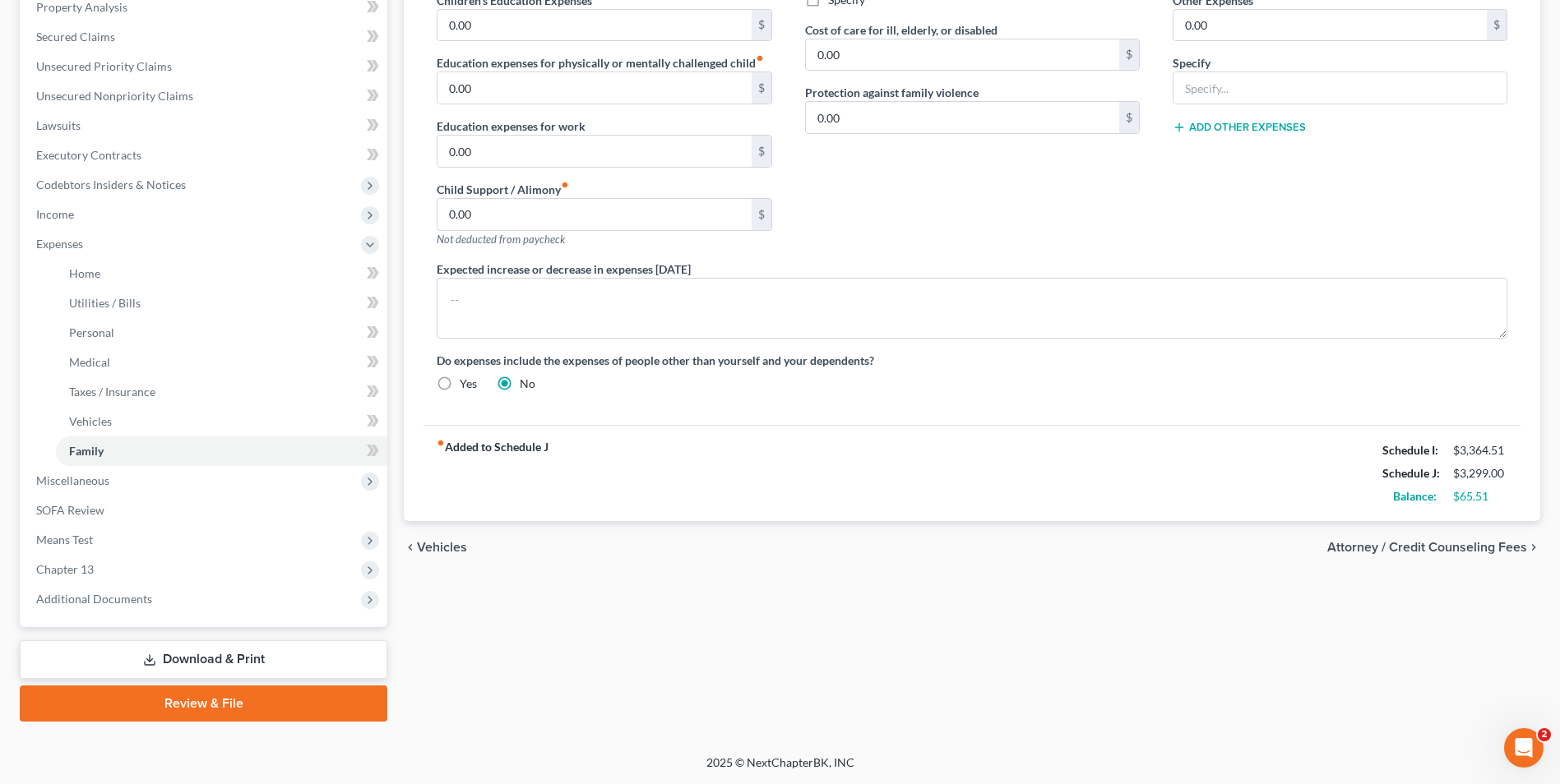
click at [203, 653] on link "Download & Print" at bounding box center [203, 660] width 368 height 39
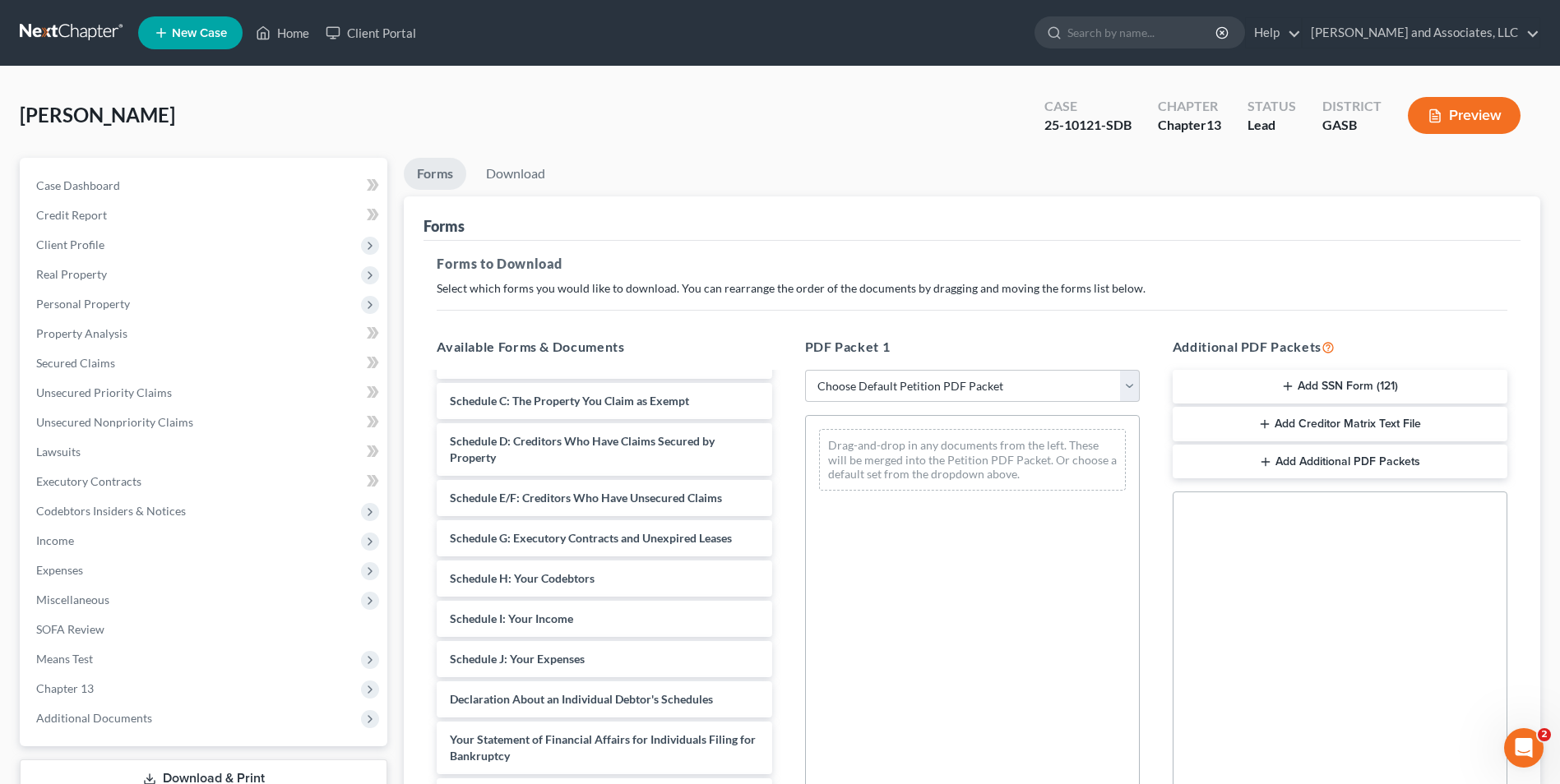
scroll to position [431, 0]
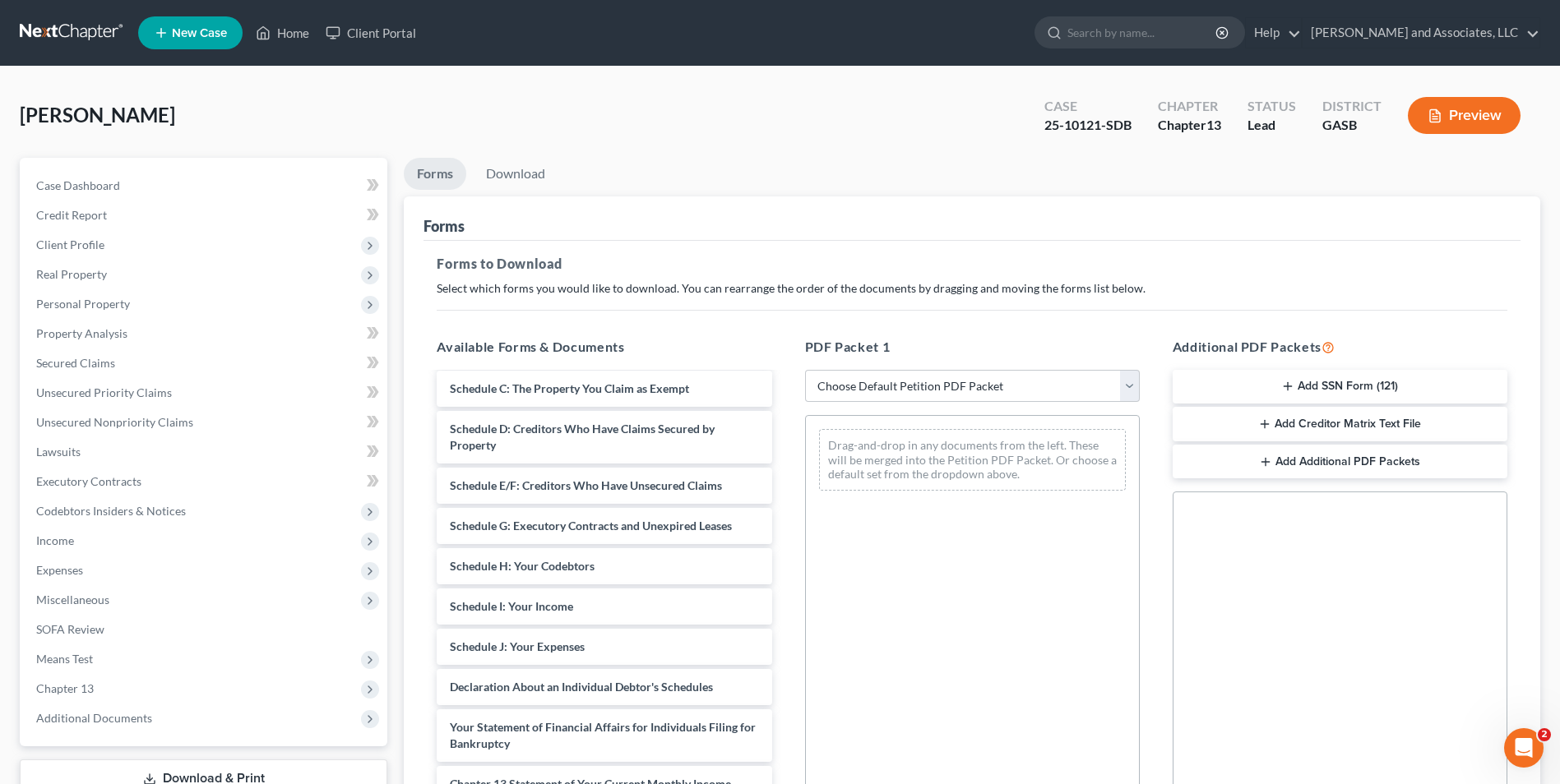
drag, startPoint x: 573, startPoint y: 601, endPoint x: 965, endPoint y: 459, distance: 416.9
click at [538, 613] on div "Chapter 13 Plan (Georgia Southern Chapter 13 Plan - Effective 12/1/17 ) Chapter…" at bounding box center [604, 461] width 361 height 1037
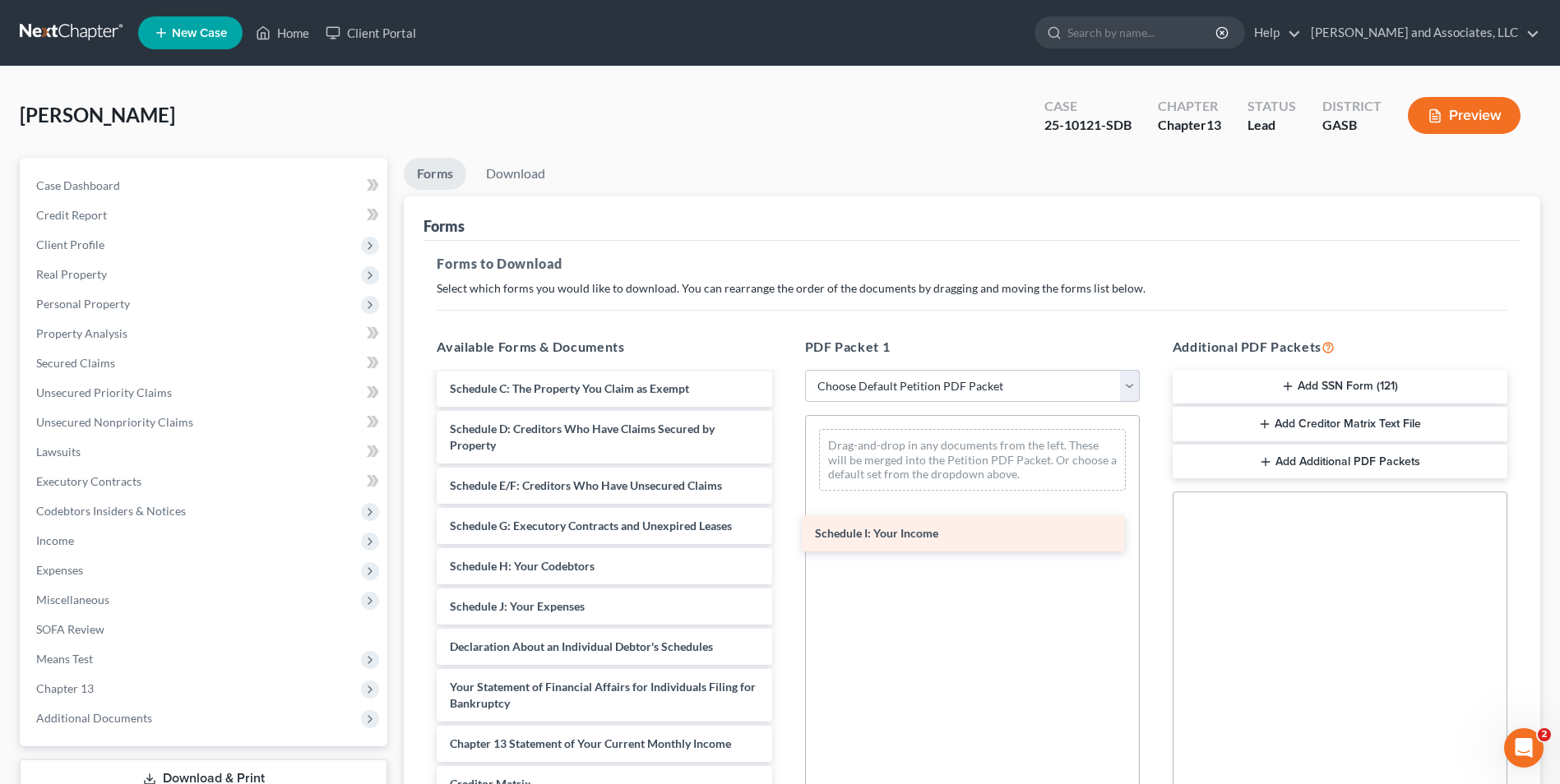
drag, startPoint x: 538, startPoint y: 613, endPoint x: 903, endPoint y: 536, distance: 373.0
click at [784, 536] on div "Schedule I: Your Income Chapter 13 Plan (Georgia Southern Chapter 13 Plan - Eff…" at bounding box center [604, 440] width 361 height 997
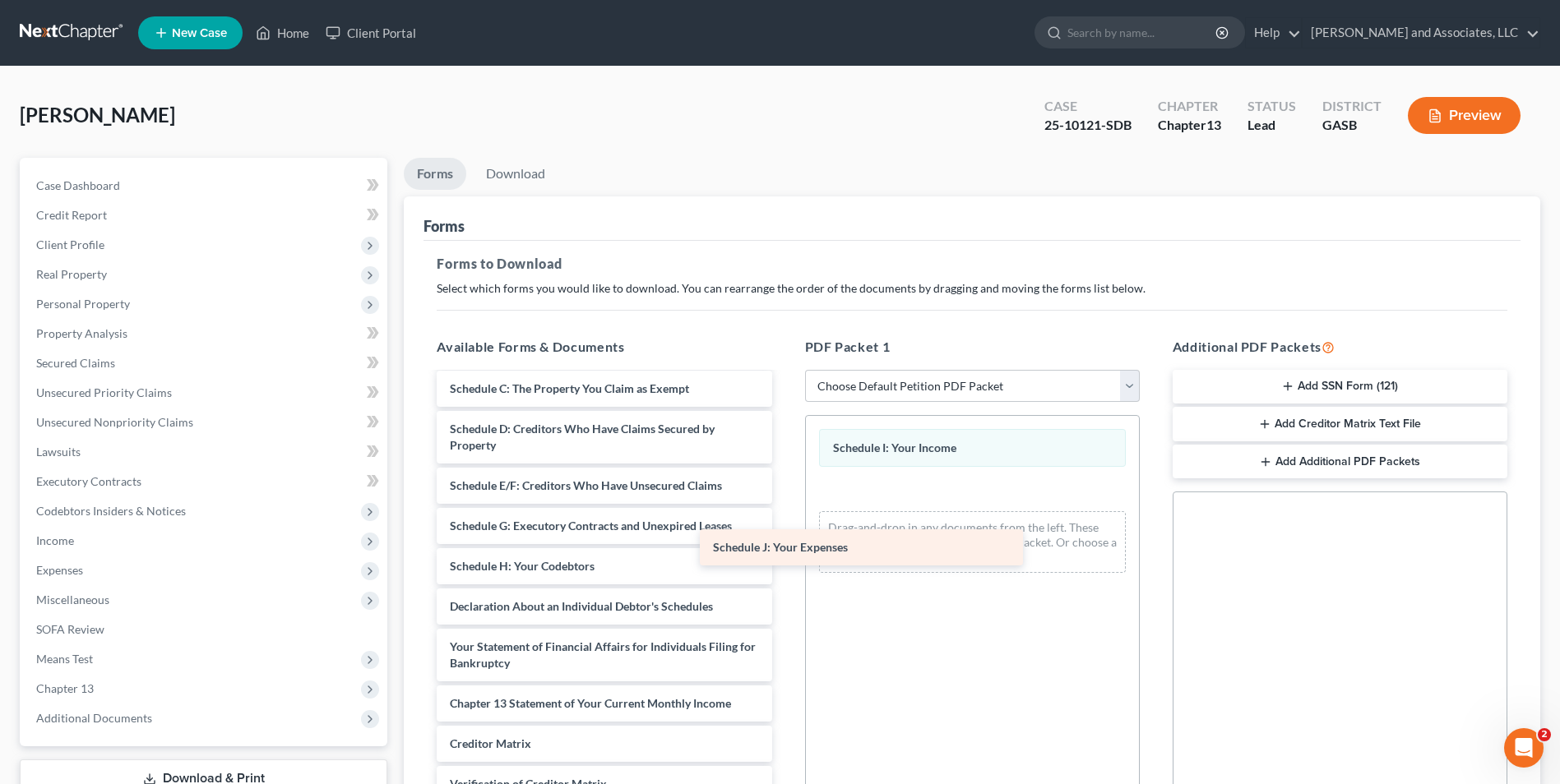
drag, startPoint x: 562, startPoint y: 597, endPoint x: 939, endPoint y: 499, distance: 389.5
click at [784, 499] on div "Schedule J: Your Expenses Chapter 13 Plan (Georgia Southern Chapter 13 Plan - E…" at bounding box center [604, 420] width 361 height 957
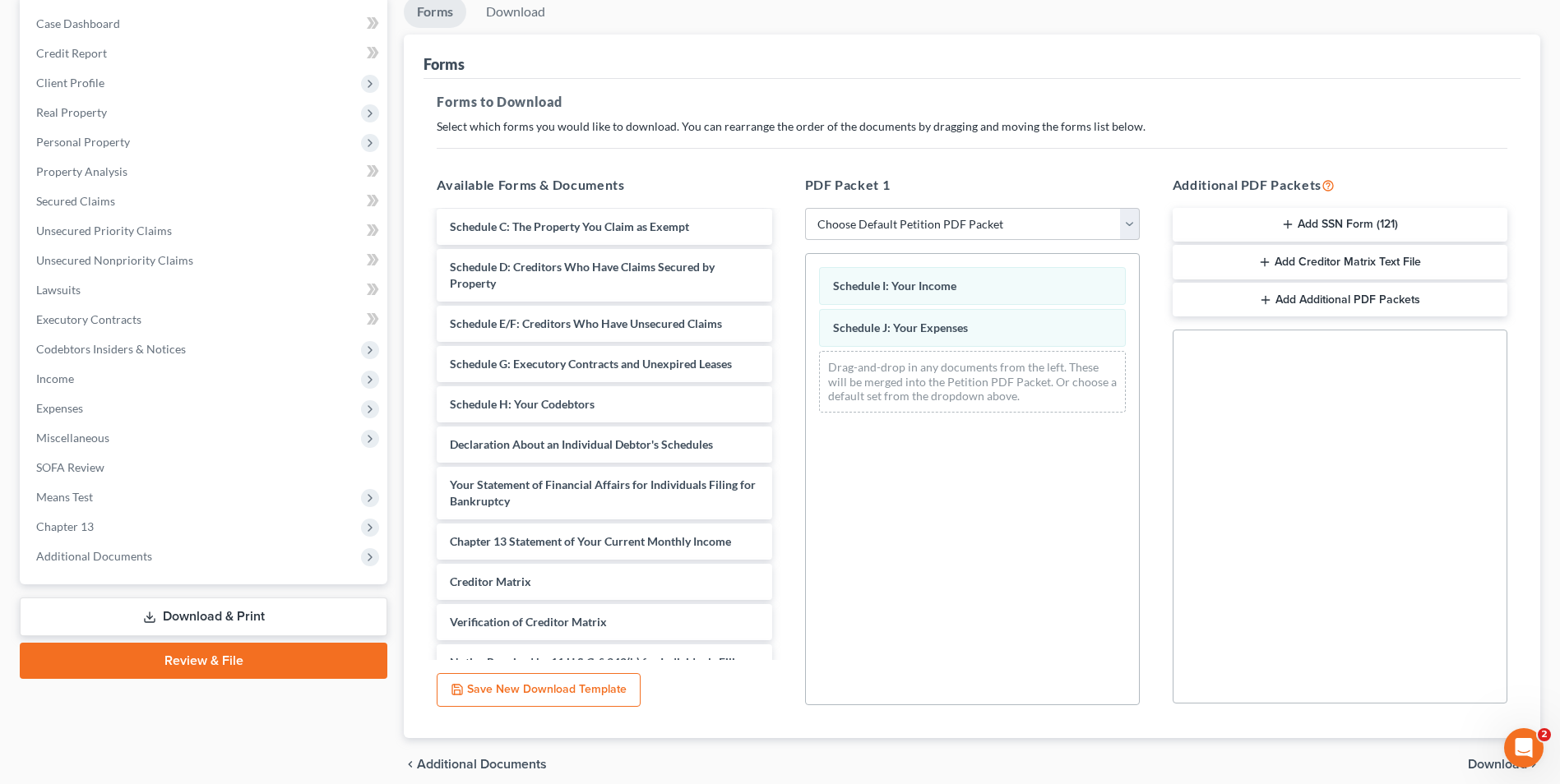
scroll to position [231, 0]
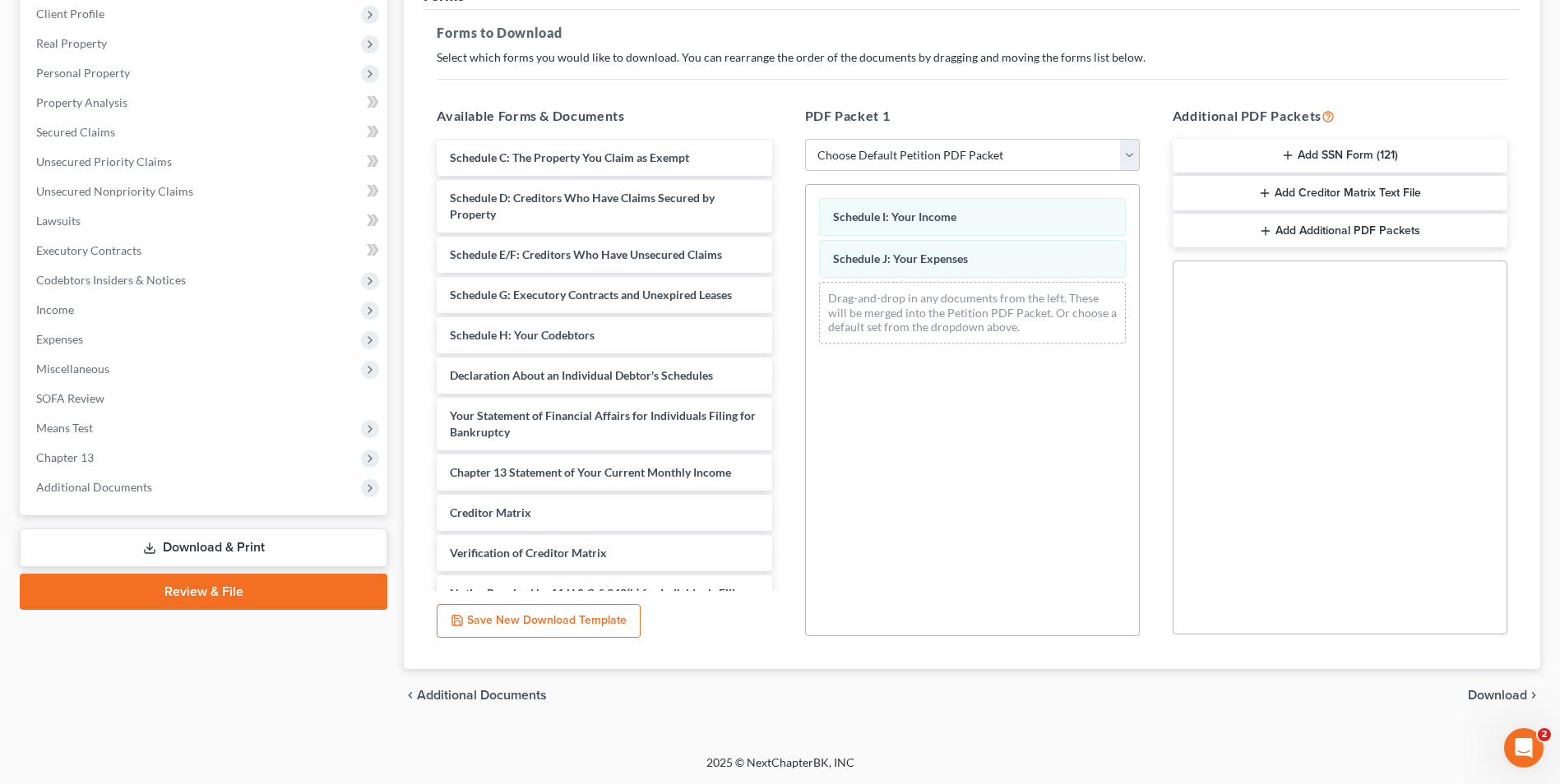
click at [1502, 695] on span "Download" at bounding box center [1497, 695] width 59 height 13
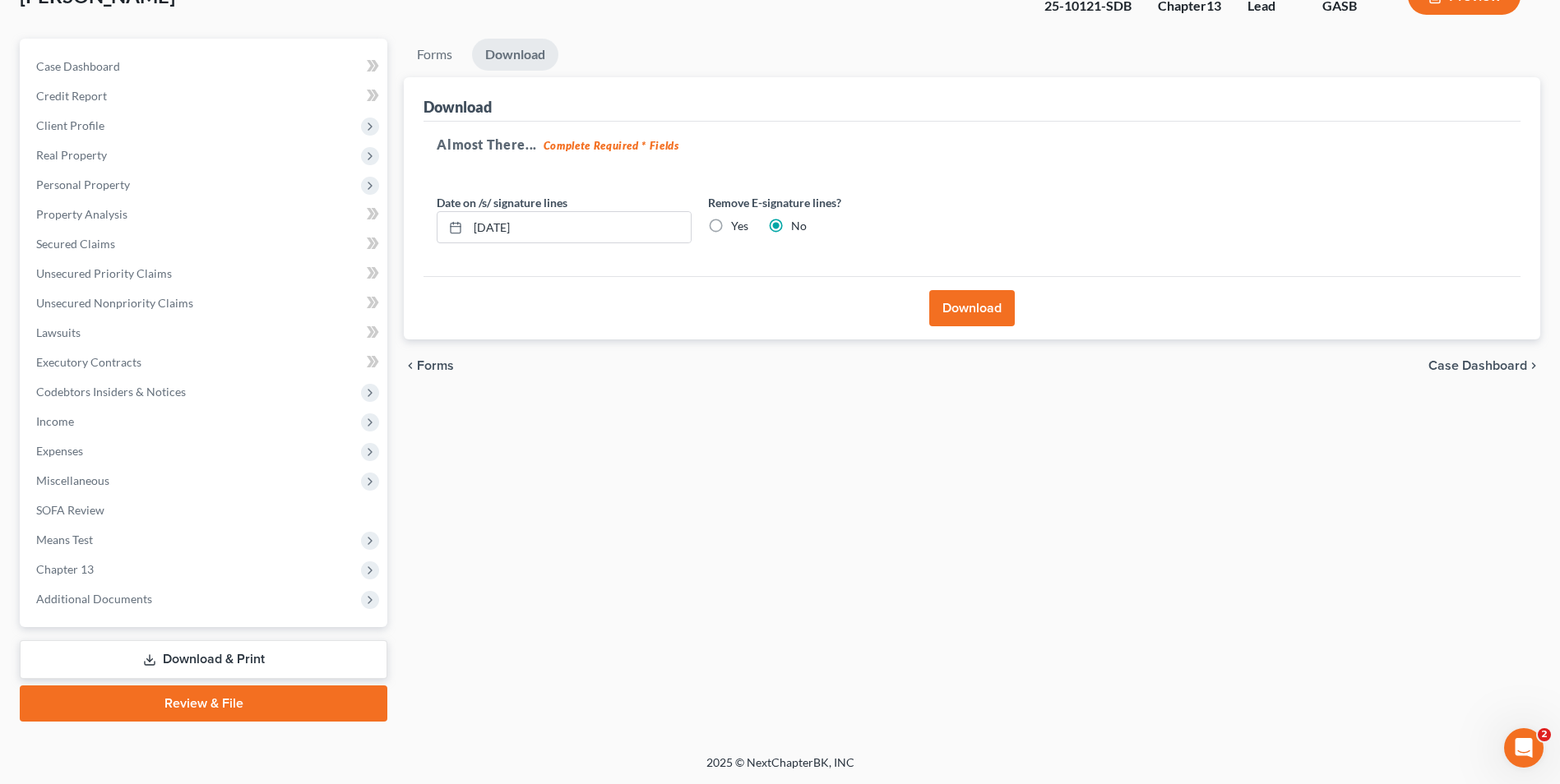
scroll to position [119, 0]
click at [958, 304] on button "Download" at bounding box center [971, 309] width 86 height 36
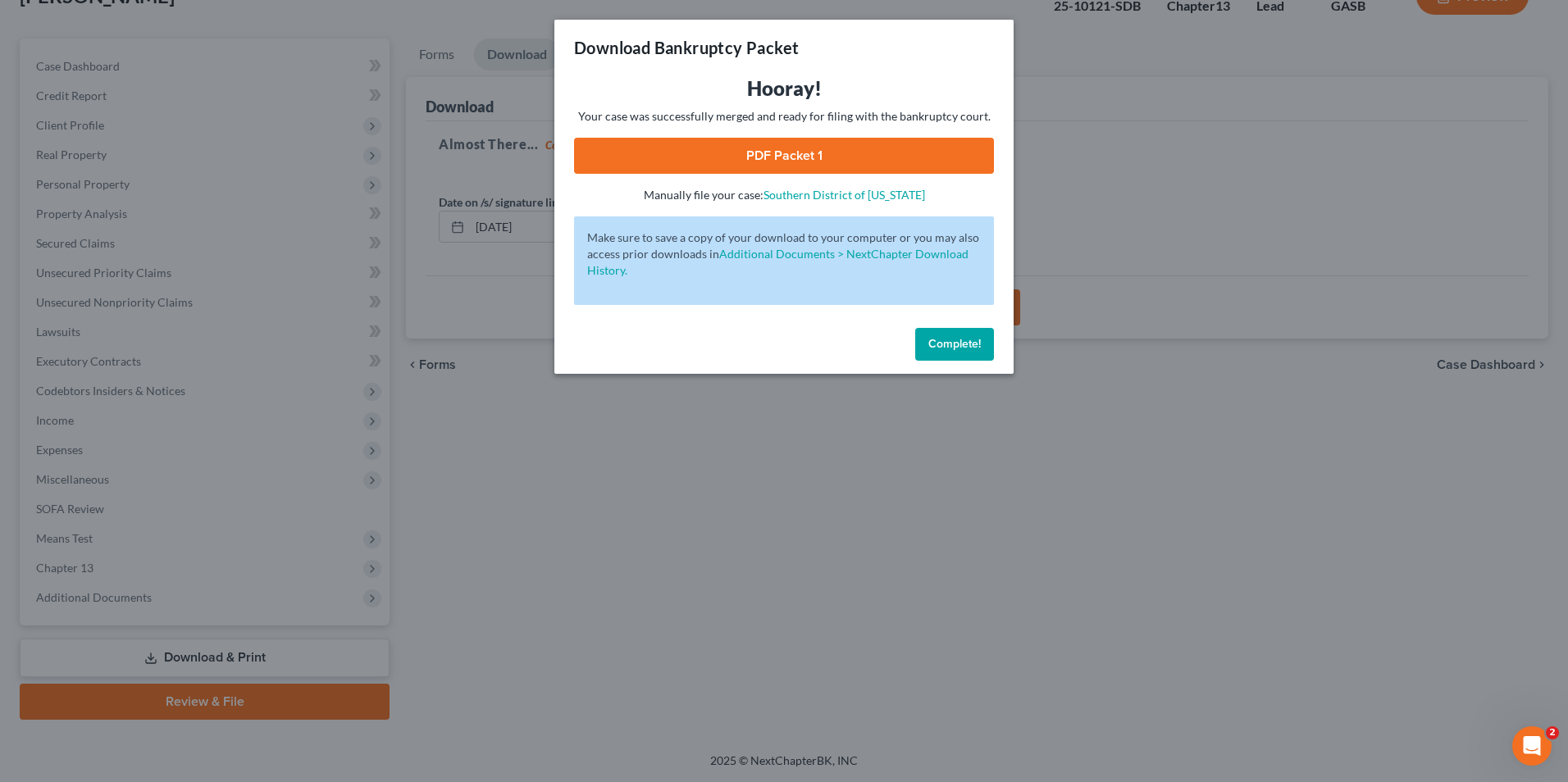
click at [761, 162] on link "PDF Packet 1" at bounding box center [784, 156] width 420 height 36
click at [962, 341] on span "Complete!" at bounding box center [954, 344] width 53 height 14
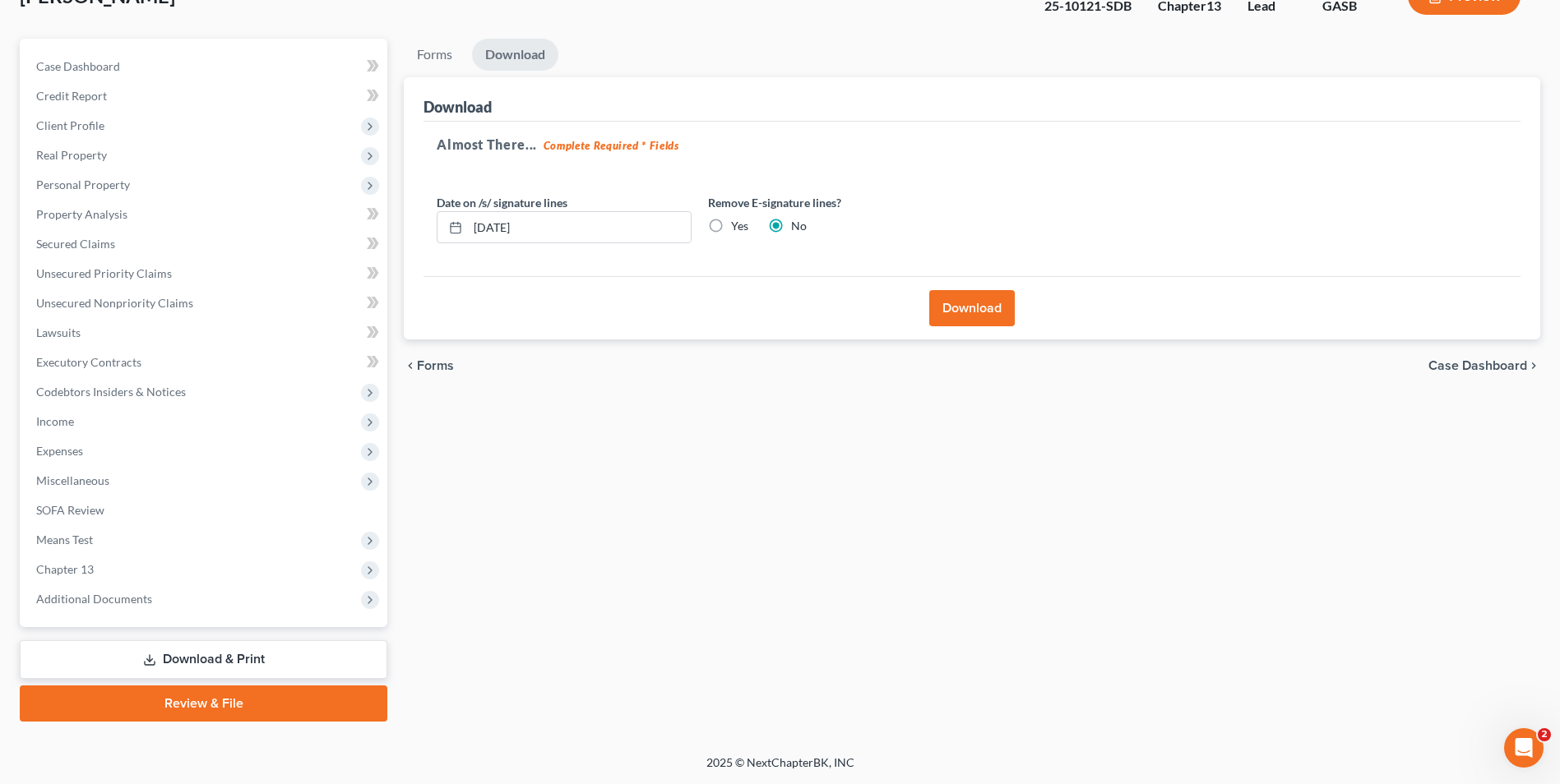
scroll to position [0, 0]
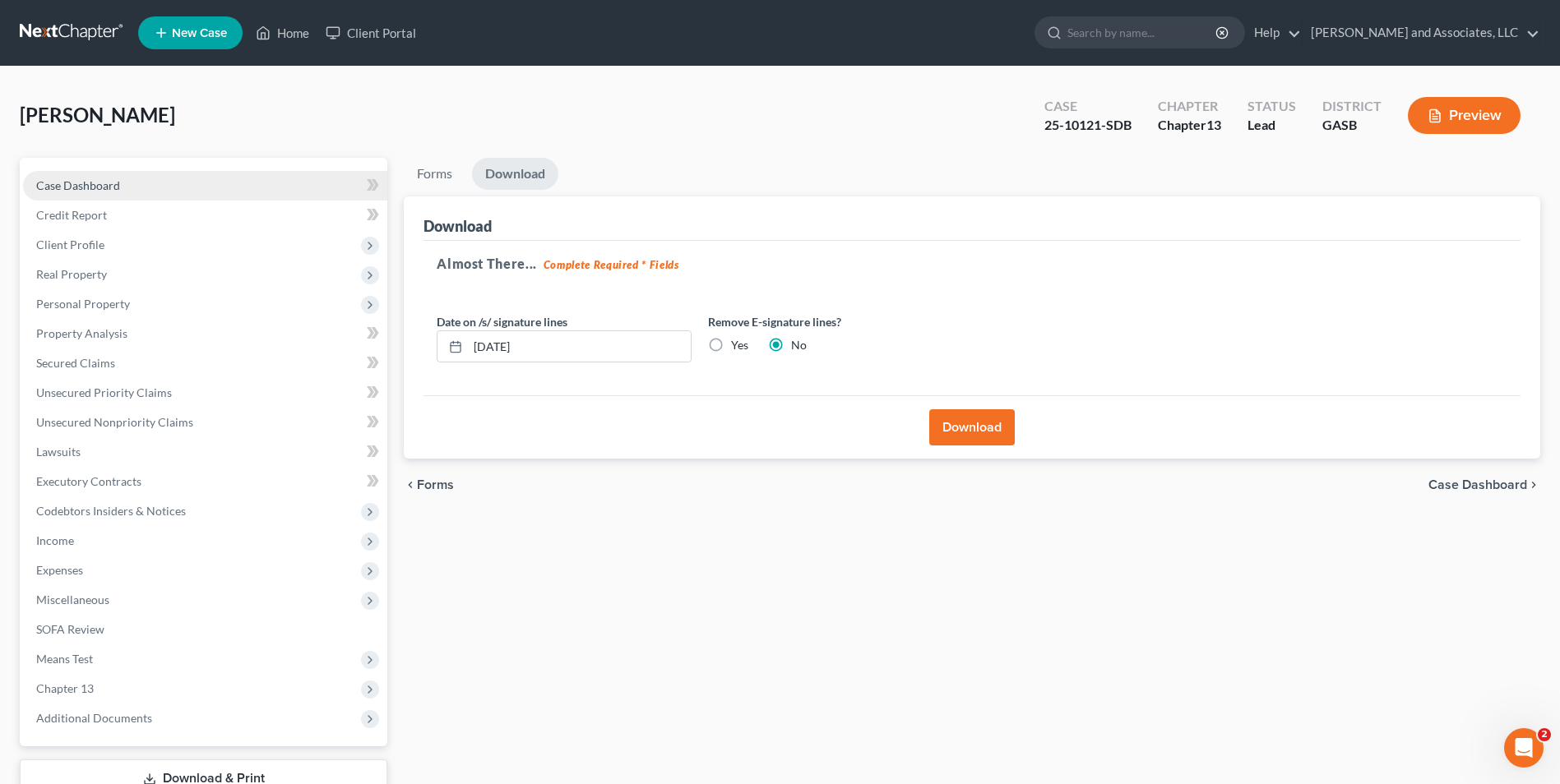
click at [100, 182] on span "Case Dashboard" at bounding box center [78, 185] width 84 height 14
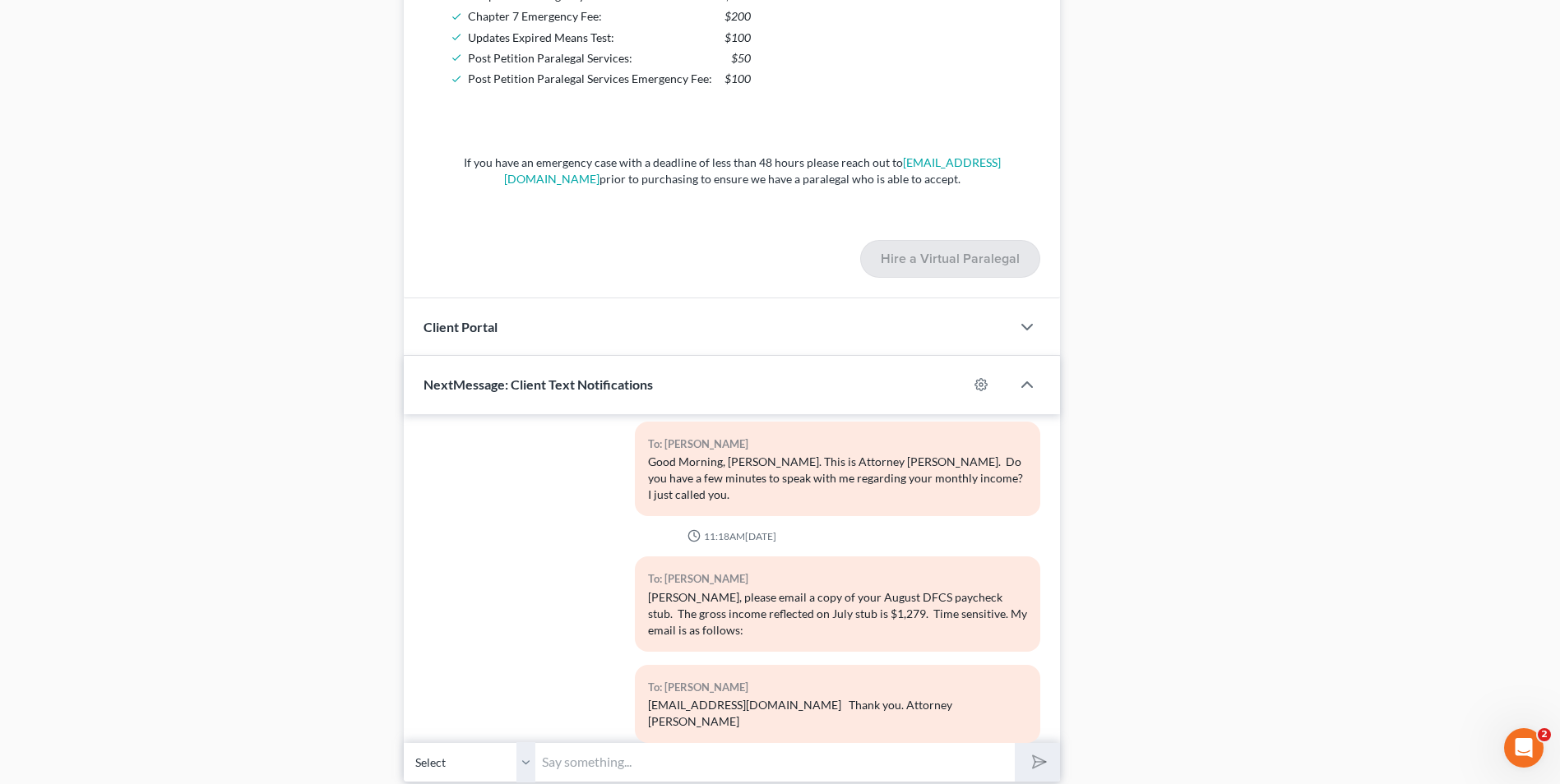
scroll to position [1353, 0]
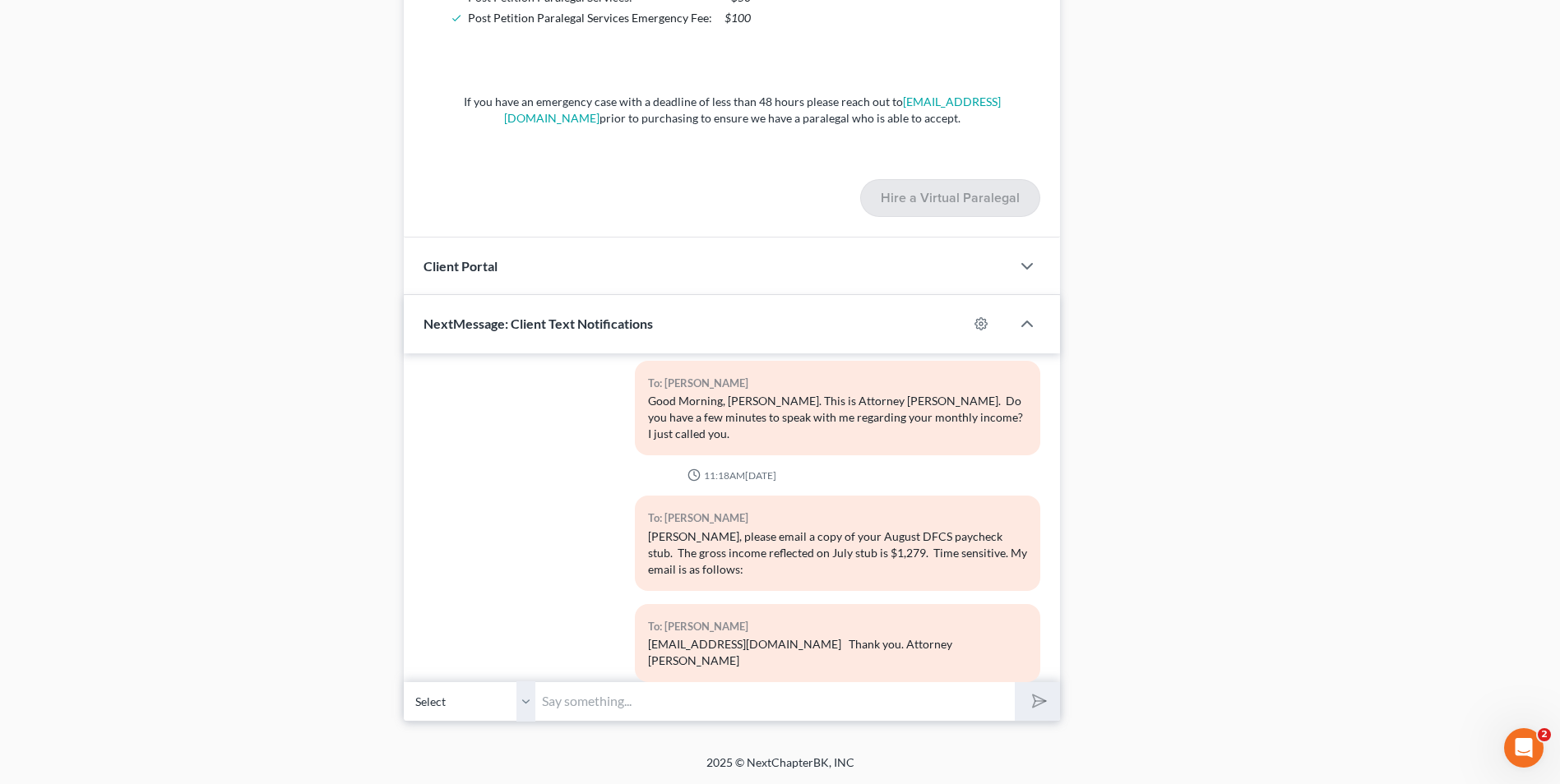
click at [706, 698] on input "text" at bounding box center [775, 701] width 479 height 41
type input "G"
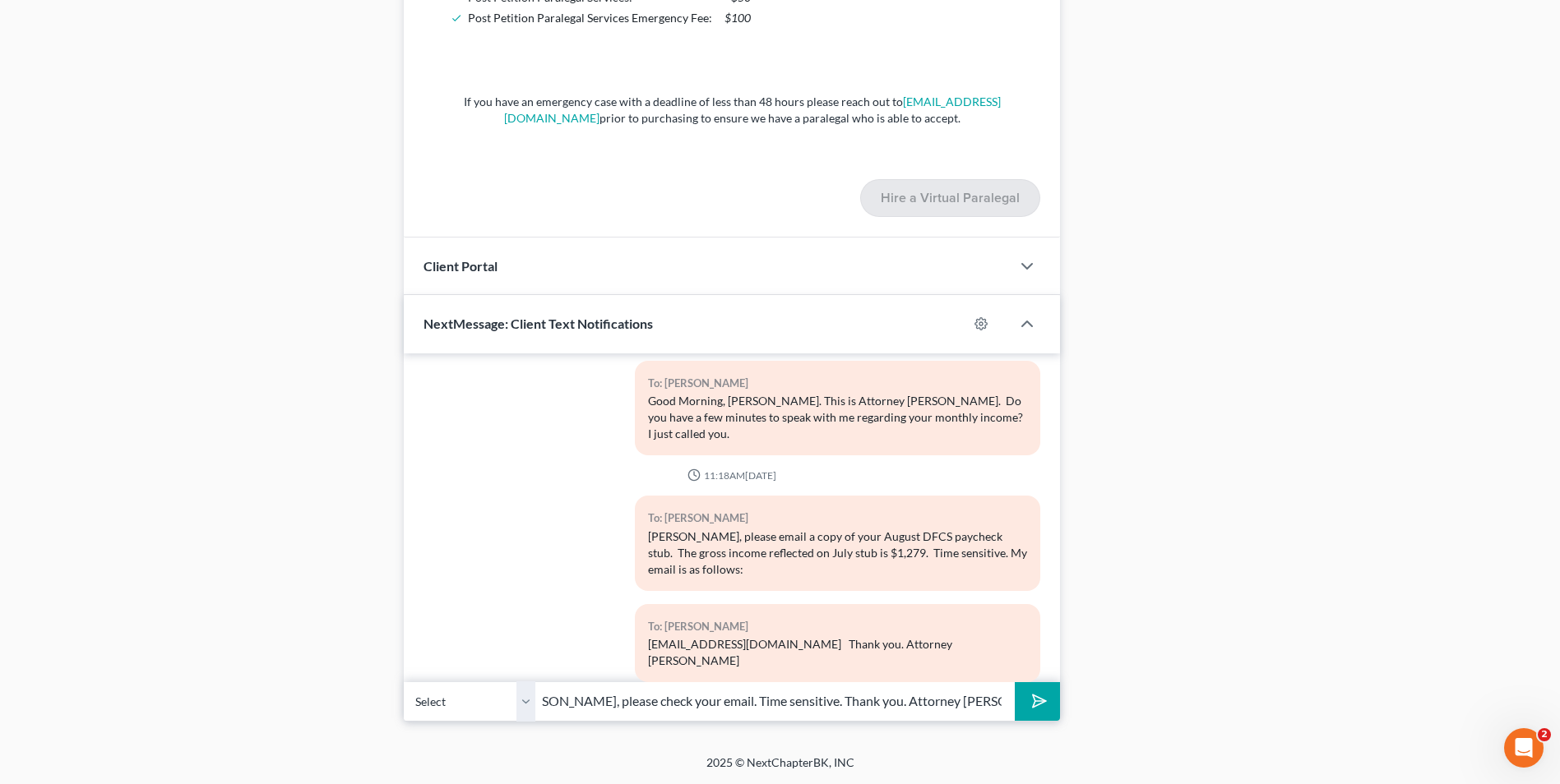
scroll to position [0, 33]
type input "Mrs. Hall, please check your email. Time sensitive. Thank you. Attorney Michon …"
click at [1026, 701] on icon "submit" at bounding box center [1036, 701] width 23 height 23
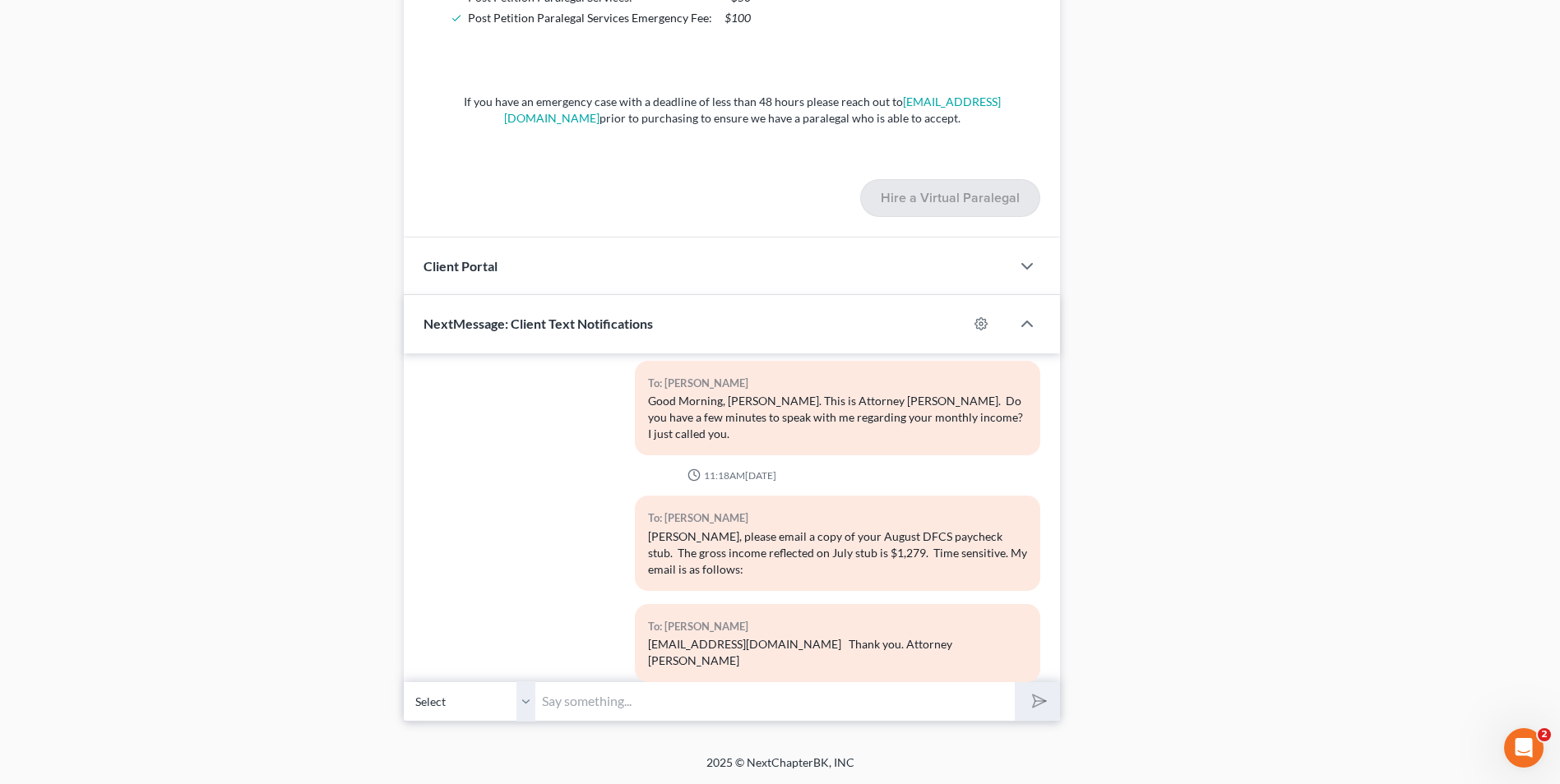
scroll to position [2402, 0]
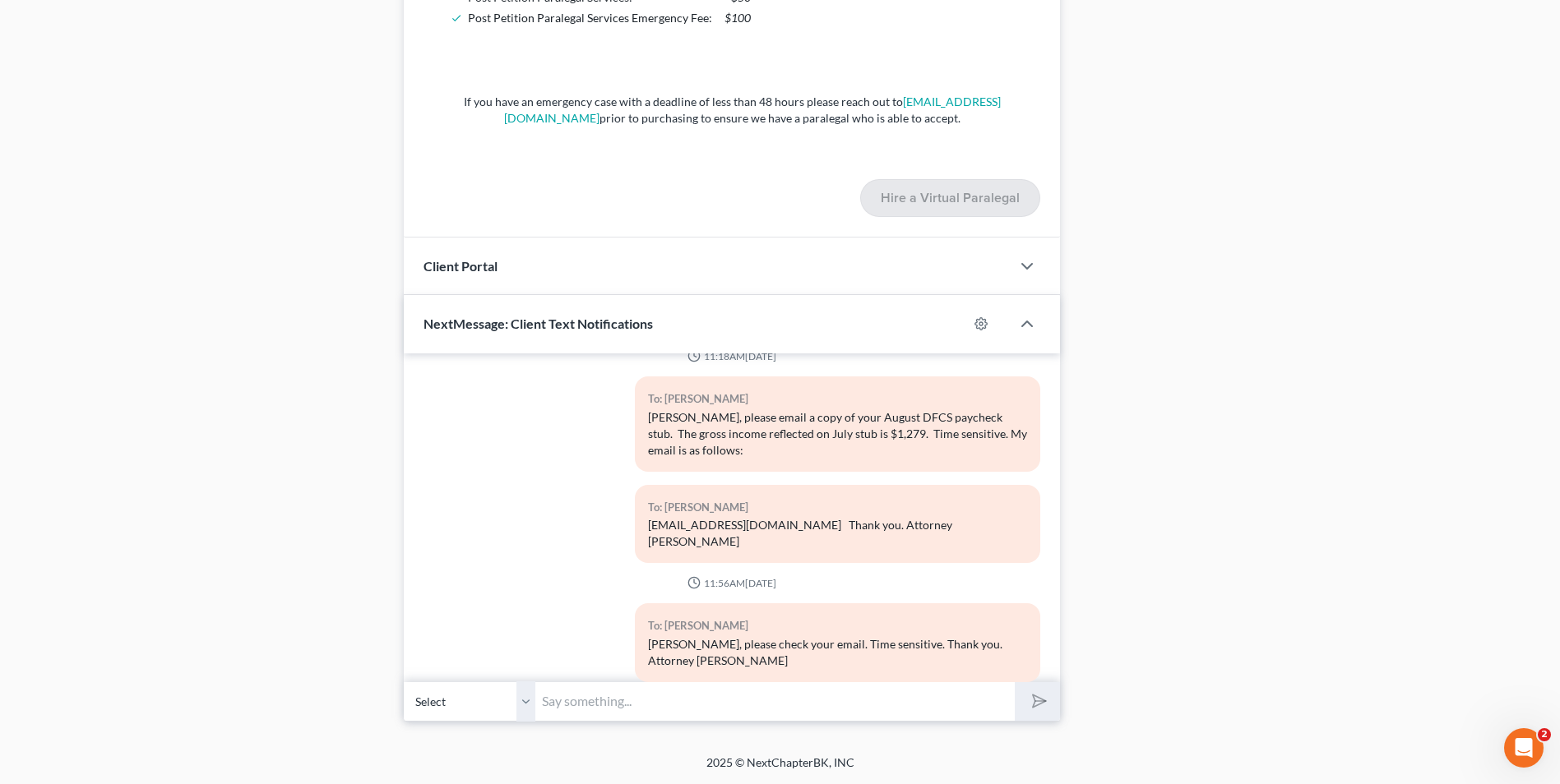
drag, startPoint x: 1565, startPoint y: 513, endPoint x: 1571, endPoint y: 450, distance: 63.3
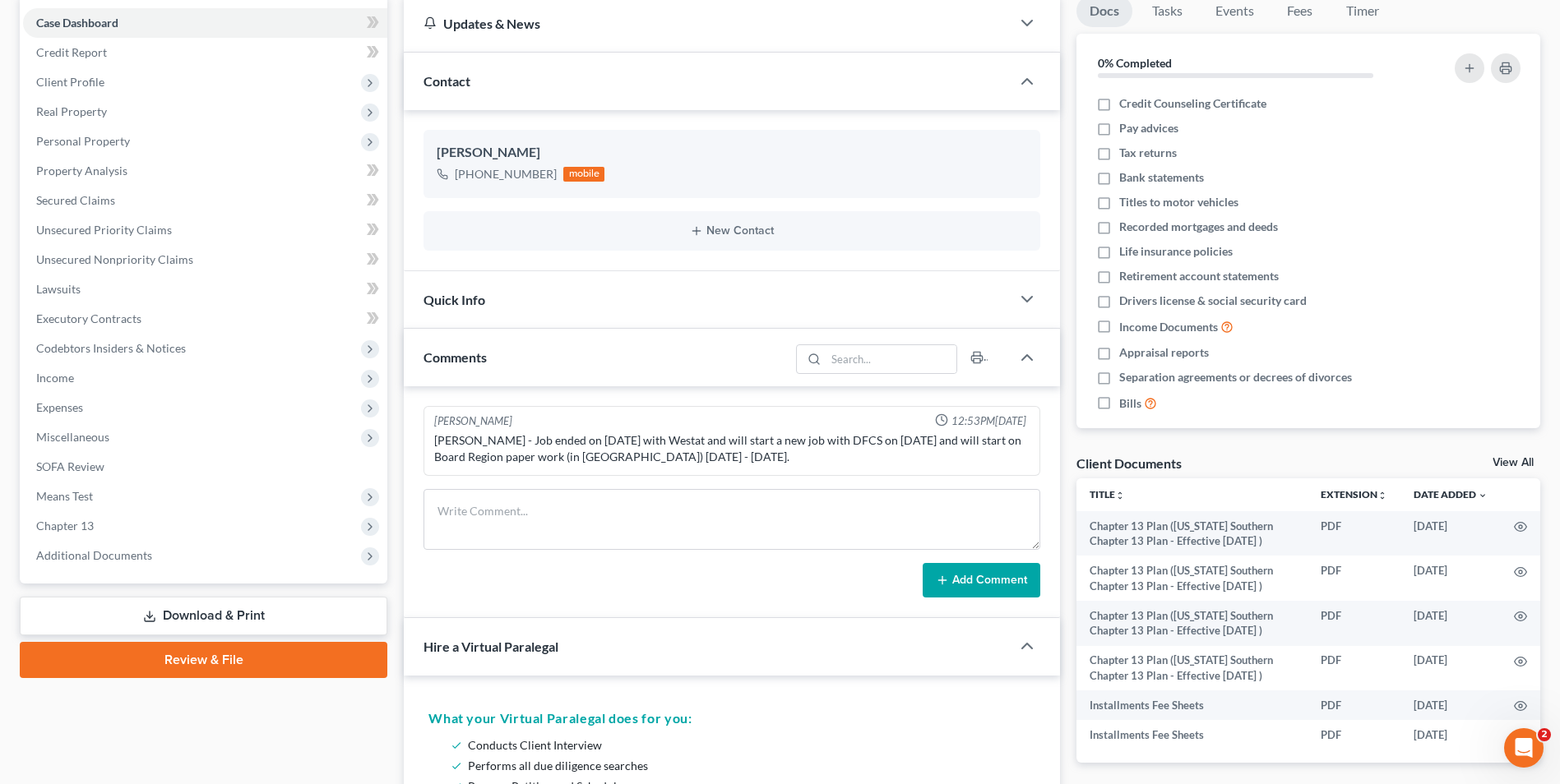
scroll to position [158, 0]
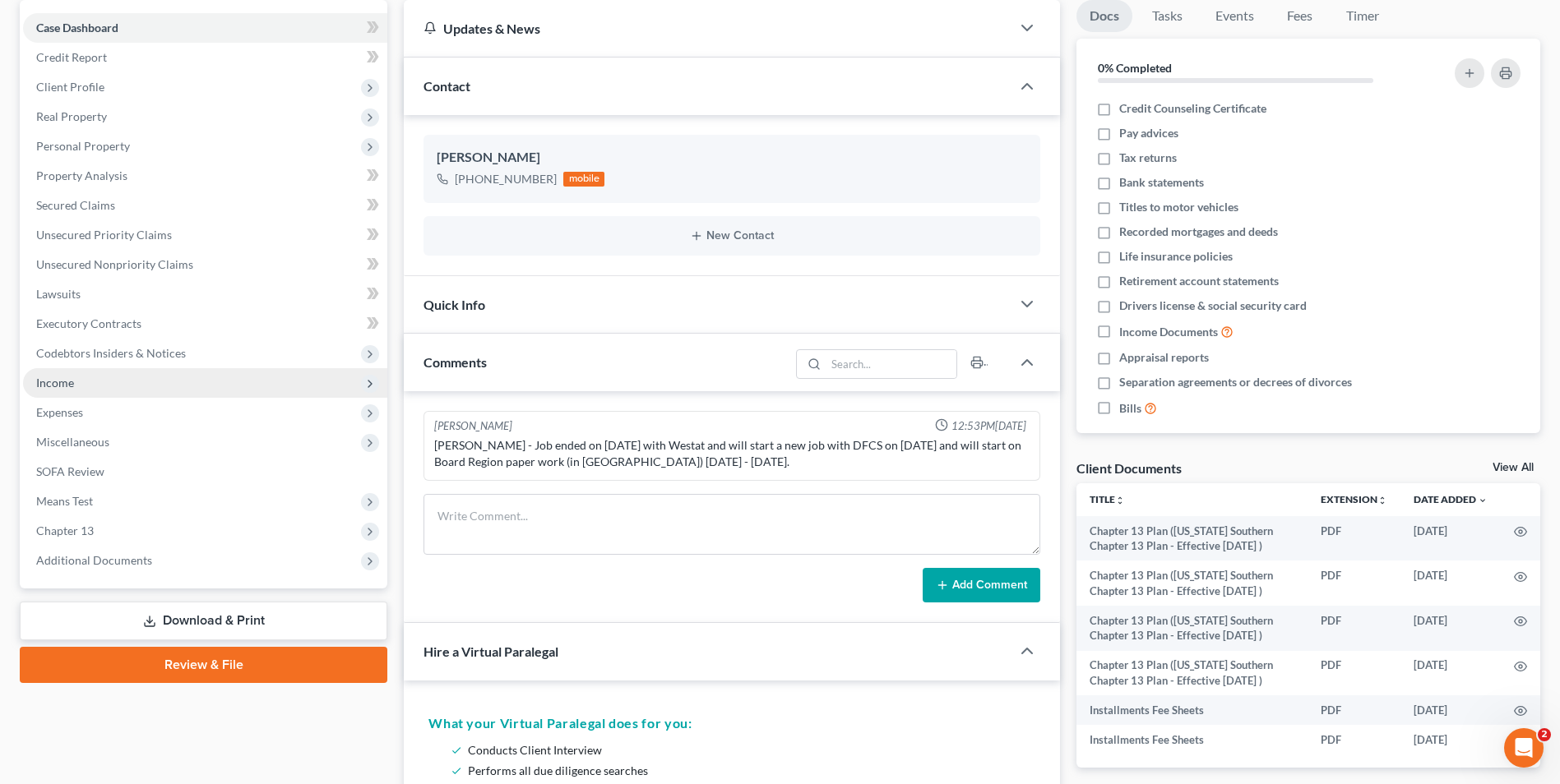
click at [61, 378] on span "Income" at bounding box center [55, 382] width 38 height 14
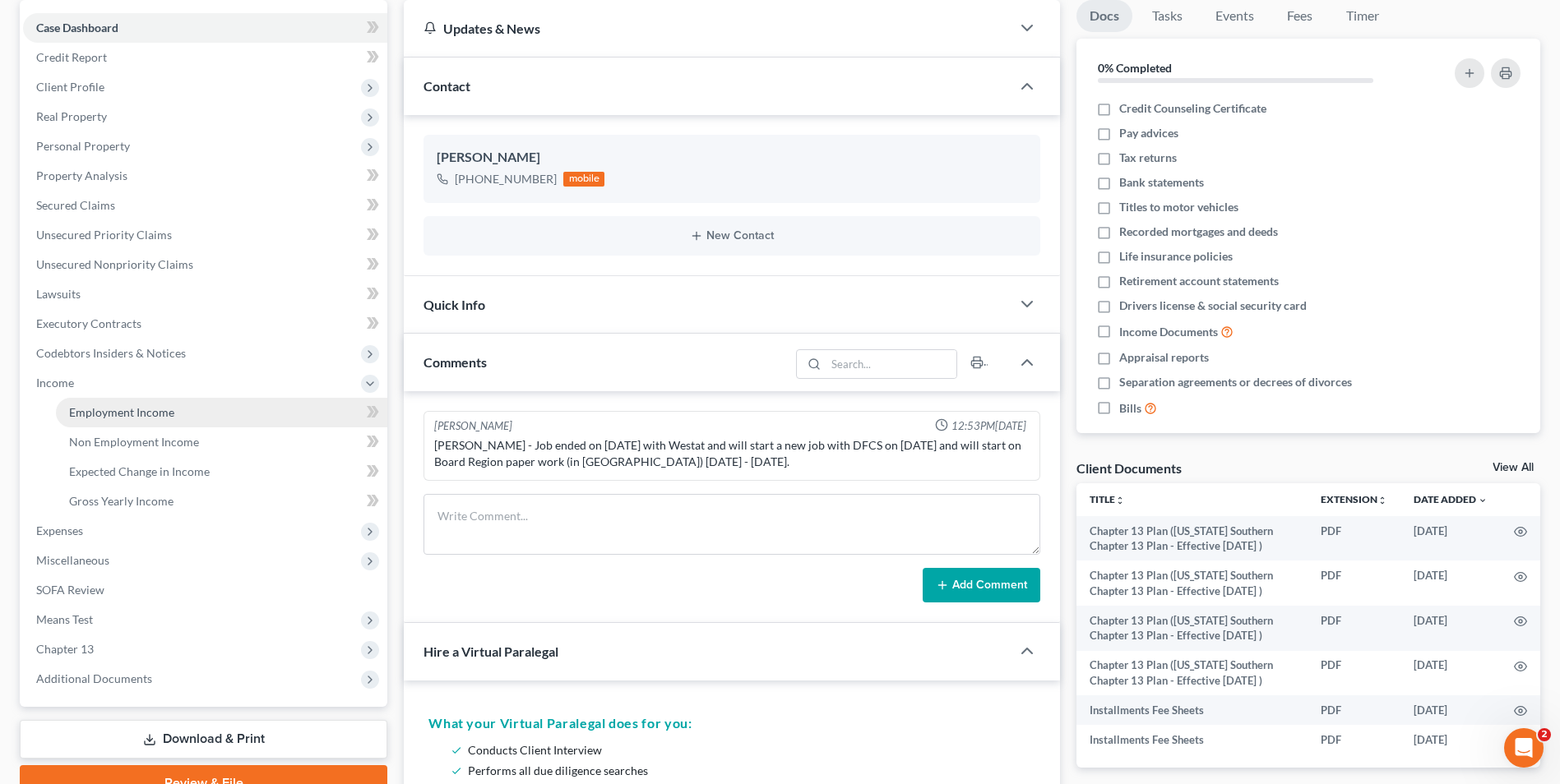
click at [143, 417] on span "Employment Income" at bounding box center [122, 412] width 105 height 14
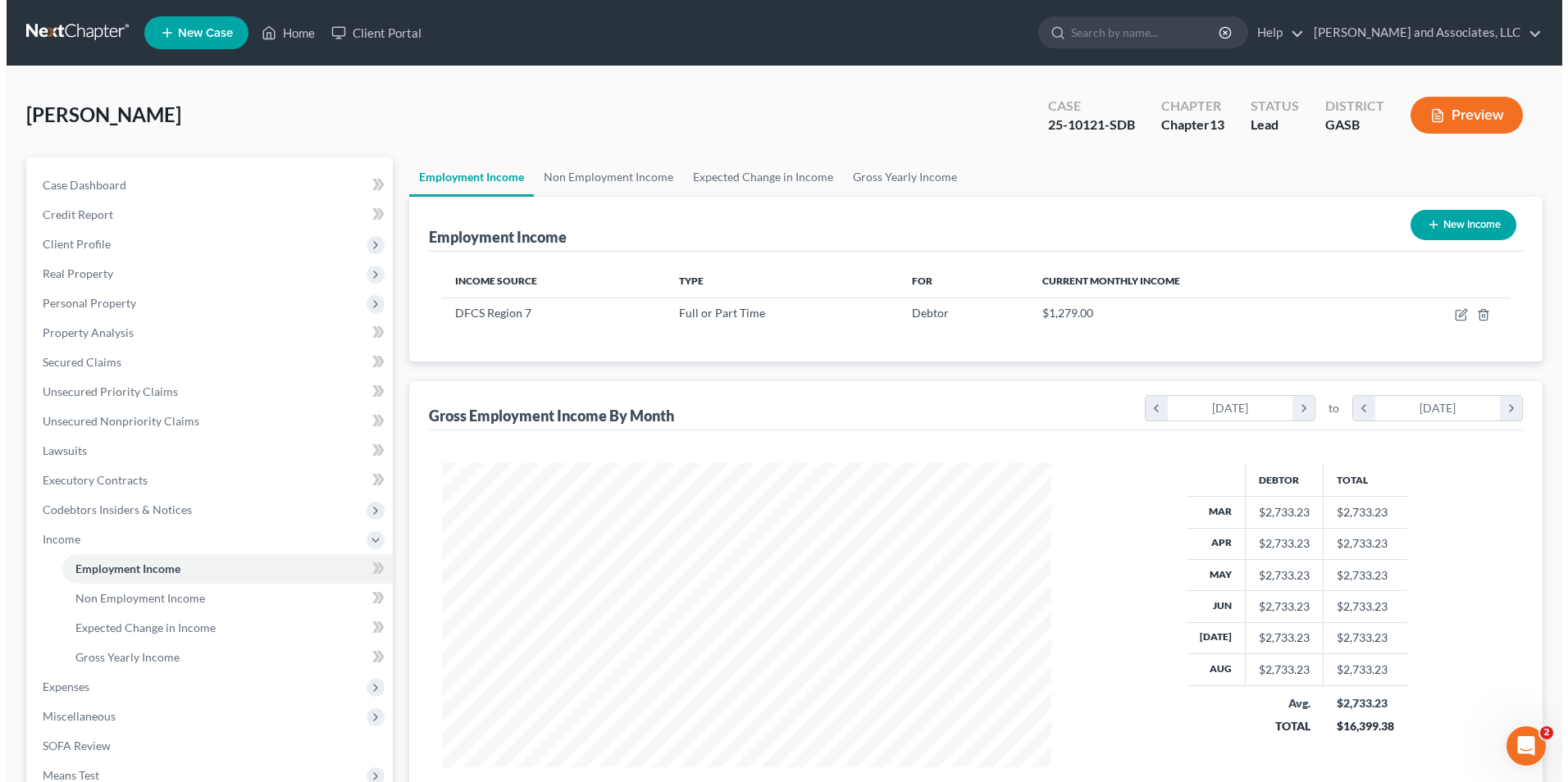
scroll to position [304, 641]
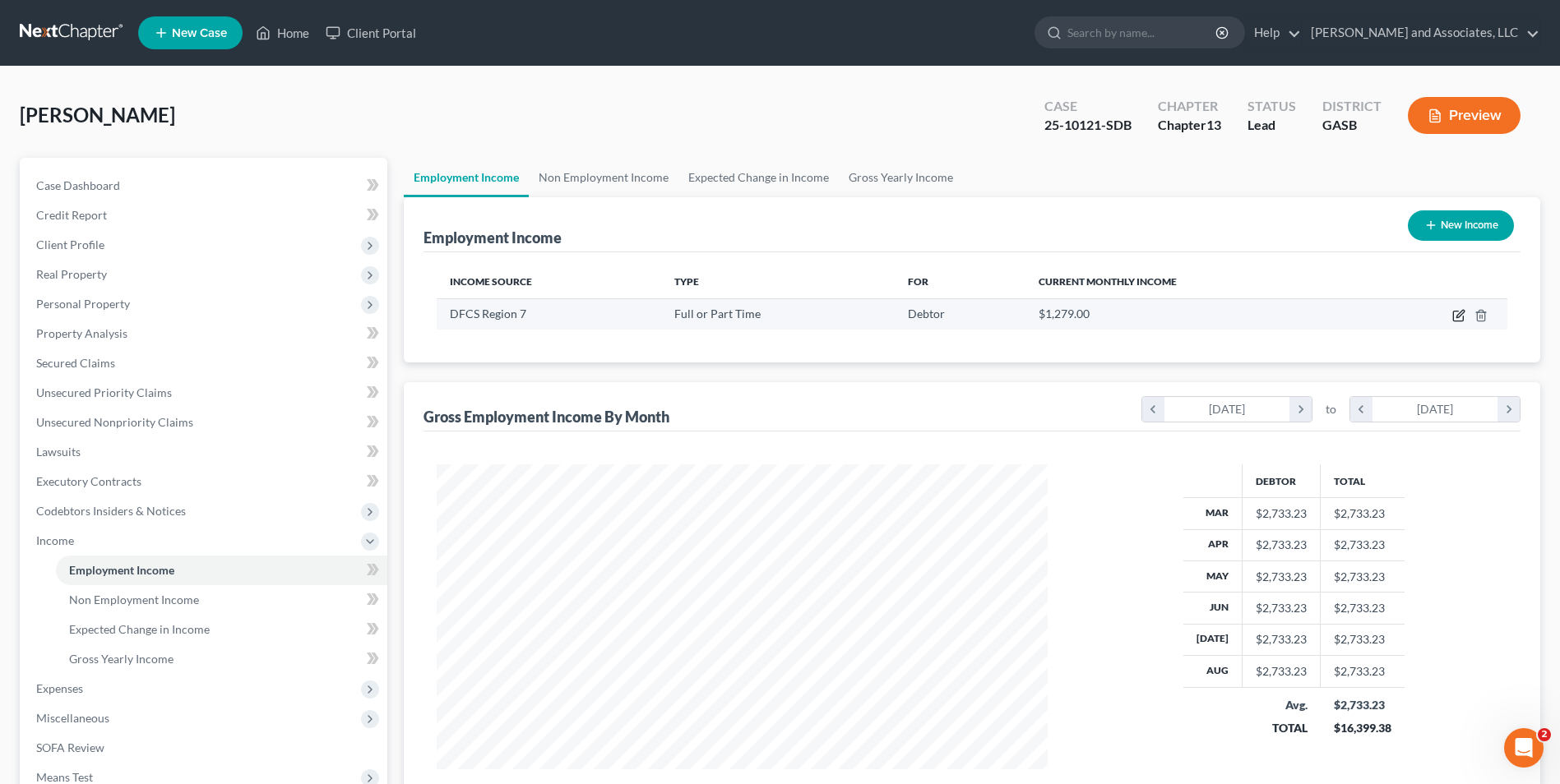
click at [1462, 320] on icon "button" at bounding box center [1457, 316] width 10 height 10
select select "0"
select select "10"
select select "0"
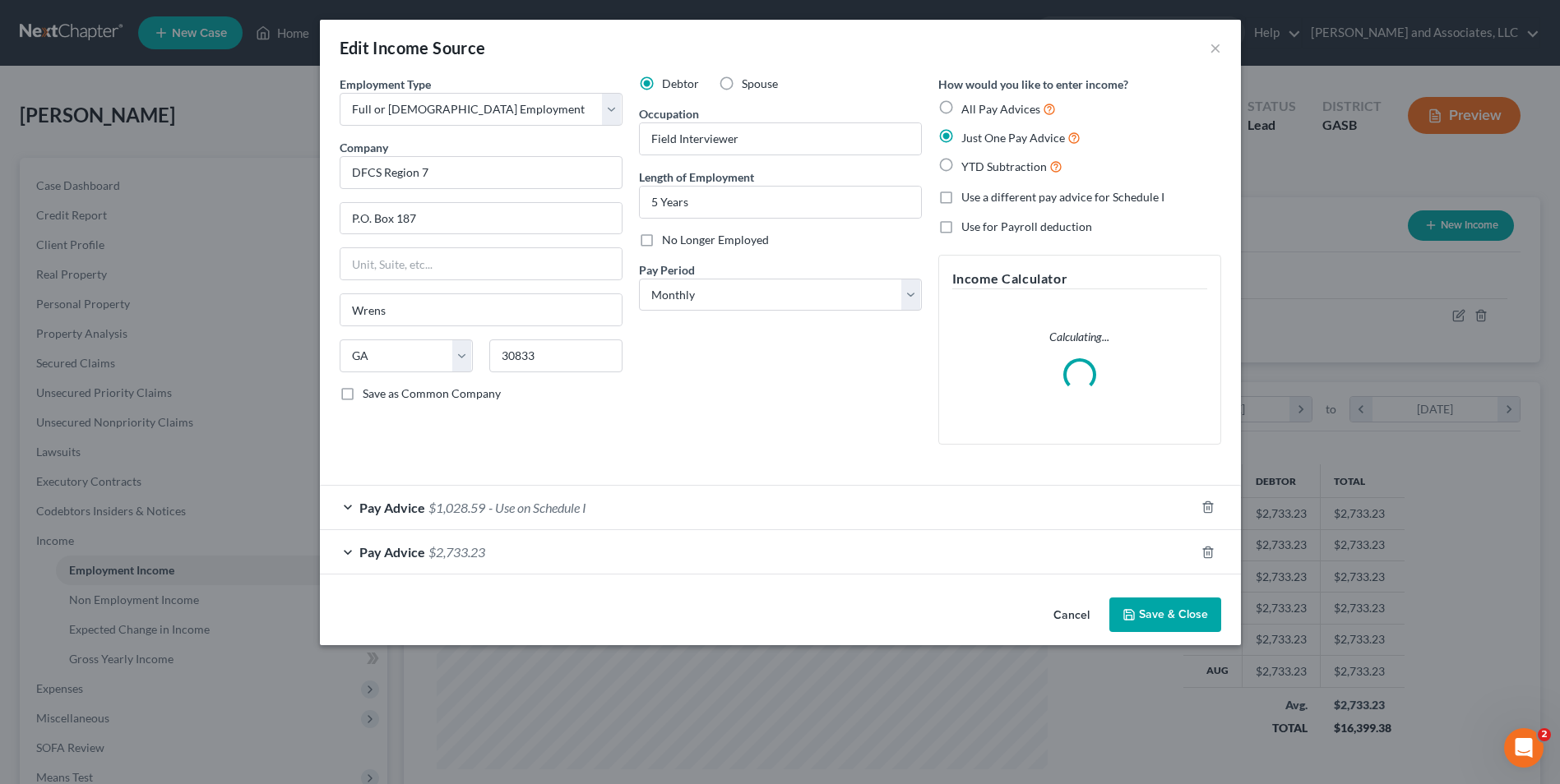
scroll to position [308, 649]
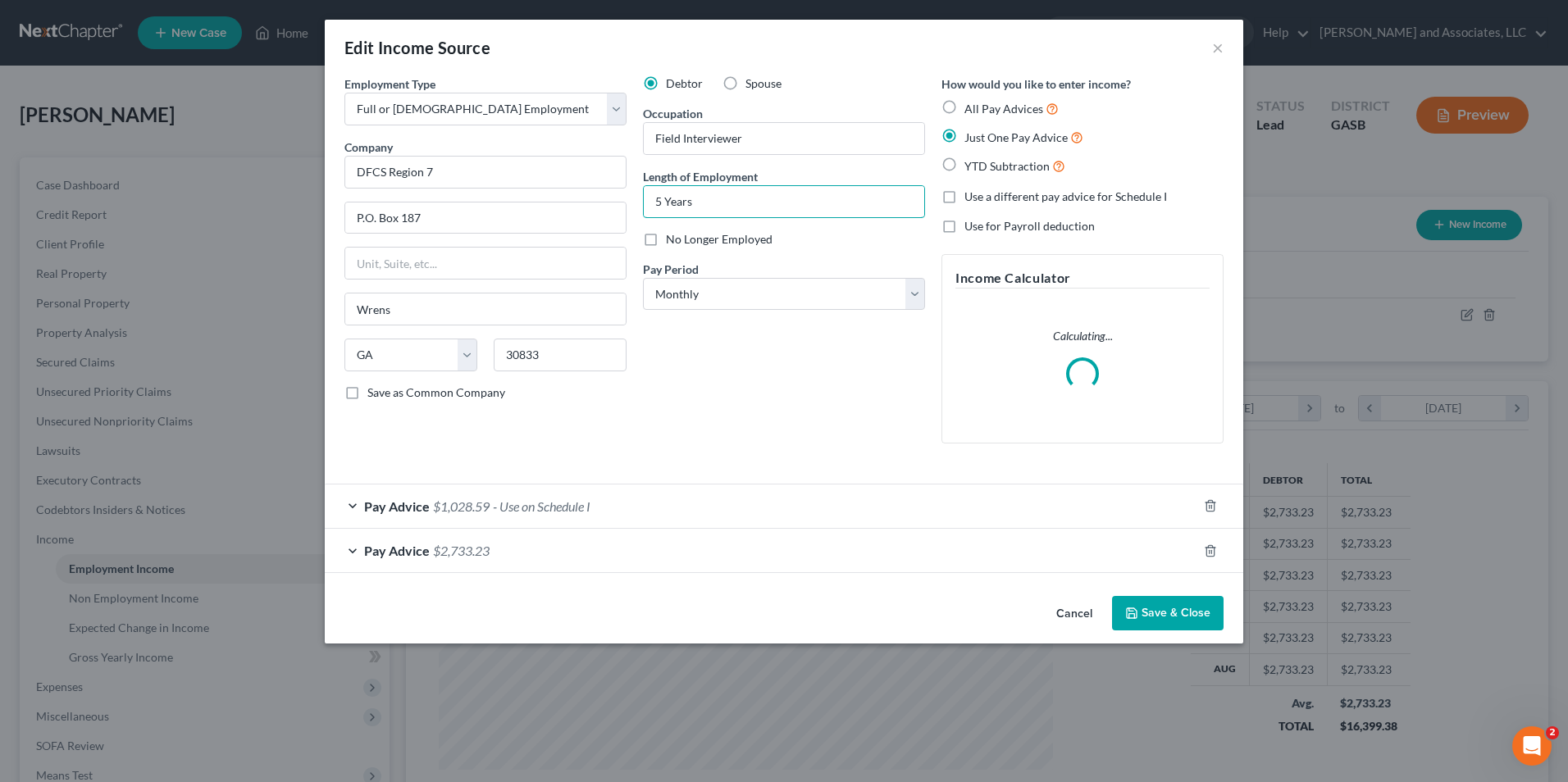
drag, startPoint x: 695, startPoint y: 208, endPoint x: 630, endPoint y: 197, distance: 65.9
click at [630, 197] on div "Employment Type * Select Full or Part Time Employment Self Employment Company *…" at bounding box center [784, 272] width 895 height 395
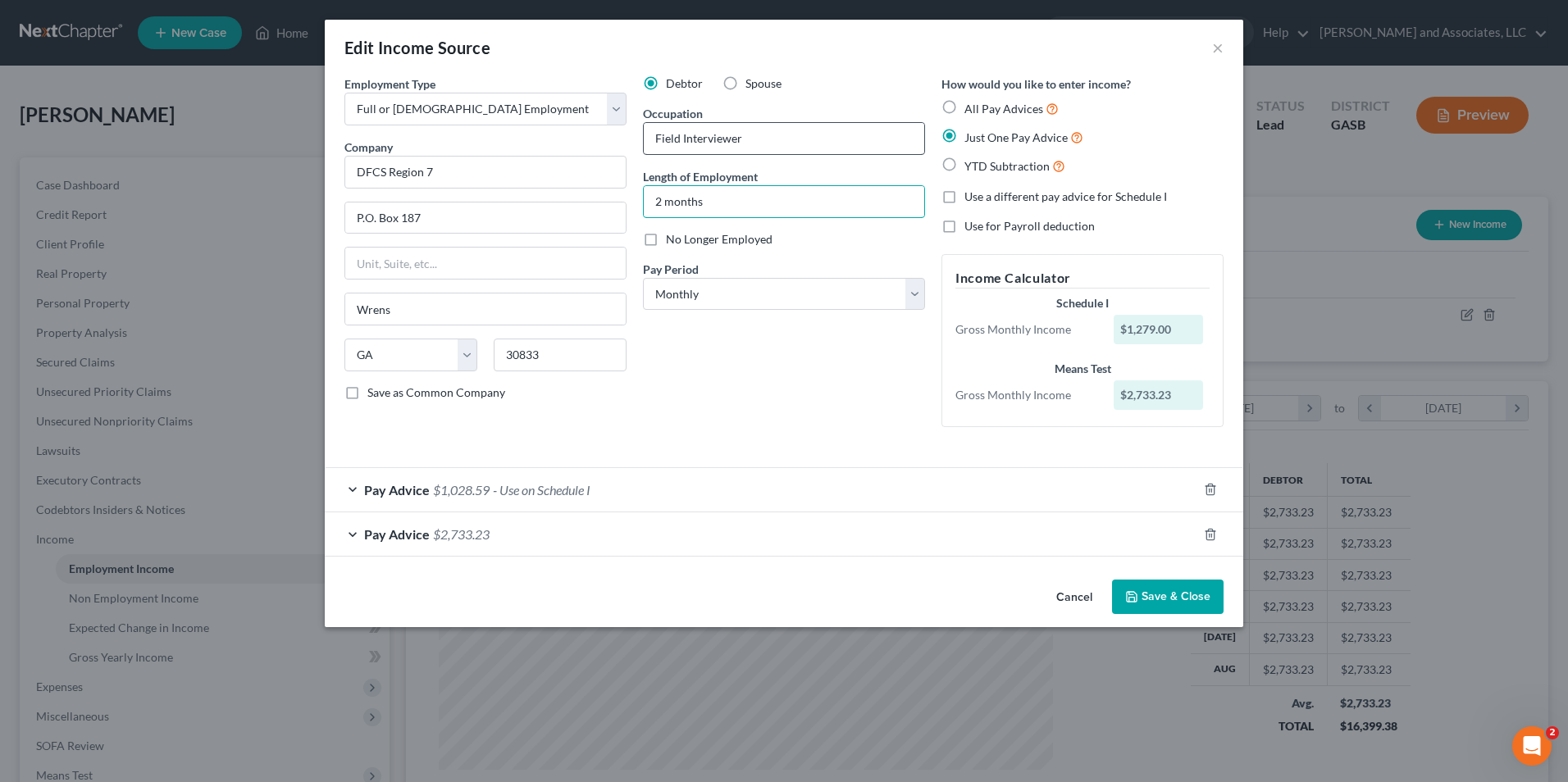
type input "2 months"
drag, startPoint x: 745, startPoint y: 142, endPoint x: 643, endPoint y: 132, distance: 102.5
click at [643, 132] on input "Field Interviewer" at bounding box center [783, 139] width 280 height 31
click at [1162, 596] on button "Save & Close" at bounding box center [1167, 597] width 111 height 34
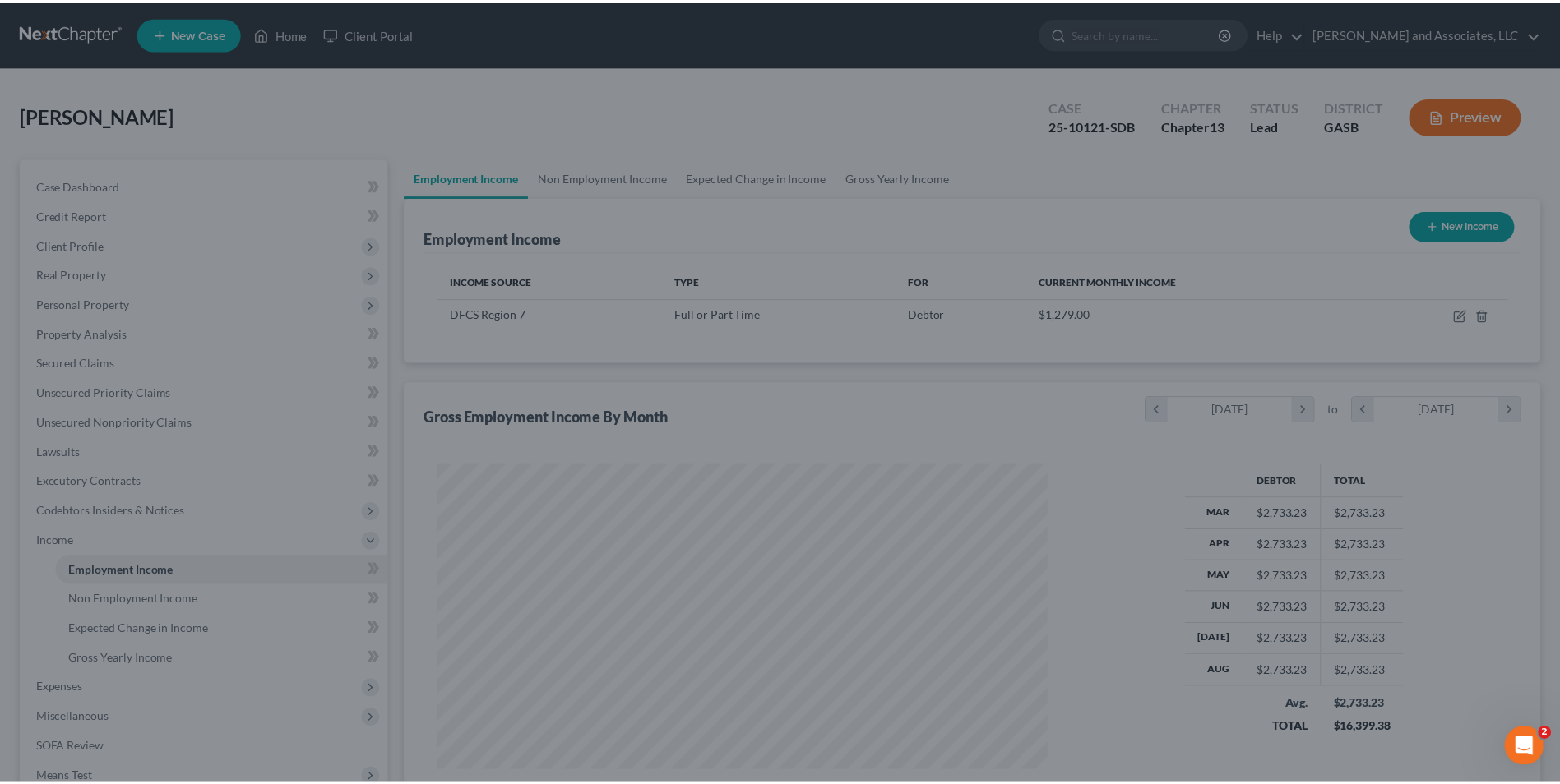
scroll to position [821513, 821514]
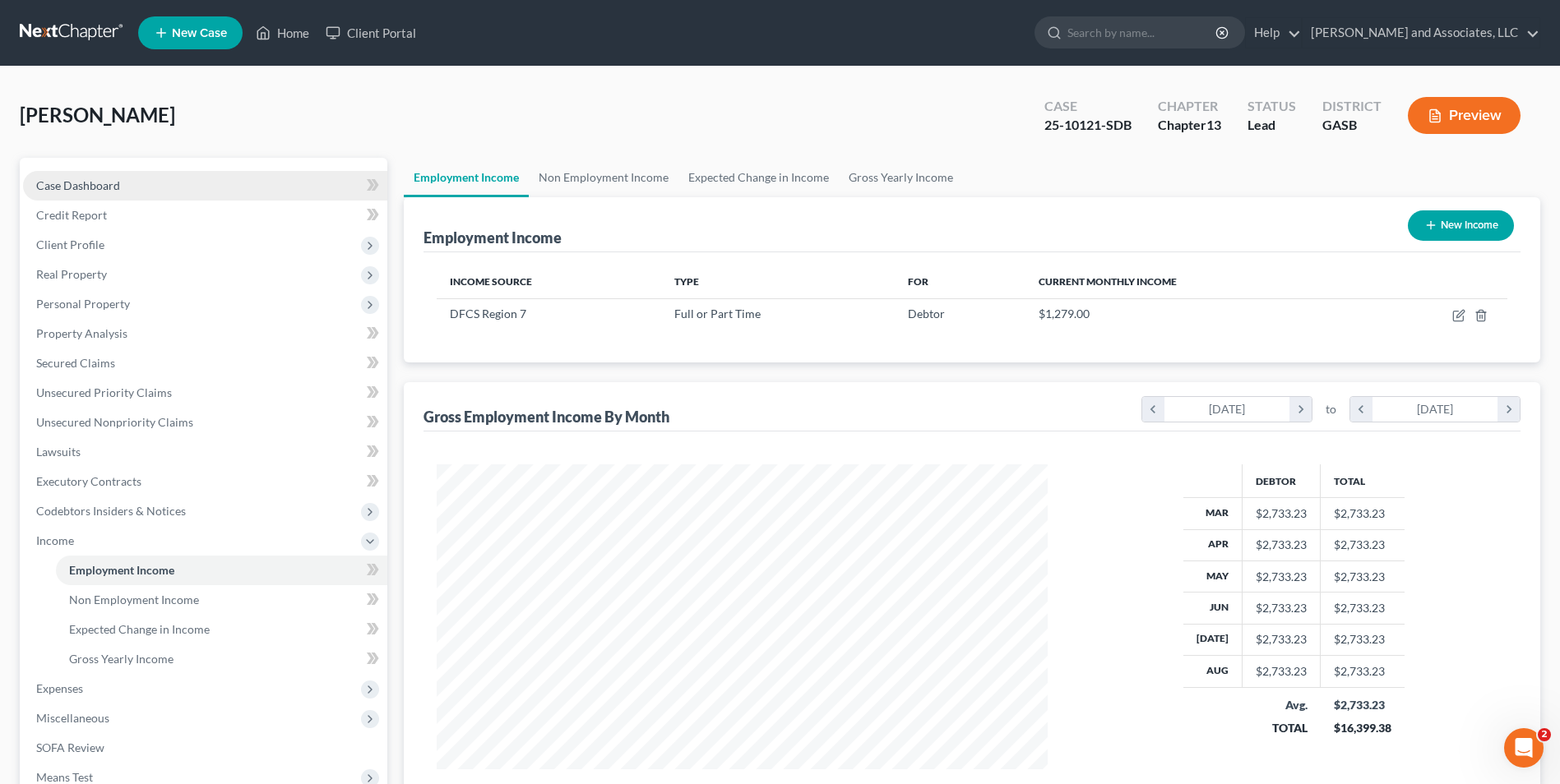
click at [91, 190] on span "Case Dashboard" at bounding box center [78, 185] width 84 height 14
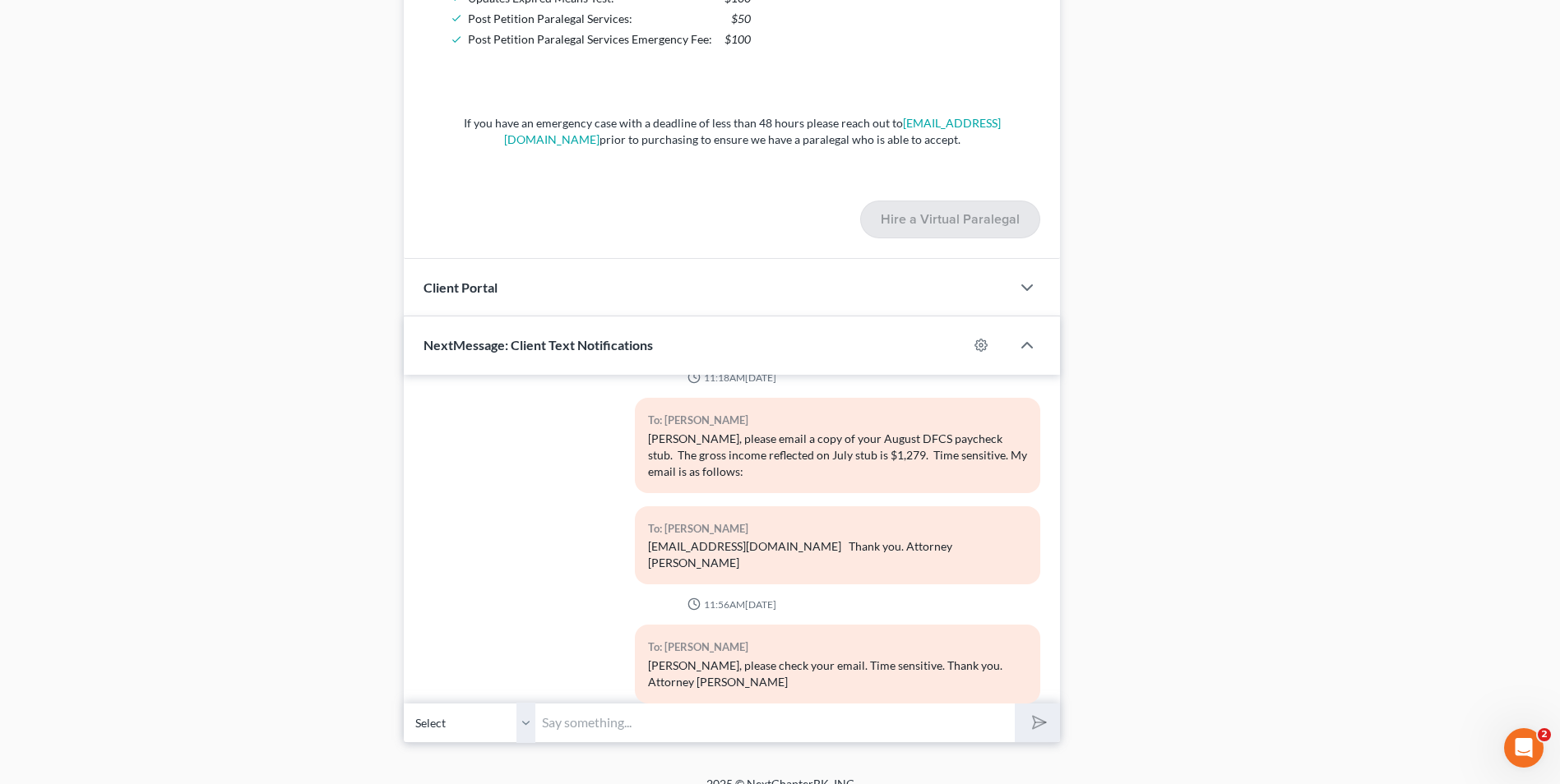
scroll to position [1353, 0]
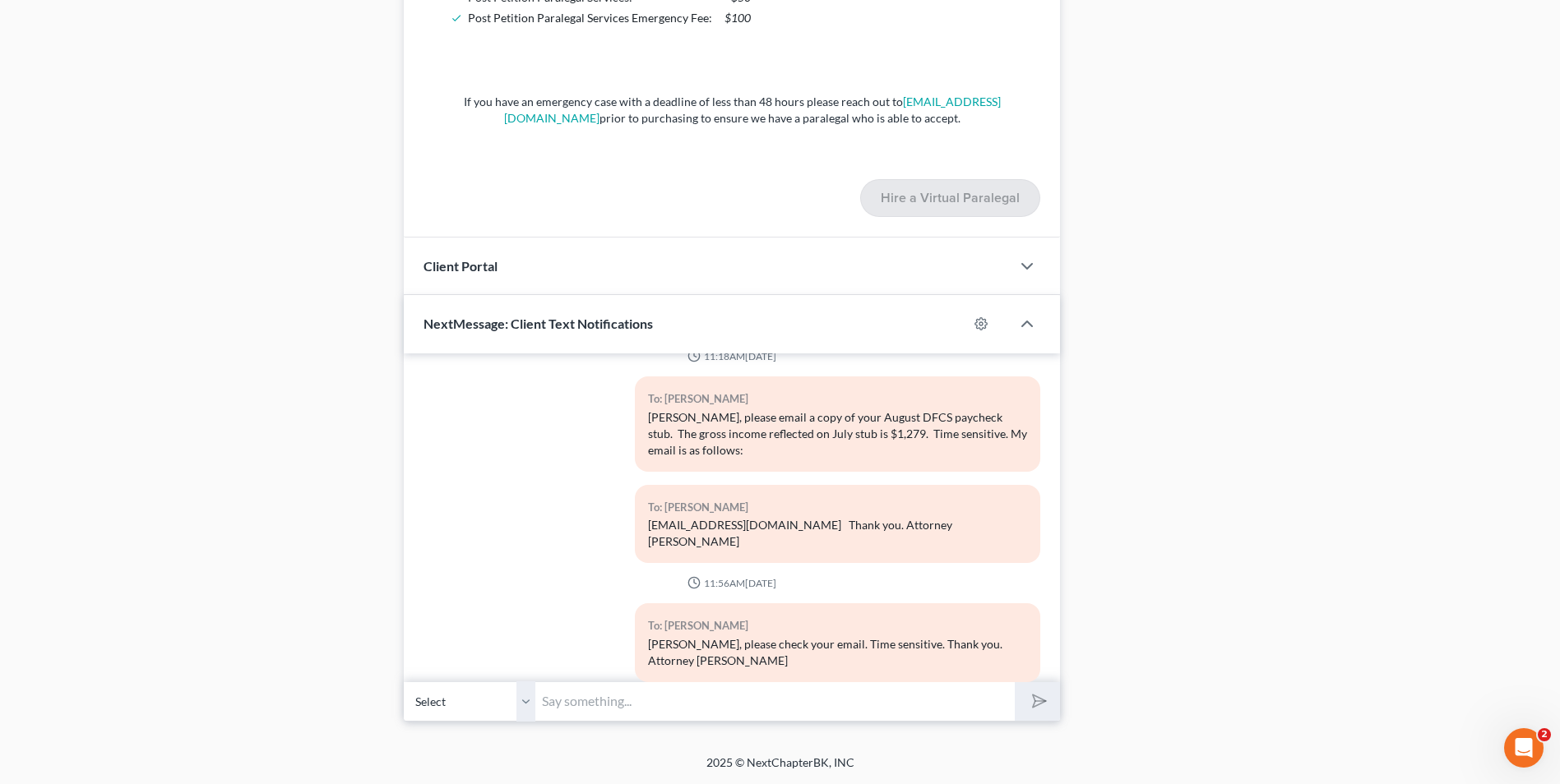
click at [752, 690] on input "text" at bounding box center [775, 701] width 479 height 41
type input "What is your title with DFCS? How long have you been employed by DFCS?"
click at [1027, 709] on icon "submit" at bounding box center [1035, 700] width 16 height 16
